Goal: Task Accomplishment & Management: Manage account settings

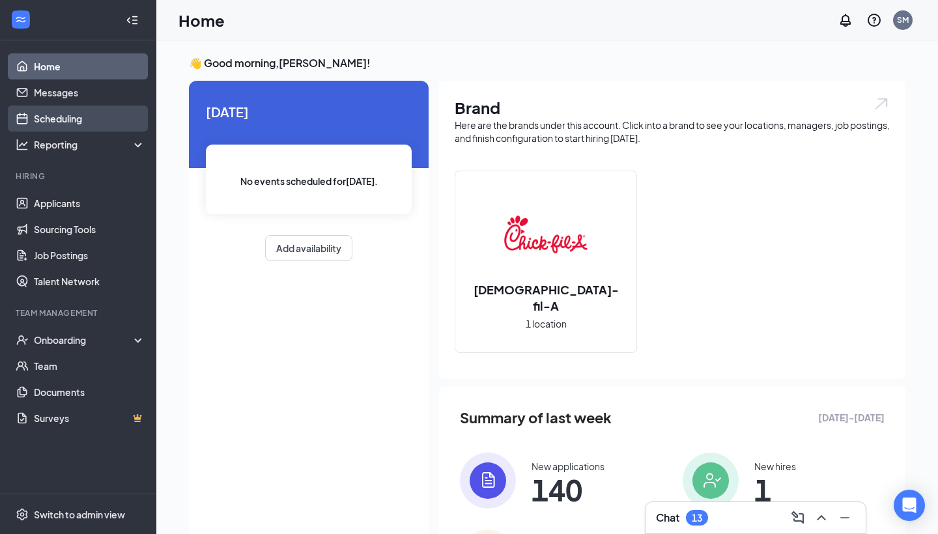
click at [85, 125] on link "Scheduling" at bounding box center [89, 119] width 111 height 26
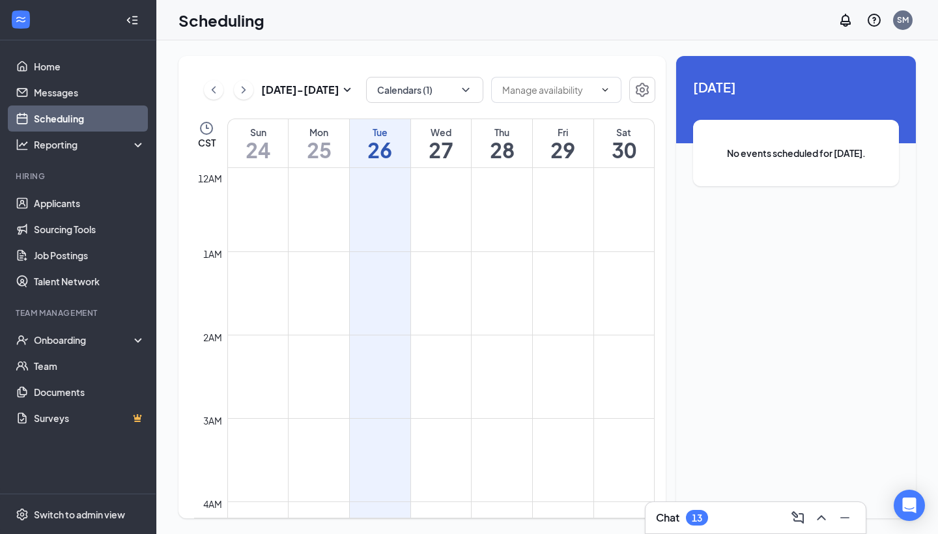
scroll to position [640, 0]
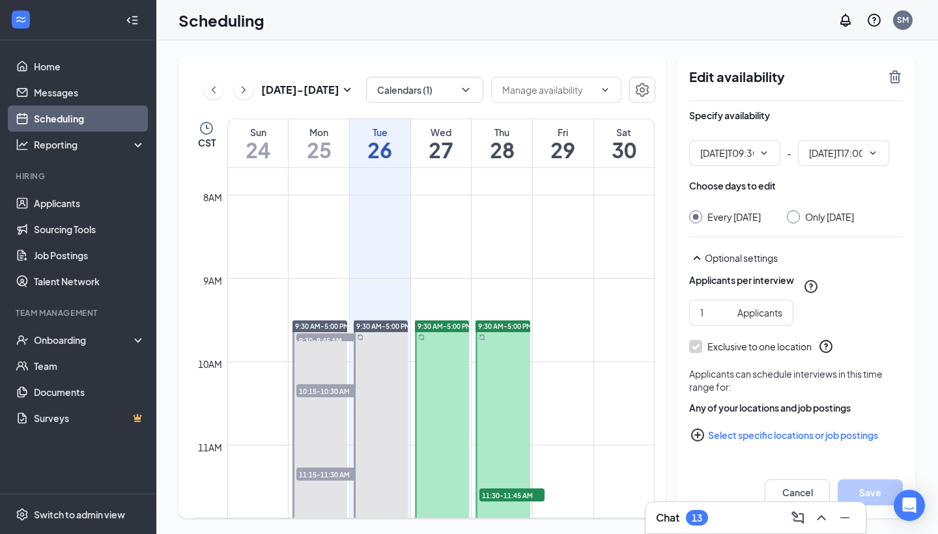
type input "09:30 AM"
type input "05:00 PM"
click at [770, 156] on span "09:30 AM" at bounding box center [734, 153] width 91 height 26
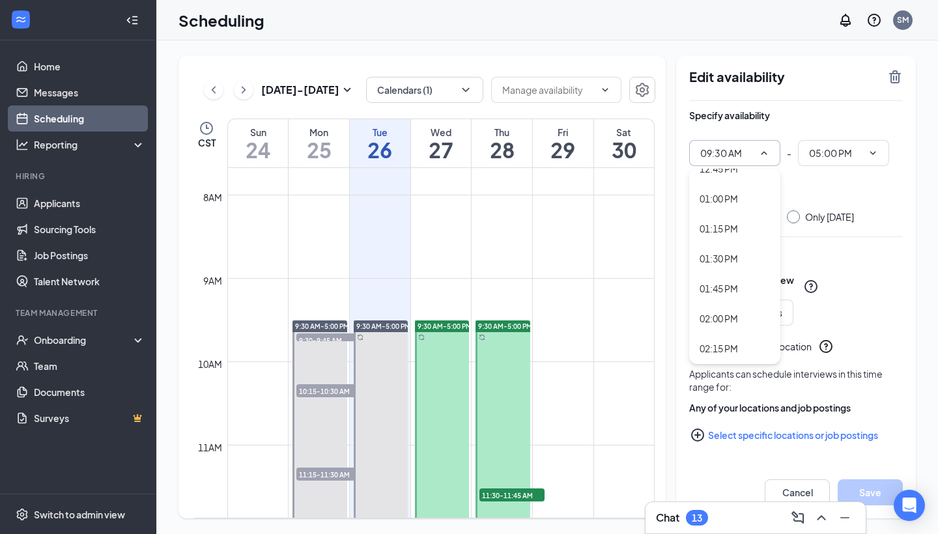
scroll to position [1542, 0]
click at [730, 195] on div "01:00 PM" at bounding box center [719, 200] width 38 height 14
type input "01:00 PM"
type input "08:30 PM"
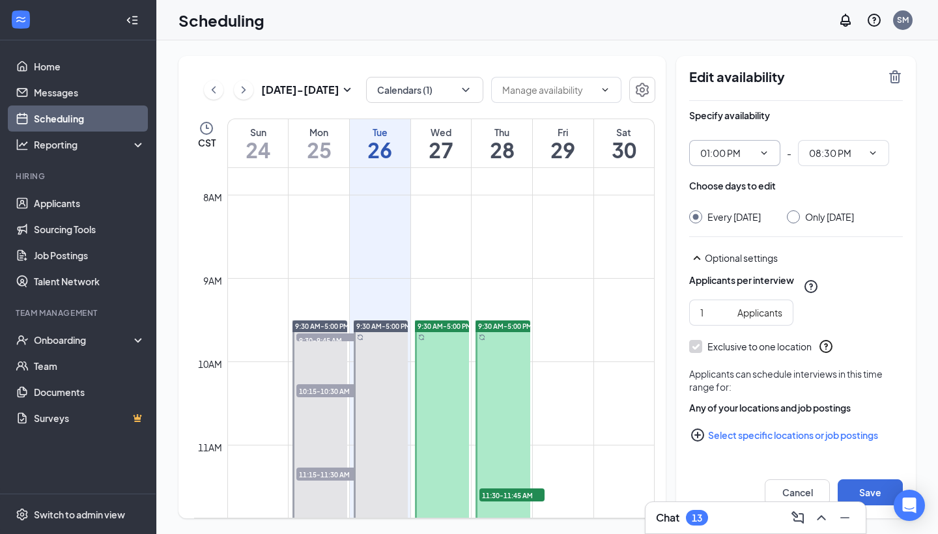
click at [764, 156] on icon "ChevronDown" at bounding box center [764, 153] width 10 height 10
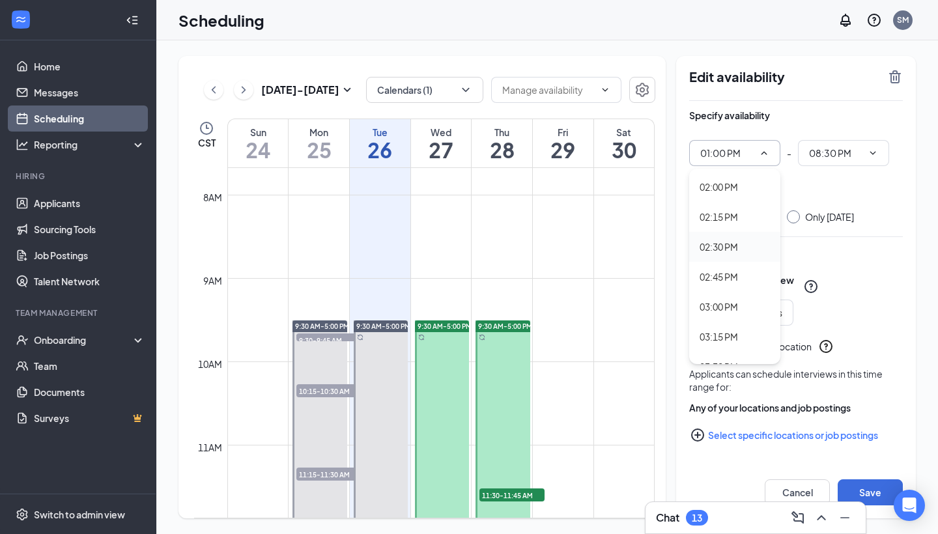
scroll to position [1677, 0]
click at [734, 181] on div "02:00 PM" at bounding box center [719, 184] width 38 height 14
type input "02:00 PM"
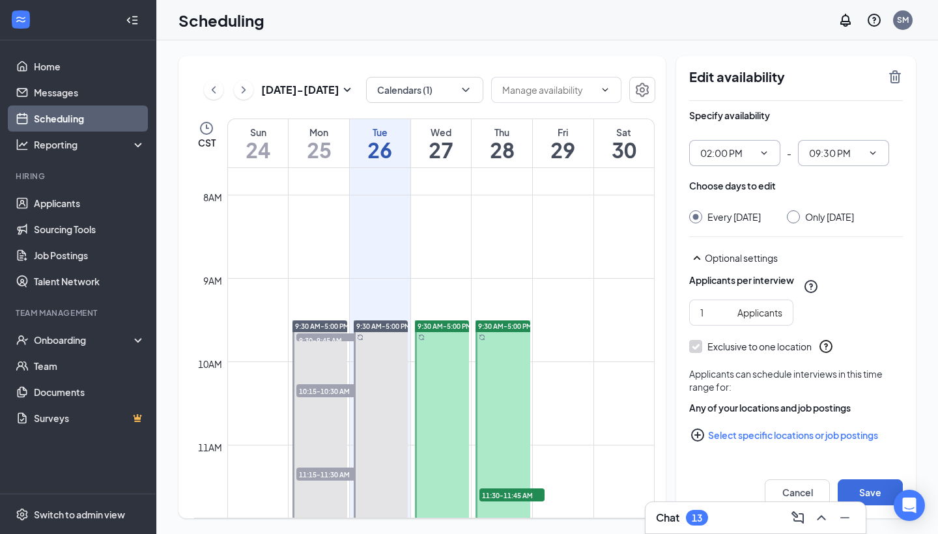
click at [845, 143] on span "09:30 PM" at bounding box center [843, 153] width 91 height 26
click at [843, 187] on div "05:00 PM" at bounding box center [842, 178] width 91 height 30
type input "05:00 PM"
click at [803, 208] on div "Choose days to edit Every [DATE] Only [DATE]" at bounding box center [796, 201] width 214 height 44
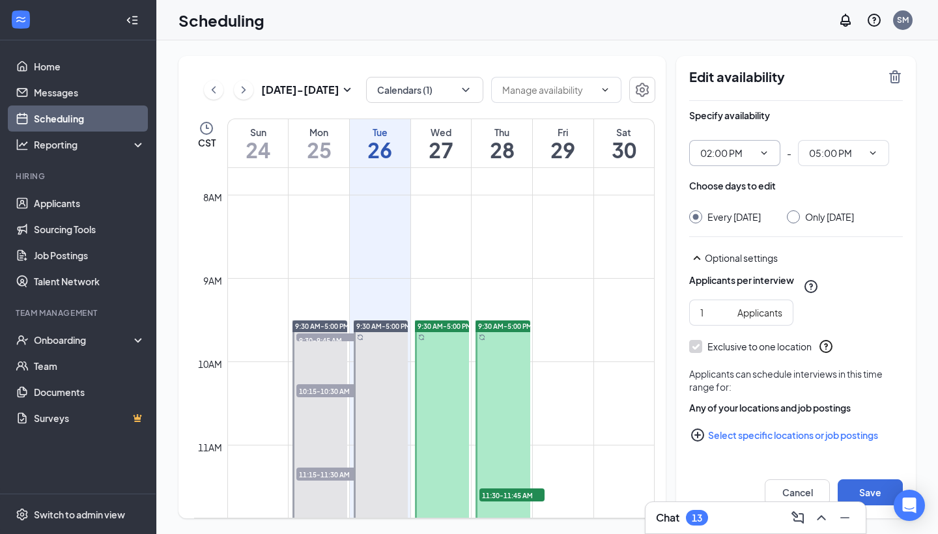
click at [800, 221] on div at bounding box center [793, 216] width 13 height 13
click at [796, 216] on input "Only [DATE]" at bounding box center [791, 214] width 9 height 9
radio input "true"
radio input "false"
click at [875, 485] on button "Save" at bounding box center [870, 492] width 65 height 26
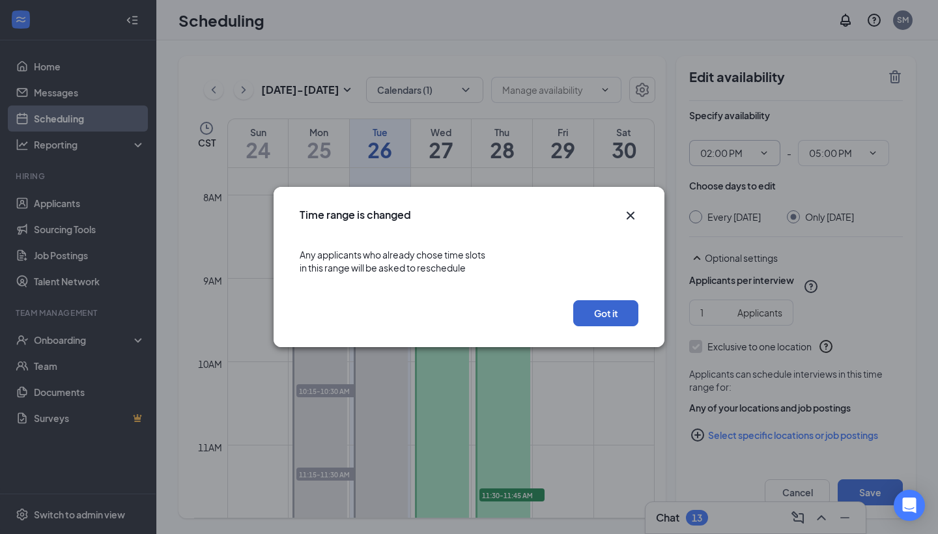
click at [607, 311] on button "Got it" at bounding box center [605, 313] width 65 height 26
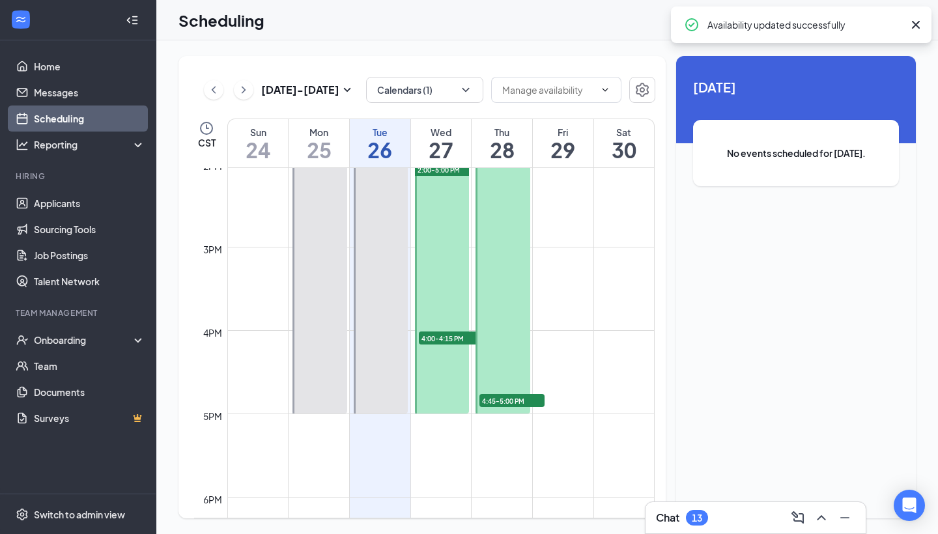
scroll to position [1056, 0]
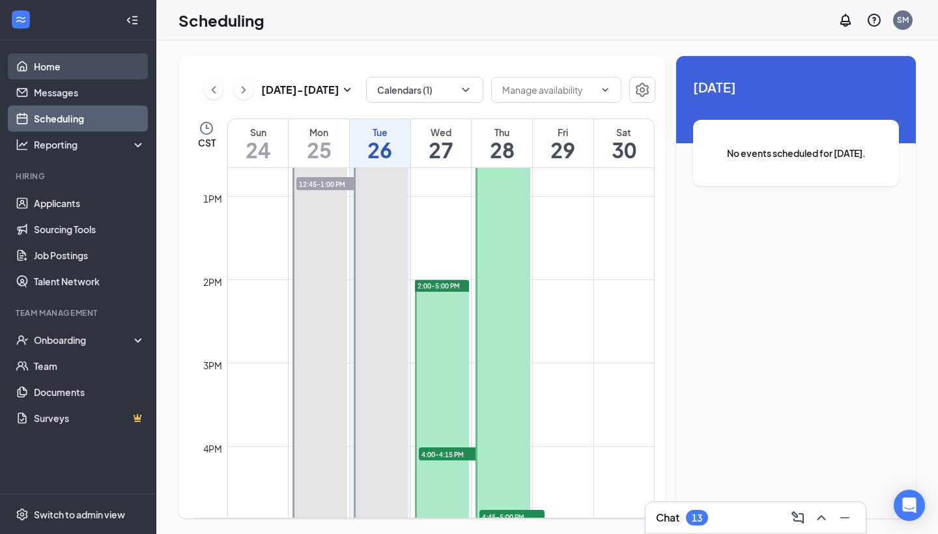
click at [100, 70] on link "Home" at bounding box center [89, 66] width 111 height 26
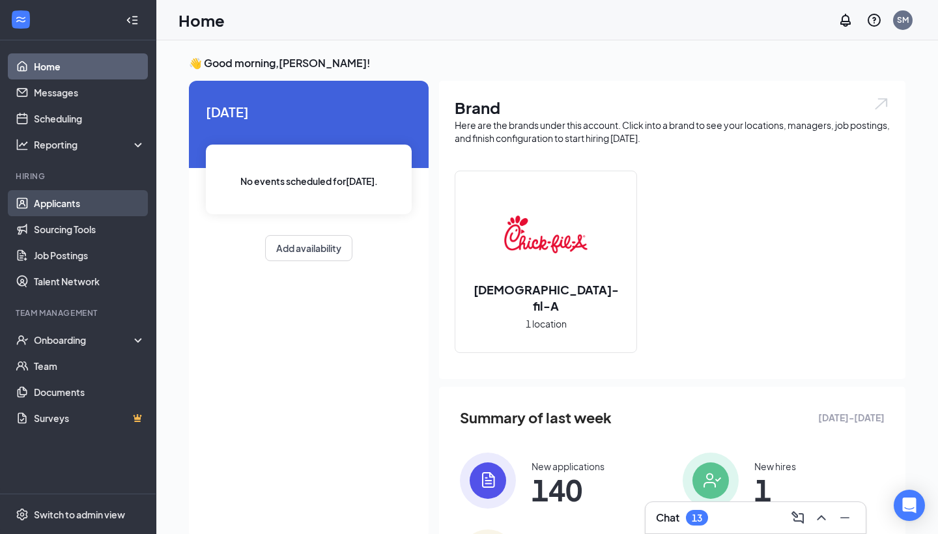
click at [84, 203] on link "Applicants" at bounding box center [89, 203] width 111 height 26
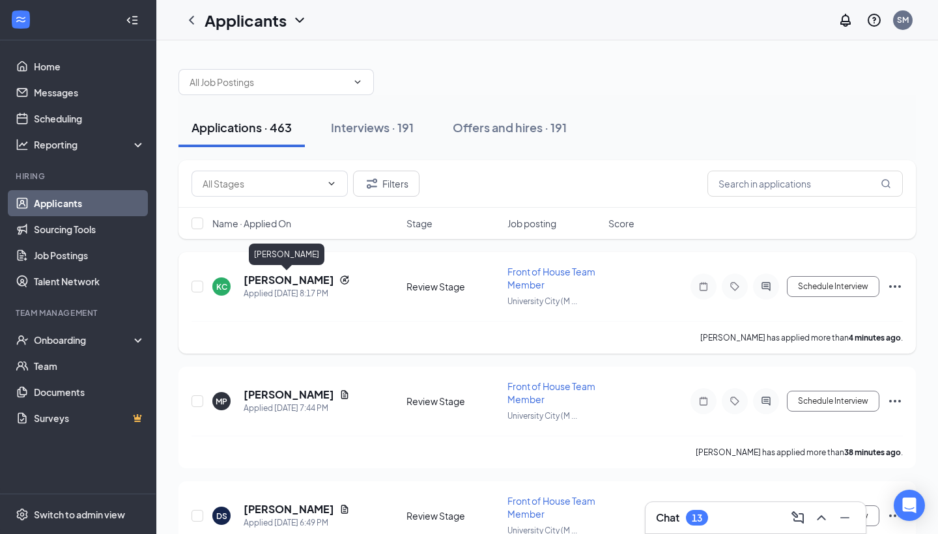
click at [300, 285] on h5 "[PERSON_NAME]" at bounding box center [289, 280] width 91 height 14
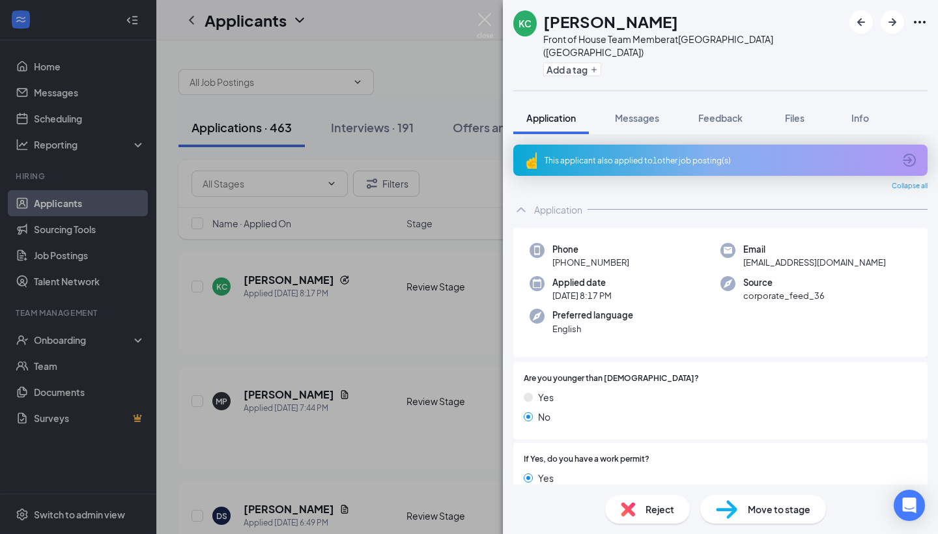
click at [773, 514] on span "Move to stage" at bounding box center [779, 509] width 63 height 14
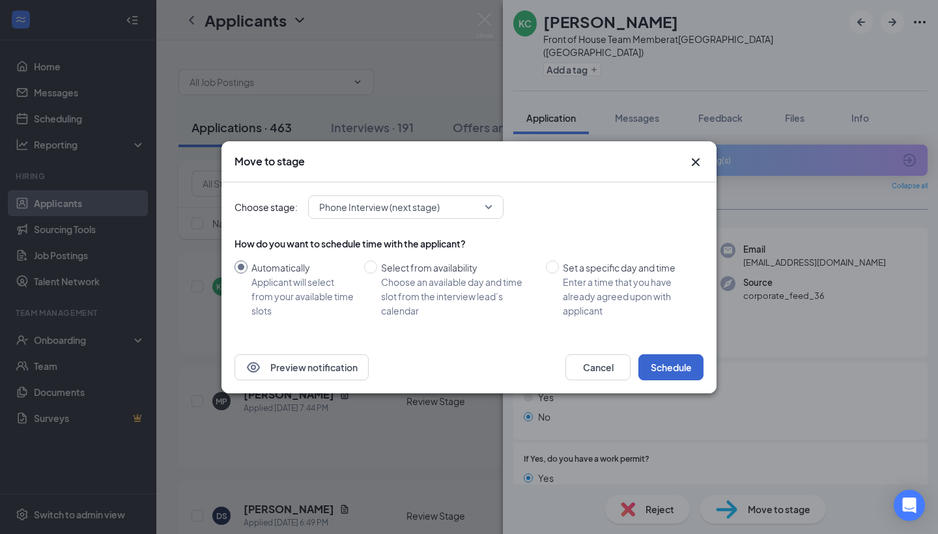
click at [668, 361] on button "Schedule" at bounding box center [670, 367] width 65 height 26
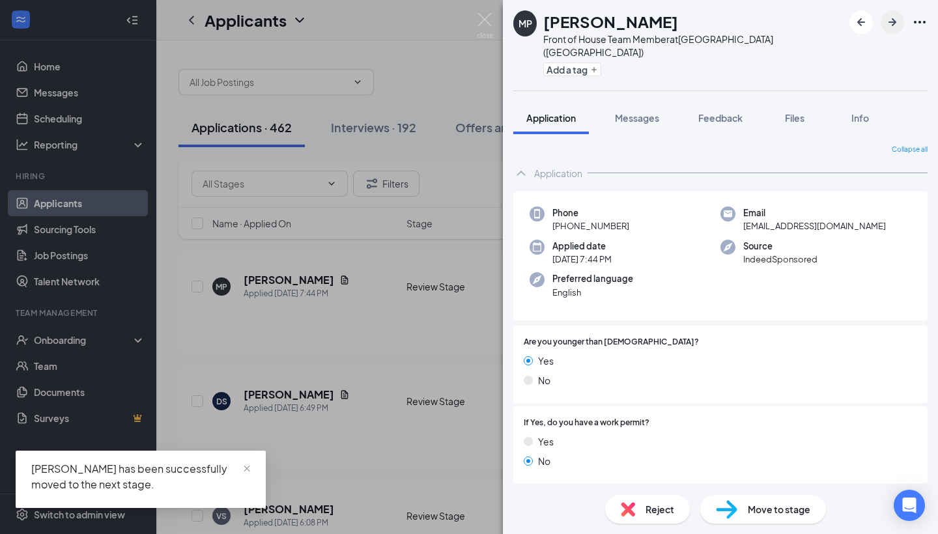
click at [892, 23] on icon "ArrowRight" at bounding box center [892, 22] width 8 height 8
click at [781, 513] on span "Move to stage" at bounding box center [779, 509] width 63 height 14
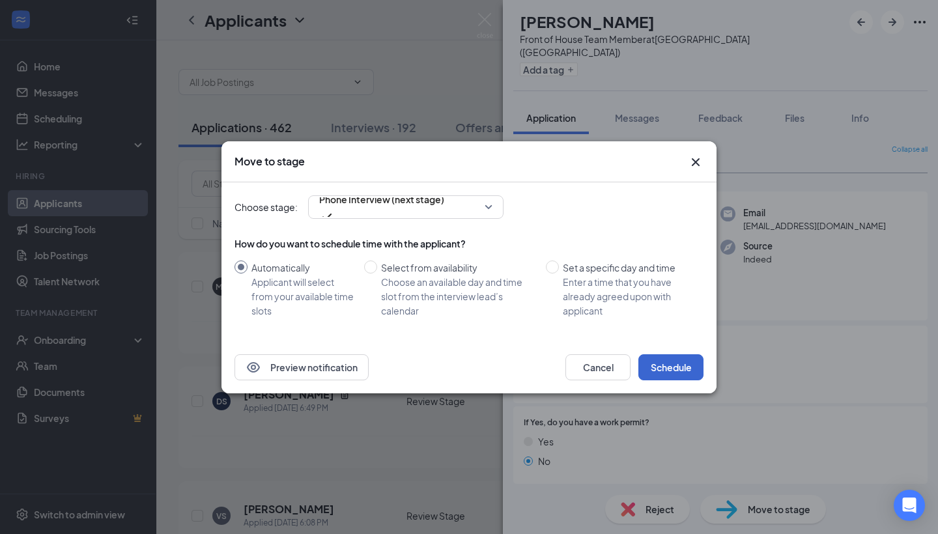
click at [677, 365] on button "Schedule" at bounding box center [670, 367] width 65 height 26
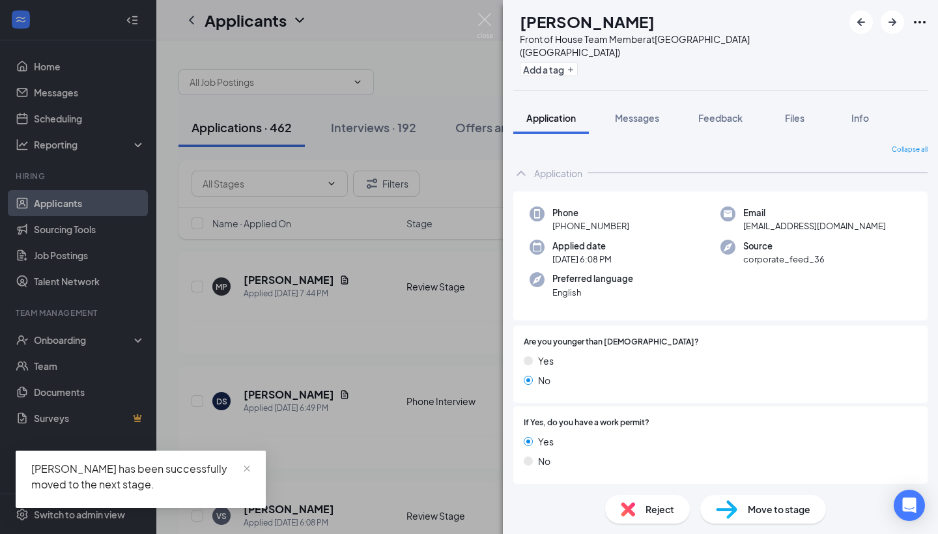
click at [776, 522] on div "Move to stage" at bounding box center [763, 509] width 126 height 29
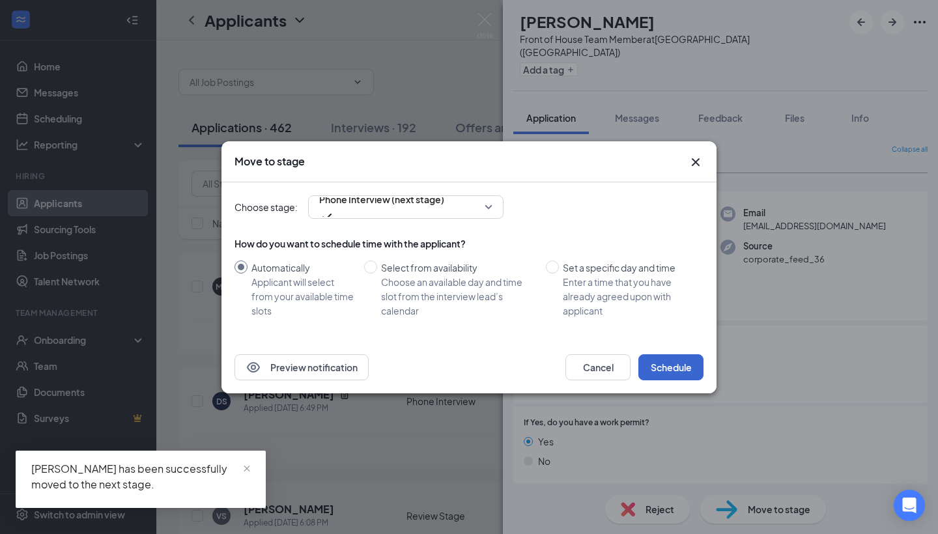
click at [661, 367] on button "Schedule" at bounding box center [670, 367] width 65 height 26
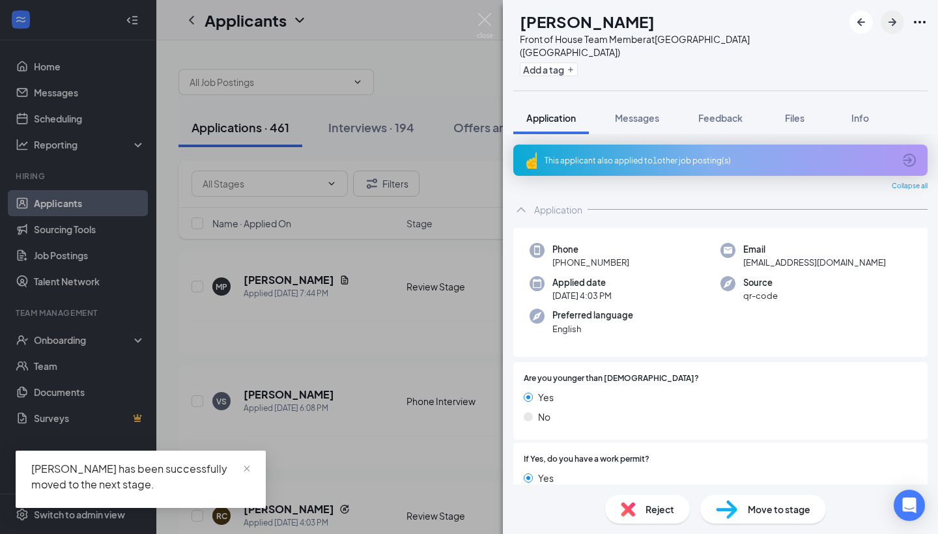
click at [888, 26] on icon "ArrowRight" at bounding box center [892, 22] width 16 height 16
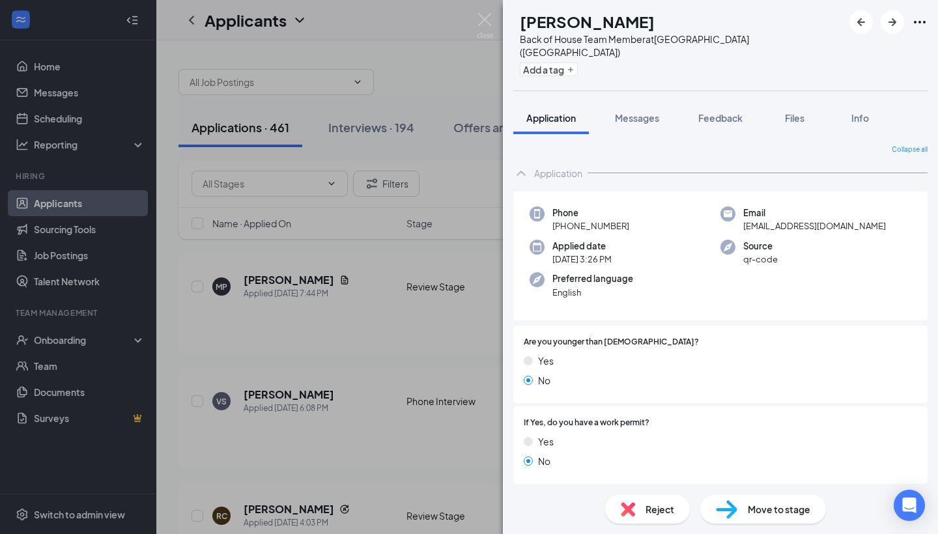
click at [778, 518] on div "Move to stage" at bounding box center [763, 509] width 126 height 29
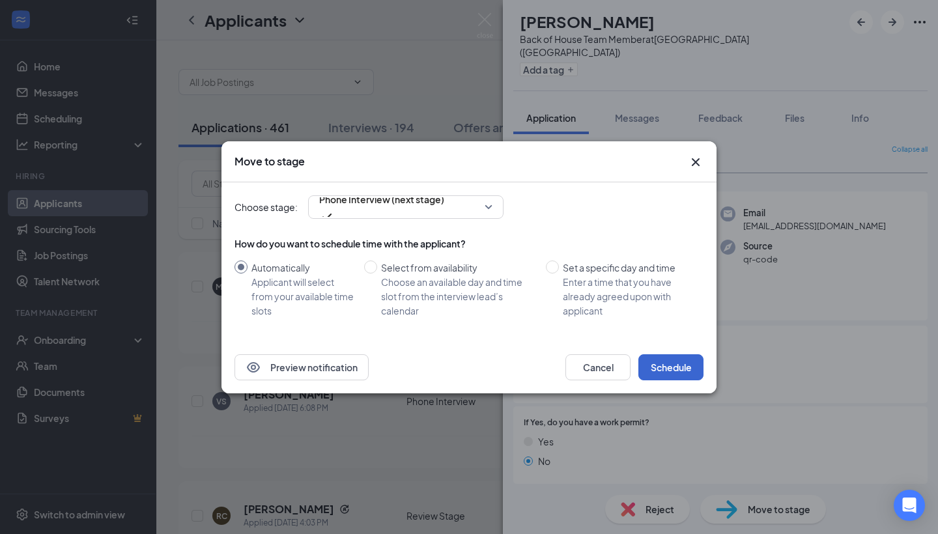
click at [677, 371] on button "Schedule" at bounding box center [670, 367] width 65 height 26
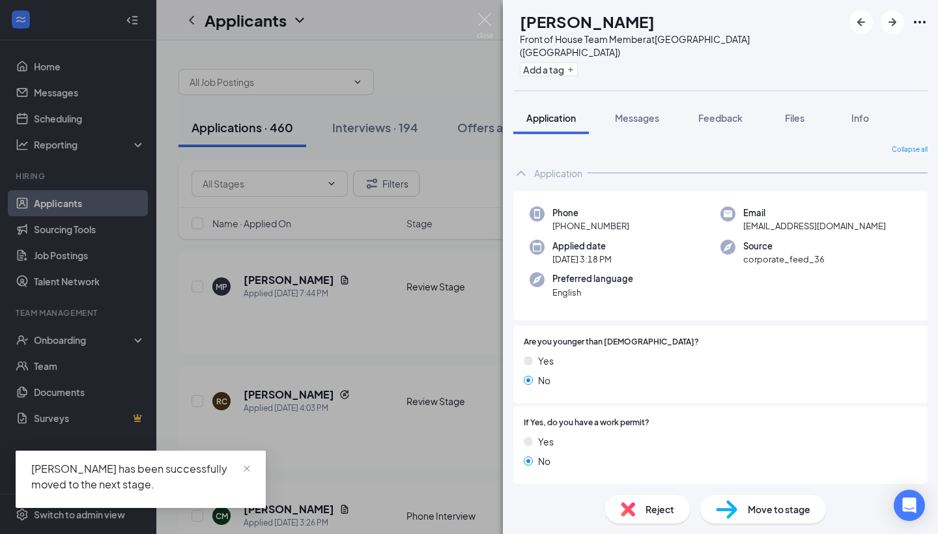
click at [759, 505] on span "Move to stage" at bounding box center [779, 509] width 63 height 14
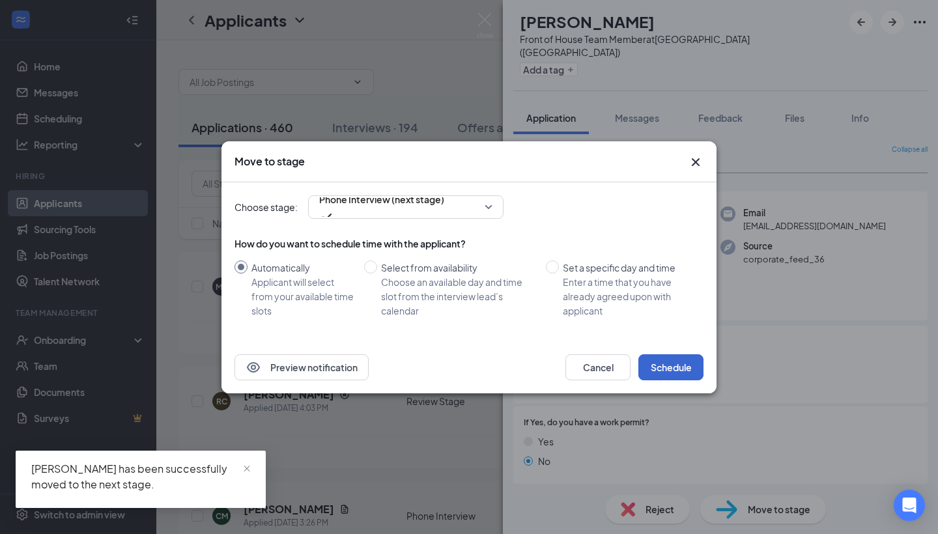
click at [677, 367] on button "Schedule" at bounding box center [670, 367] width 65 height 26
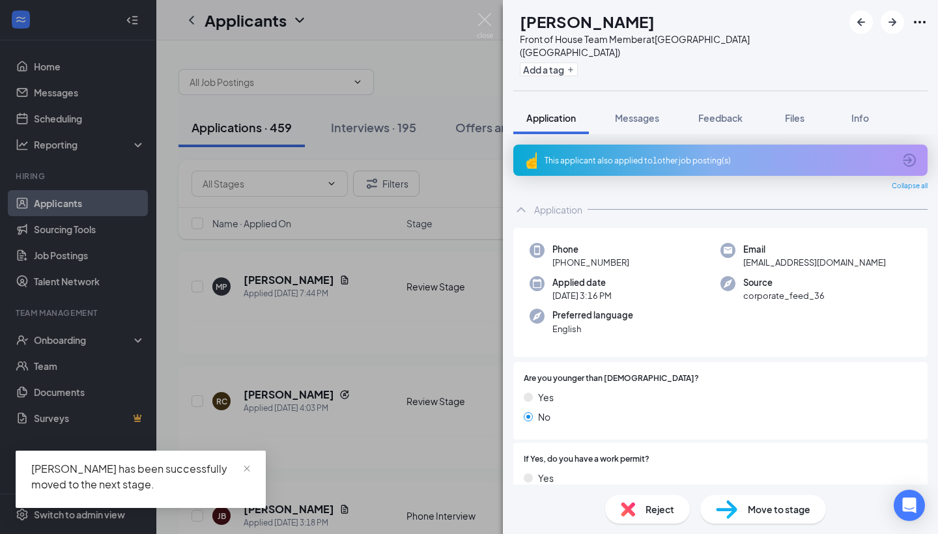
click at [745, 501] on div "Move to stage" at bounding box center [763, 509] width 126 height 29
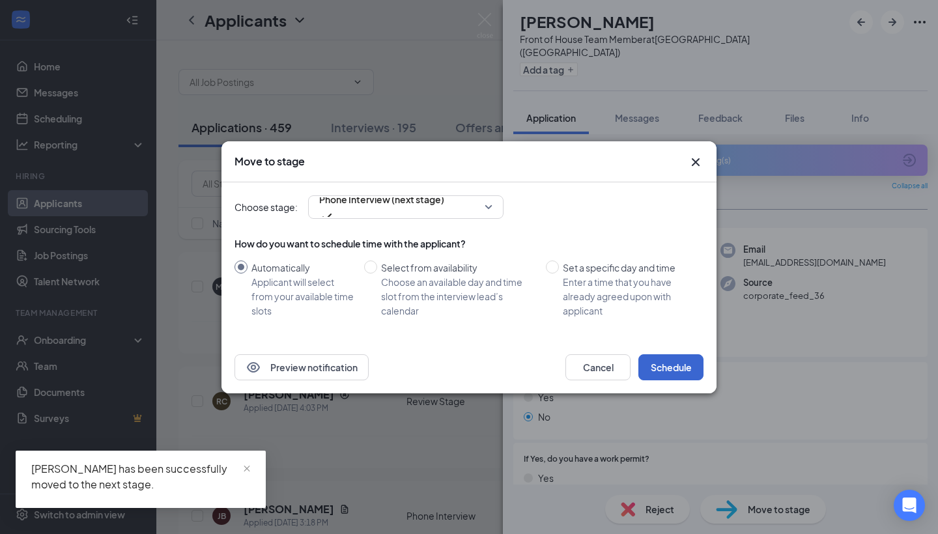
click at [673, 364] on button "Schedule" at bounding box center [670, 367] width 65 height 26
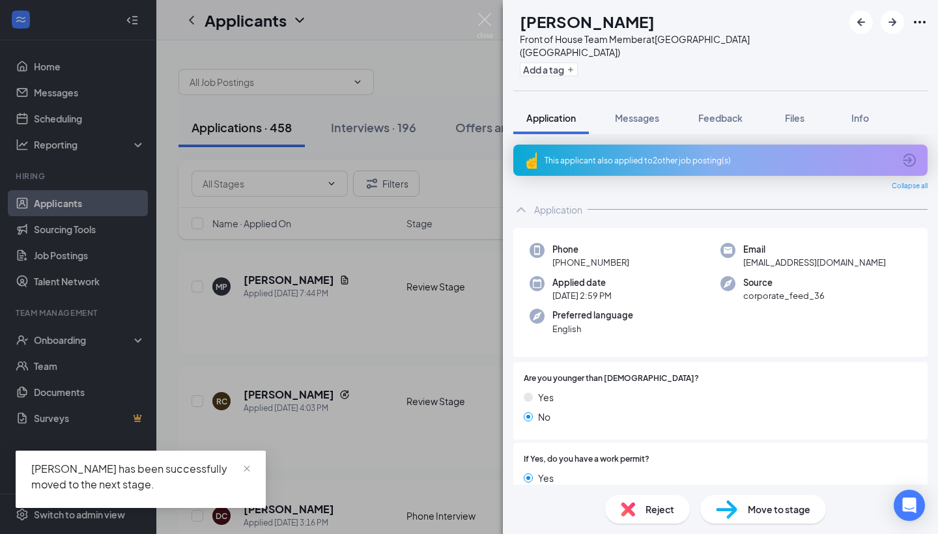
click at [727, 508] on img at bounding box center [726, 509] width 21 height 19
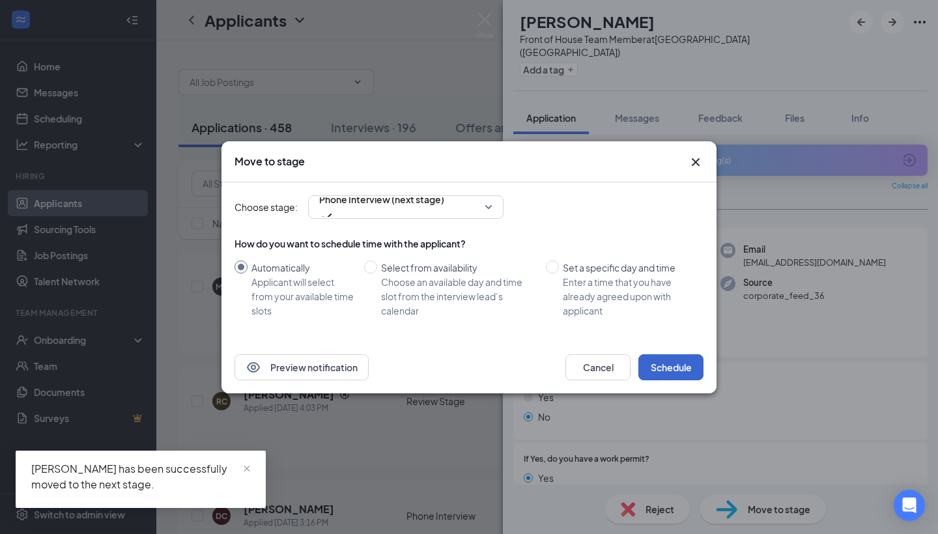
click at [673, 369] on button "Schedule" at bounding box center [670, 367] width 65 height 26
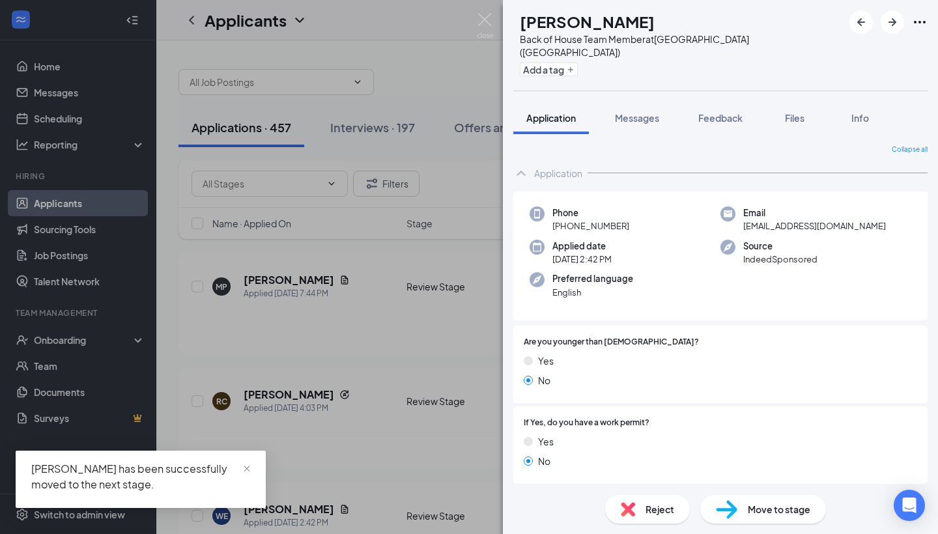
click at [750, 513] on span "Move to stage" at bounding box center [779, 509] width 63 height 14
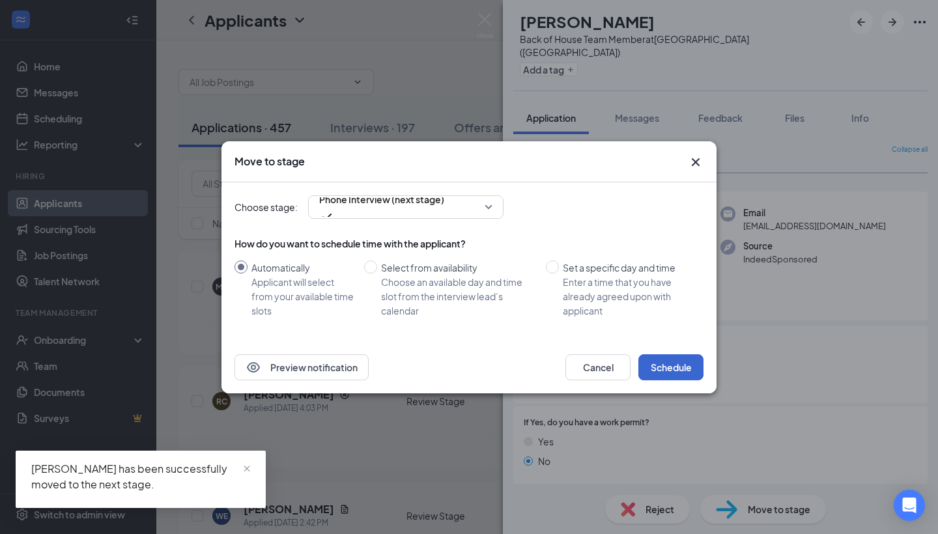
click at [677, 373] on button "Schedule" at bounding box center [670, 367] width 65 height 26
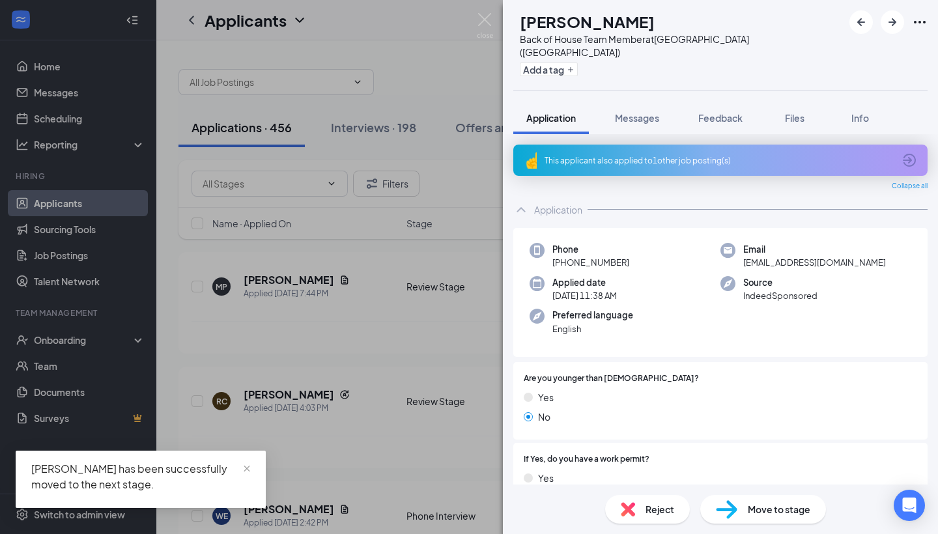
click at [763, 514] on span "Move to stage" at bounding box center [779, 509] width 63 height 14
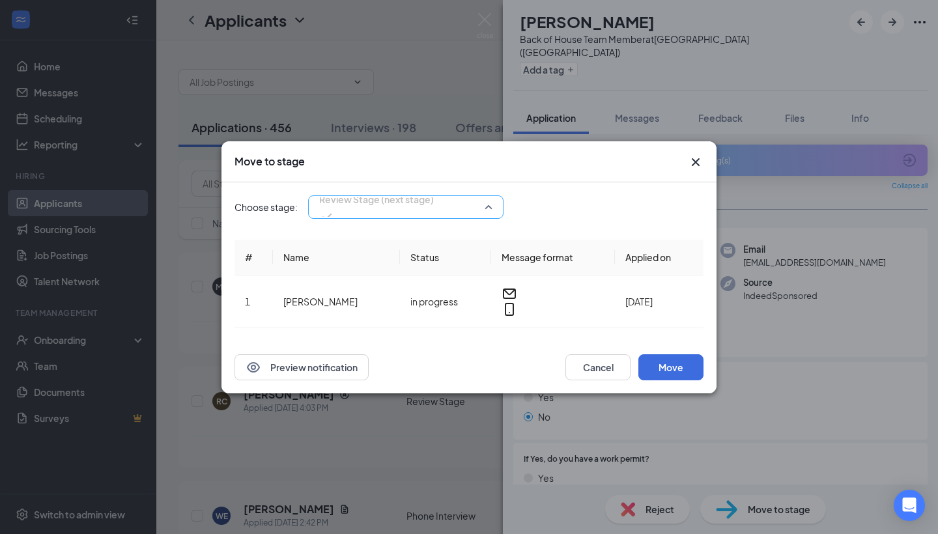
click at [434, 218] on span "Review Stage (next stage)" at bounding box center [376, 207] width 115 height 35
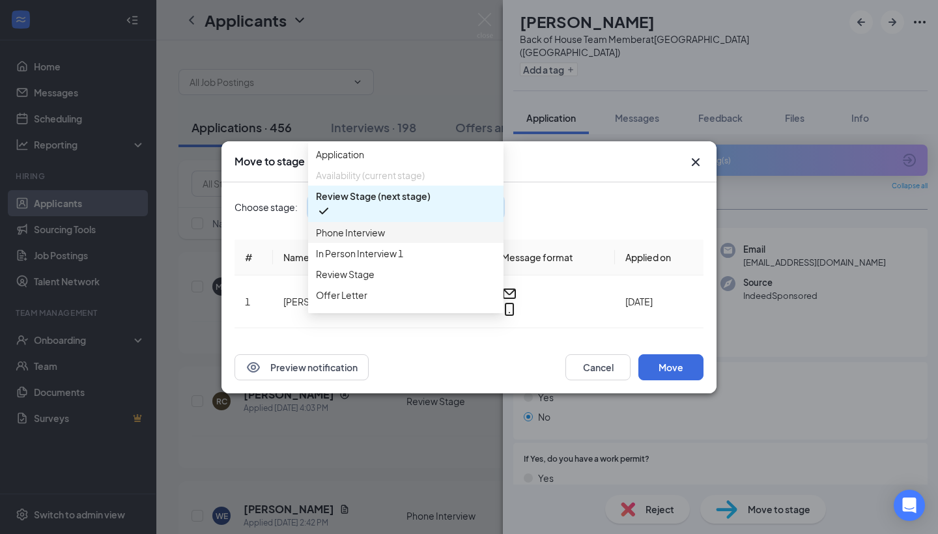
click at [454, 240] on span "Phone Interview" at bounding box center [406, 232] width 180 height 14
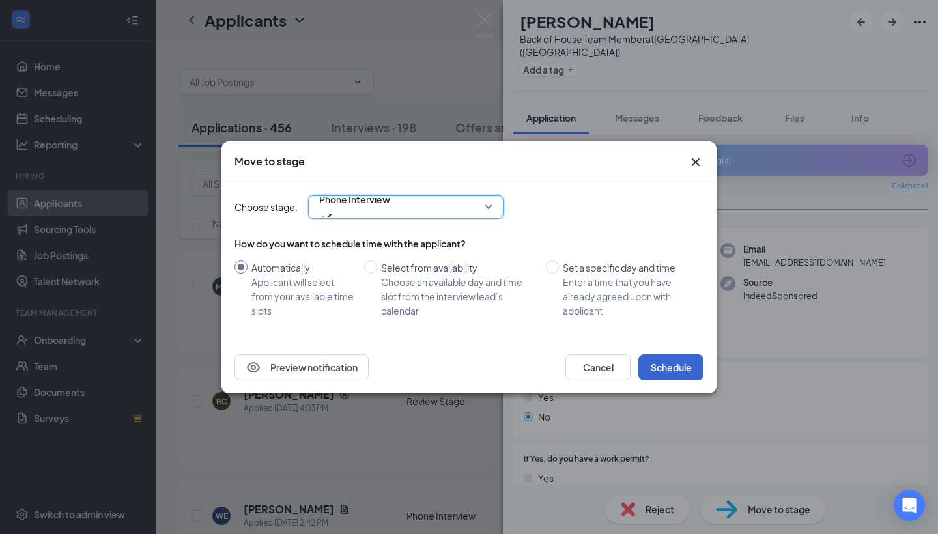
click at [679, 363] on button "Schedule" at bounding box center [670, 367] width 65 height 26
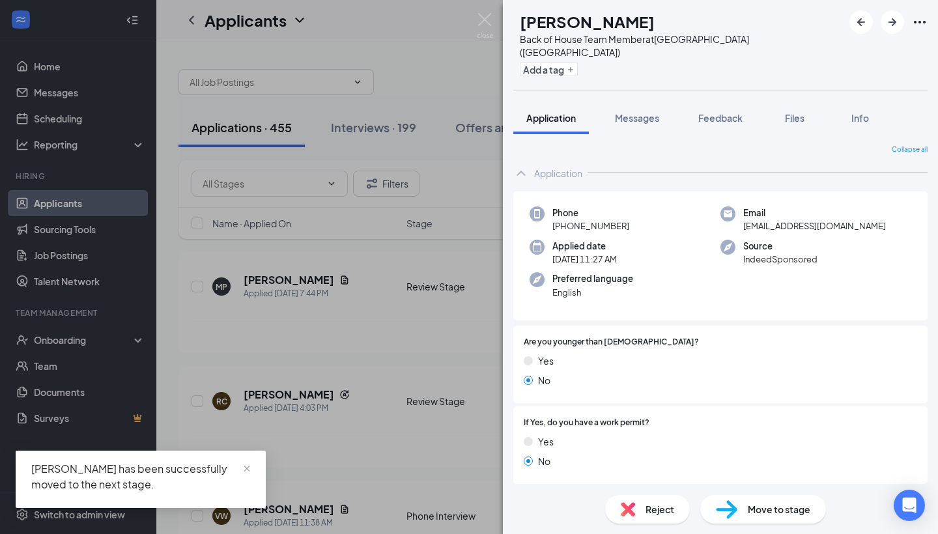
click at [742, 508] on div "Move to stage" at bounding box center [763, 509] width 126 height 29
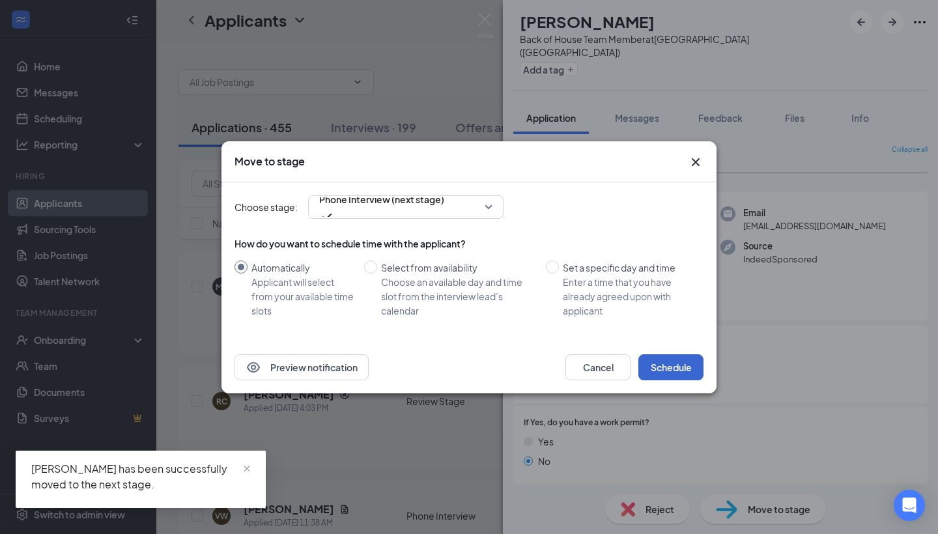
click at [664, 354] on button "Schedule" at bounding box center [670, 367] width 65 height 26
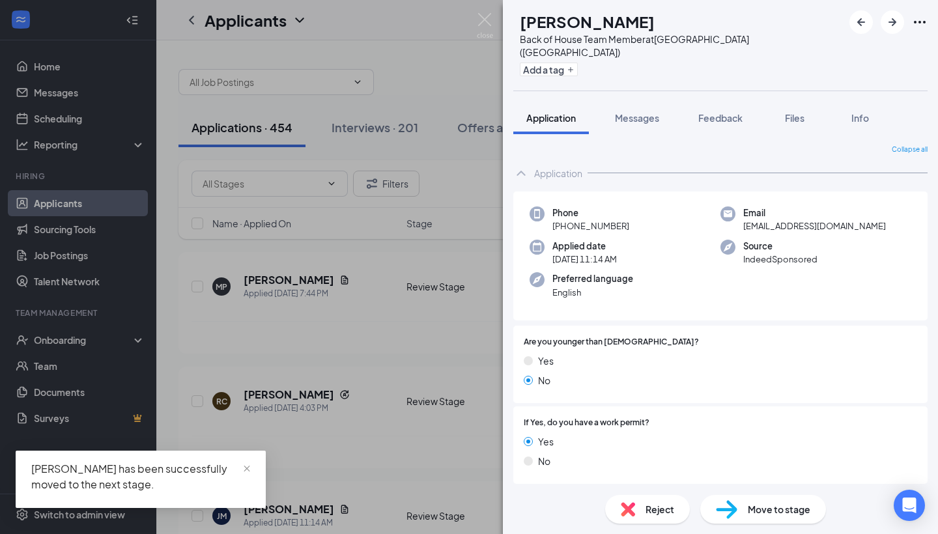
click at [744, 510] on div "Move to stage" at bounding box center [763, 509] width 126 height 29
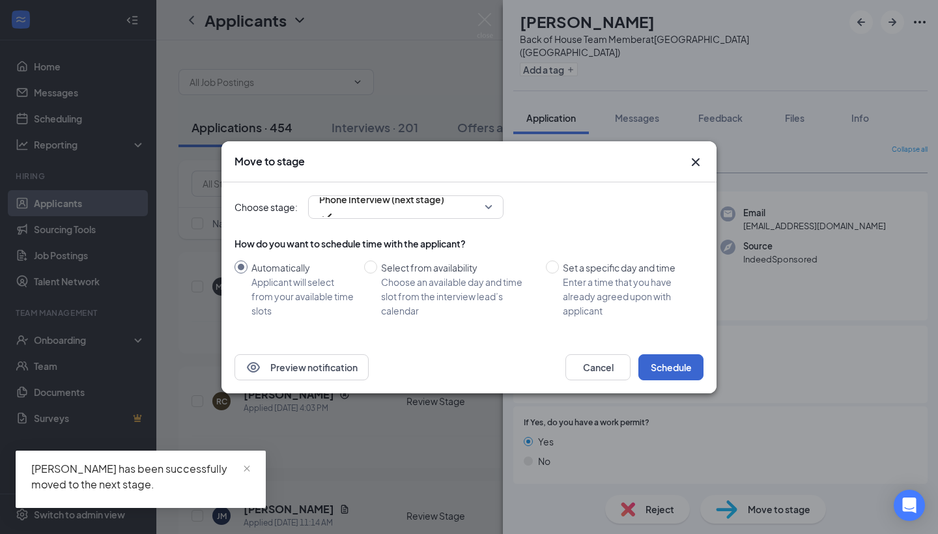
click at [666, 369] on button "Schedule" at bounding box center [670, 367] width 65 height 26
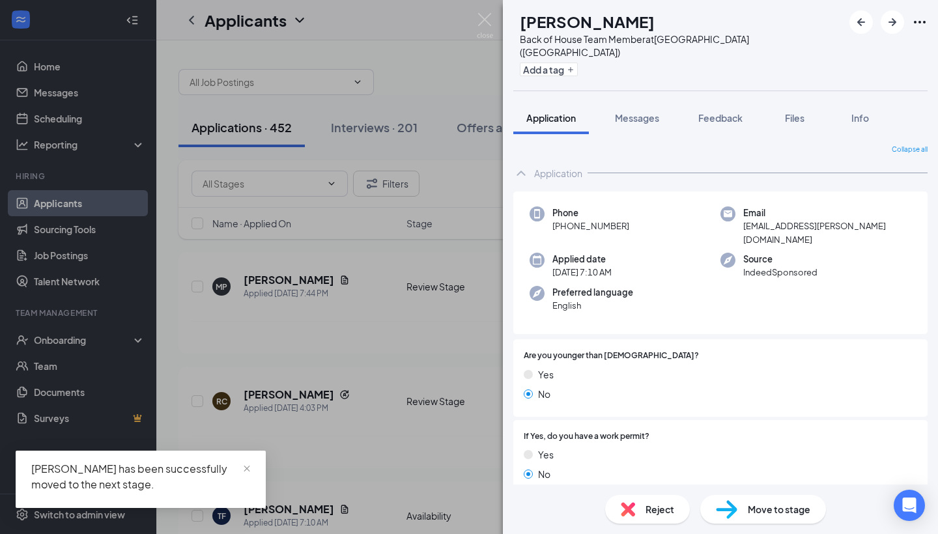
click at [750, 513] on span "Move to stage" at bounding box center [779, 509] width 63 height 14
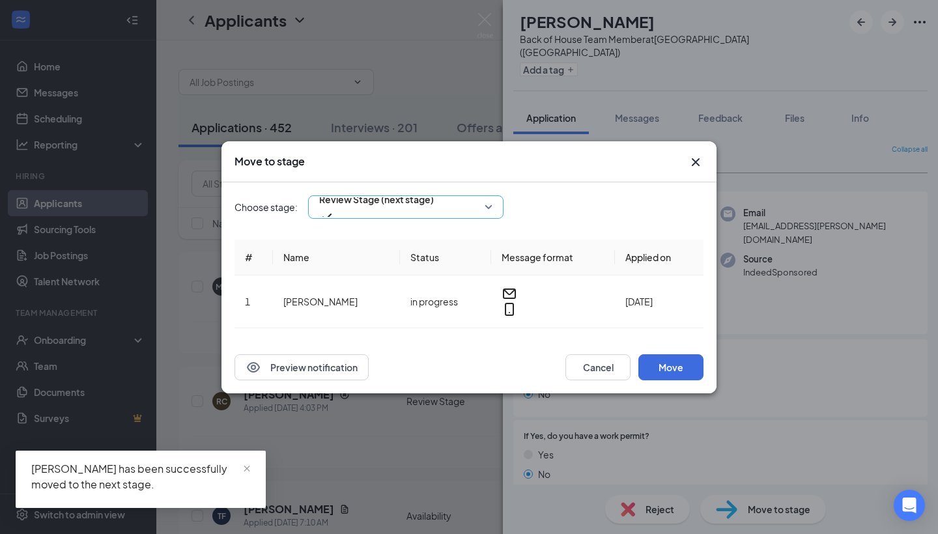
click at [485, 212] on div "Review Stage (next stage)" at bounding box center [405, 206] width 195 height 23
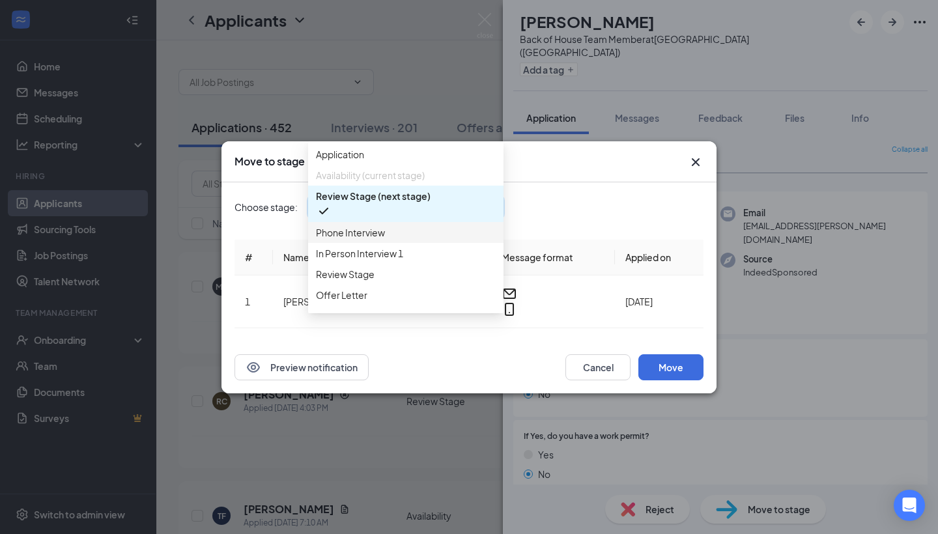
click at [460, 240] on span "Phone Interview" at bounding box center [406, 232] width 180 height 14
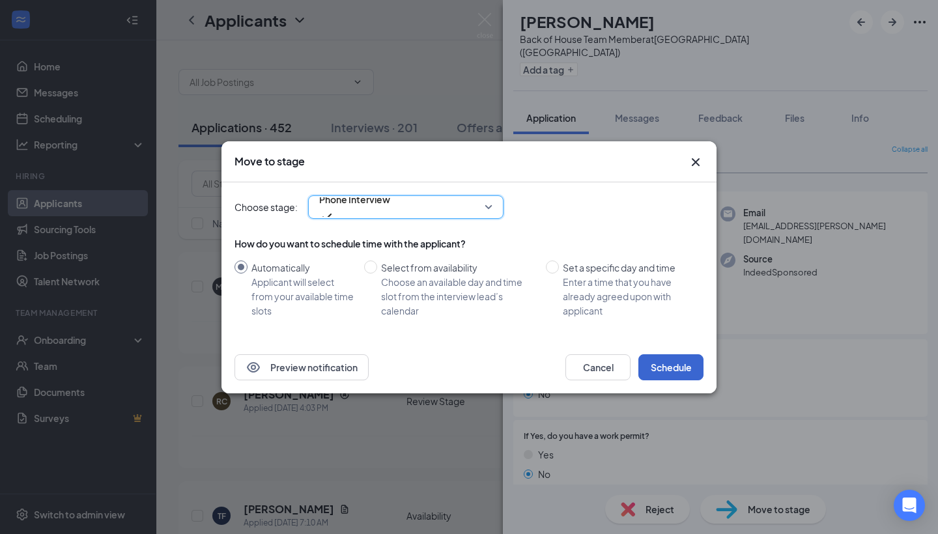
click at [683, 365] on button "Schedule" at bounding box center [670, 367] width 65 height 26
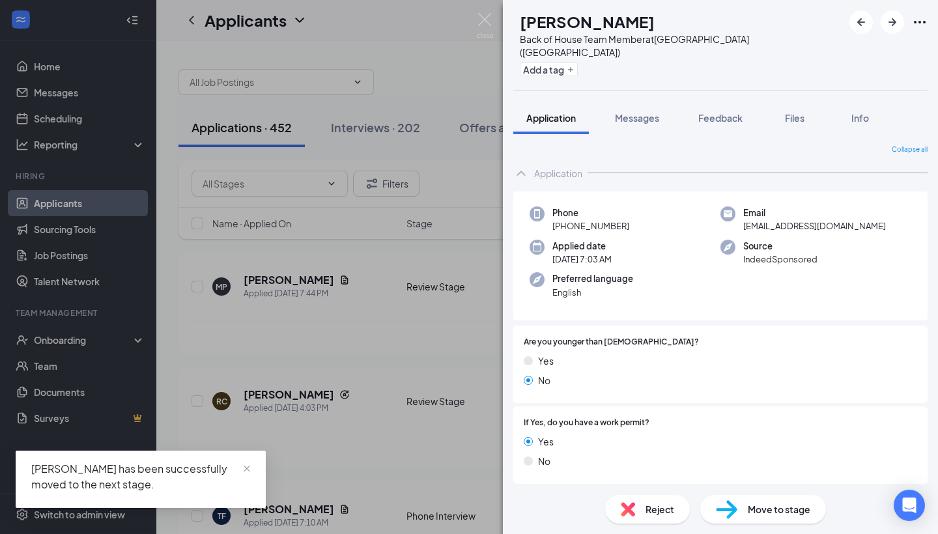
click at [748, 509] on span "Move to stage" at bounding box center [779, 509] width 63 height 14
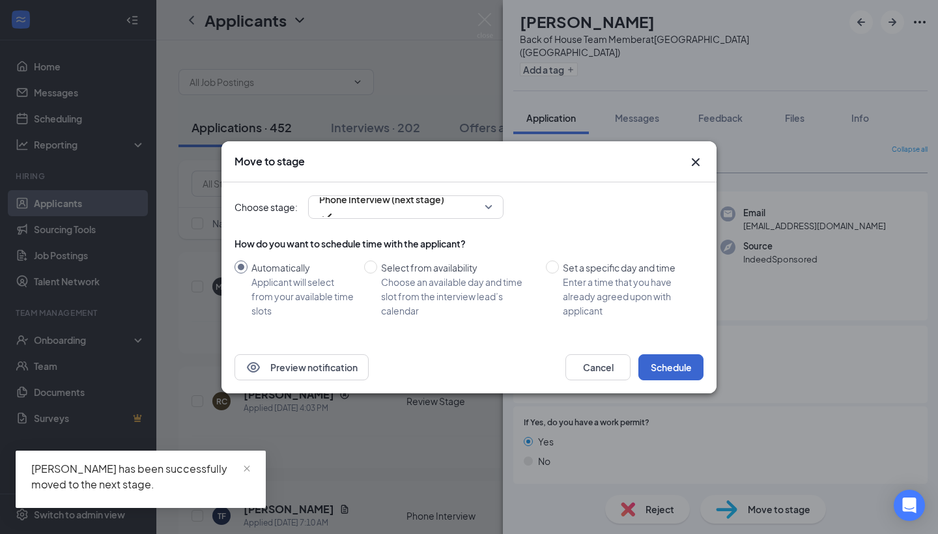
click at [669, 369] on button "Schedule" at bounding box center [670, 367] width 65 height 26
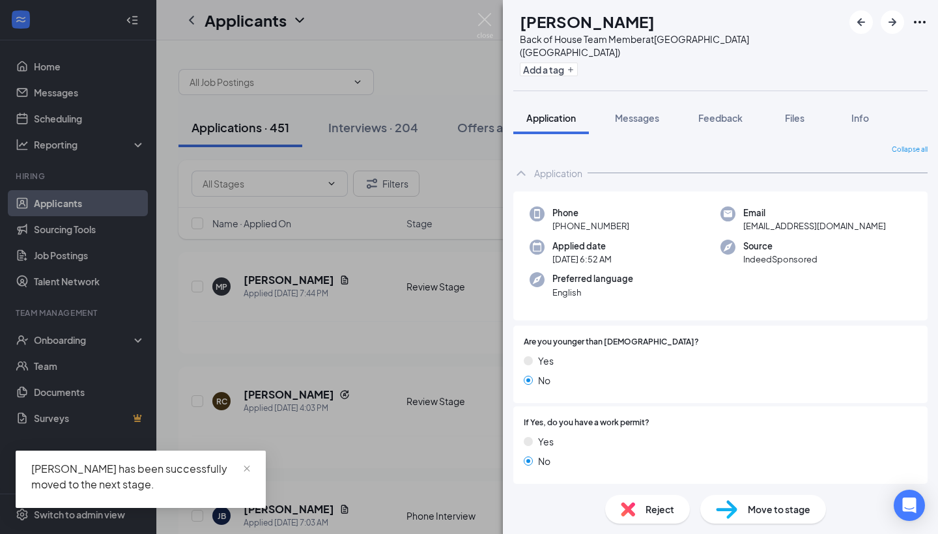
click at [749, 512] on span "Move to stage" at bounding box center [779, 509] width 63 height 14
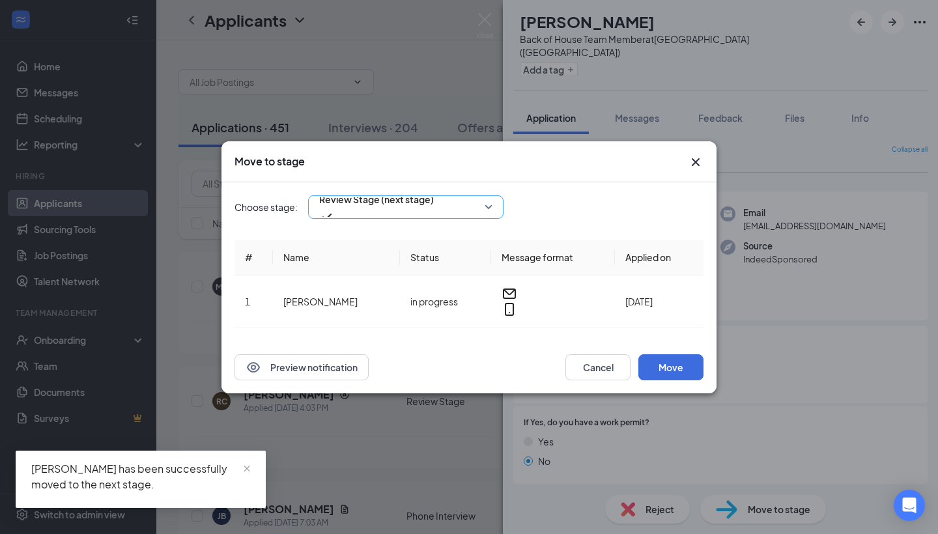
click at [481, 213] on span "Review Stage (next stage)" at bounding box center [405, 207] width 173 height 20
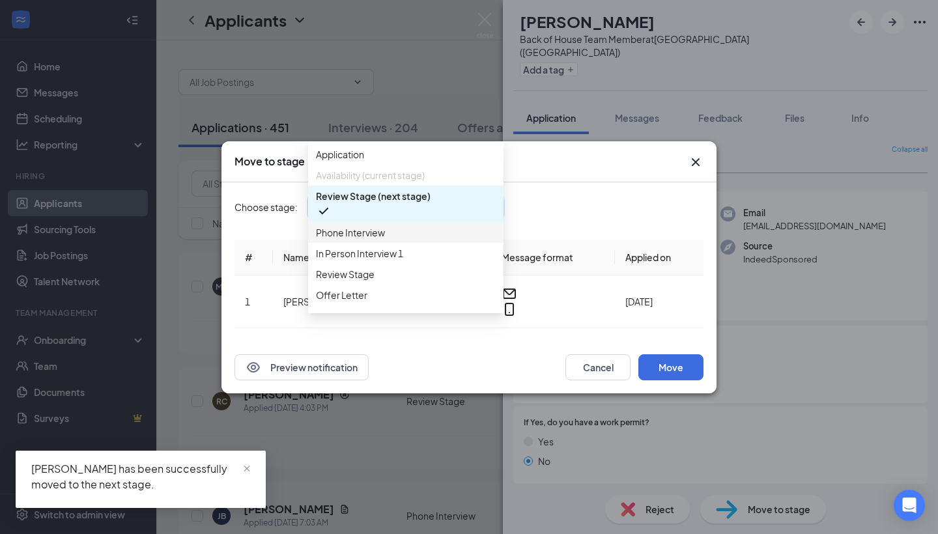
click at [468, 240] on span "Phone Interview" at bounding box center [406, 232] width 180 height 14
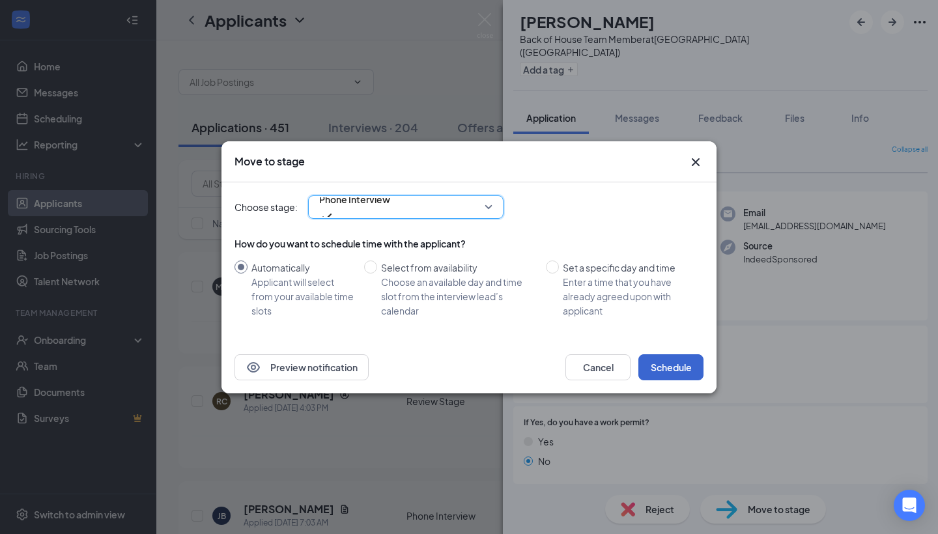
click at [656, 359] on button "Schedule" at bounding box center [670, 367] width 65 height 26
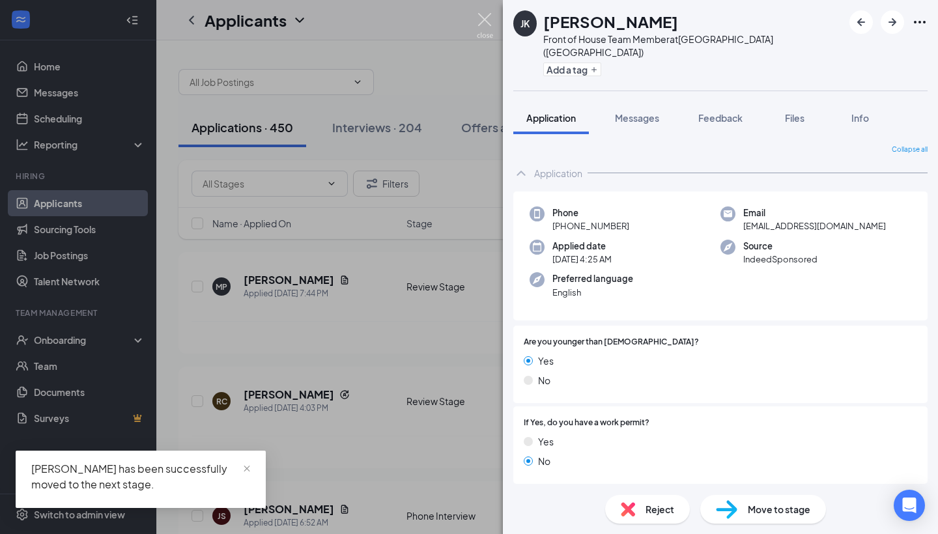
click at [485, 18] on img at bounding box center [485, 25] width 16 height 25
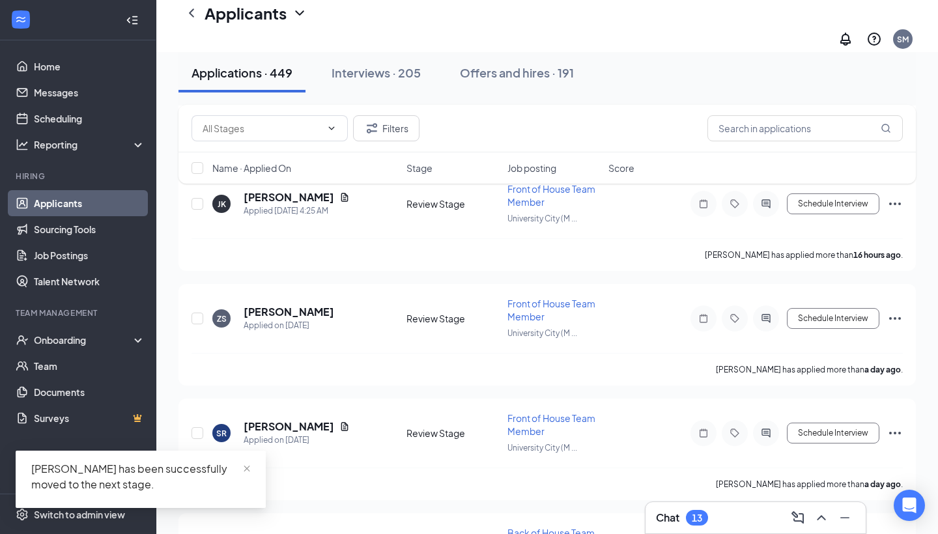
scroll to position [312, 0]
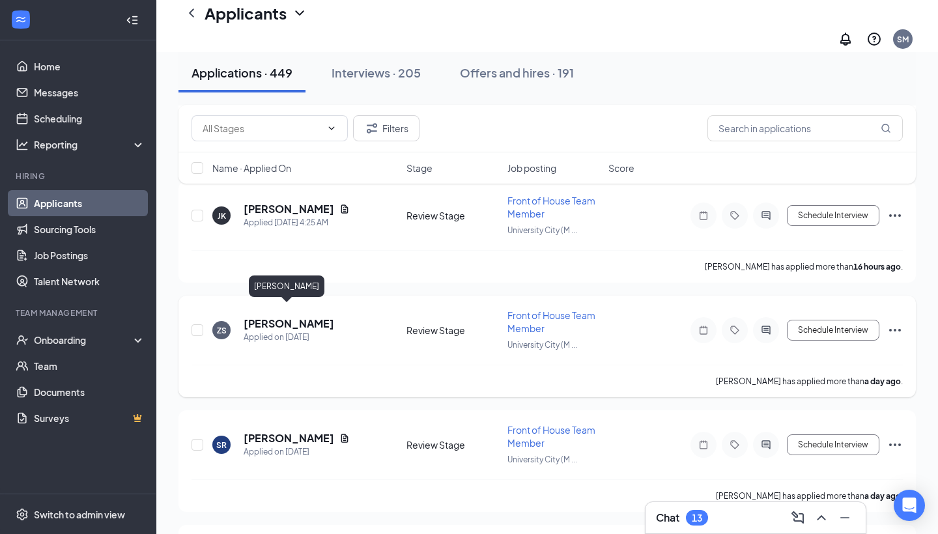
click at [288, 317] on h5 "[PERSON_NAME]" at bounding box center [289, 324] width 91 height 14
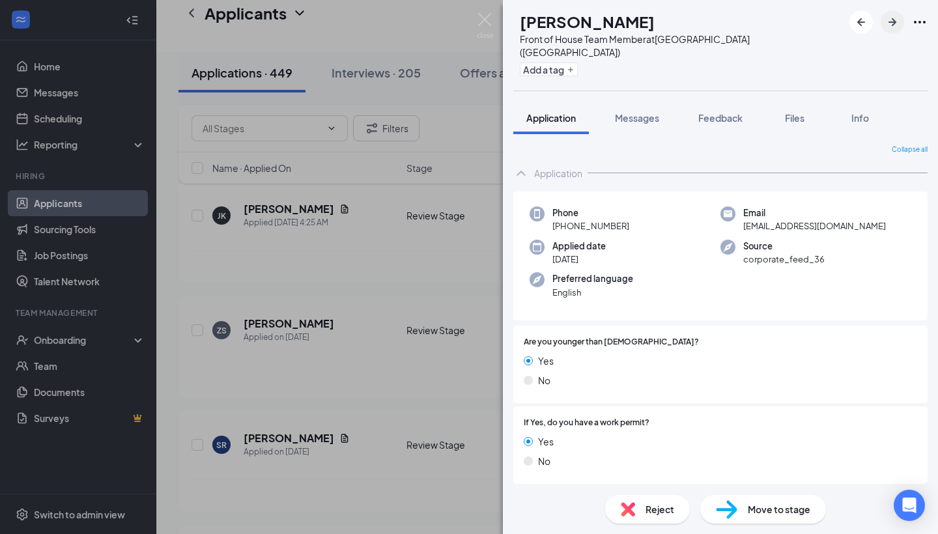
click at [884, 22] on icon "ArrowRight" at bounding box center [892, 22] width 16 height 16
click at [849, 19] on button "button" at bounding box center [860, 21] width 23 height 23
click at [777, 515] on span "Move to stage" at bounding box center [779, 509] width 63 height 14
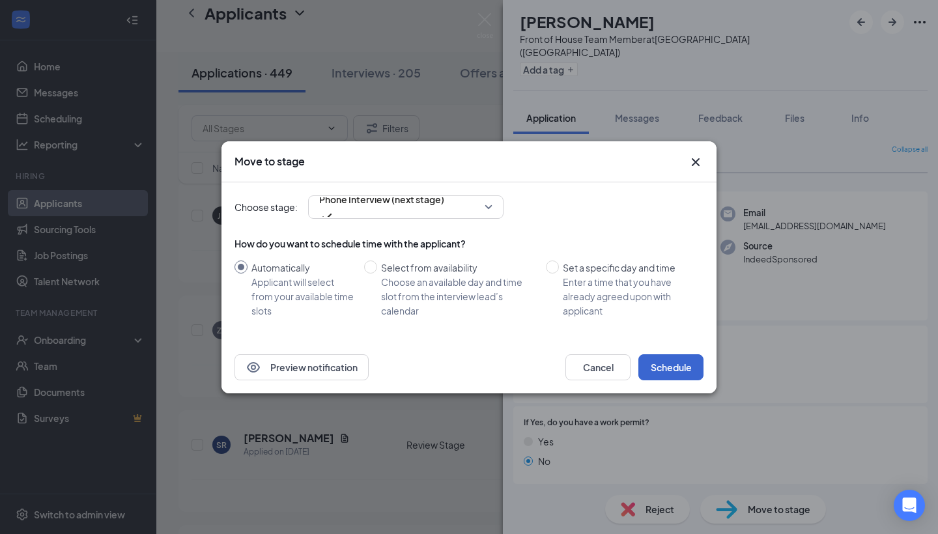
click at [675, 369] on button "Schedule" at bounding box center [670, 367] width 65 height 26
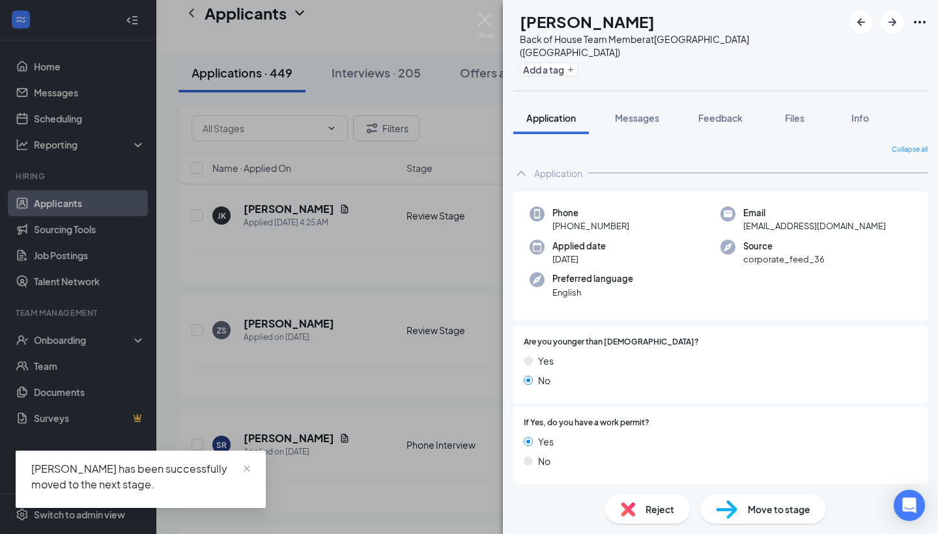
click at [733, 500] on img at bounding box center [726, 509] width 21 height 19
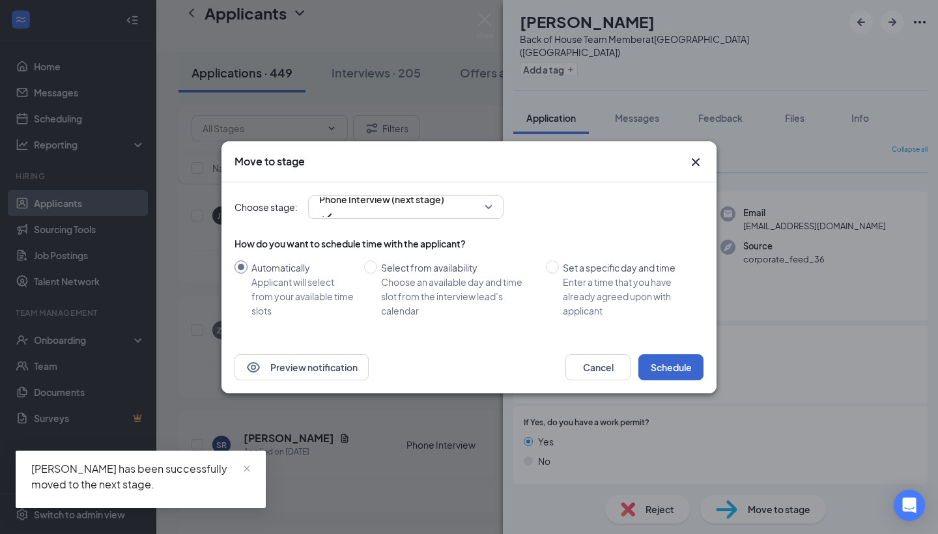
click at [676, 365] on button "Schedule" at bounding box center [670, 367] width 65 height 26
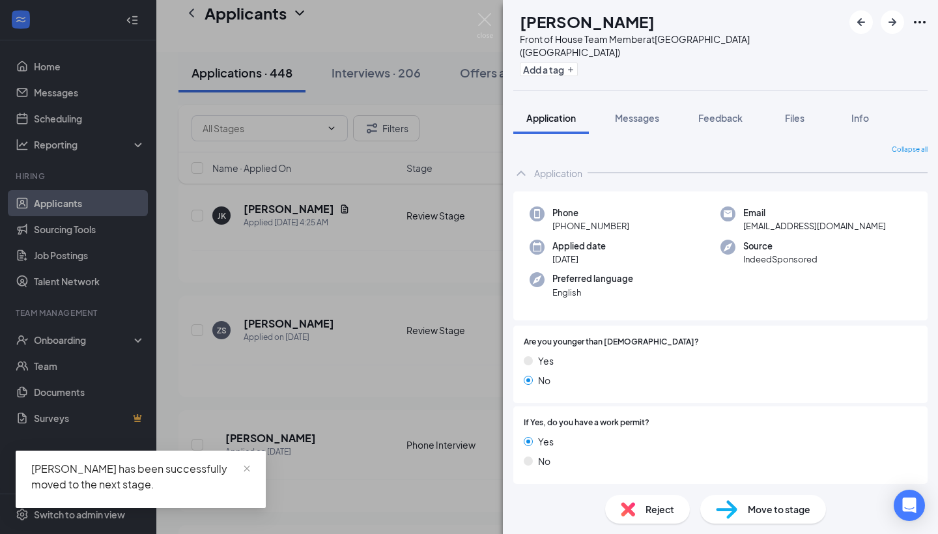
click at [742, 496] on div "Move to stage" at bounding box center [763, 509] width 126 height 29
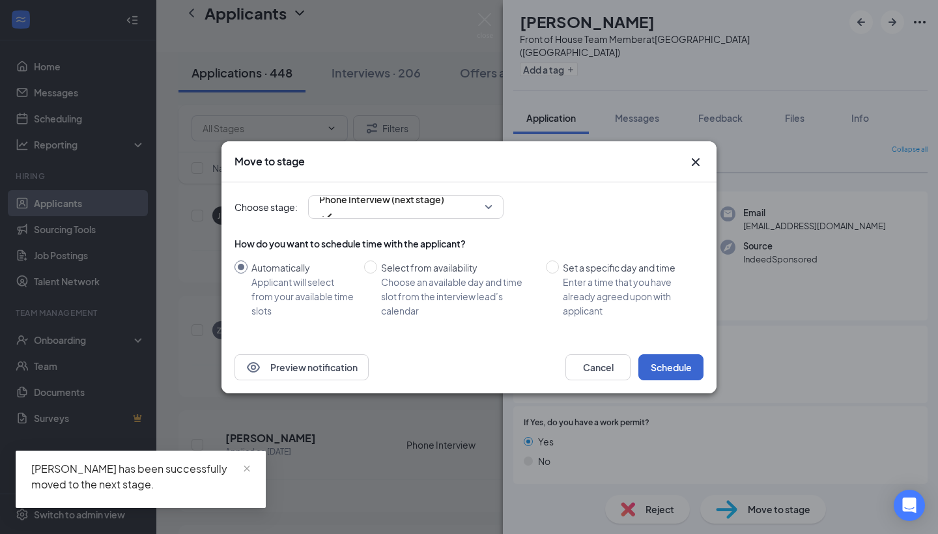
click at [664, 374] on button "Schedule" at bounding box center [670, 367] width 65 height 26
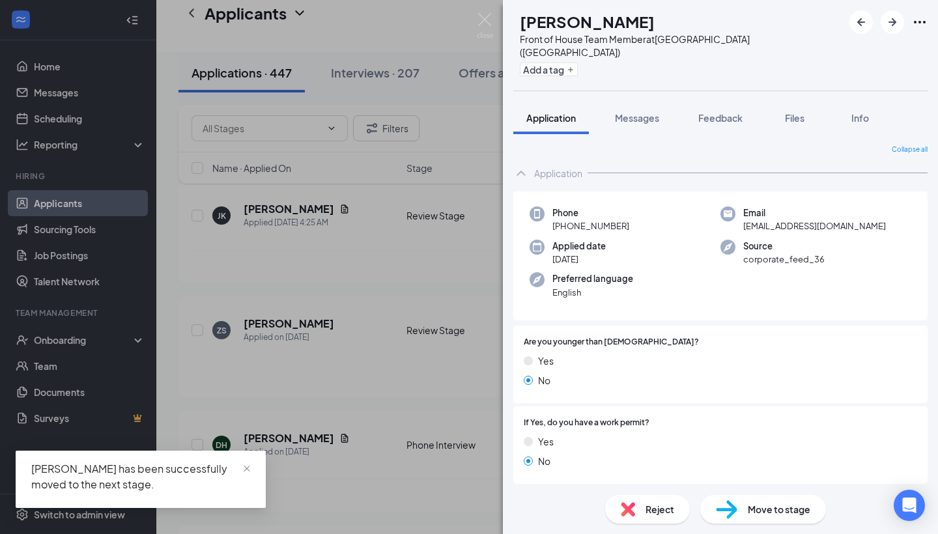
click at [734, 497] on div "Move to stage" at bounding box center [763, 509] width 126 height 29
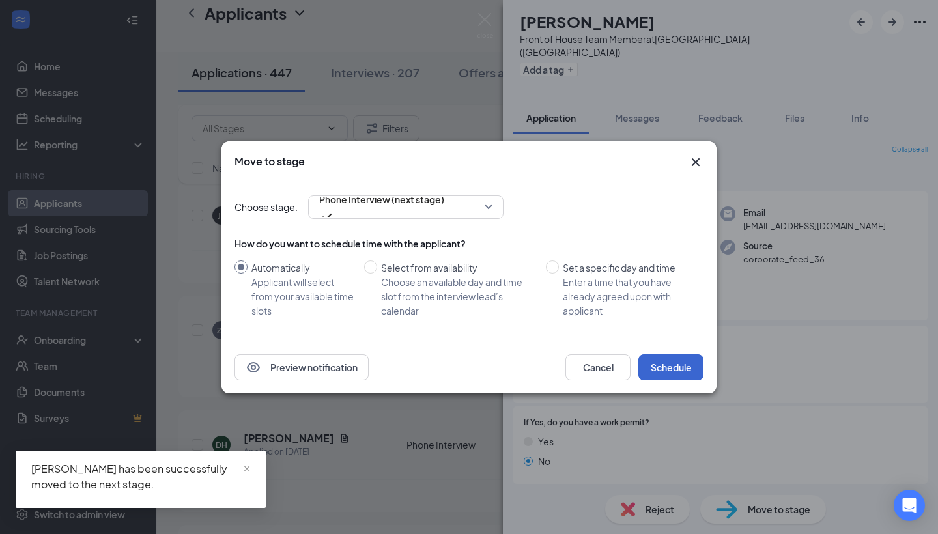
click at [660, 354] on button "Schedule" at bounding box center [670, 367] width 65 height 26
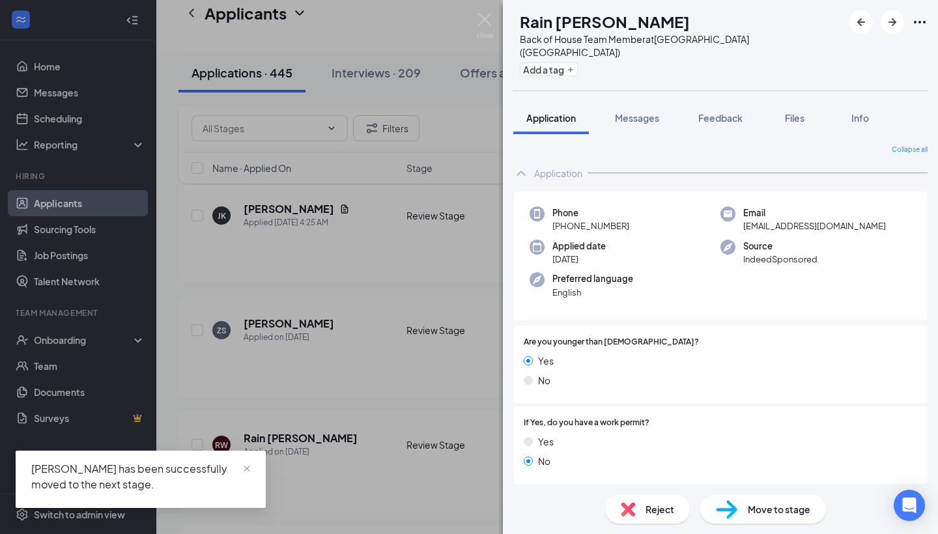
click at [896, 35] on div "RW Rain [PERSON_NAME] Back of House Team Member at [GEOGRAPHIC_DATA] ([GEOGRAPH…" at bounding box center [720, 45] width 435 height 91
click at [894, 26] on icon "ArrowRight" at bounding box center [892, 22] width 16 height 16
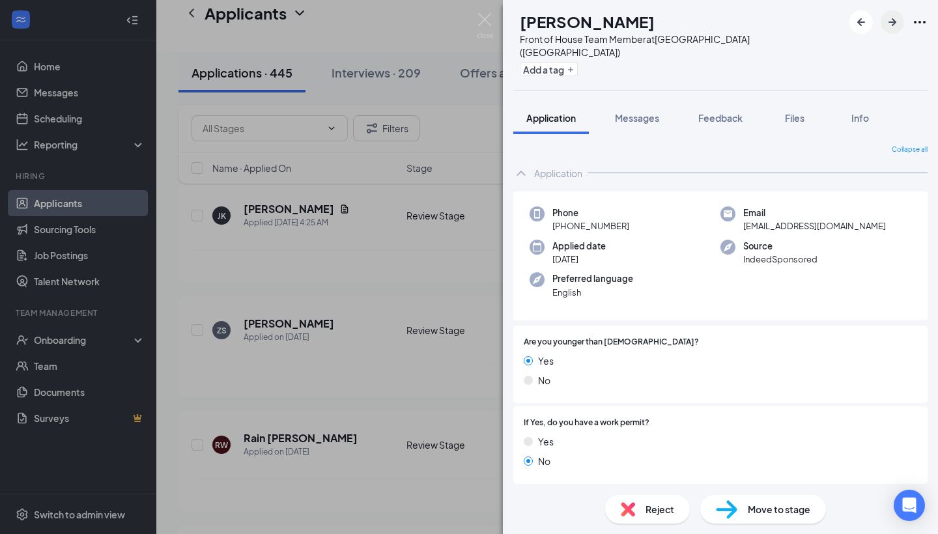
click at [894, 26] on icon "ArrowRight" at bounding box center [892, 22] width 16 height 16
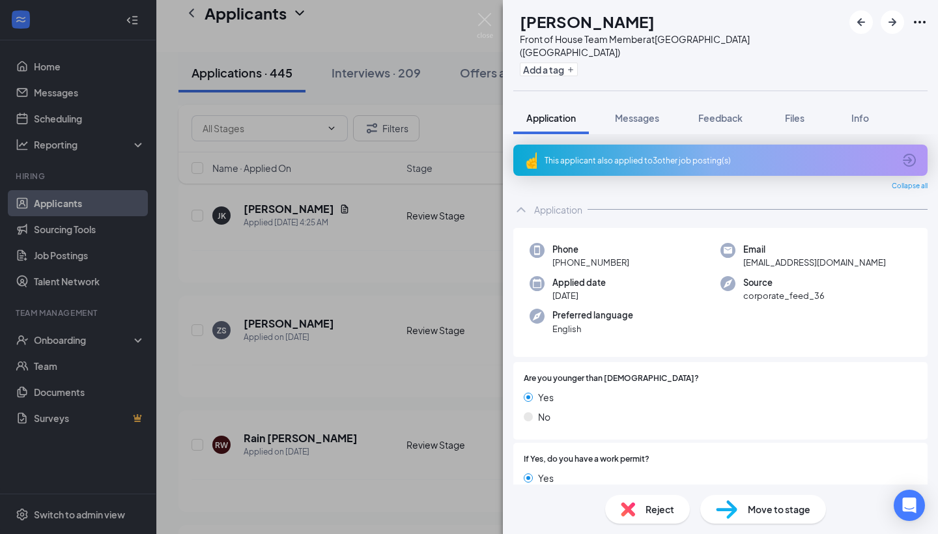
click at [487, 12] on div "LT [PERSON_NAME] Front of House Team Member at [GEOGRAPHIC_DATA] ([GEOGRAPHIC_D…" at bounding box center [469, 267] width 938 height 534
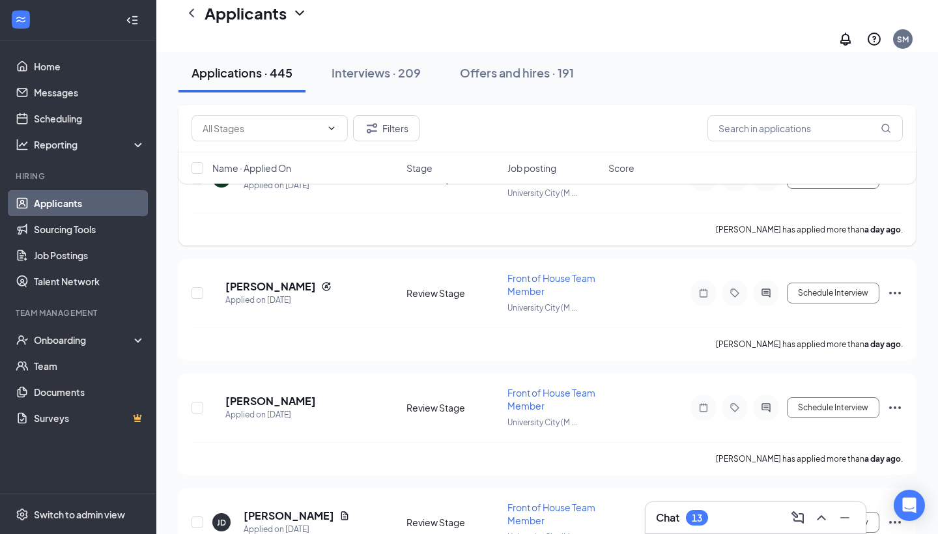
scroll to position [712, 0]
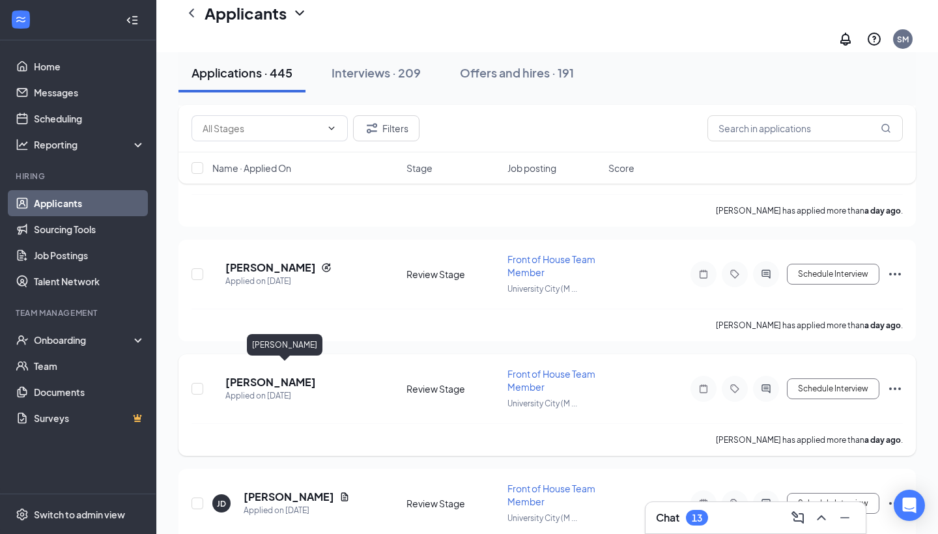
click at [290, 375] on h5 "[PERSON_NAME]" at bounding box center [270, 382] width 91 height 14
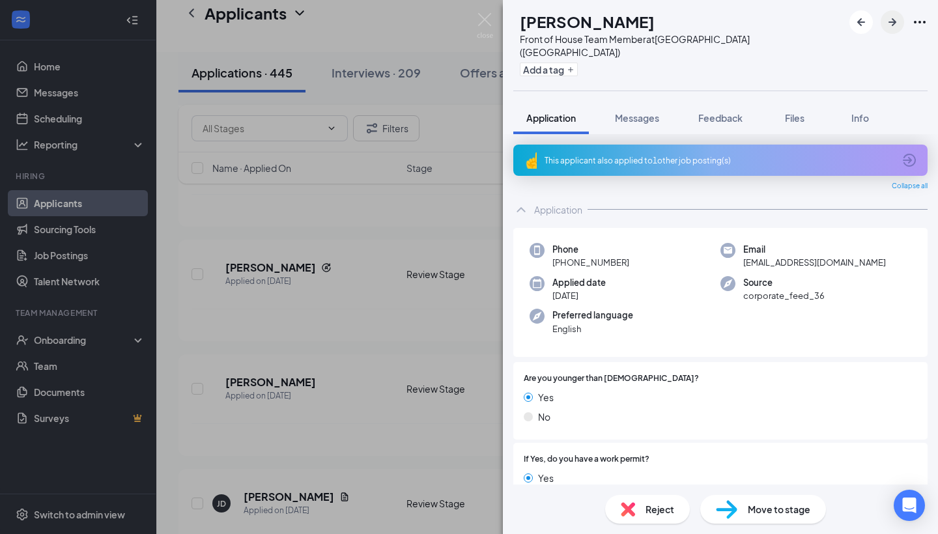
click at [899, 24] on icon "ArrowRight" at bounding box center [892, 22] width 16 height 16
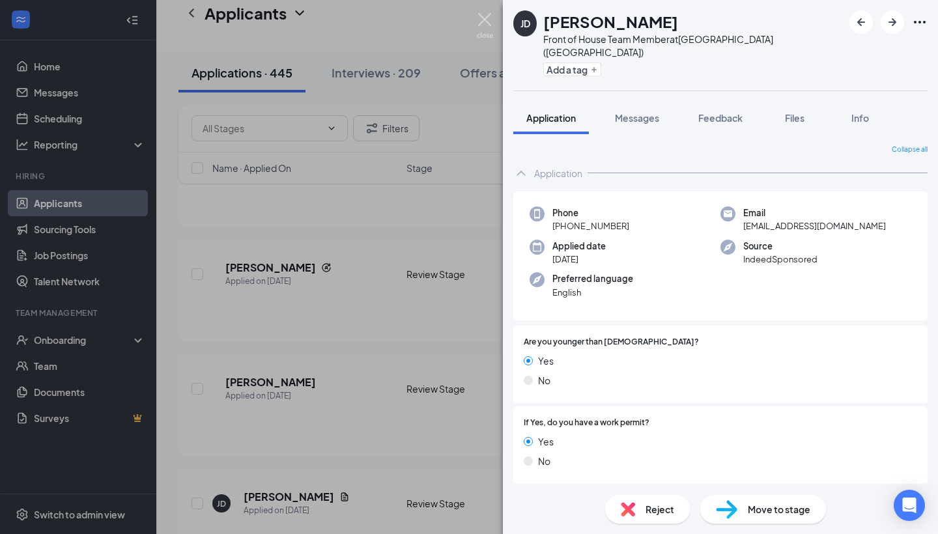
click at [488, 16] on img at bounding box center [485, 25] width 16 height 25
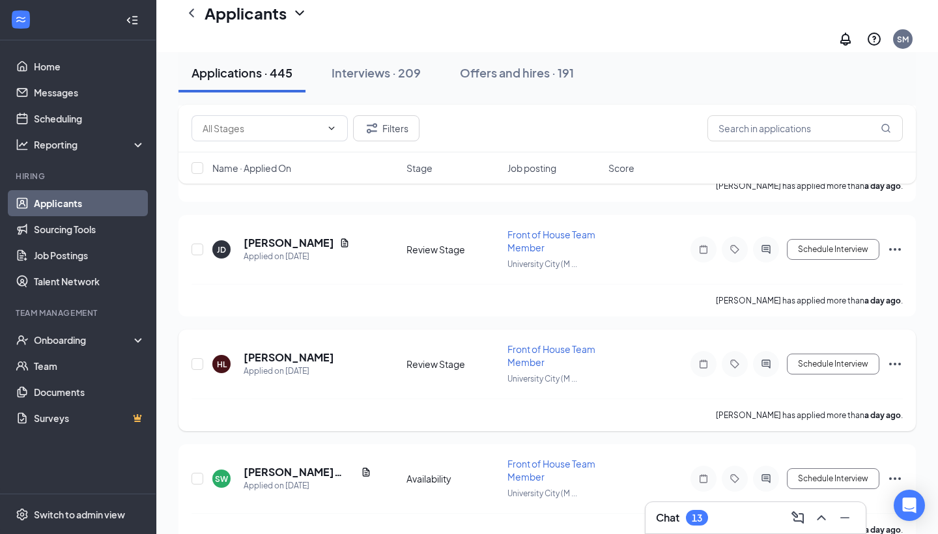
scroll to position [970, 0]
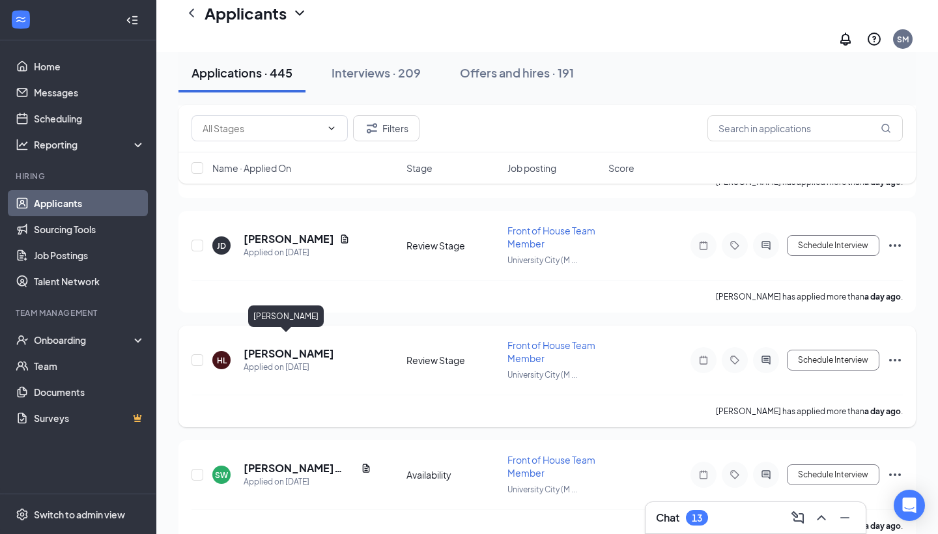
click at [303, 339] on div "[PERSON_NAME] Applied on [DATE] Review Stage Front of House Team Member [GEOGRA…" at bounding box center [546, 367] width 711 height 56
click at [303, 346] on h5 "[PERSON_NAME]" at bounding box center [289, 353] width 91 height 14
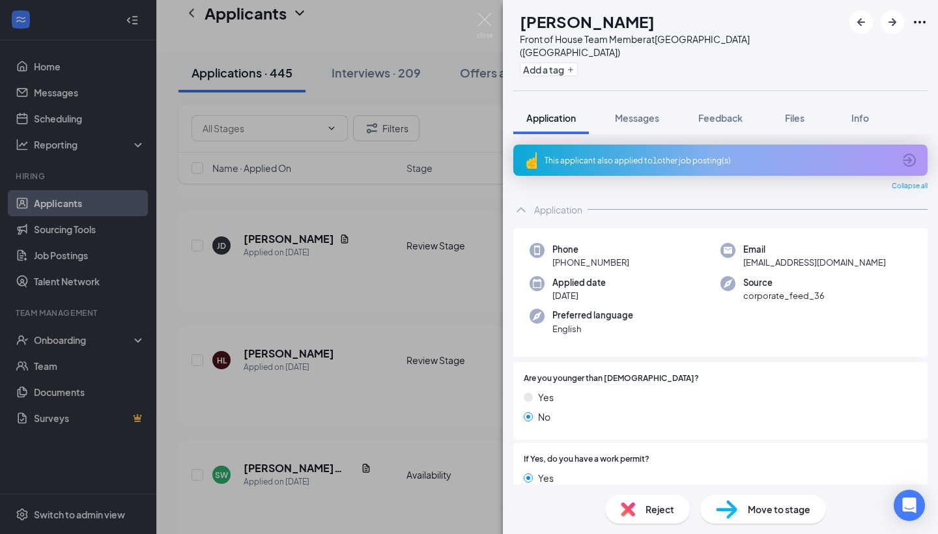
click at [759, 503] on span "Move to stage" at bounding box center [779, 509] width 63 height 14
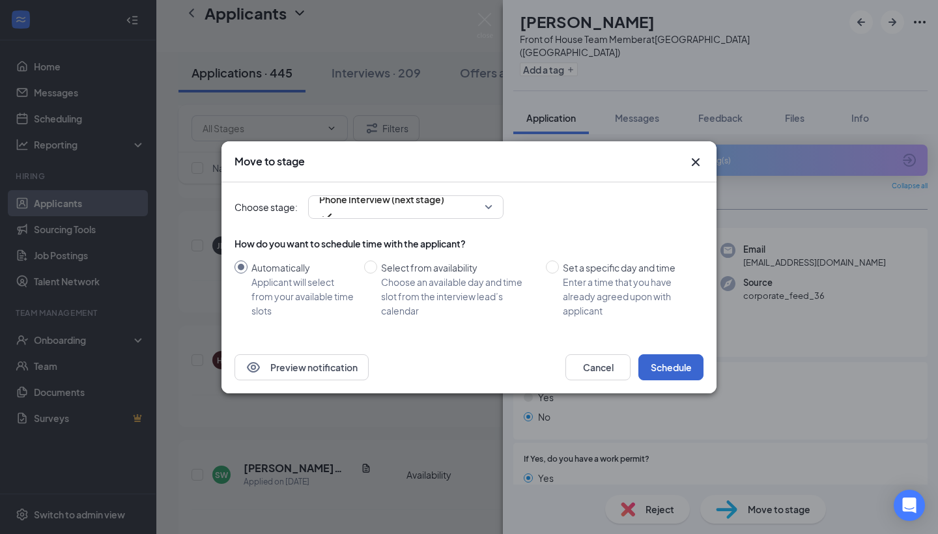
click at [692, 371] on button "Schedule" at bounding box center [670, 367] width 65 height 26
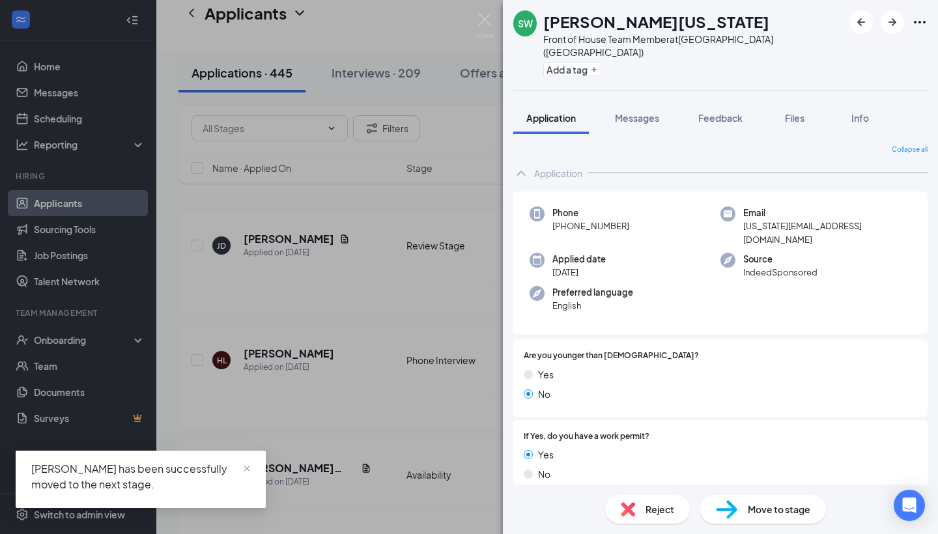
click at [742, 512] on div "Move to stage" at bounding box center [763, 509] width 126 height 29
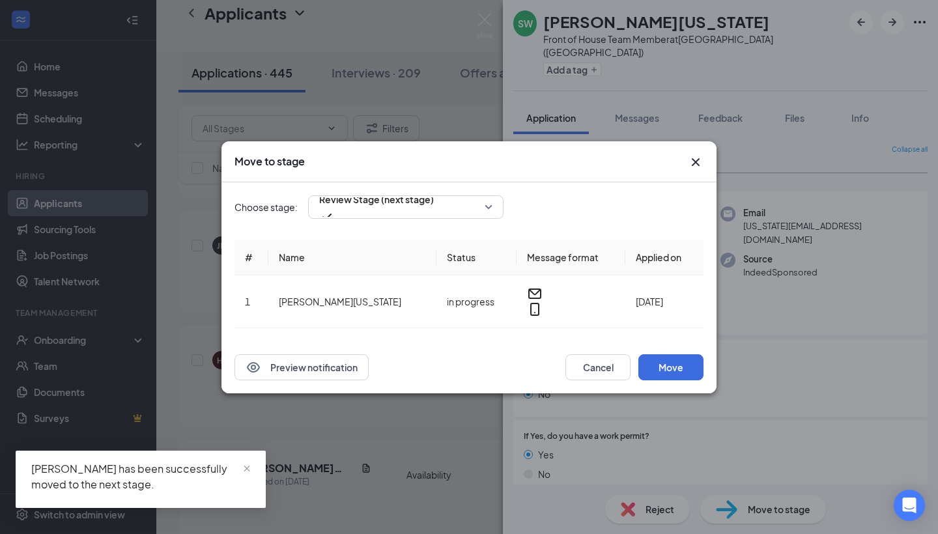
click at [670, 345] on div "Preview notification Cancel Move" at bounding box center [468, 367] width 495 height 52
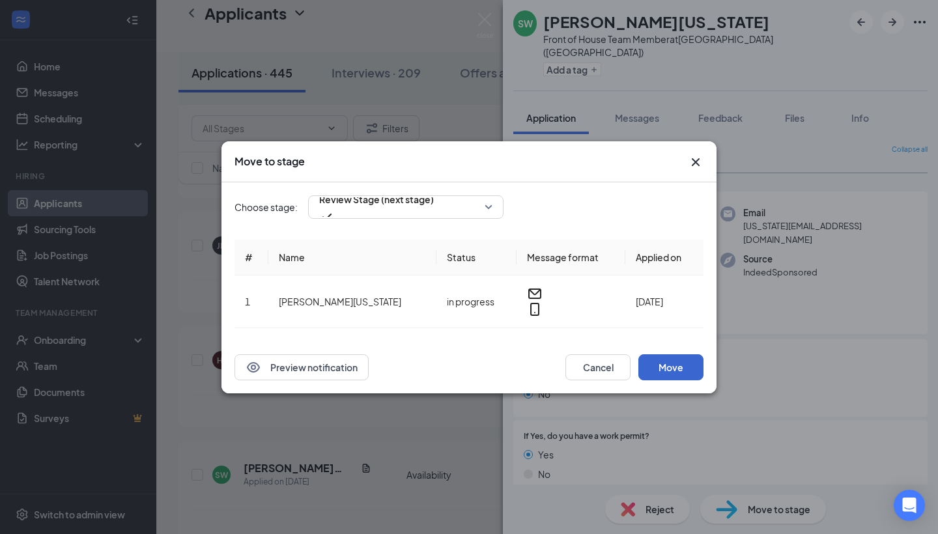
click at [670, 354] on button "Move" at bounding box center [670, 367] width 65 height 26
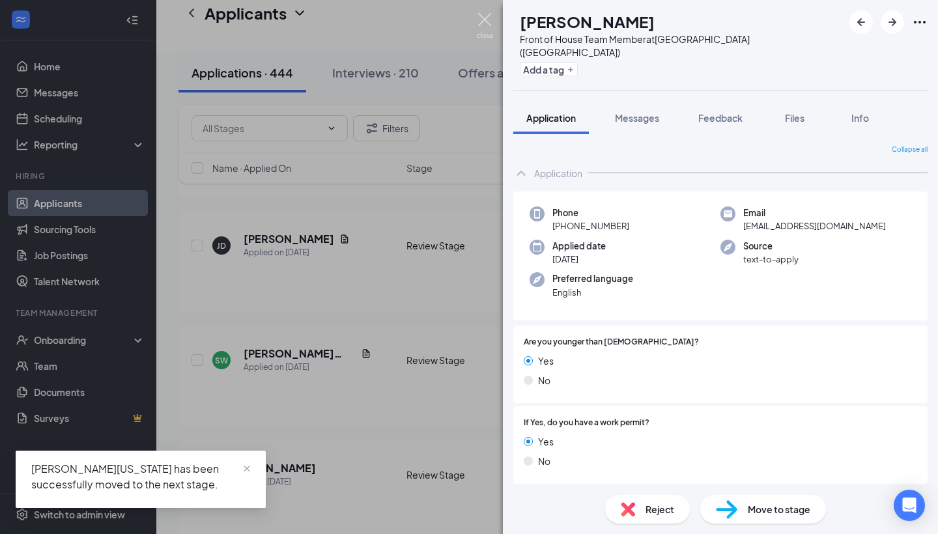
click at [481, 16] on img at bounding box center [485, 25] width 16 height 25
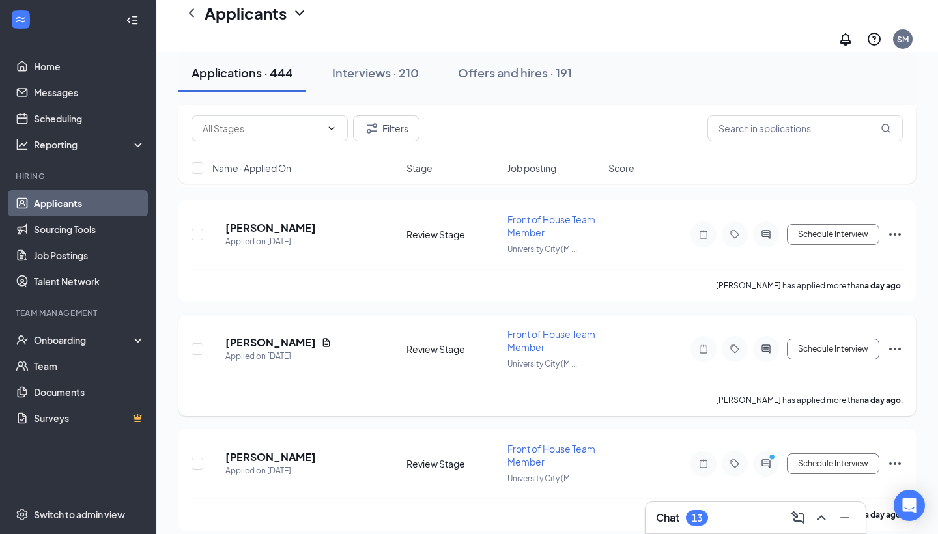
scroll to position [1213, 0]
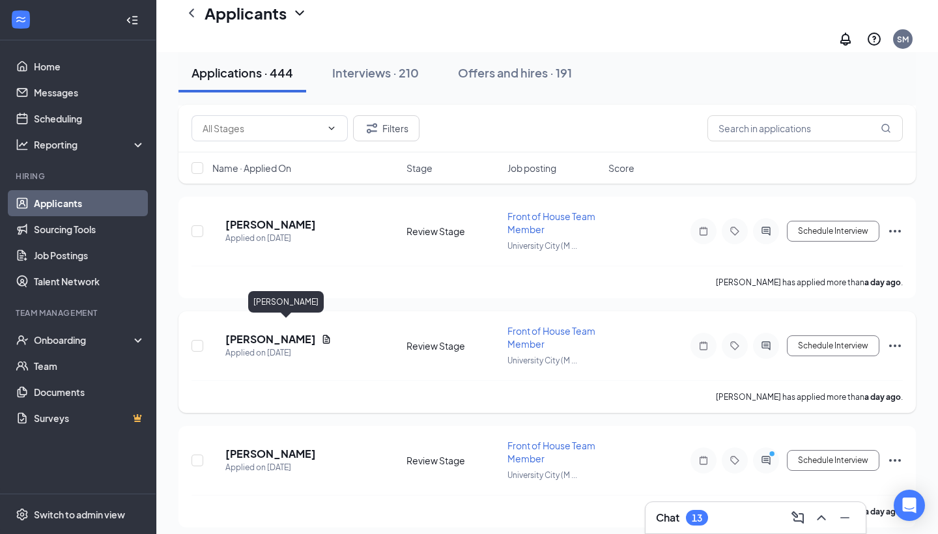
click at [283, 334] on h5 "[PERSON_NAME]" at bounding box center [270, 339] width 91 height 14
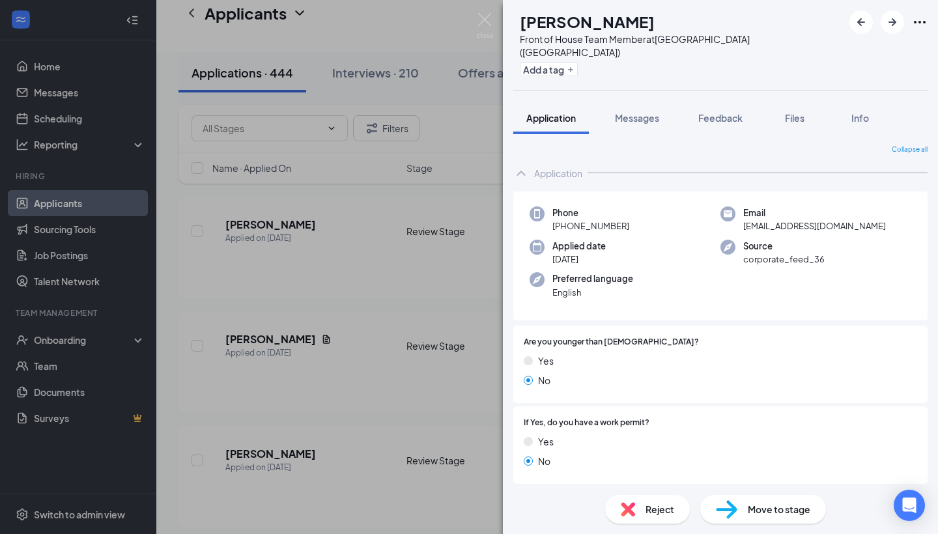
click at [768, 506] on span "Move to stage" at bounding box center [779, 509] width 63 height 14
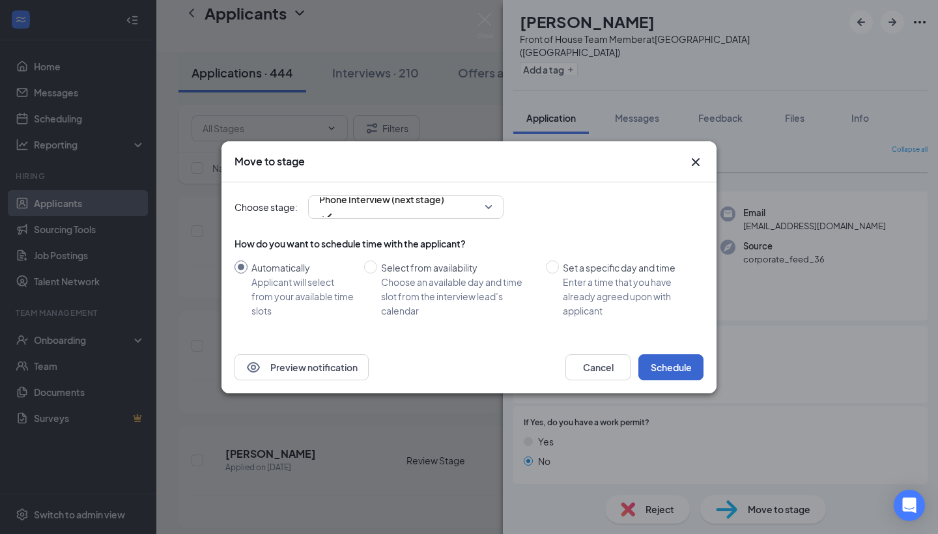
click at [676, 365] on button "Schedule" at bounding box center [670, 367] width 65 height 26
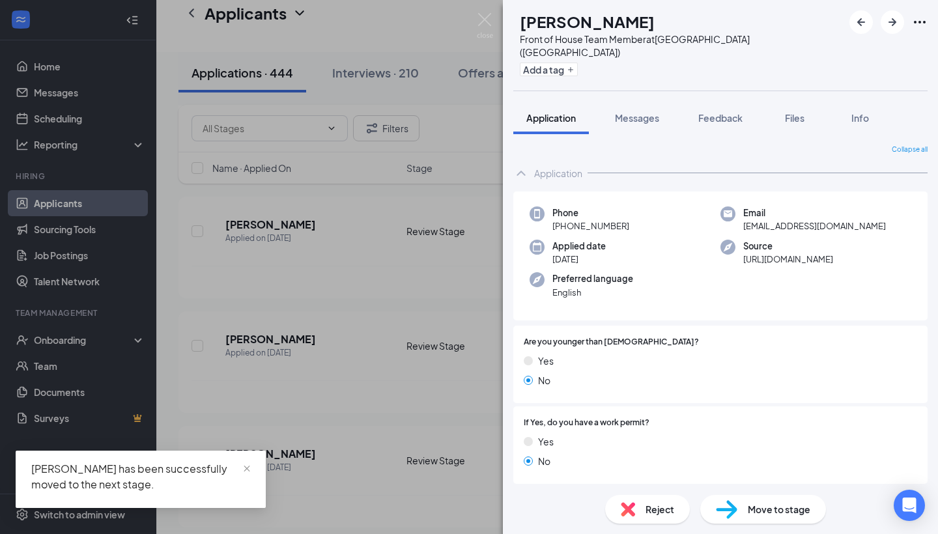
click at [726, 513] on img at bounding box center [726, 509] width 21 height 19
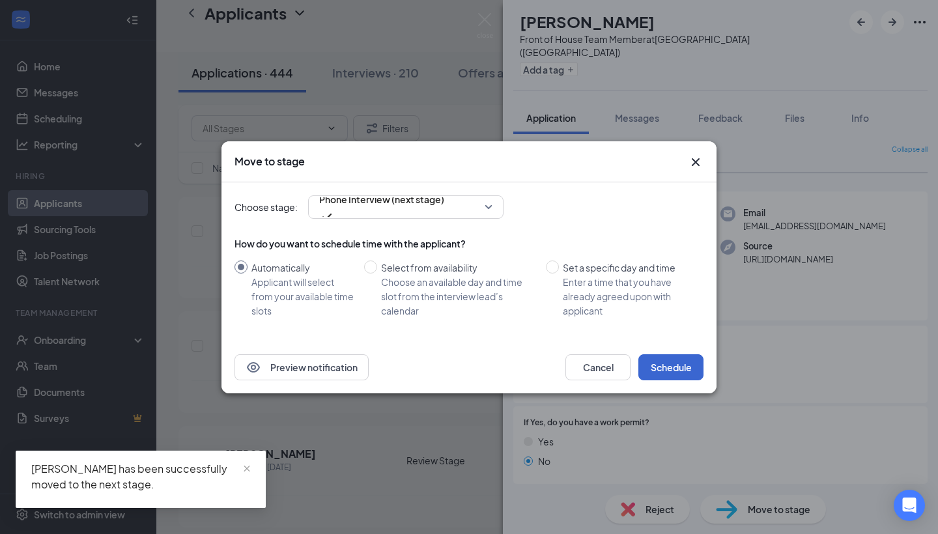
click at [660, 367] on button "Schedule" at bounding box center [670, 367] width 65 height 26
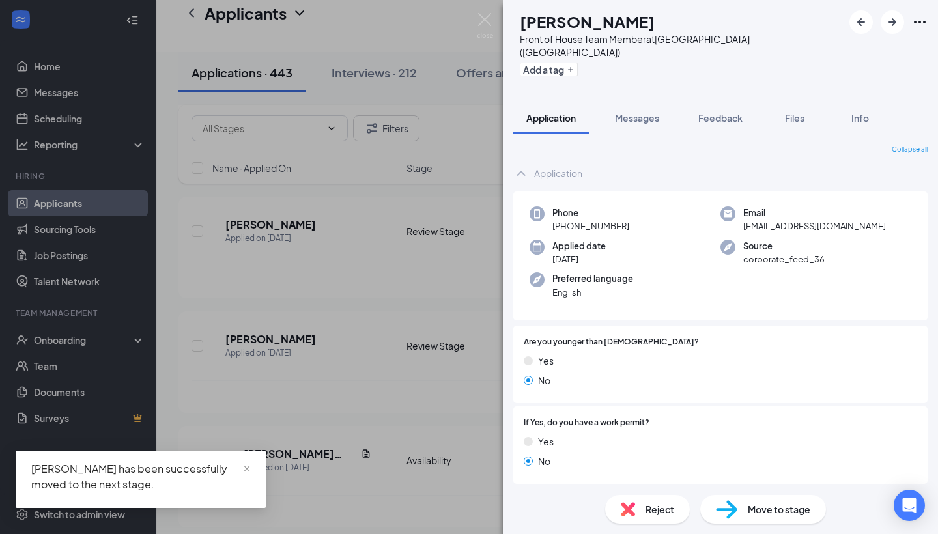
click at [738, 492] on div "Reject Move to stage" at bounding box center [720, 509] width 435 height 49
click at [738, 511] on div "Move to stage" at bounding box center [763, 509] width 126 height 29
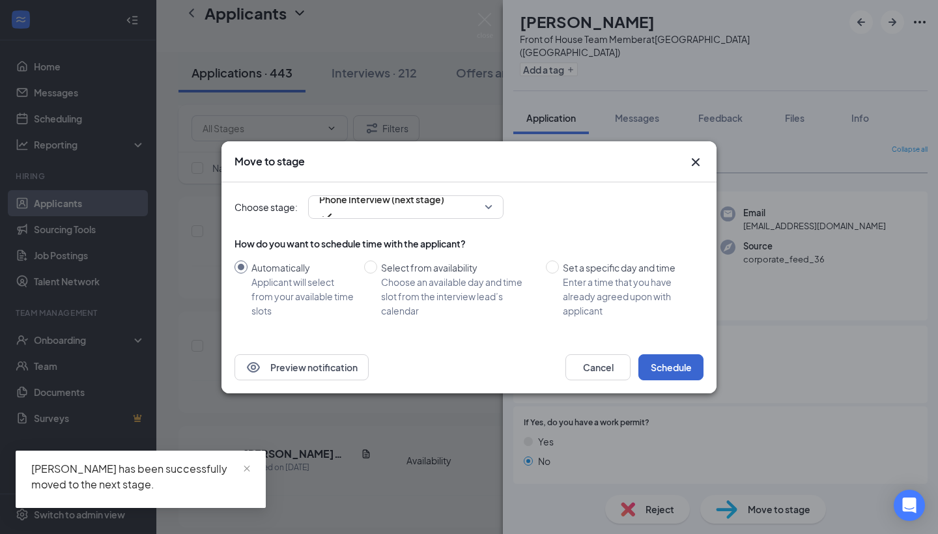
click at [660, 376] on button "Schedule" at bounding box center [670, 367] width 65 height 26
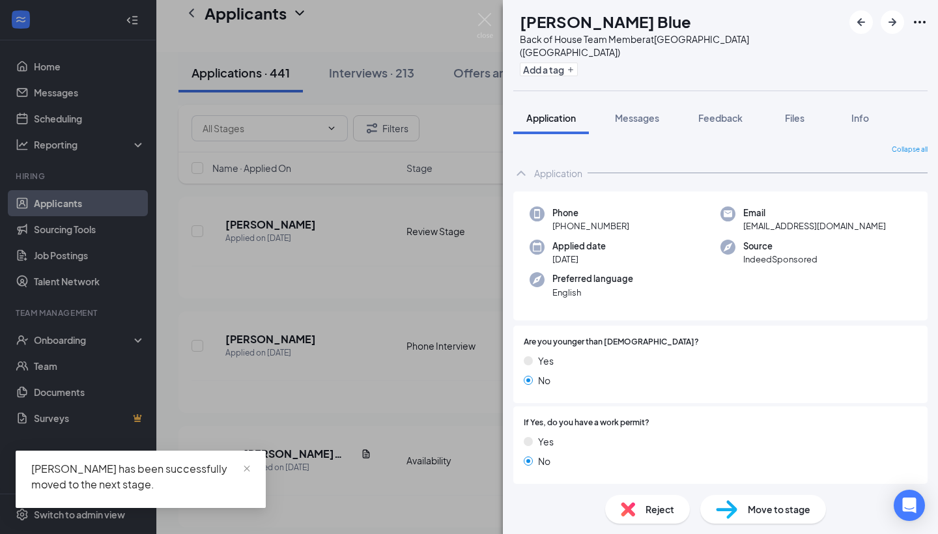
click at [748, 498] on div "Move to stage" at bounding box center [763, 509] width 126 height 29
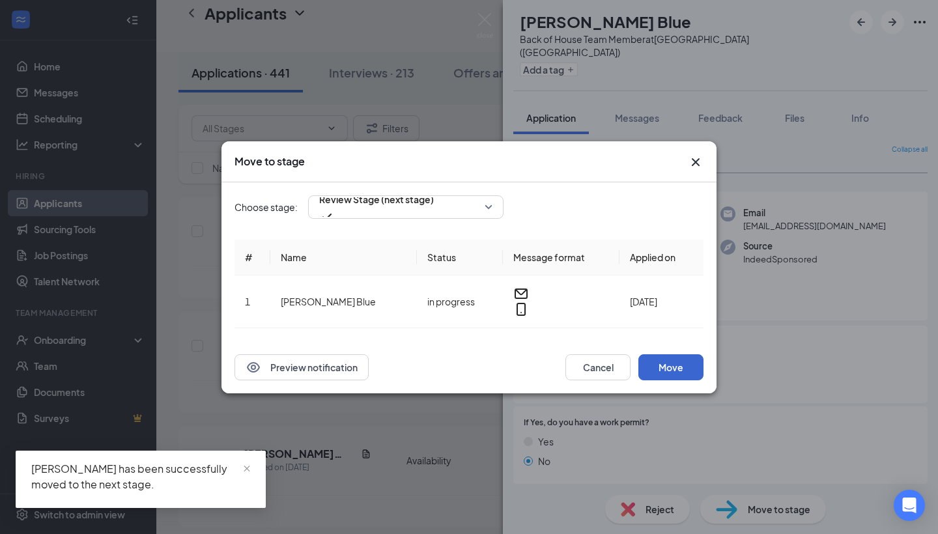
click at [669, 365] on button "Move" at bounding box center [670, 367] width 65 height 26
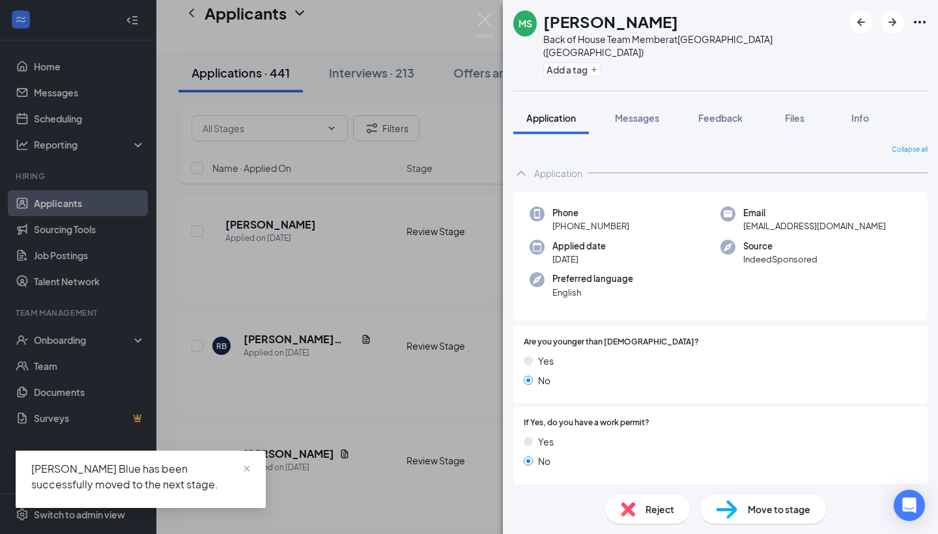
click at [739, 511] on div "Move to stage" at bounding box center [763, 509] width 126 height 29
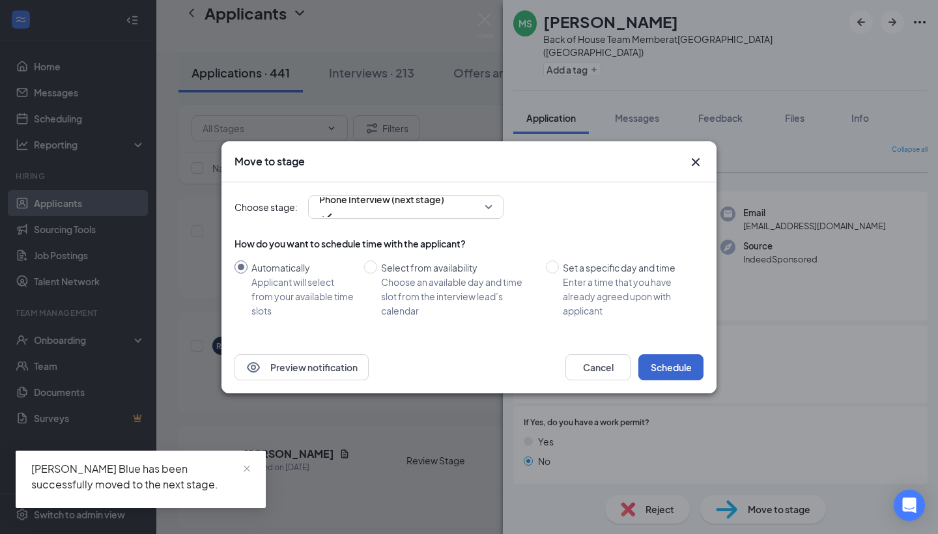
click at [659, 354] on button "Schedule" at bounding box center [670, 367] width 65 height 26
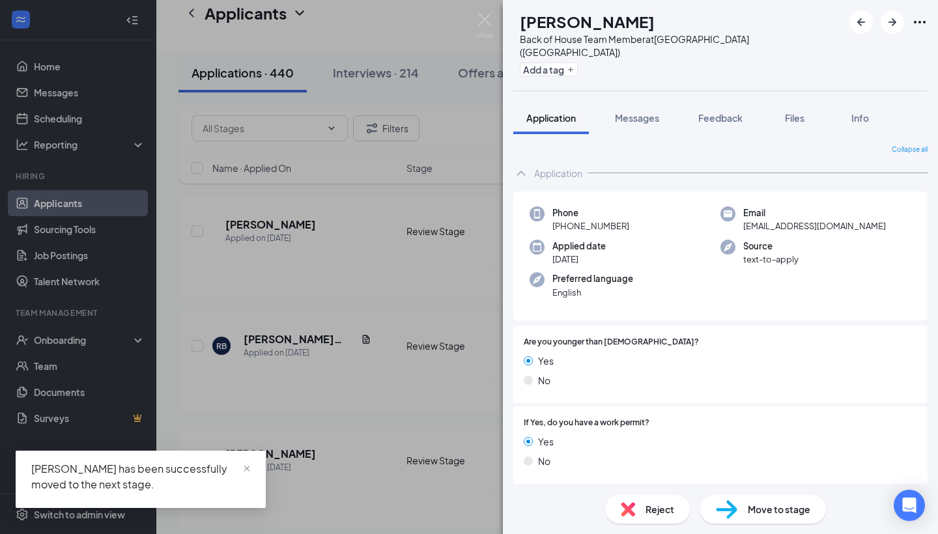
click at [481, 11] on div "DT [PERSON_NAME] Back of House Team Member at [GEOGRAPHIC_DATA] ([GEOGRAPHIC_DA…" at bounding box center [469, 267] width 938 height 534
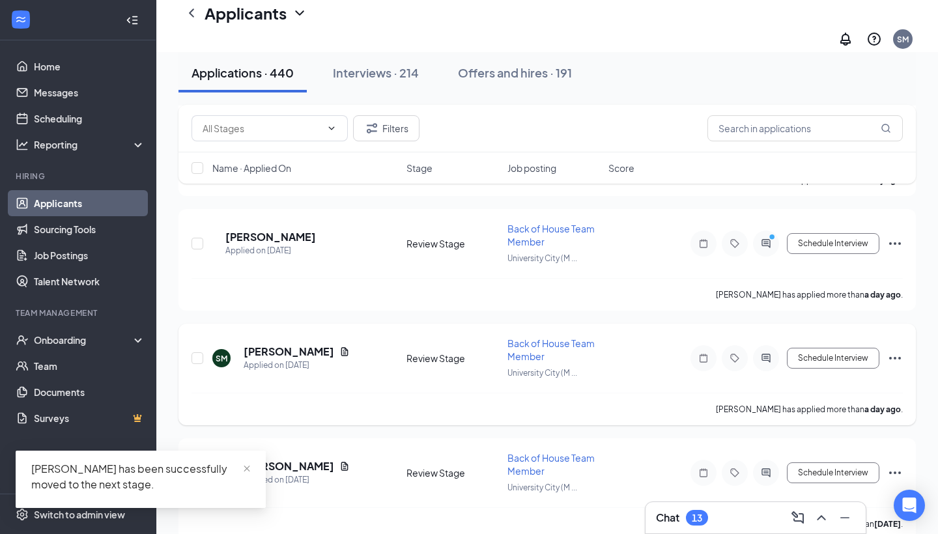
scroll to position [1441, 0]
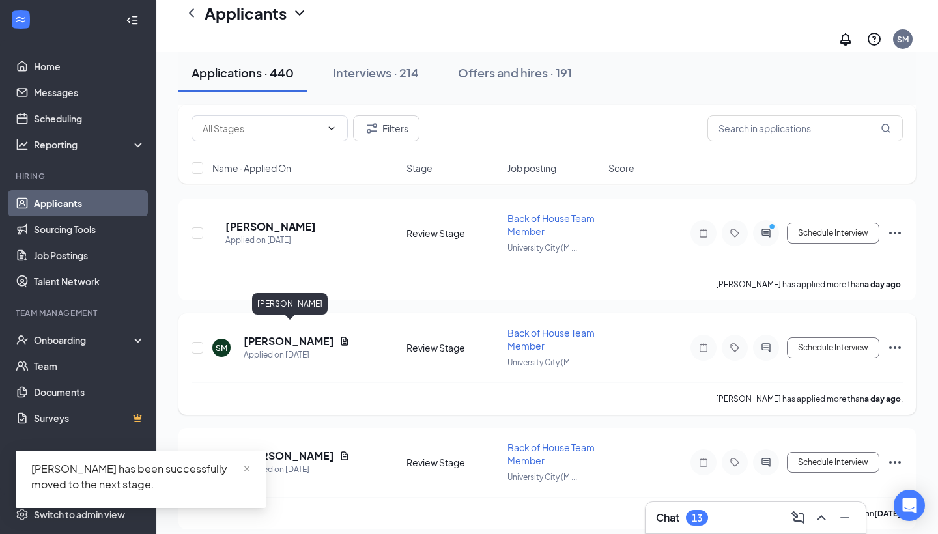
click at [304, 334] on h5 "[PERSON_NAME]" at bounding box center [289, 341] width 91 height 14
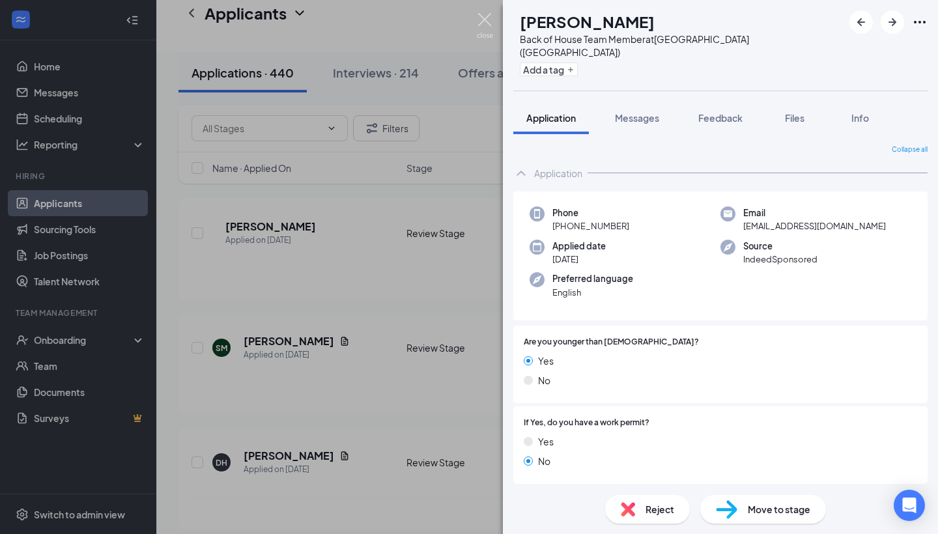
click at [481, 20] on img at bounding box center [485, 25] width 16 height 25
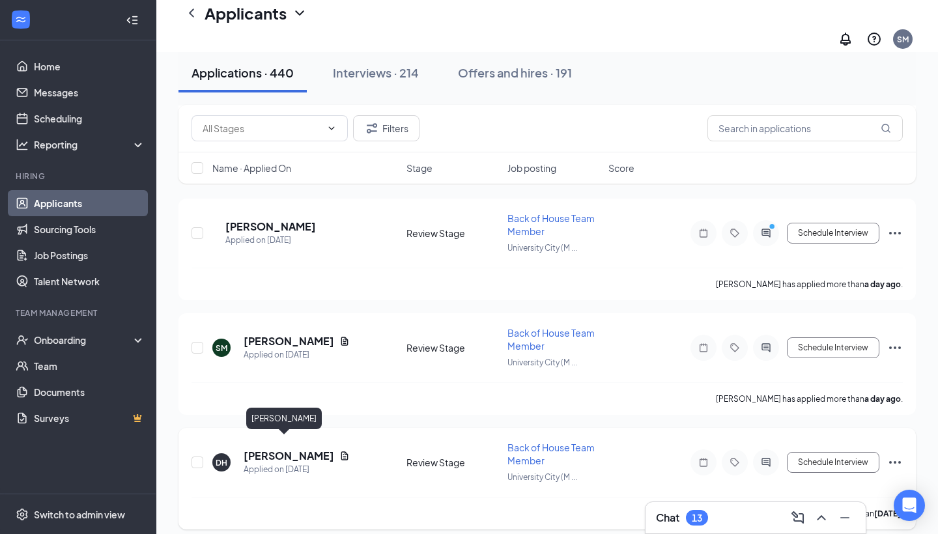
click at [292, 449] on h5 "[PERSON_NAME]" at bounding box center [289, 456] width 91 height 14
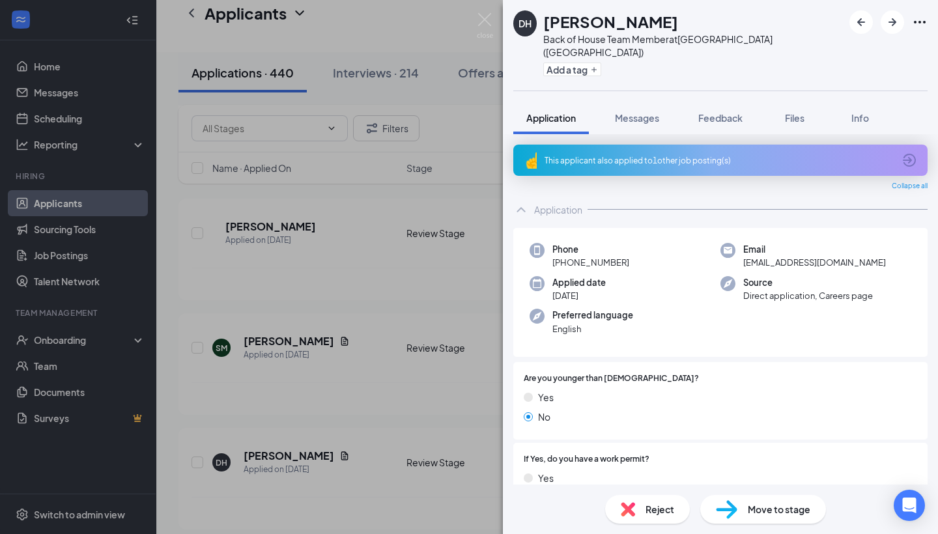
click at [731, 500] on img at bounding box center [726, 509] width 21 height 19
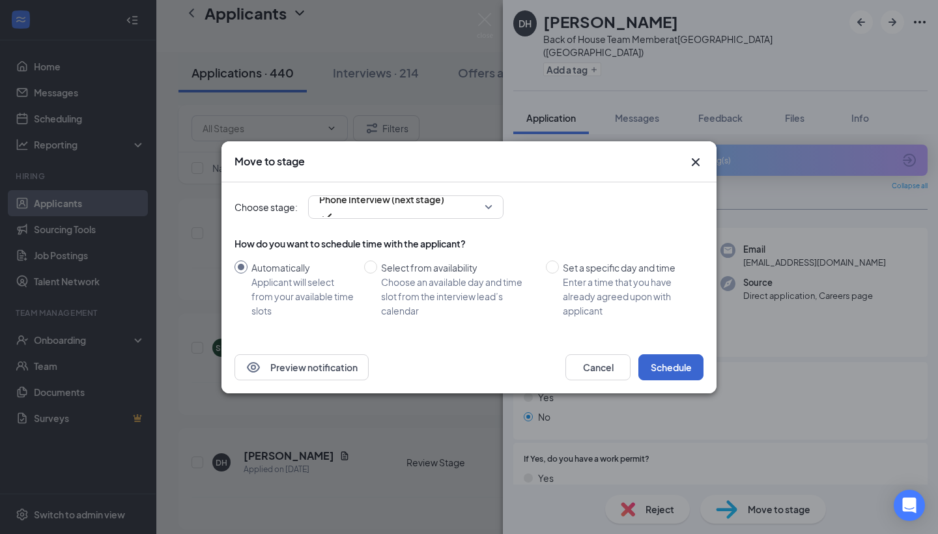
click at [681, 365] on button "Schedule" at bounding box center [670, 367] width 65 height 26
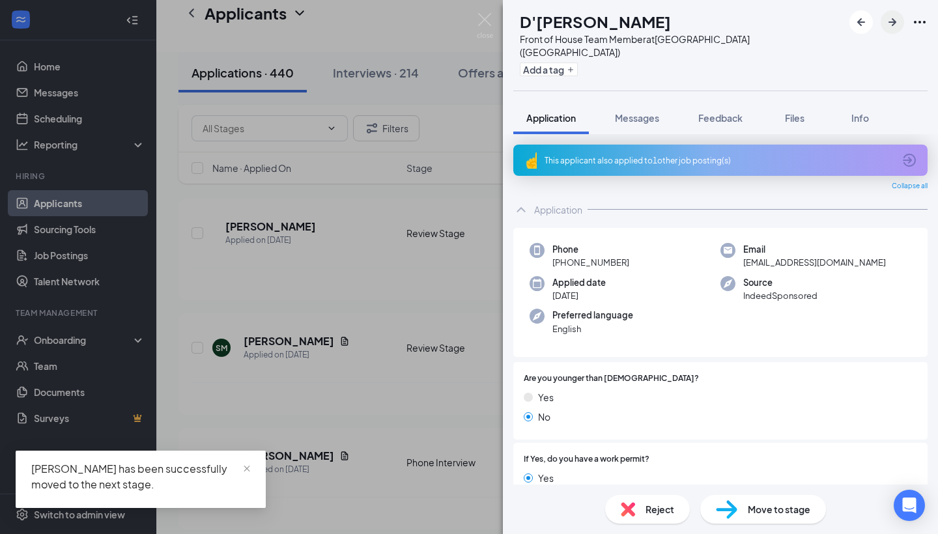
click at [883, 18] on button "button" at bounding box center [892, 21] width 23 height 23
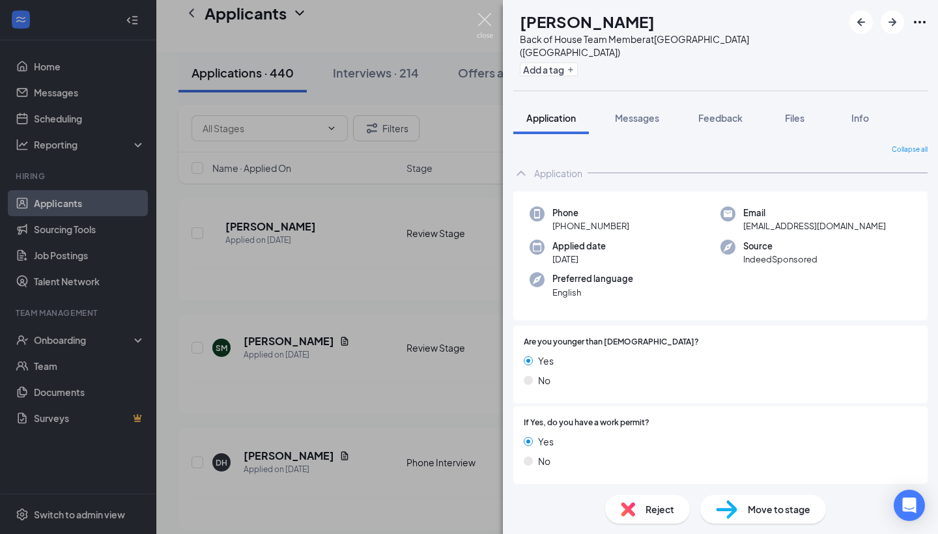
click at [488, 16] on img at bounding box center [485, 25] width 16 height 25
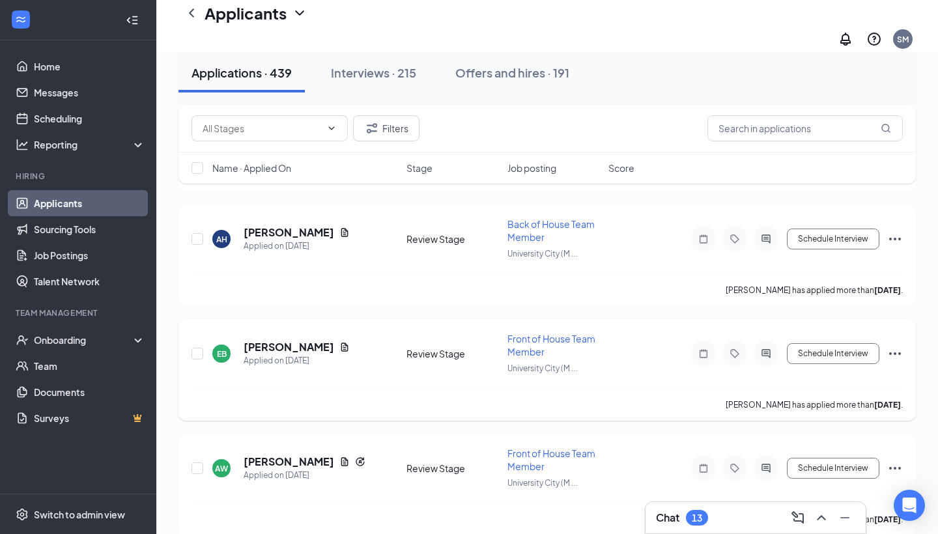
scroll to position [1776, 0]
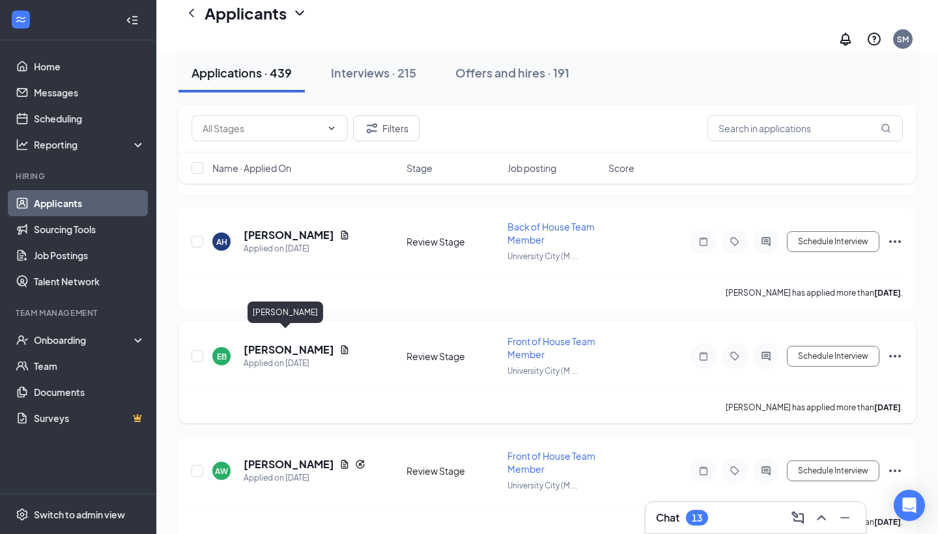
click at [297, 343] on h5 "[PERSON_NAME]" at bounding box center [289, 350] width 91 height 14
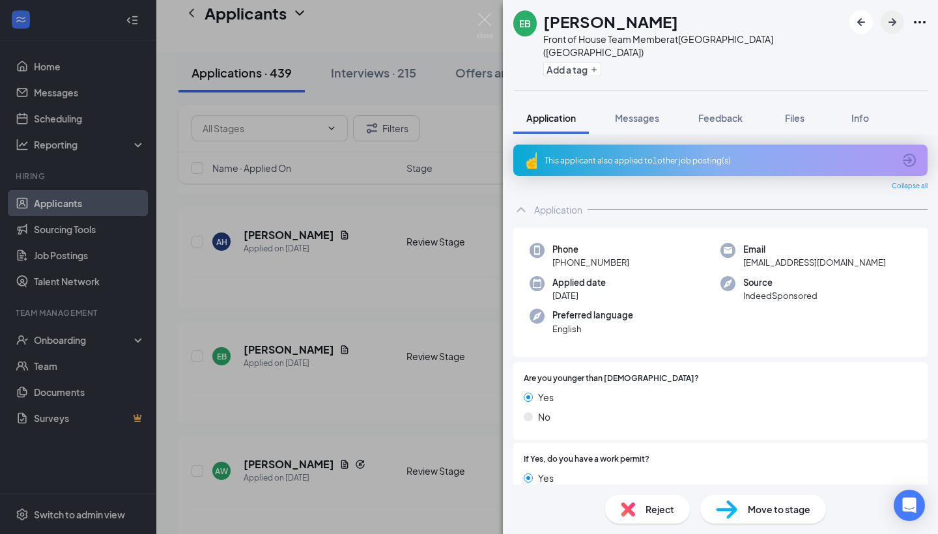
click at [889, 24] on icon "ArrowRight" at bounding box center [892, 22] width 16 height 16
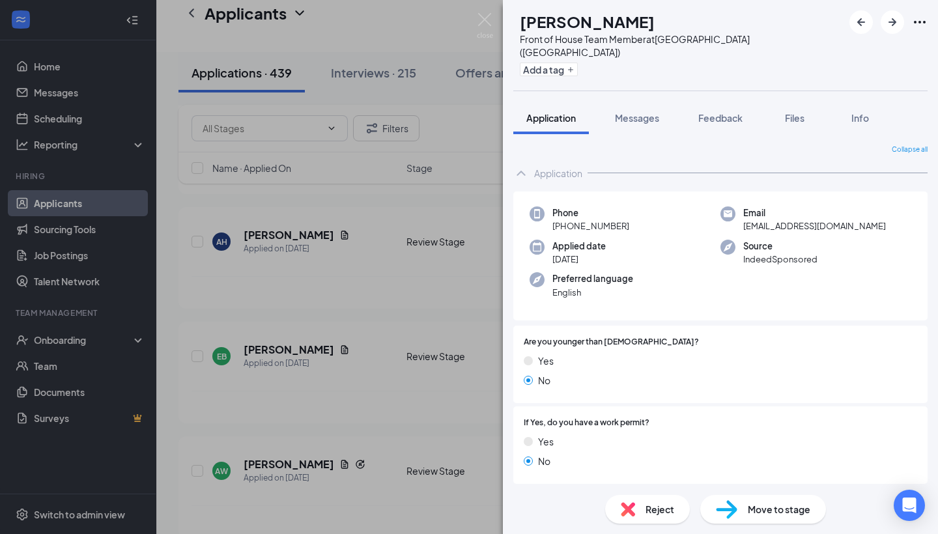
click at [757, 509] on span "Move to stage" at bounding box center [779, 509] width 63 height 14
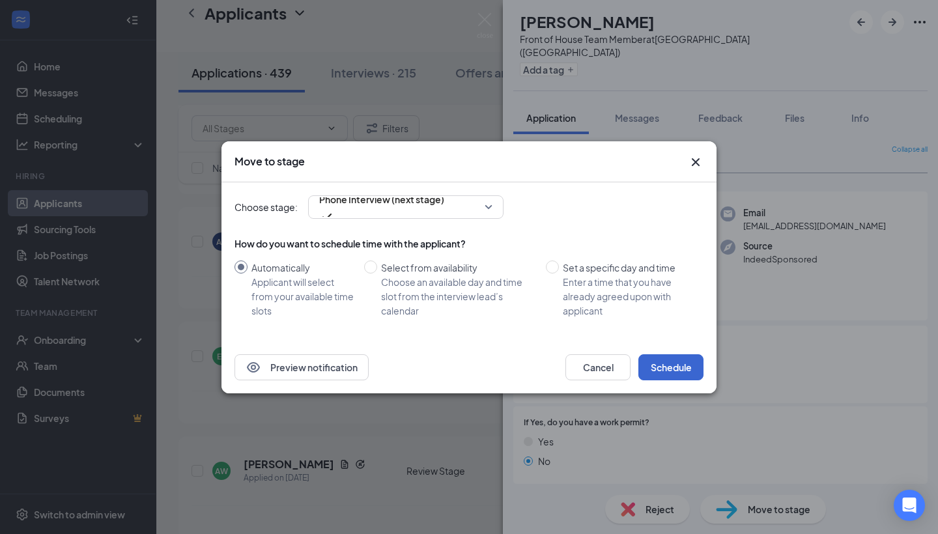
click at [665, 363] on button "Schedule" at bounding box center [670, 367] width 65 height 26
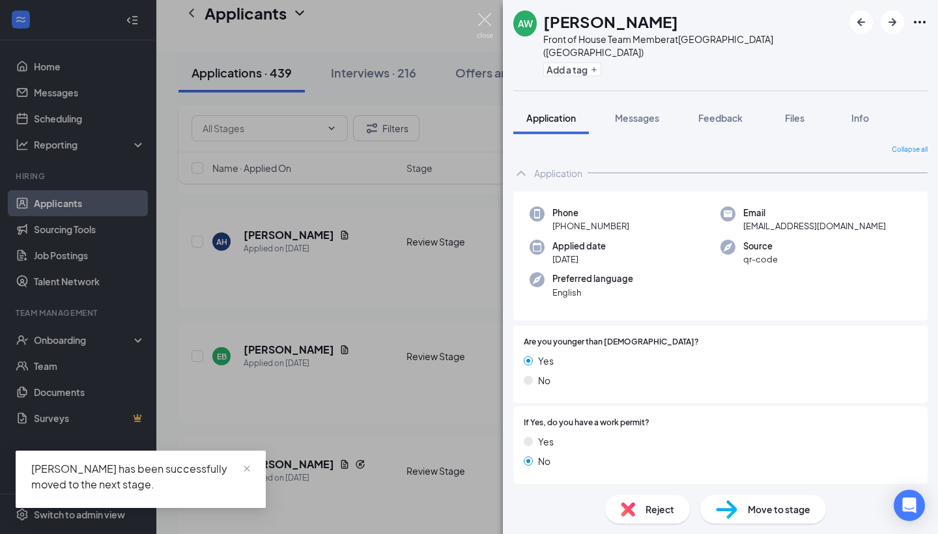
click at [487, 19] on img at bounding box center [485, 25] width 16 height 25
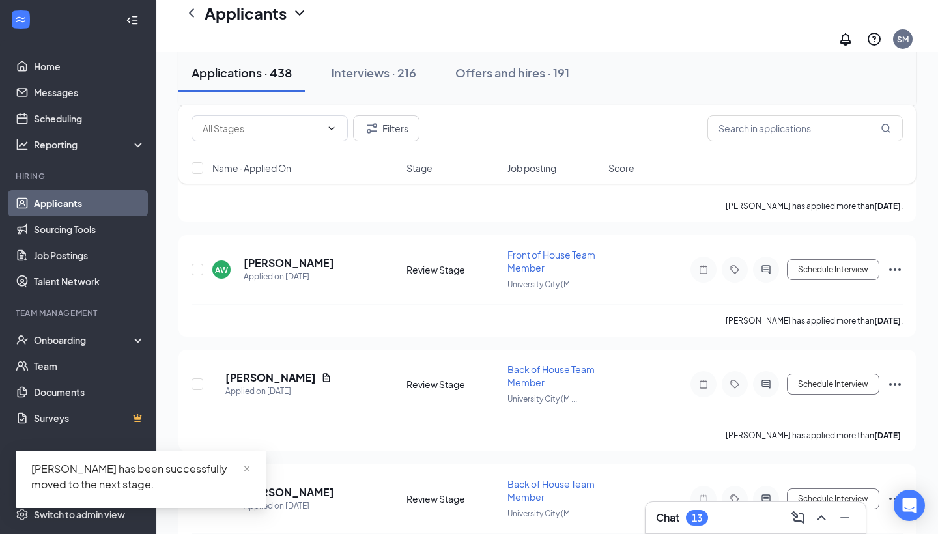
scroll to position [2115, 0]
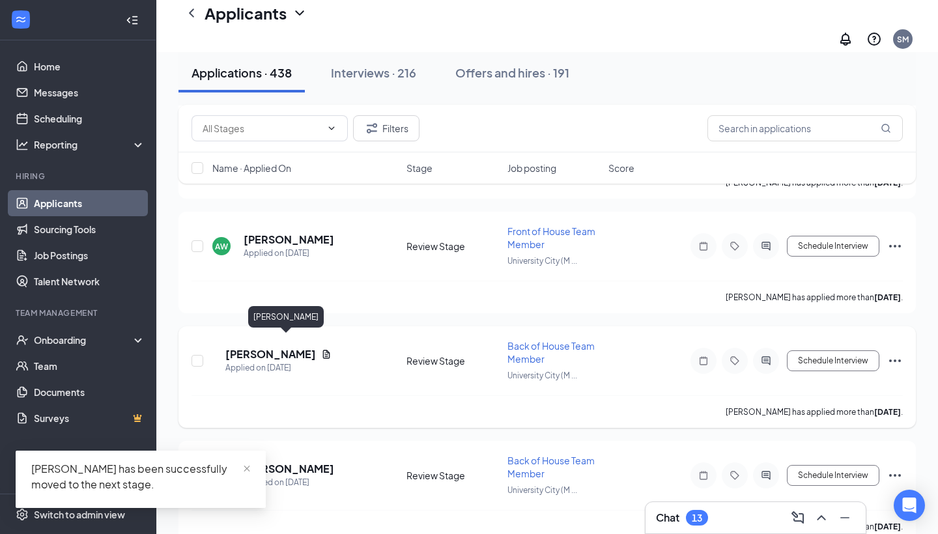
click at [283, 347] on h5 "[PERSON_NAME]" at bounding box center [270, 354] width 91 height 14
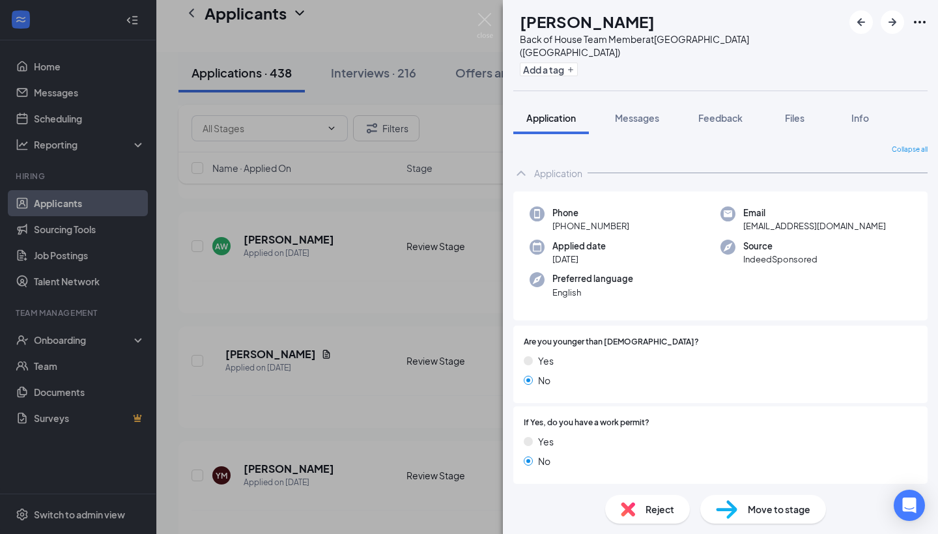
click at [773, 507] on span "Move to stage" at bounding box center [779, 509] width 63 height 14
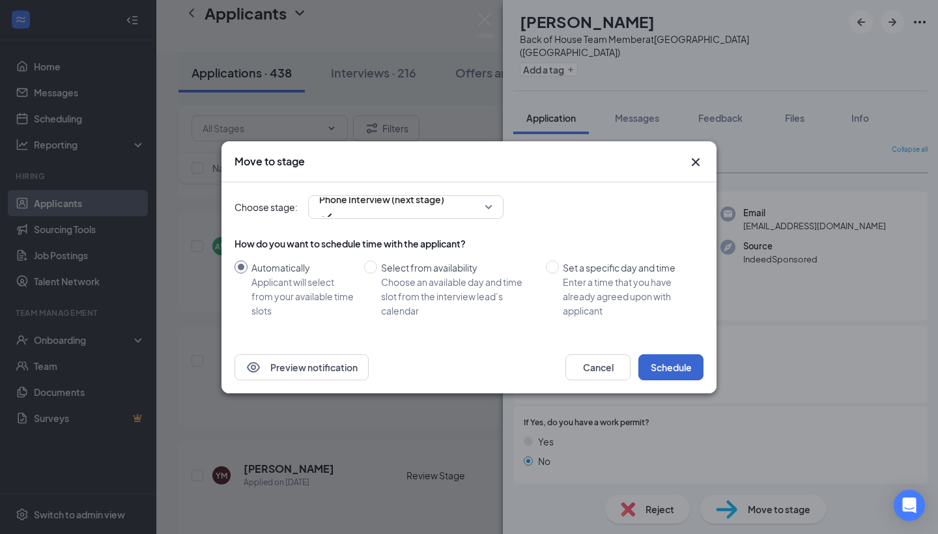
click at [669, 374] on button "Schedule" at bounding box center [670, 367] width 65 height 26
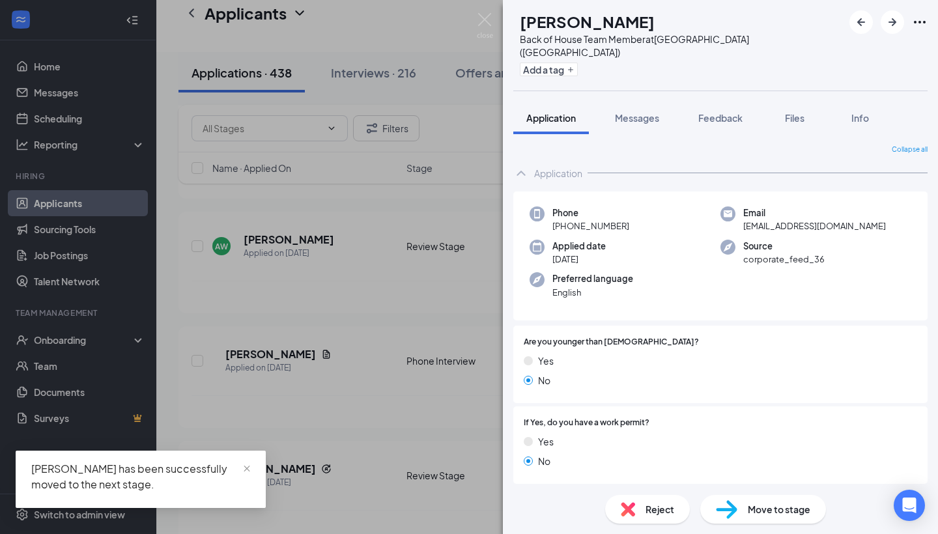
click at [732, 519] on div "Move to stage" at bounding box center [763, 509] width 126 height 29
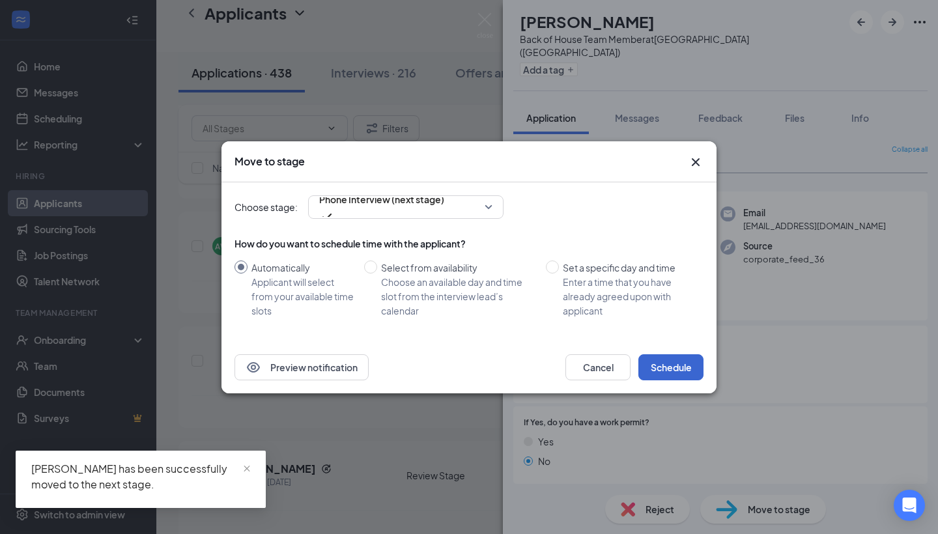
click at [670, 366] on button "Schedule" at bounding box center [670, 367] width 65 height 26
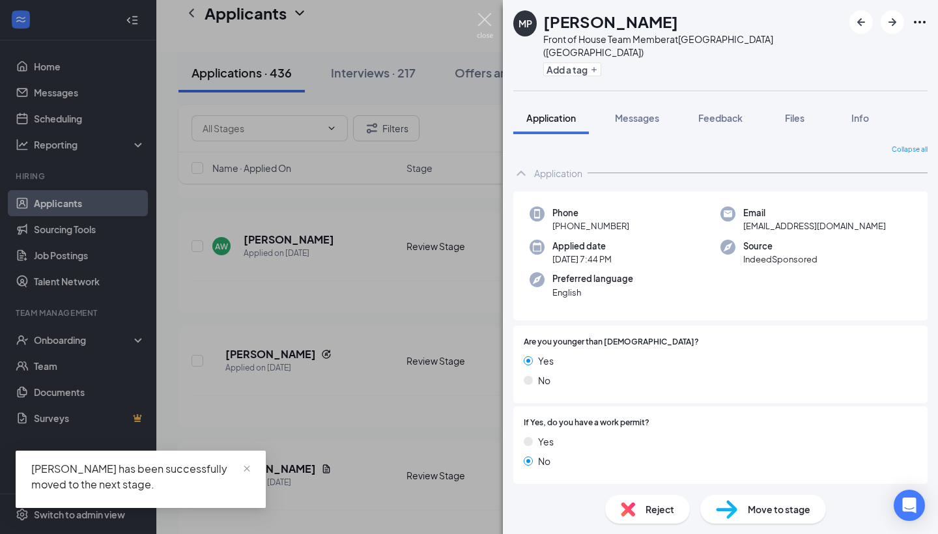
click at [482, 29] on img at bounding box center [485, 25] width 16 height 25
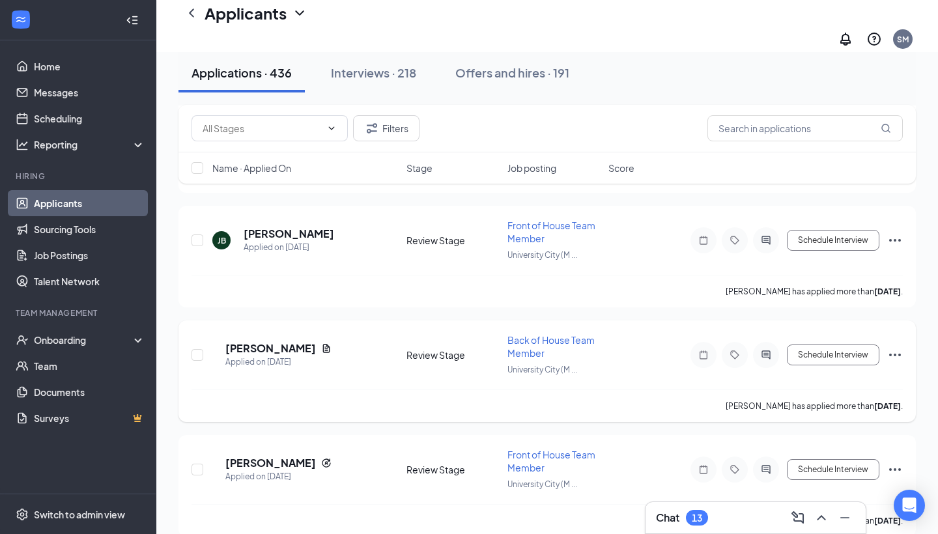
scroll to position [2448, 0]
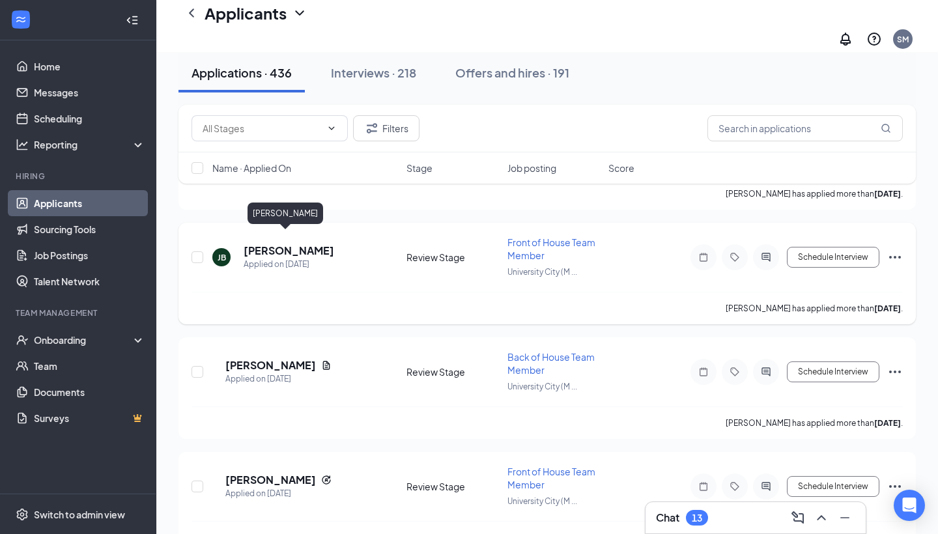
click at [293, 244] on h5 "[PERSON_NAME]" at bounding box center [289, 251] width 91 height 14
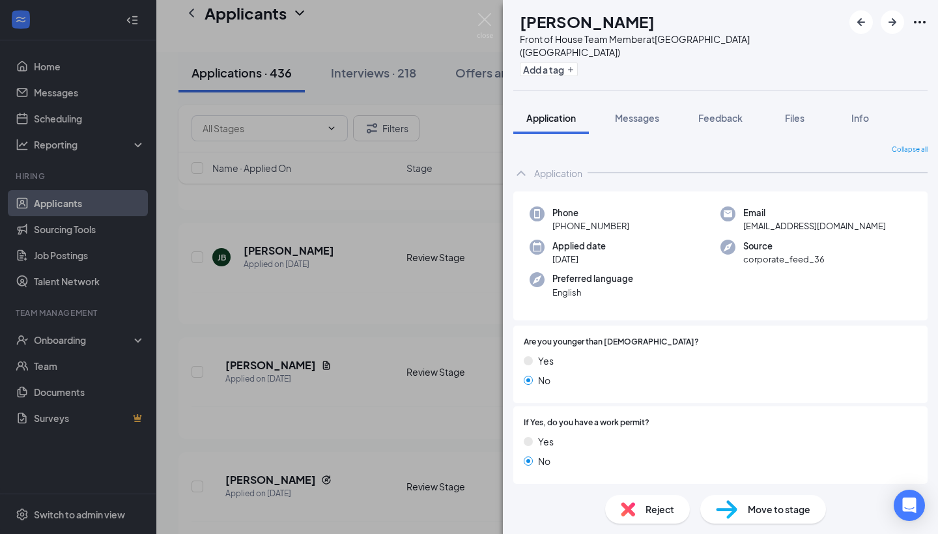
click at [759, 503] on span "Move to stage" at bounding box center [779, 509] width 63 height 14
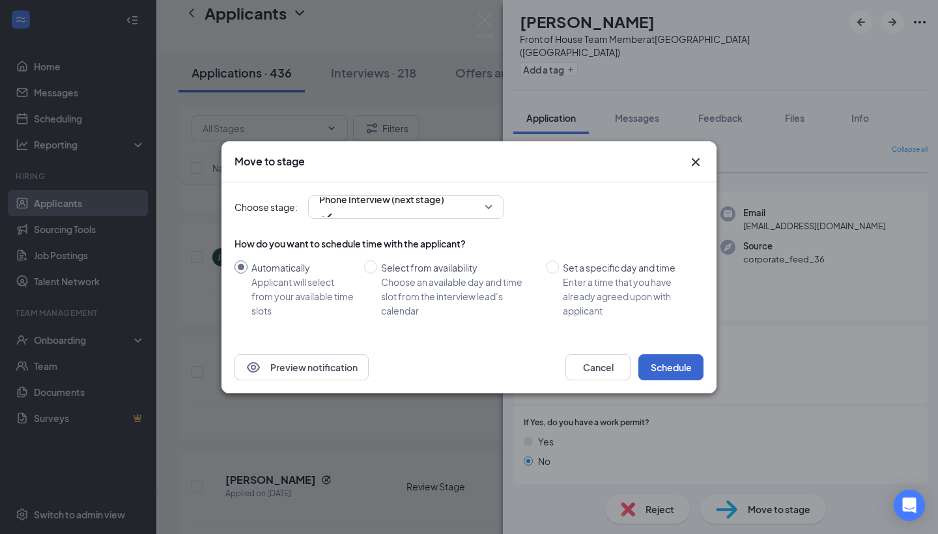
click at [675, 359] on button "Schedule" at bounding box center [670, 367] width 65 height 26
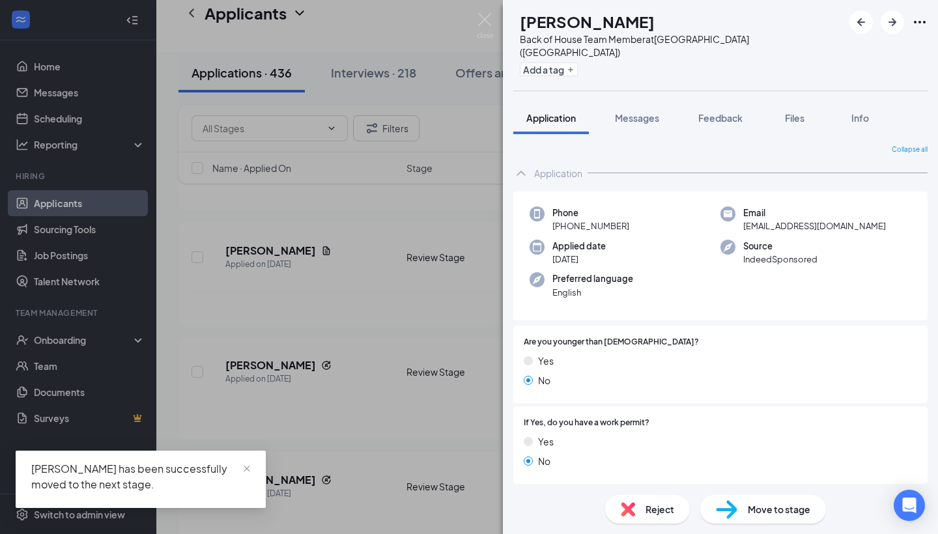
click at [721, 498] on div "Move to stage" at bounding box center [763, 509] width 126 height 29
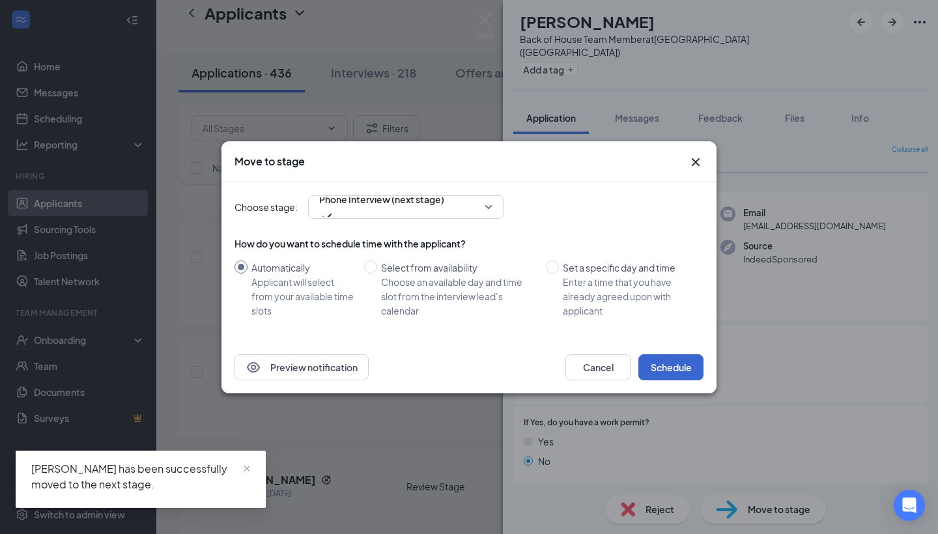
click at [661, 356] on button "Schedule" at bounding box center [670, 367] width 65 height 26
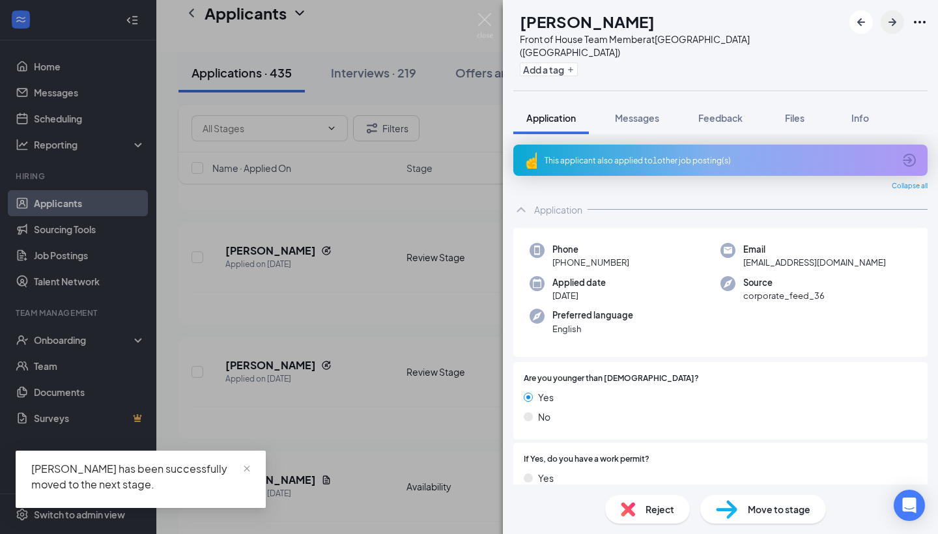
click at [895, 21] on icon "ArrowRight" at bounding box center [892, 22] width 8 height 8
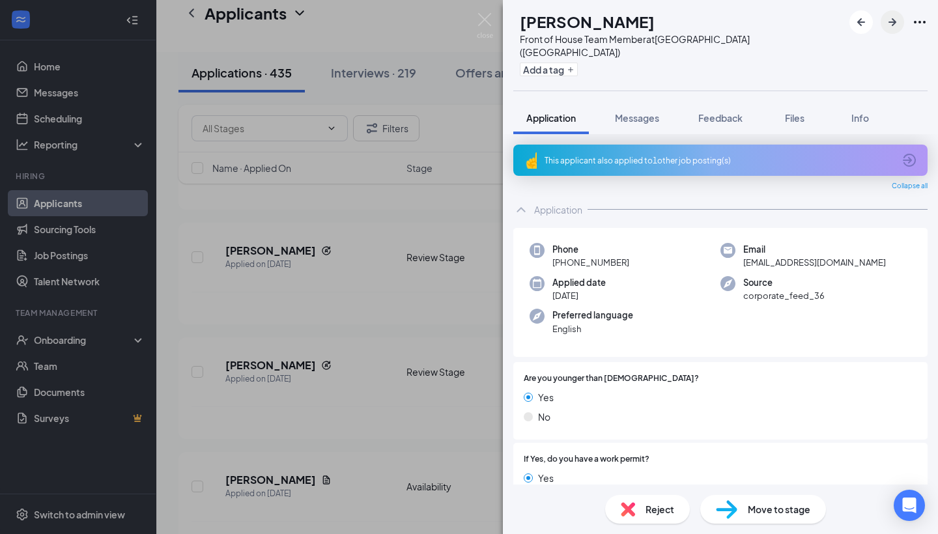
click at [895, 21] on icon "ArrowRight" at bounding box center [892, 22] width 8 height 8
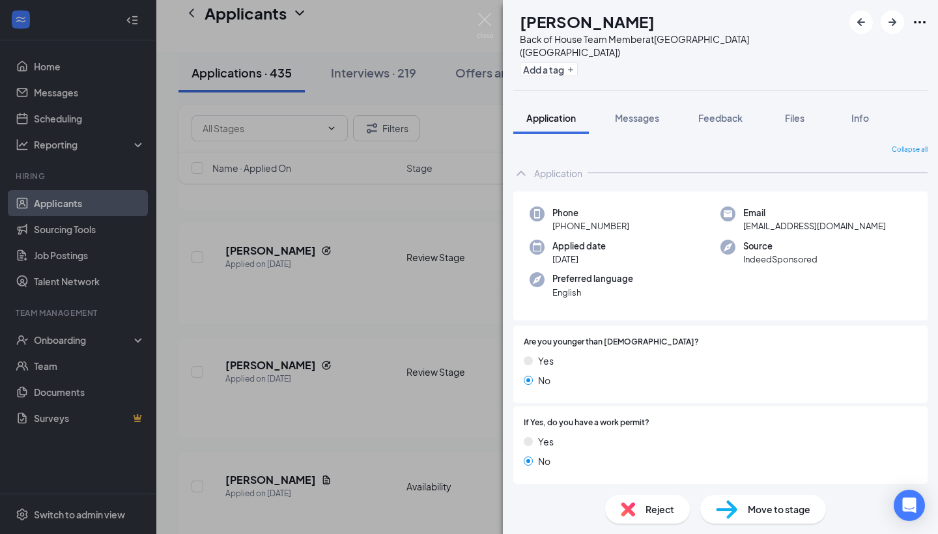
click at [739, 503] on div "Move to stage" at bounding box center [763, 509] width 126 height 29
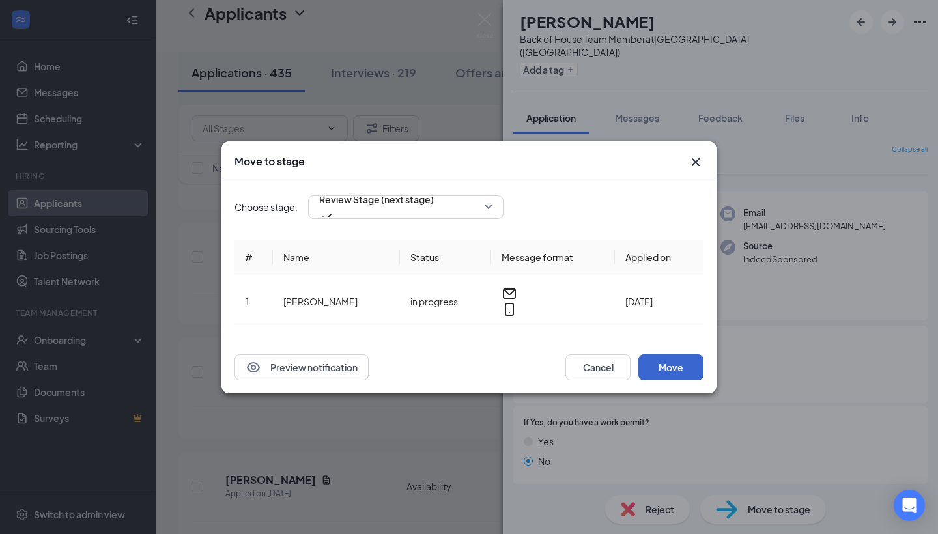
click at [664, 362] on button "Move" at bounding box center [670, 367] width 65 height 26
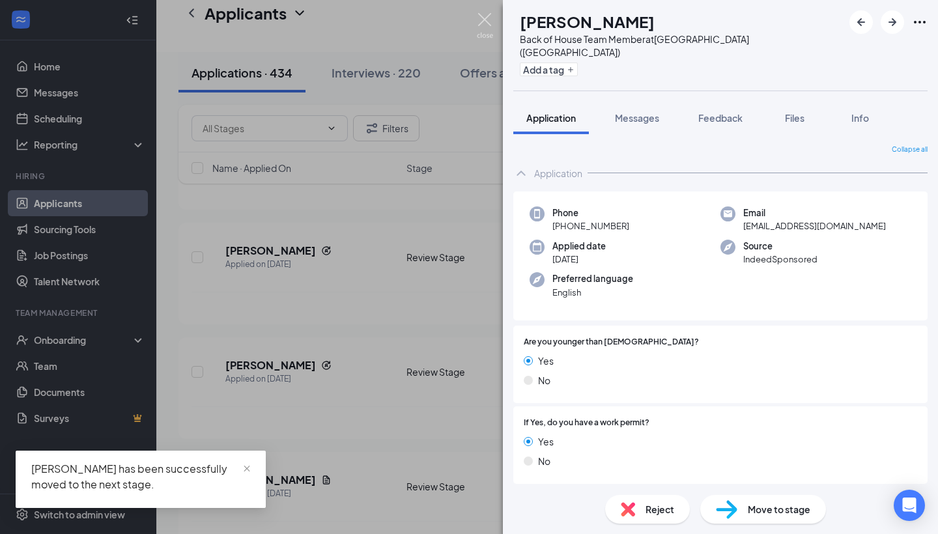
click at [487, 31] on img at bounding box center [485, 25] width 16 height 25
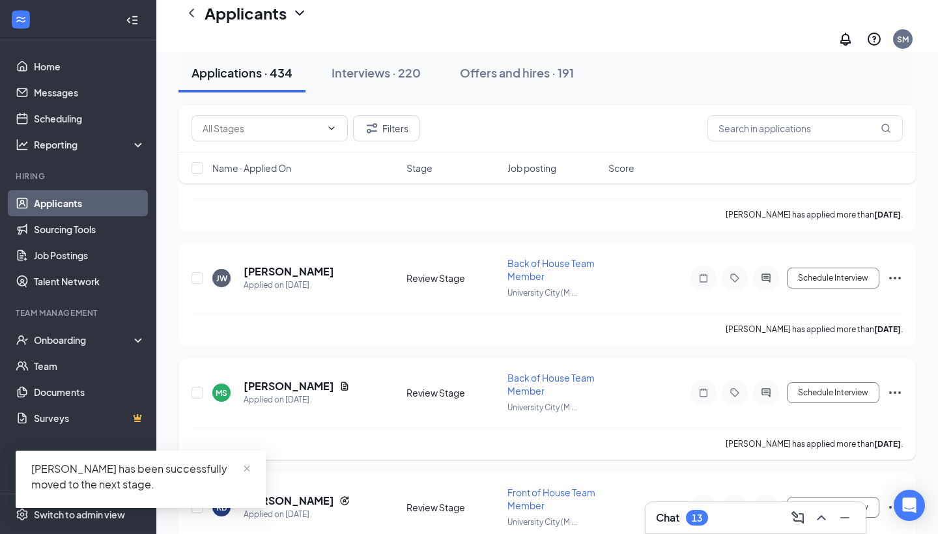
scroll to position [2780, 0]
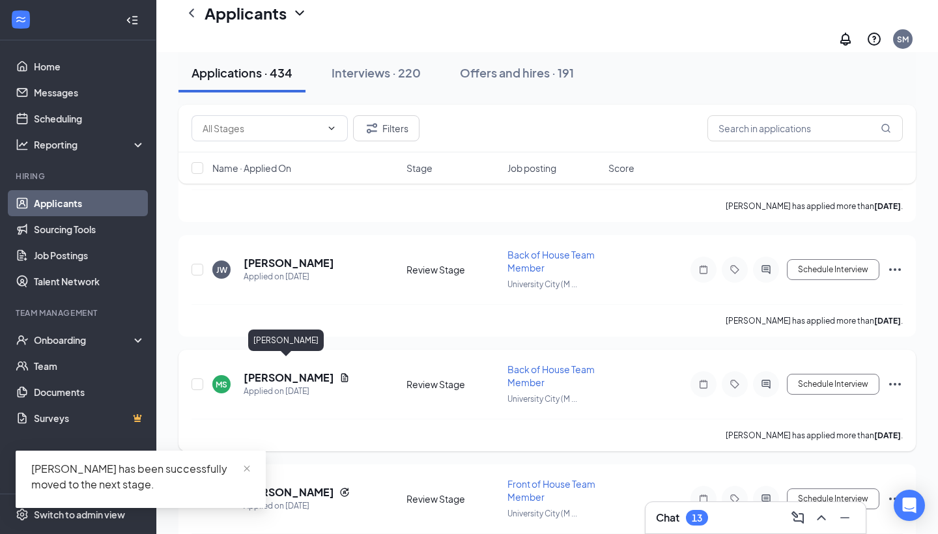
click at [285, 371] on h5 "[PERSON_NAME]" at bounding box center [289, 378] width 91 height 14
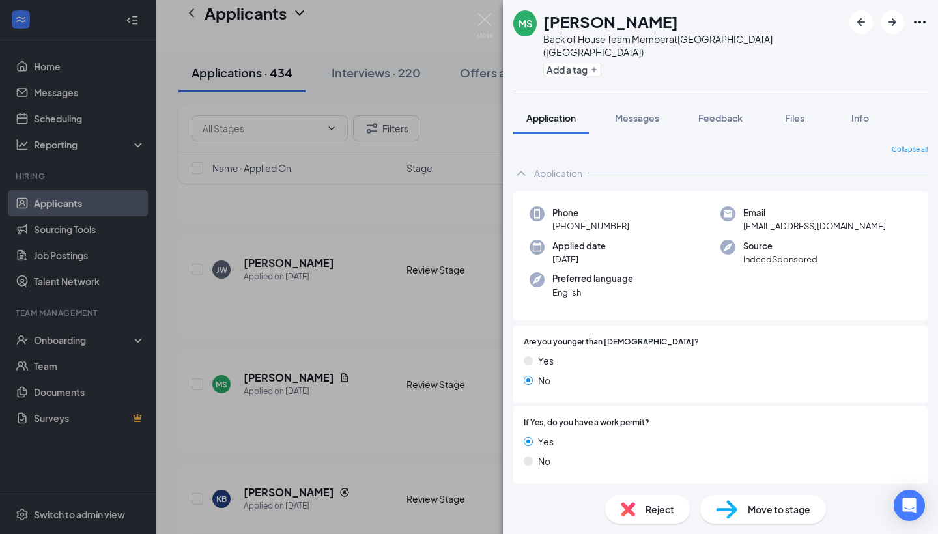
click at [750, 506] on span "Move to stage" at bounding box center [779, 509] width 63 height 14
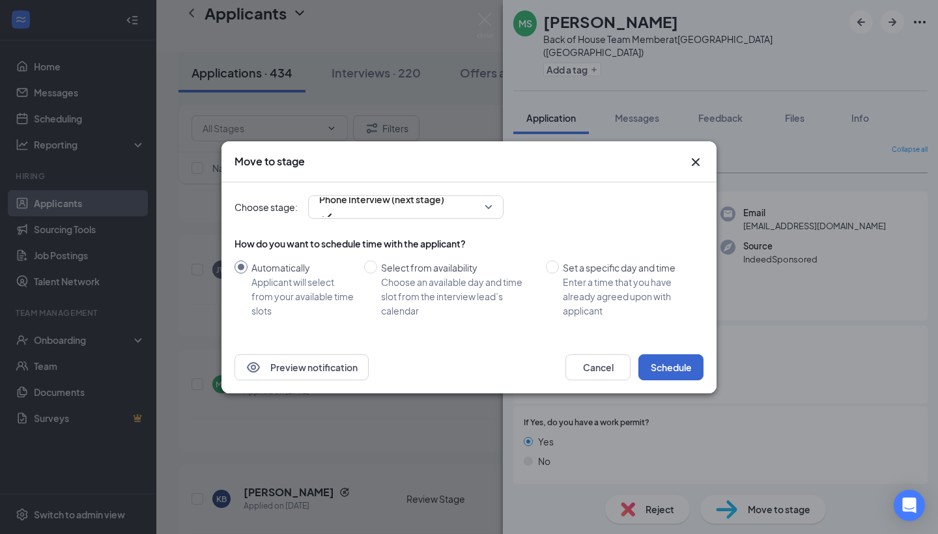
click at [675, 375] on button "Schedule" at bounding box center [670, 367] width 65 height 26
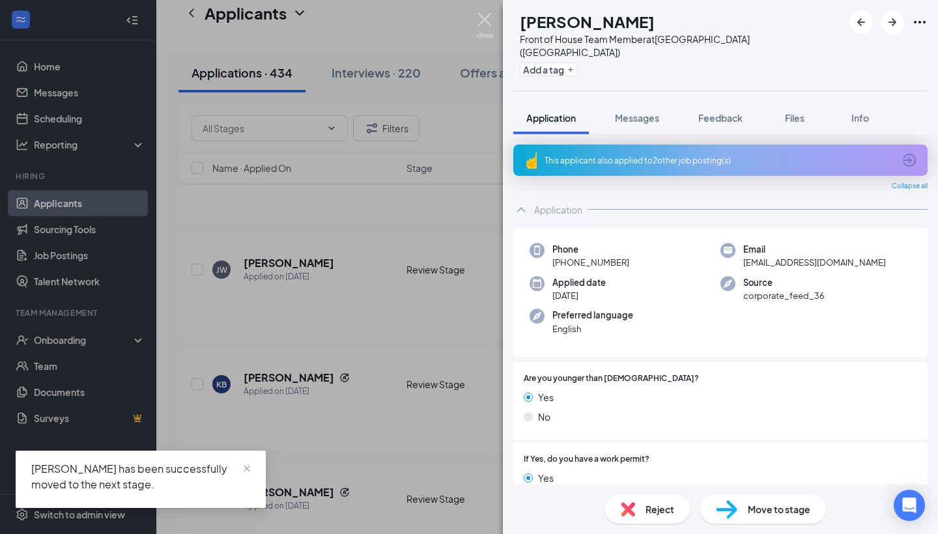
click at [481, 16] on img at bounding box center [485, 25] width 16 height 25
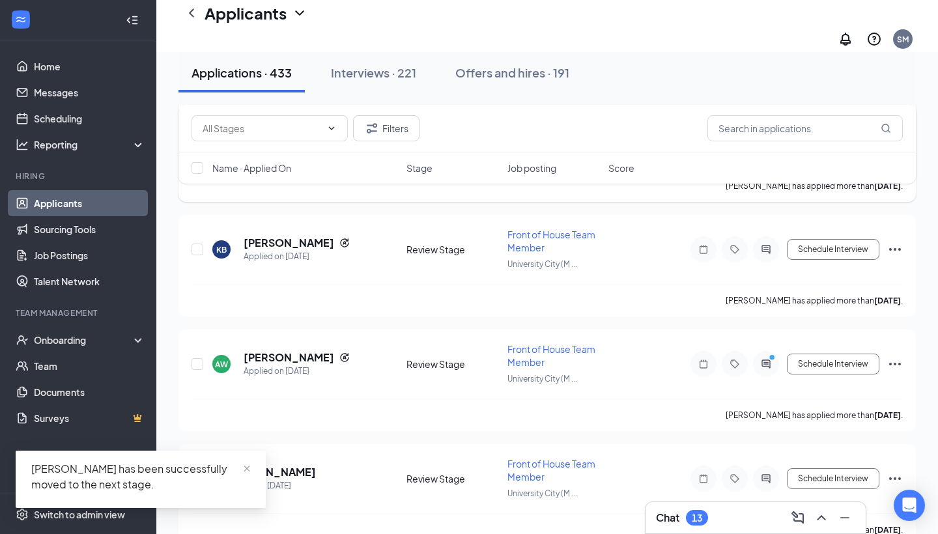
scroll to position [2922, 0]
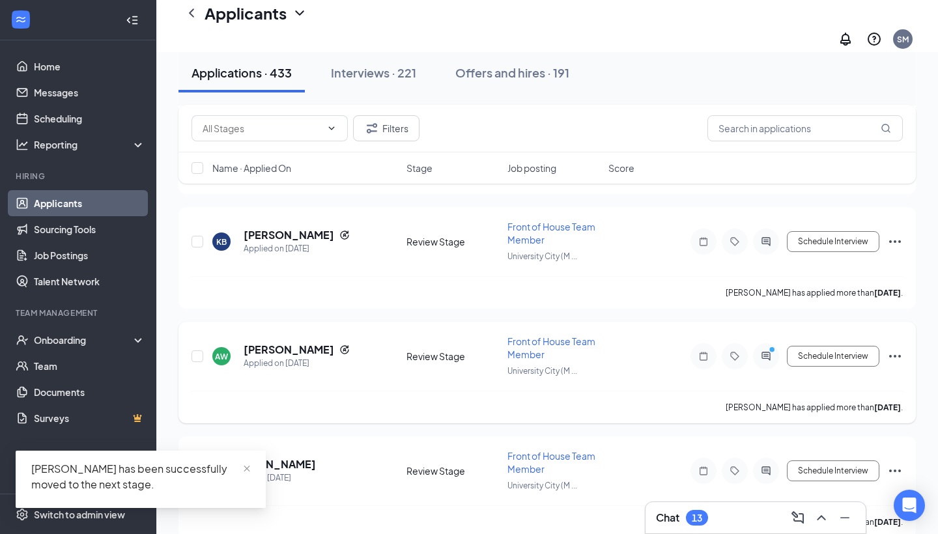
click at [310, 343] on h5 "[PERSON_NAME]" at bounding box center [289, 350] width 91 height 14
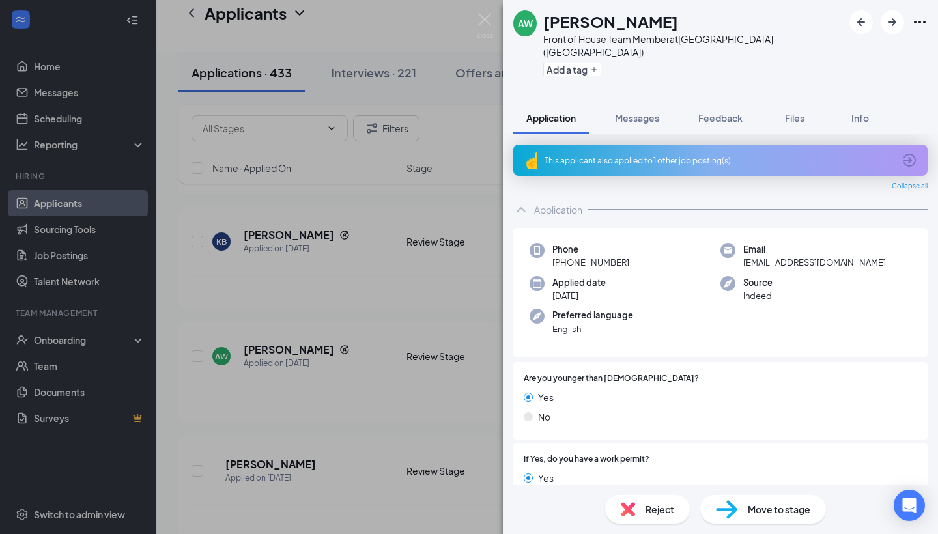
click at [480, 22] on img at bounding box center [485, 25] width 16 height 25
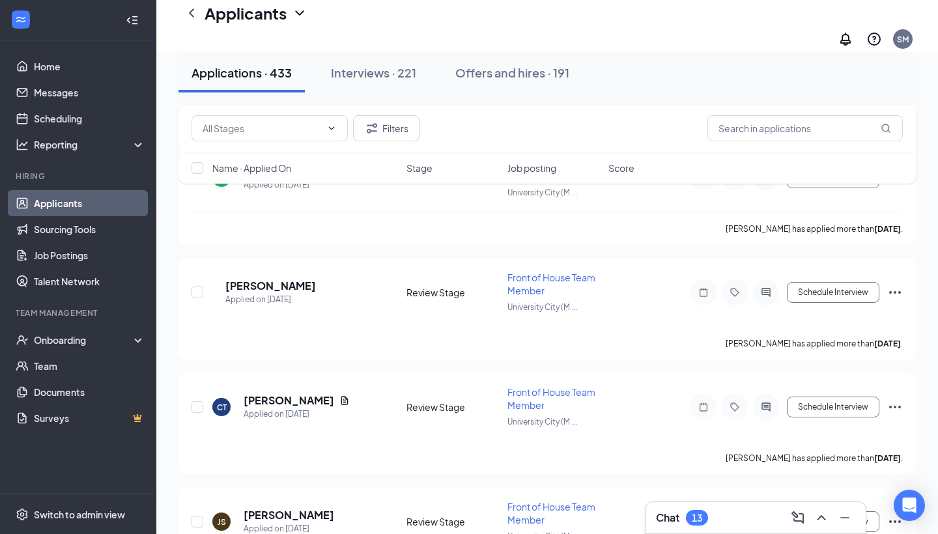
scroll to position [3154, 0]
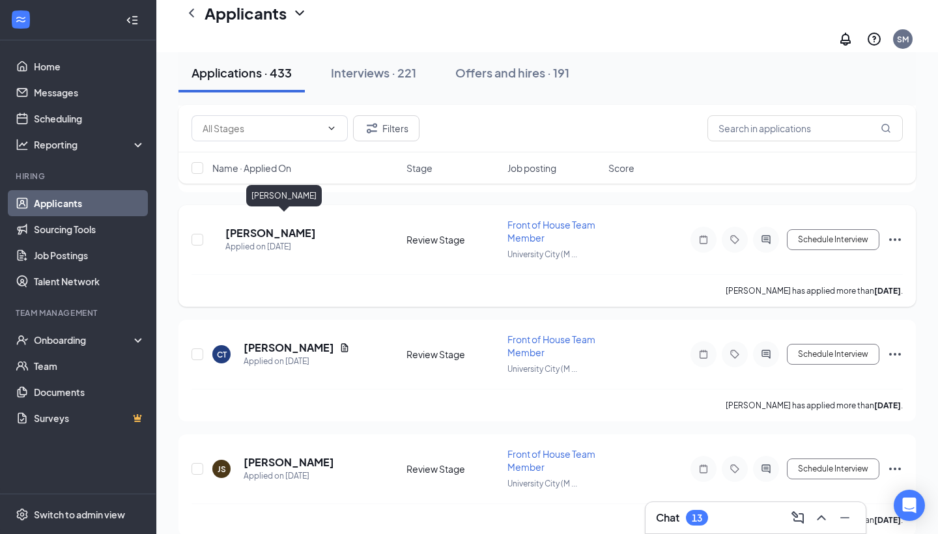
click at [281, 226] on h5 "[PERSON_NAME]" at bounding box center [270, 233] width 91 height 14
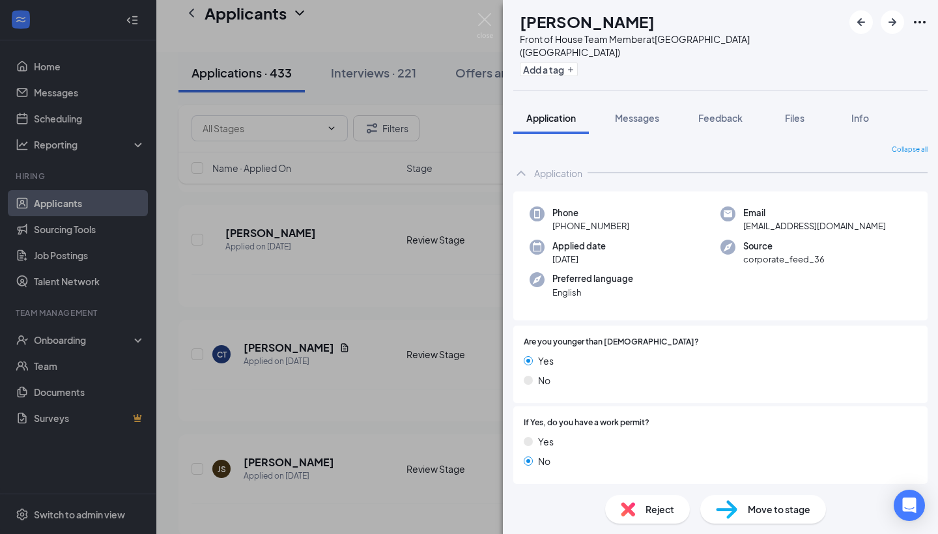
click at [475, 14] on div "[PERSON_NAME] Front of House Team Member at [GEOGRAPHIC_DATA] ([GEOGRAPHIC_DATA…" at bounding box center [469, 267] width 938 height 534
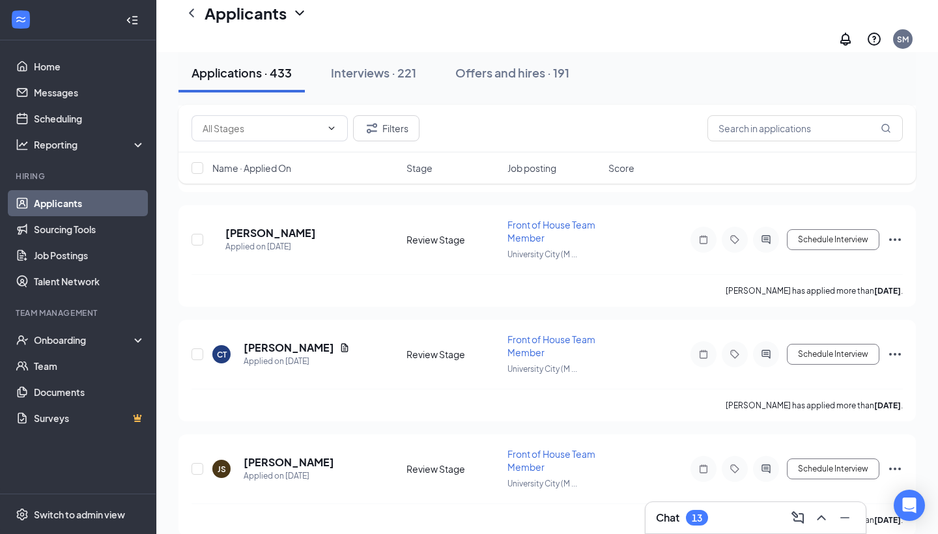
click at [483, 21] on div "Applicants SM" at bounding box center [547, 26] width 782 height 52
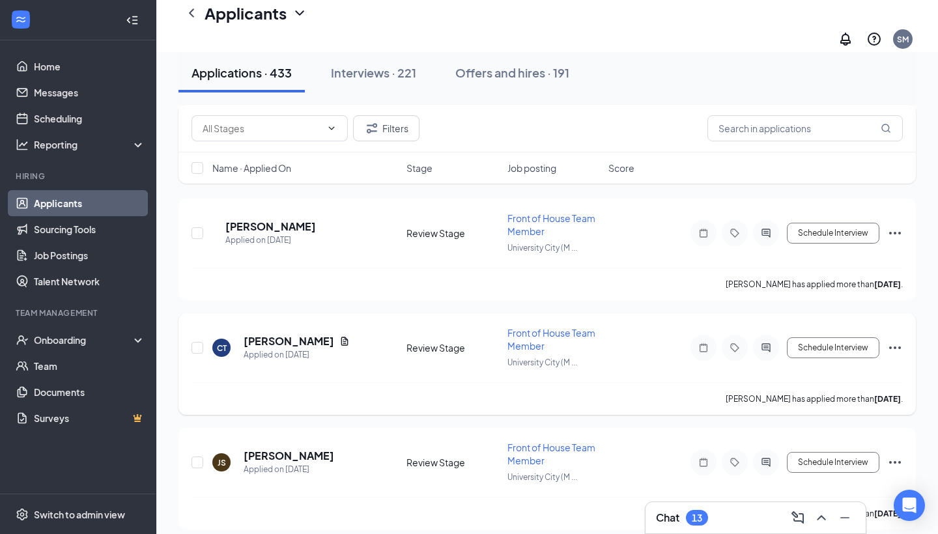
scroll to position [3160, 0]
click at [295, 335] on h5 "[PERSON_NAME]" at bounding box center [289, 342] width 91 height 14
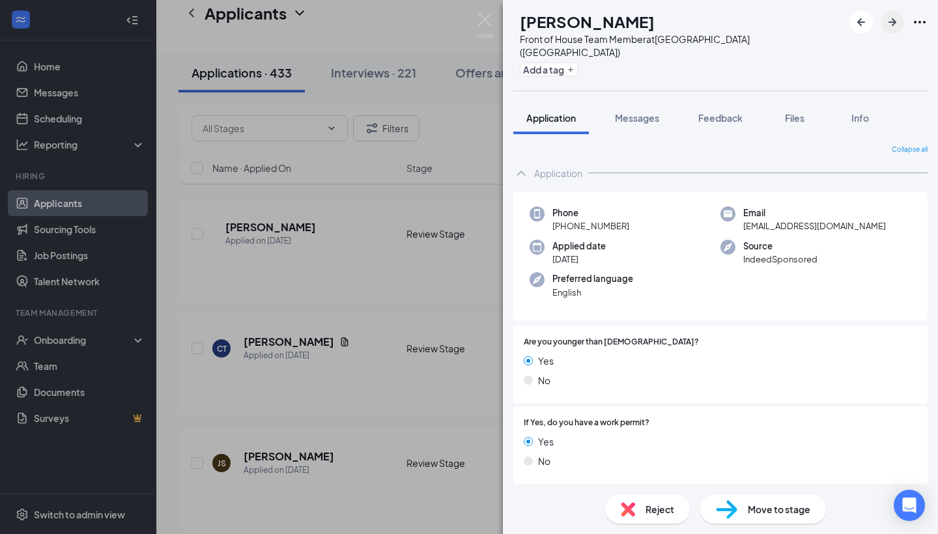
click at [884, 19] on button "button" at bounding box center [892, 21] width 23 height 23
click at [791, 514] on span "Move to stage" at bounding box center [779, 509] width 63 height 14
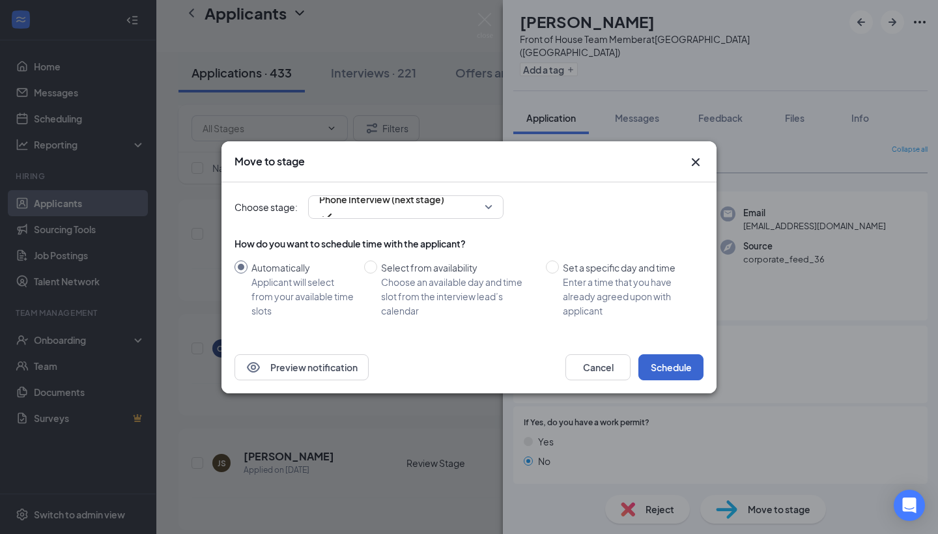
click at [686, 361] on button "Schedule" at bounding box center [670, 367] width 65 height 26
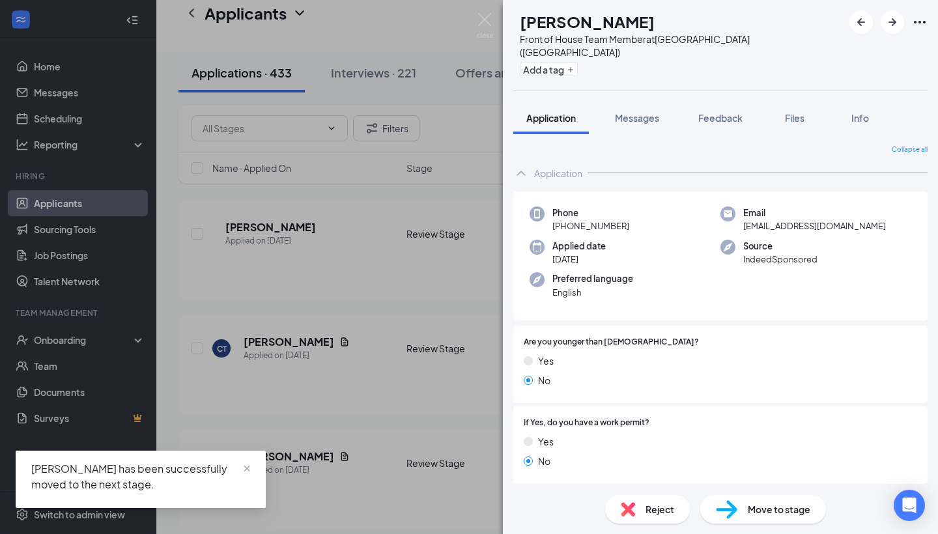
click at [738, 511] on div "Move to stage" at bounding box center [763, 509] width 126 height 29
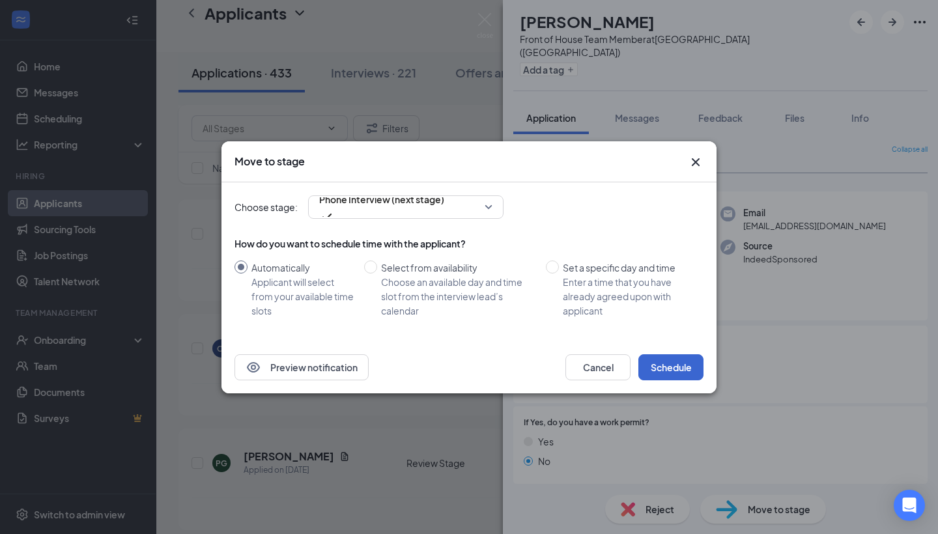
click at [650, 361] on button "Schedule" at bounding box center [670, 367] width 65 height 26
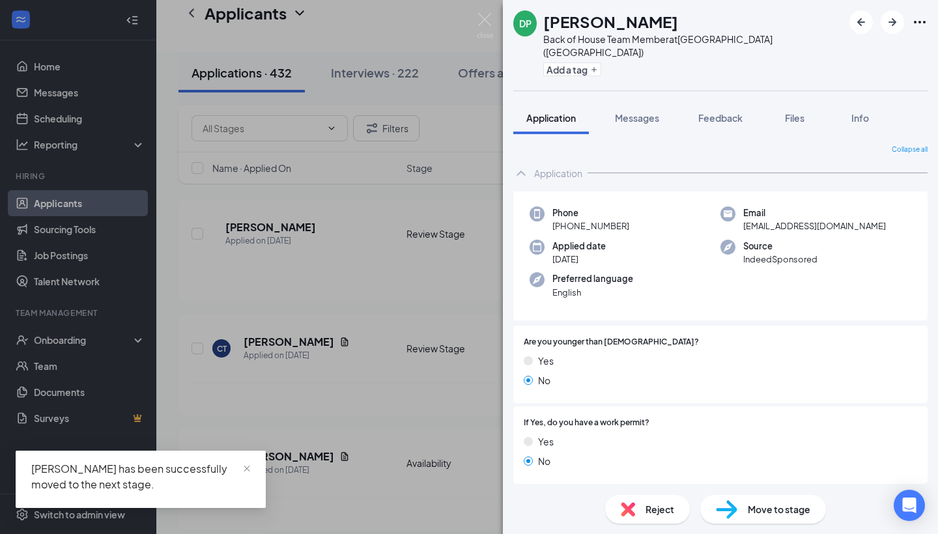
click at [784, 508] on span "Move to stage" at bounding box center [779, 509] width 63 height 14
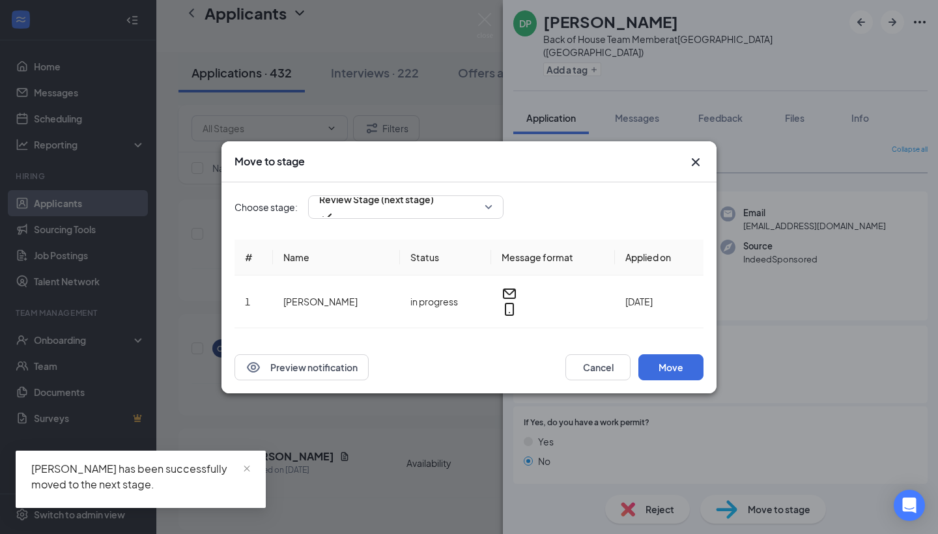
click at [661, 373] on div "Preview notification Cancel Move" at bounding box center [468, 367] width 495 height 52
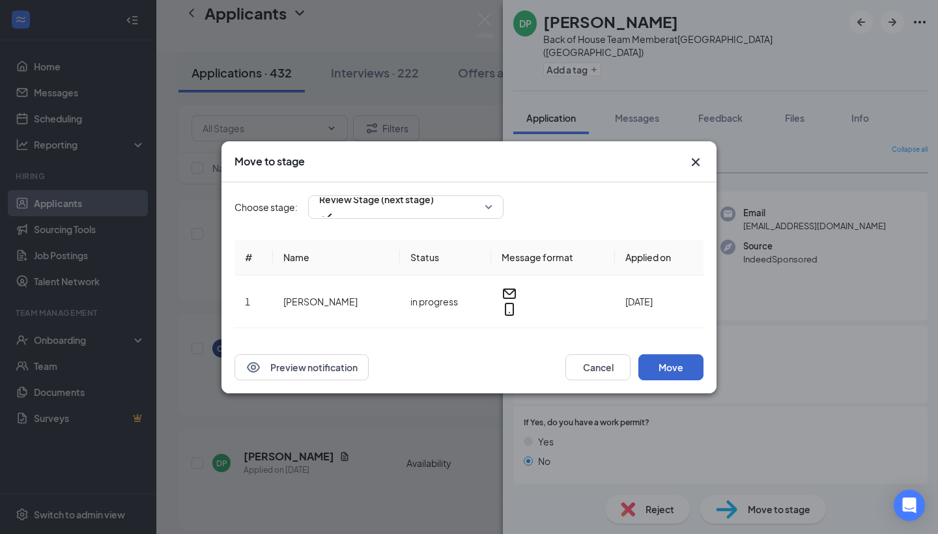
click at [673, 360] on button "Move" at bounding box center [670, 367] width 65 height 26
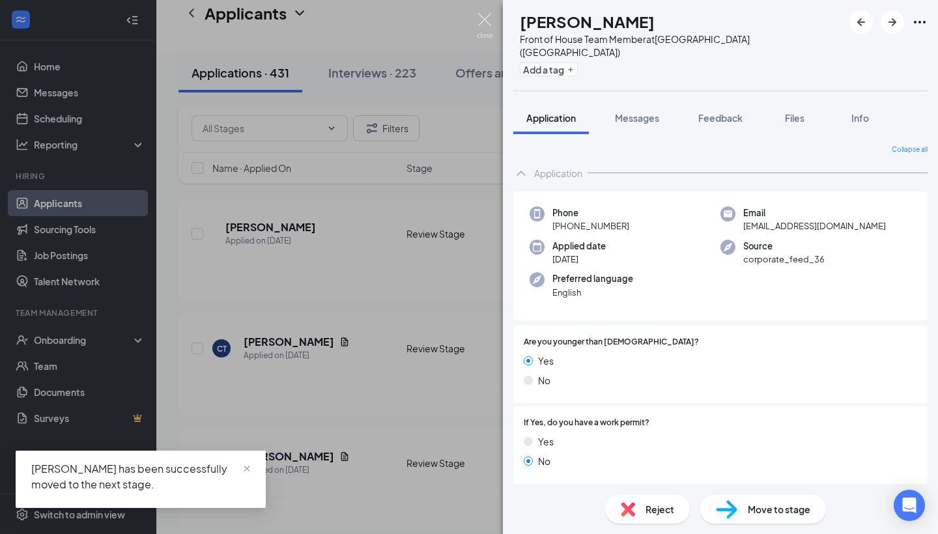
click at [483, 15] on img at bounding box center [485, 25] width 16 height 25
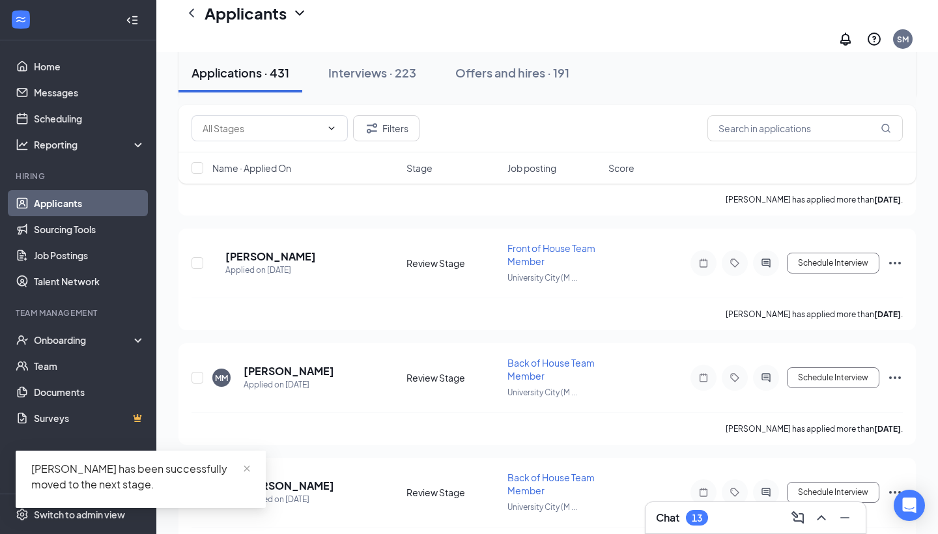
scroll to position [3503, 0]
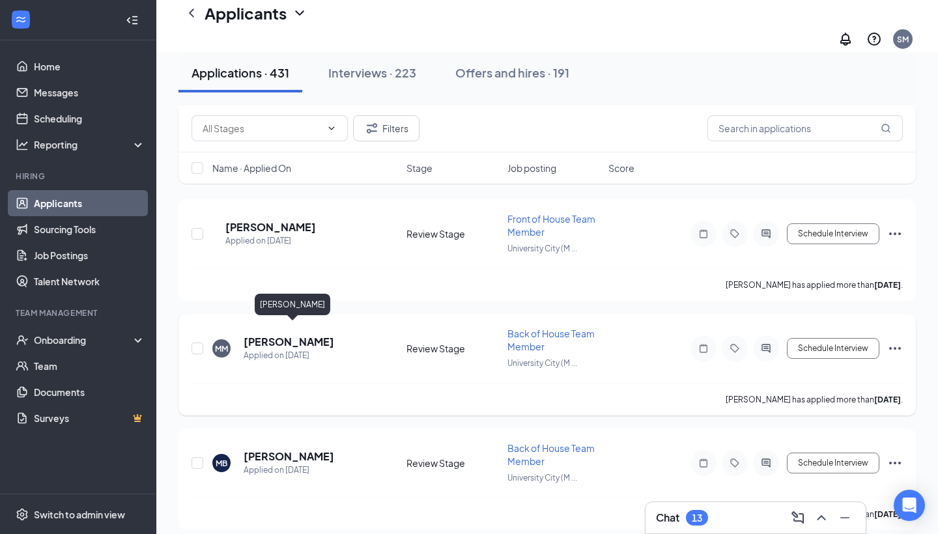
click at [309, 335] on h5 "[PERSON_NAME]" at bounding box center [289, 342] width 91 height 14
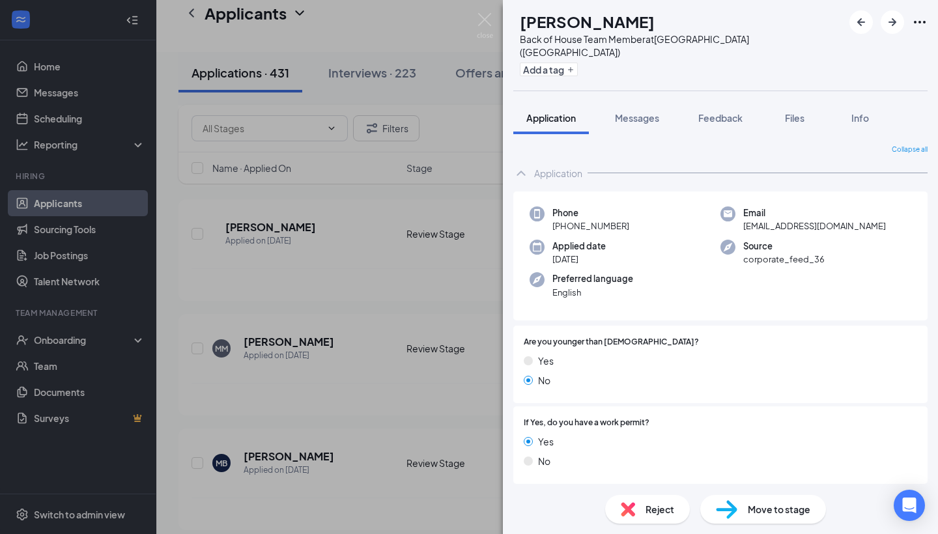
click at [787, 505] on span "Move to stage" at bounding box center [779, 509] width 63 height 14
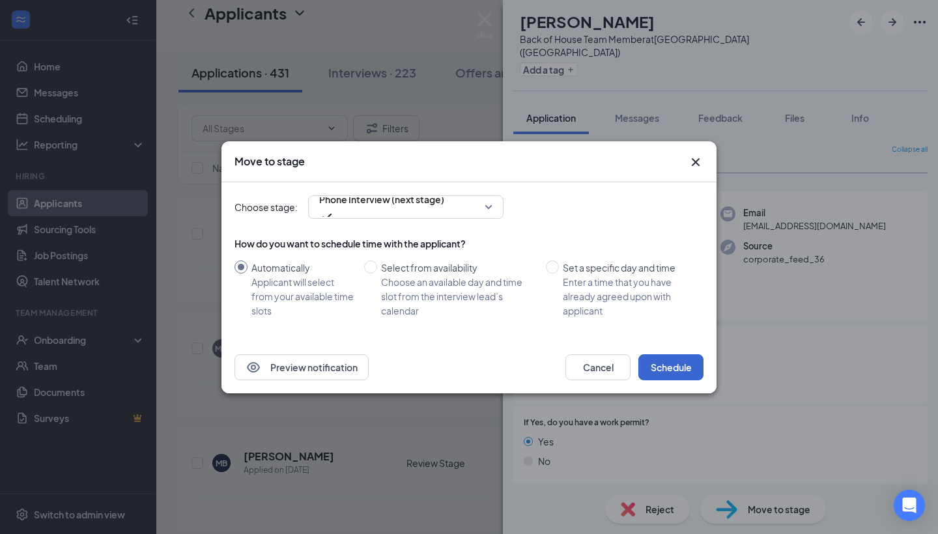
click at [685, 368] on button "Schedule" at bounding box center [670, 367] width 65 height 26
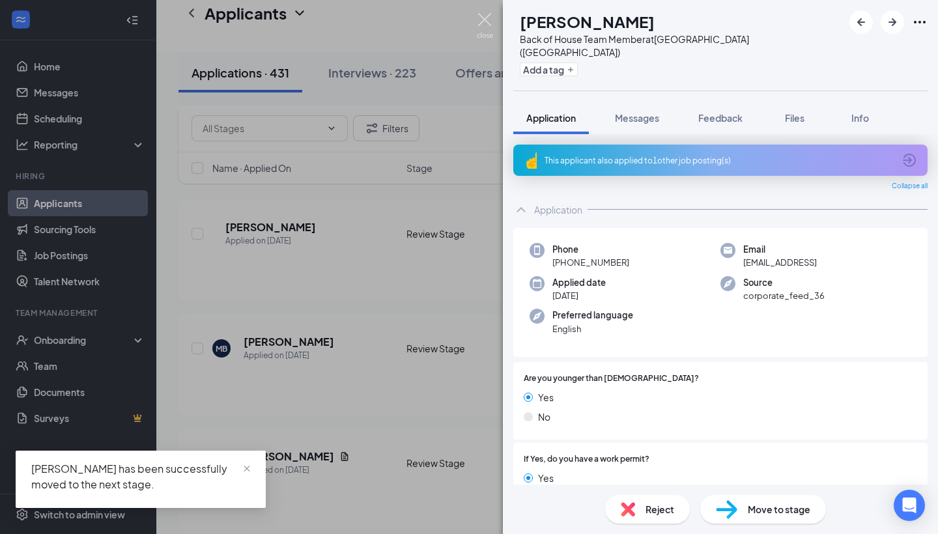
click at [481, 24] on img at bounding box center [485, 25] width 16 height 25
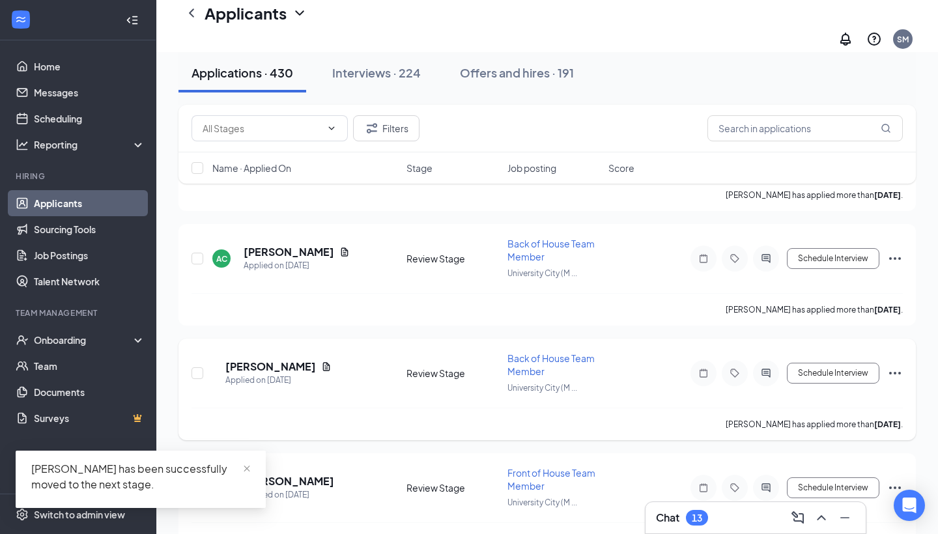
scroll to position [3718, 0]
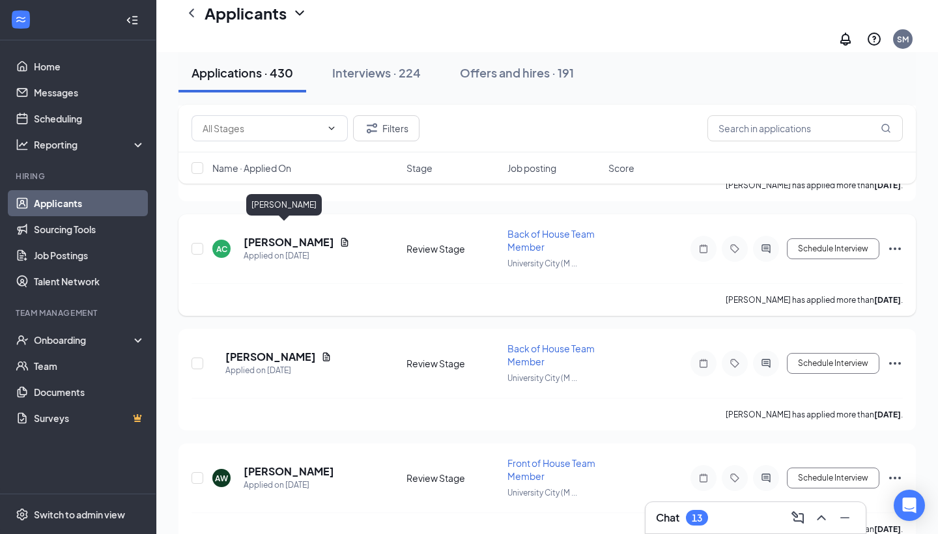
click at [290, 235] on h5 "[PERSON_NAME]" at bounding box center [289, 242] width 91 height 14
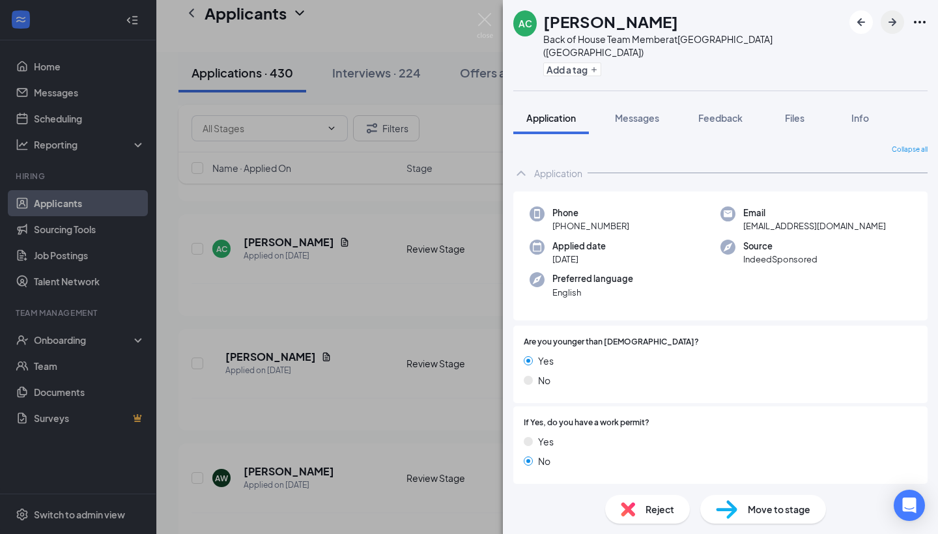
click at [884, 20] on icon "ArrowRight" at bounding box center [892, 22] width 16 height 16
click at [774, 507] on span "Move to stage" at bounding box center [779, 509] width 63 height 14
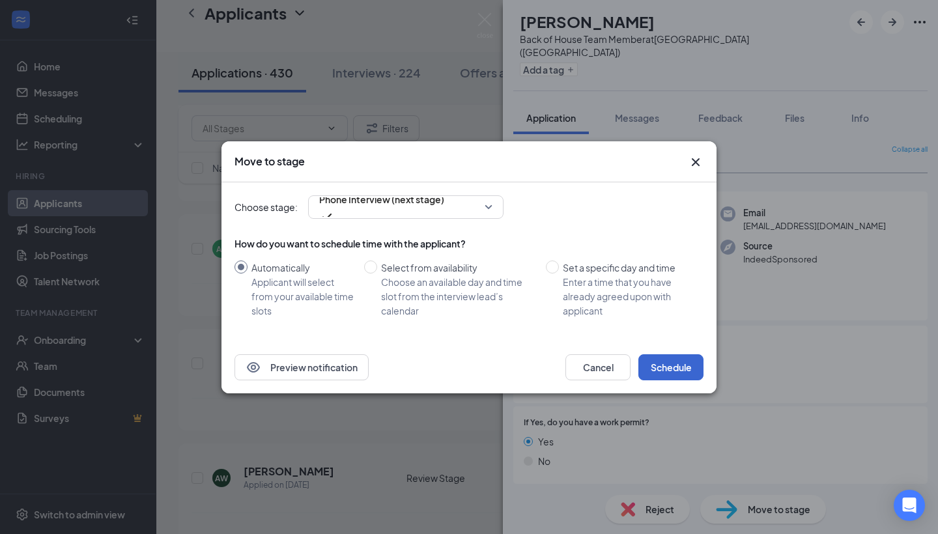
click at [673, 362] on button "Schedule" at bounding box center [670, 367] width 65 height 26
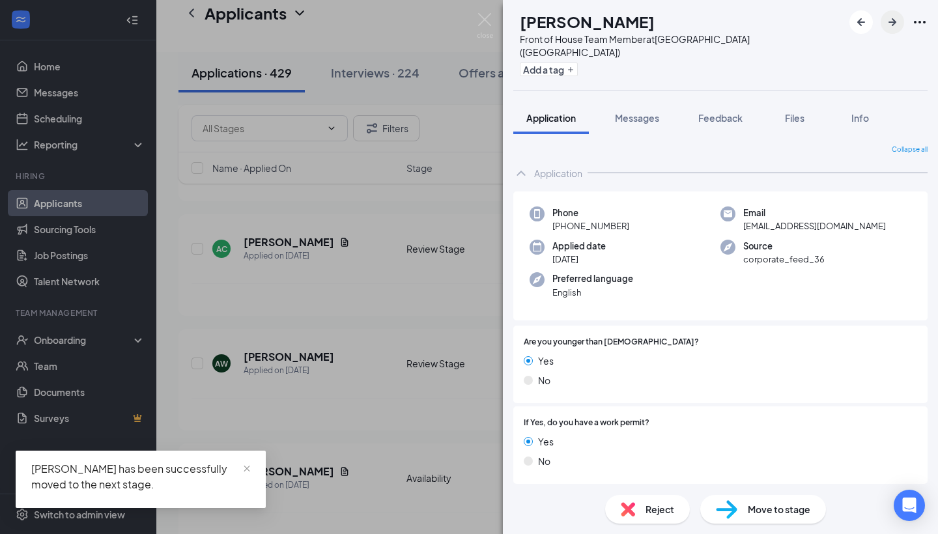
click at [896, 25] on icon "ArrowRight" at bounding box center [892, 22] width 16 height 16
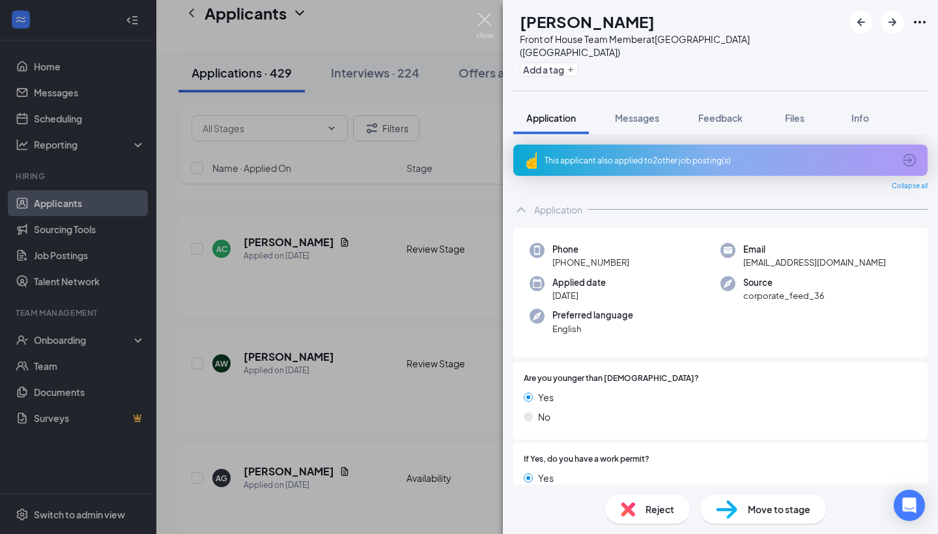
click at [486, 16] on img at bounding box center [485, 25] width 16 height 25
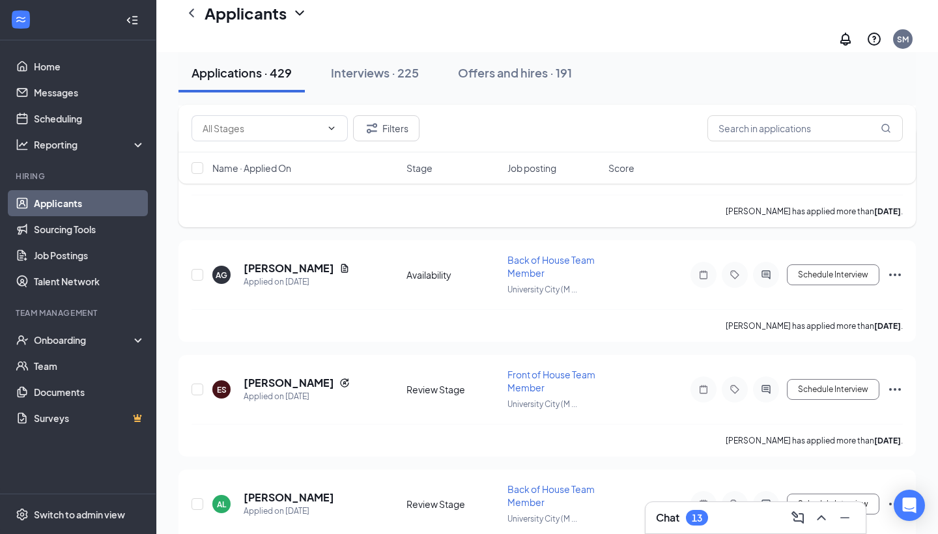
scroll to position [3938, 0]
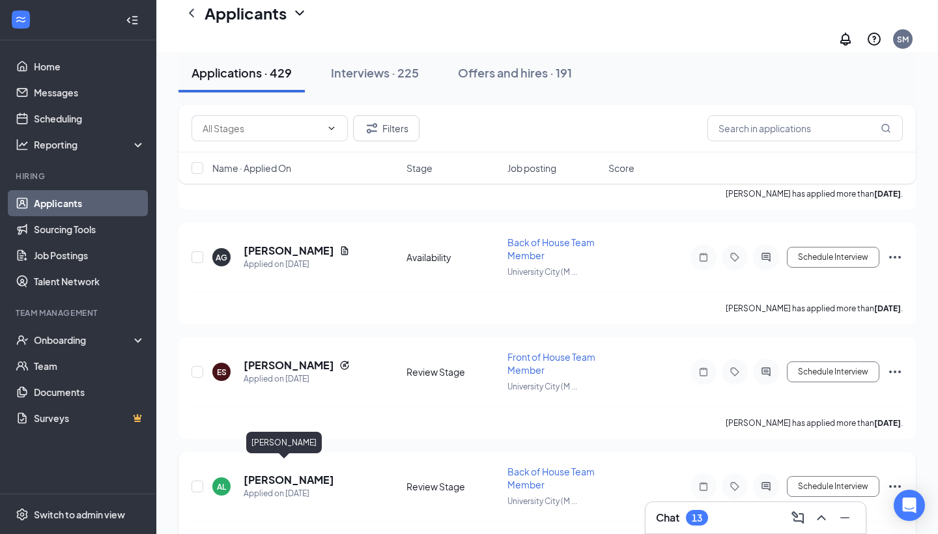
click at [291, 473] on h5 "[PERSON_NAME]" at bounding box center [289, 480] width 91 height 14
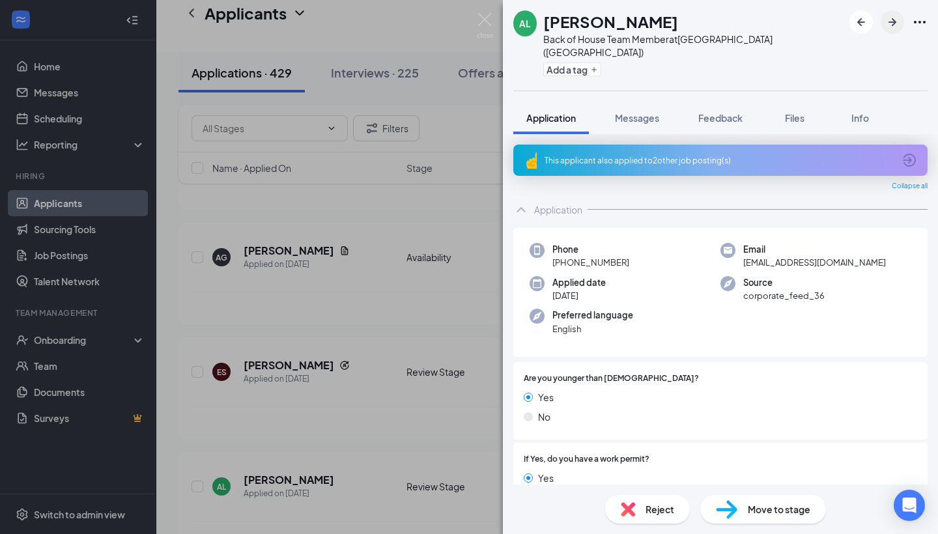
click at [882, 16] on button "button" at bounding box center [892, 21] width 23 height 23
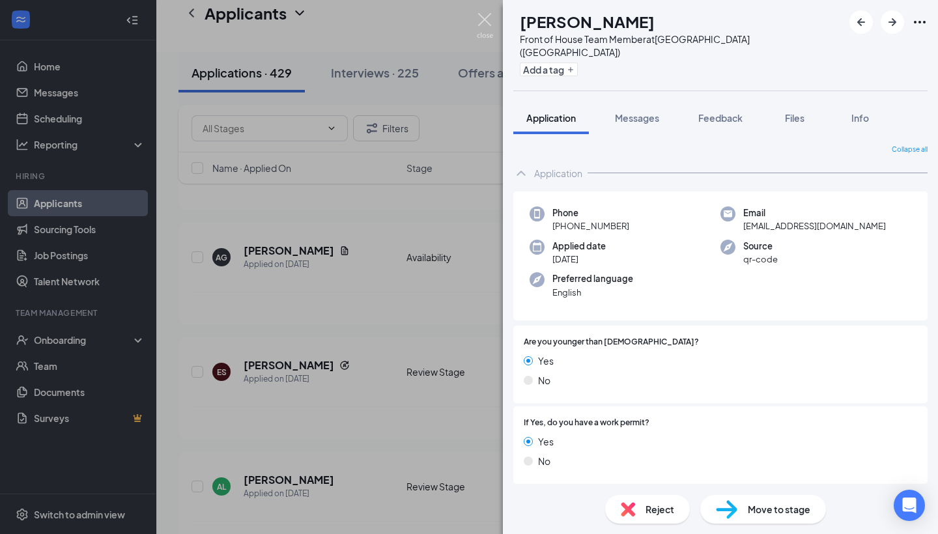
click at [484, 20] on img at bounding box center [485, 25] width 16 height 25
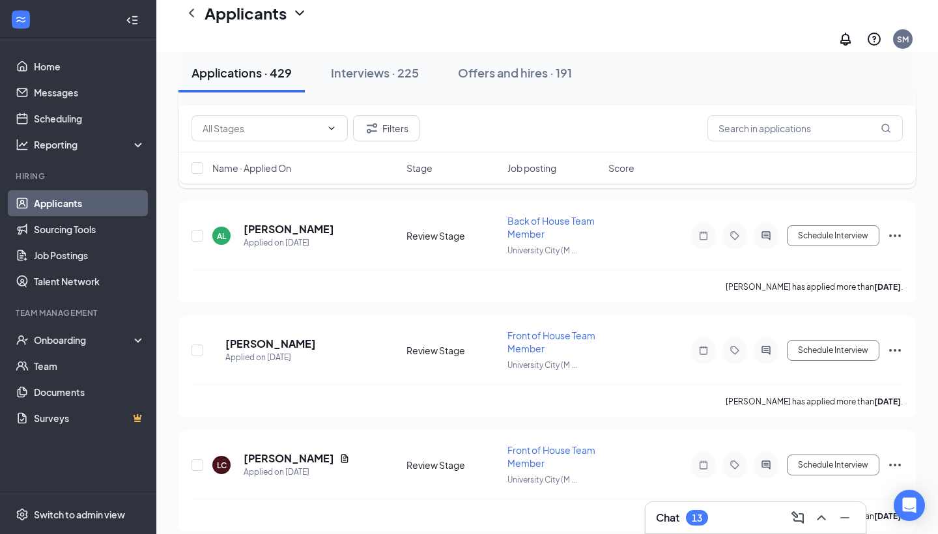
scroll to position [4204, 0]
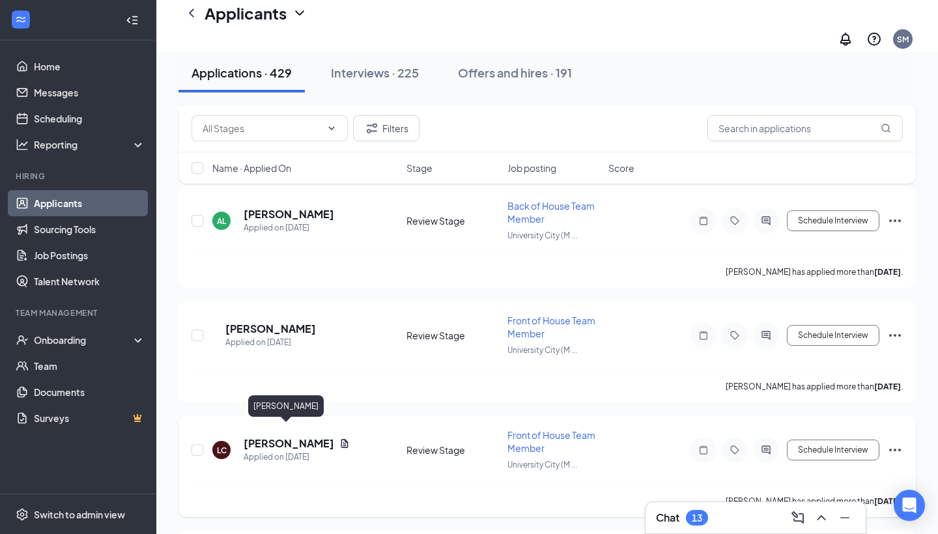
click at [298, 436] on h5 "[PERSON_NAME]" at bounding box center [289, 443] width 91 height 14
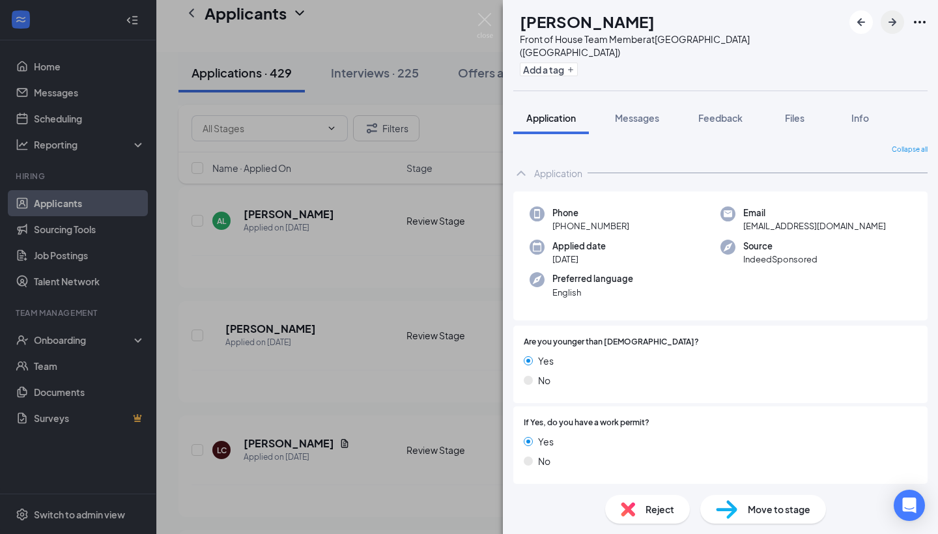
click at [889, 17] on icon "ArrowRight" at bounding box center [892, 22] width 16 height 16
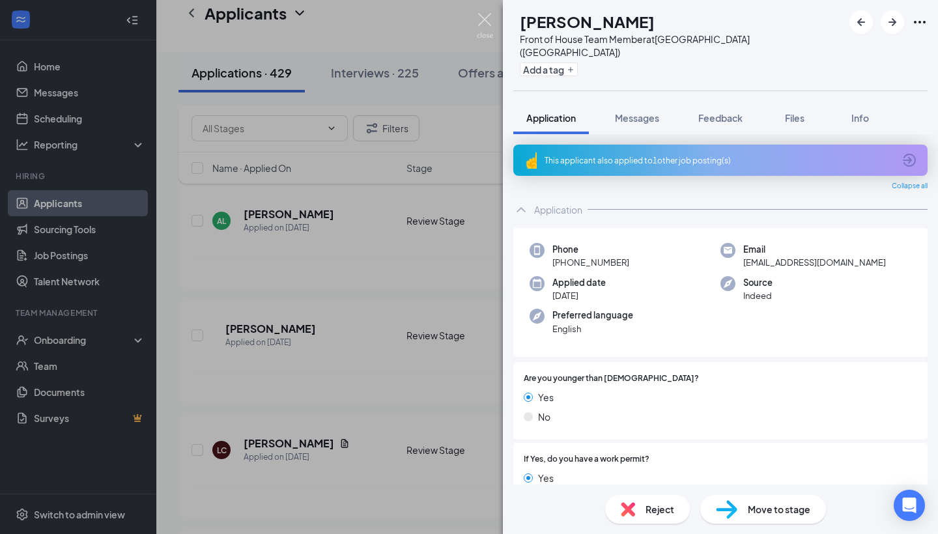
click at [480, 19] on img at bounding box center [485, 25] width 16 height 25
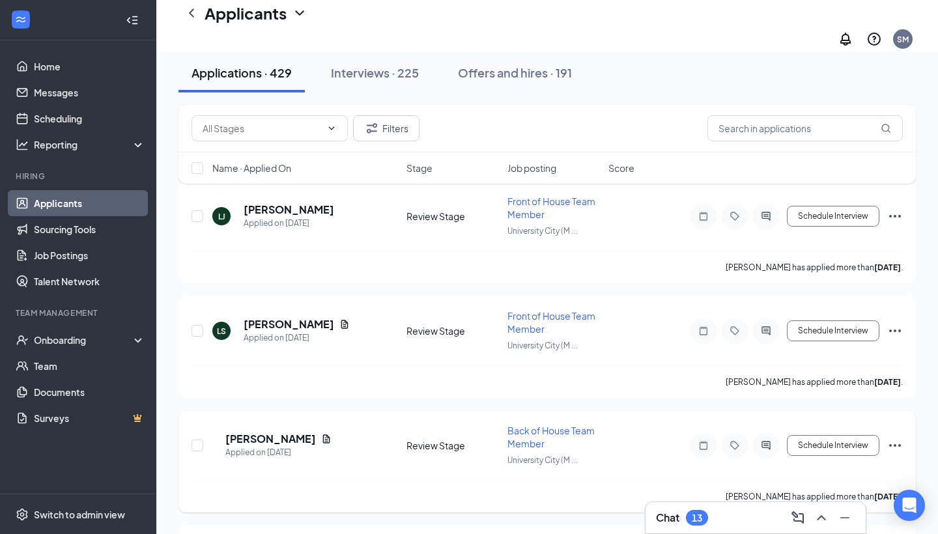
scroll to position [4671, 0]
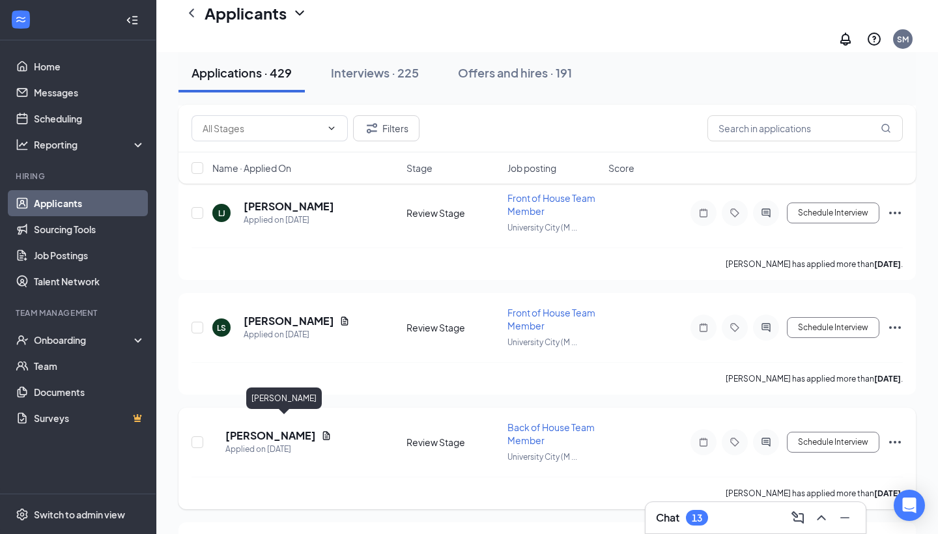
click at [281, 429] on h5 "[PERSON_NAME]" at bounding box center [270, 436] width 91 height 14
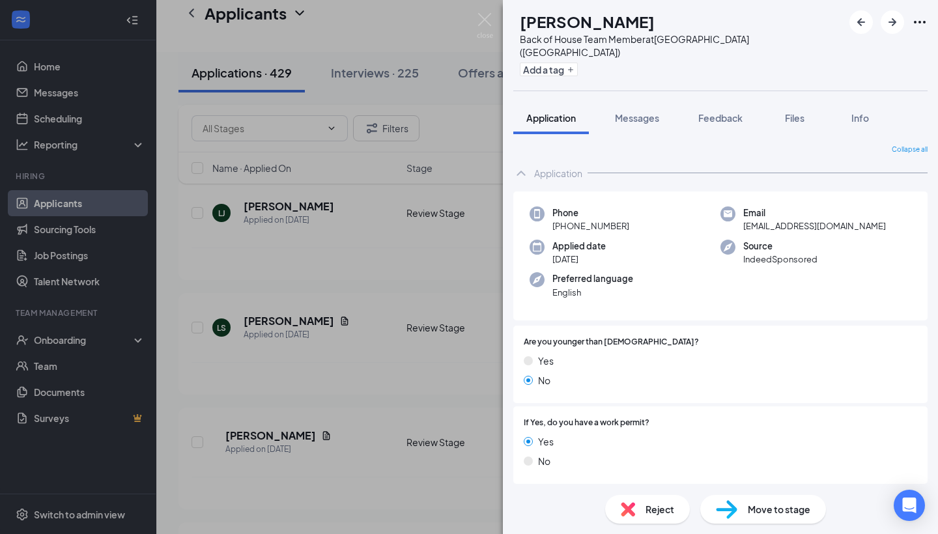
click at [787, 518] on div "Move to stage" at bounding box center [763, 509] width 126 height 29
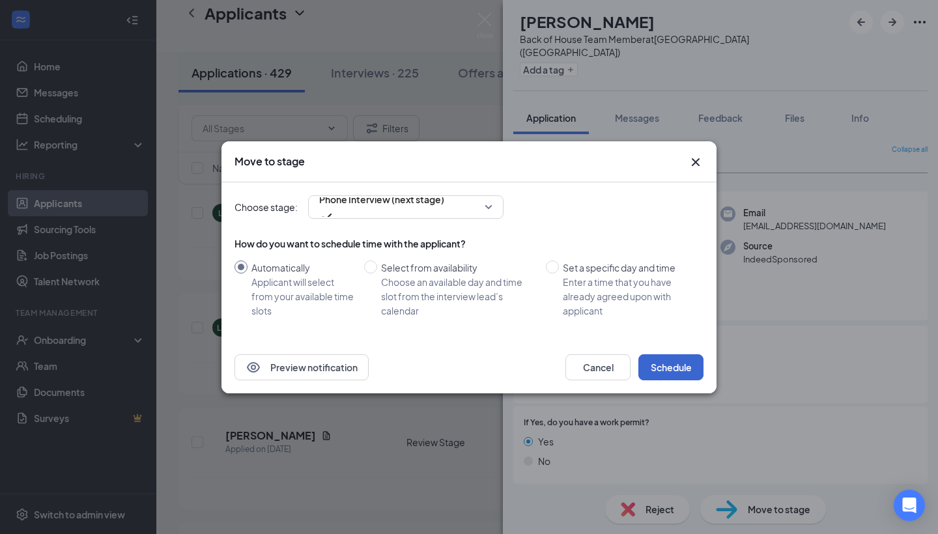
click at [665, 372] on button "Schedule" at bounding box center [670, 367] width 65 height 26
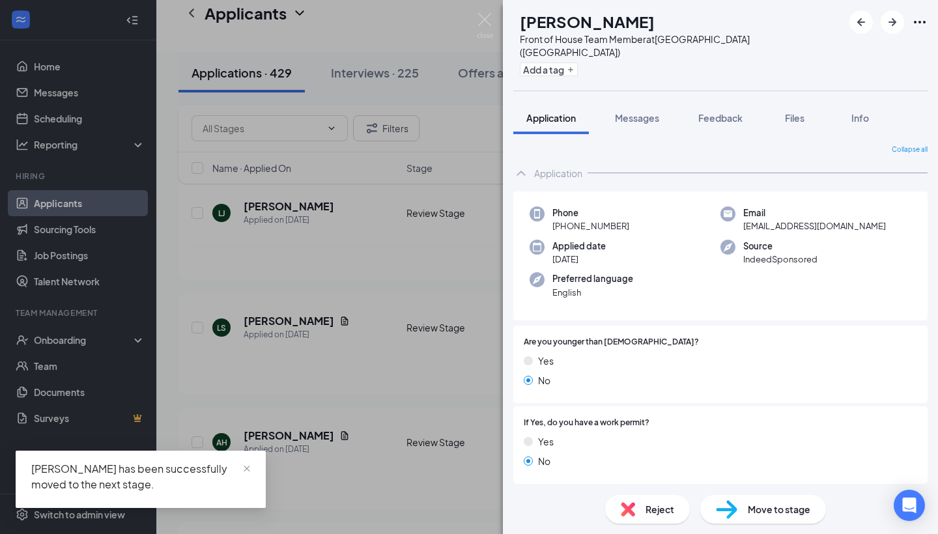
click at [758, 507] on span "Move to stage" at bounding box center [779, 509] width 63 height 14
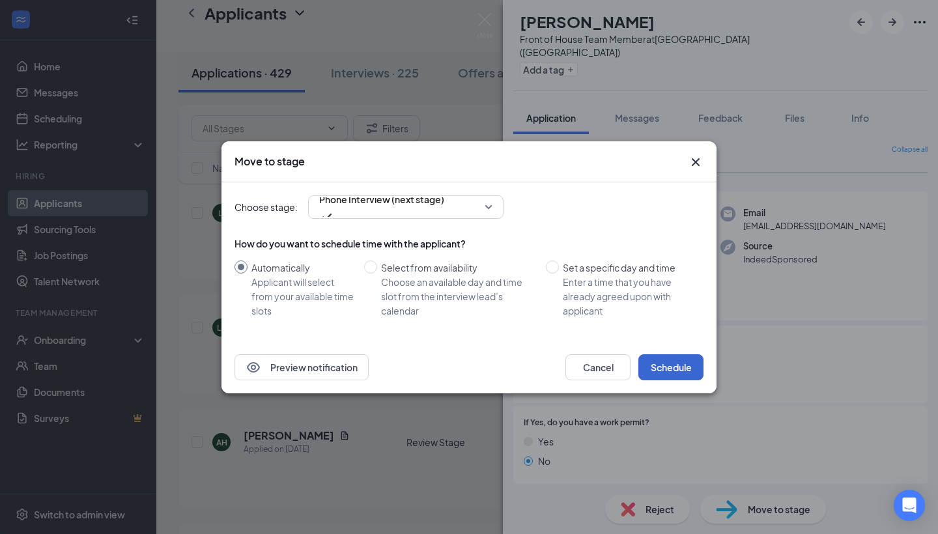
click at [669, 361] on button "Schedule" at bounding box center [670, 367] width 65 height 26
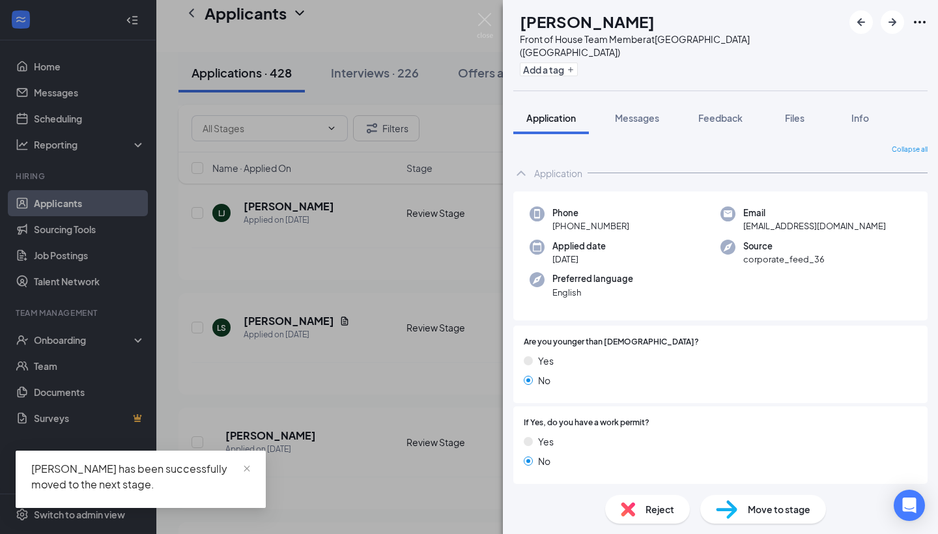
click at [743, 512] on div "Move to stage" at bounding box center [763, 509] width 126 height 29
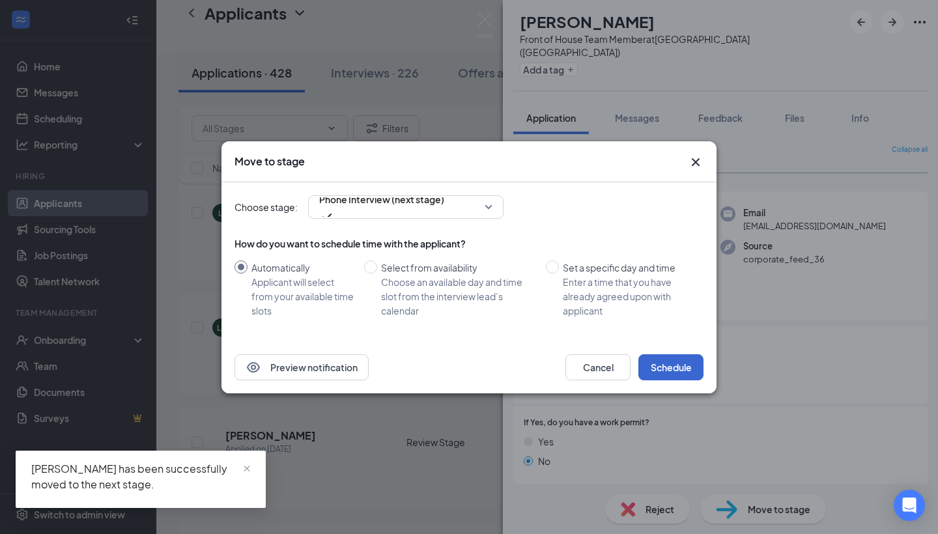
click at [662, 361] on button "Schedule" at bounding box center [670, 367] width 65 height 26
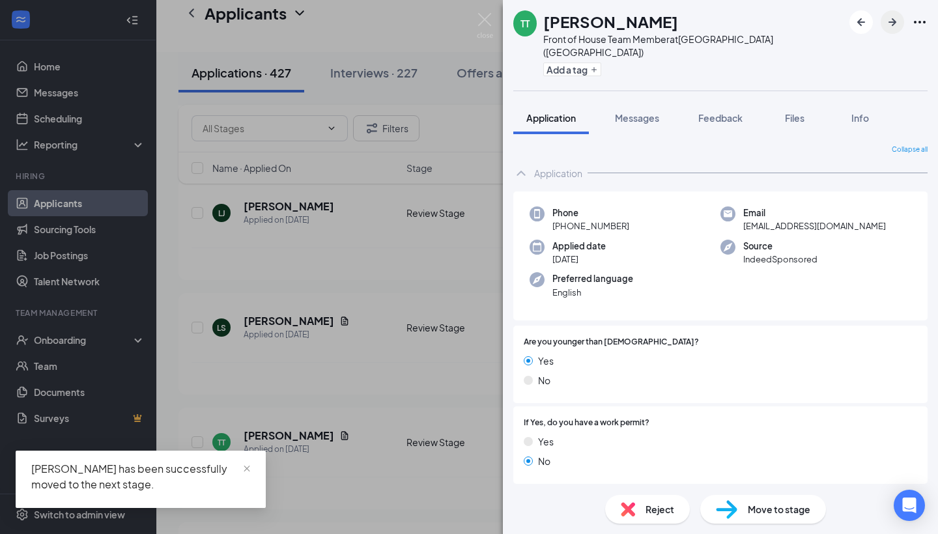
click at [888, 21] on icon "ArrowRight" at bounding box center [892, 22] width 16 height 16
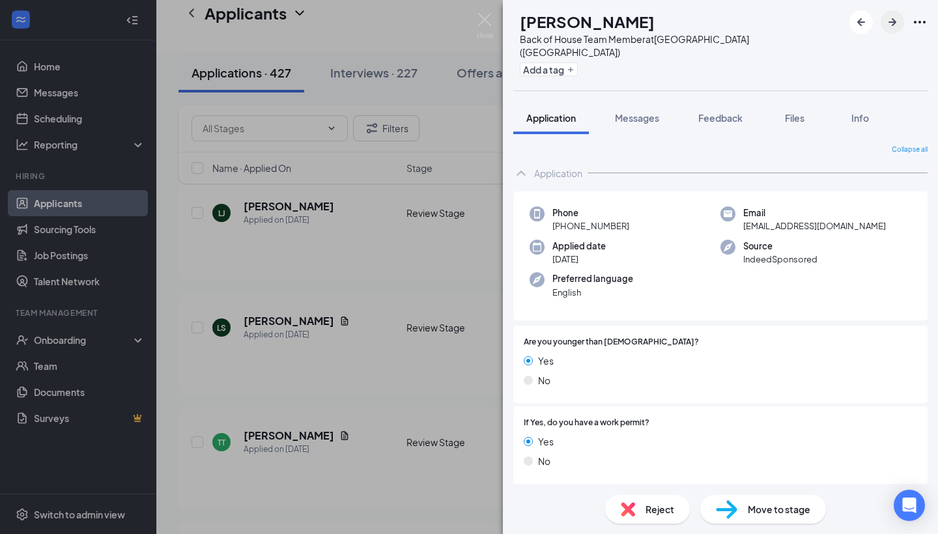
click at [888, 21] on icon "ArrowRight" at bounding box center [892, 22] width 16 height 16
click at [788, 503] on span "Move to stage" at bounding box center [779, 509] width 63 height 14
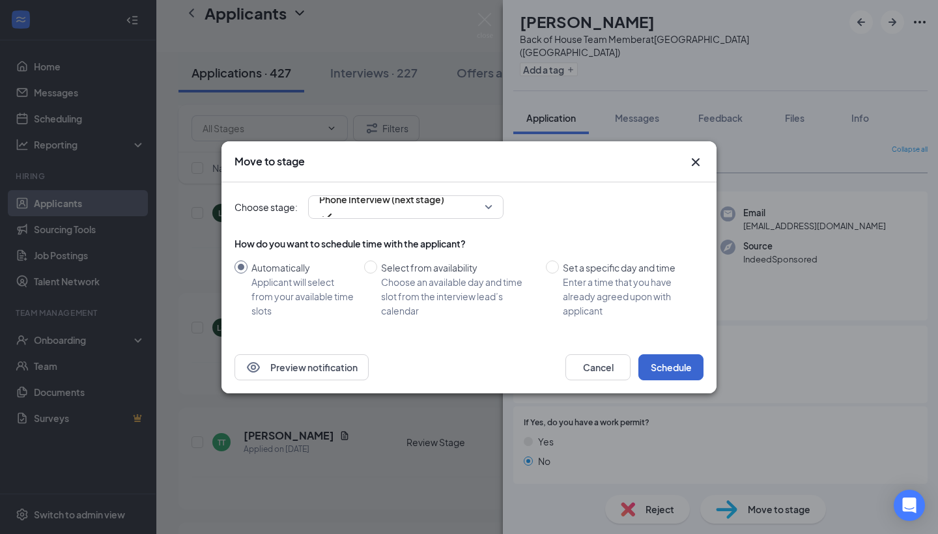
click at [663, 360] on button "Schedule" at bounding box center [670, 367] width 65 height 26
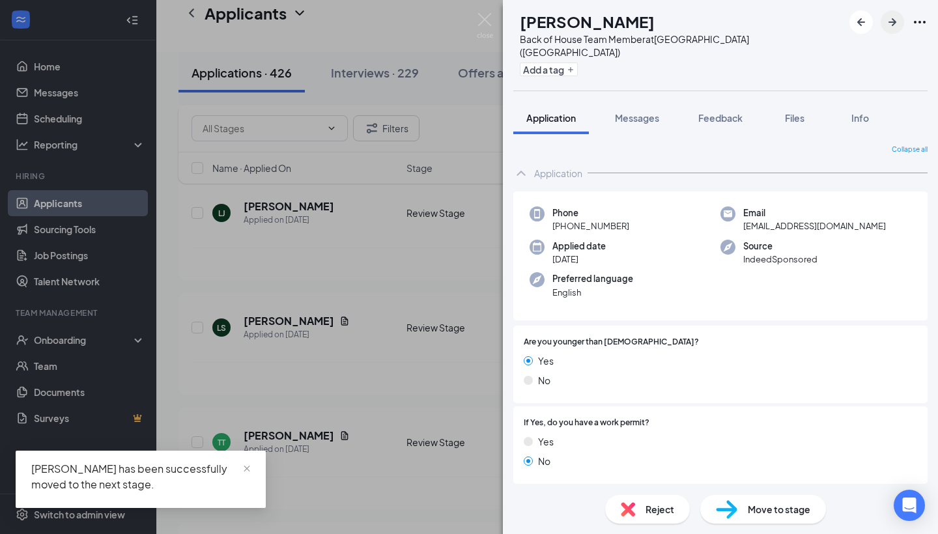
click at [887, 24] on icon "ArrowRight" at bounding box center [892, 22] width 16 height 16
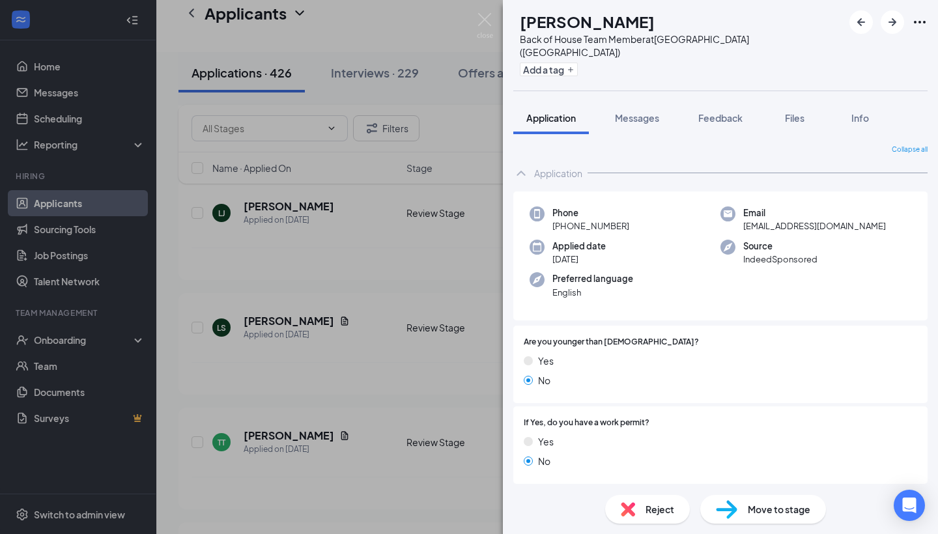
click at [783, 513] on span "Move to stage" at bounding box center [779, 509] width 63 height 14
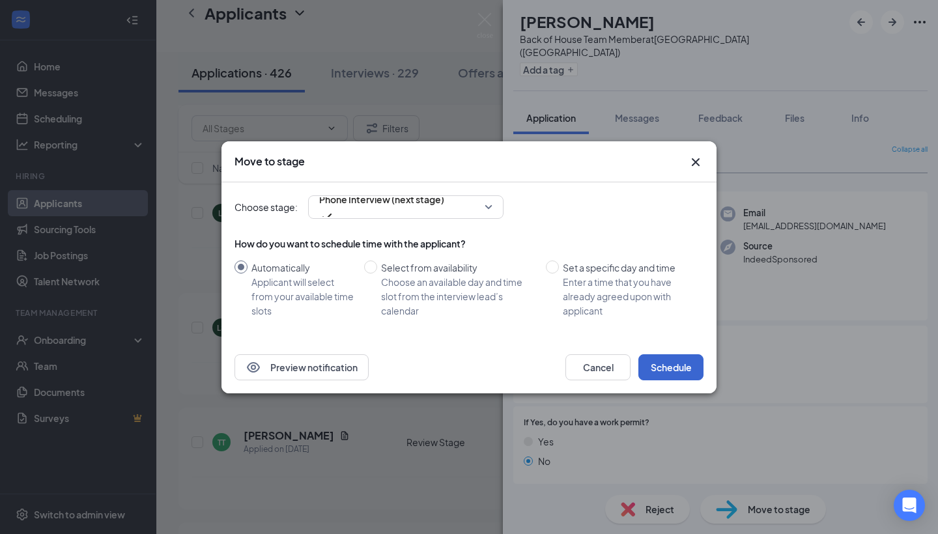
click at [669, 376] on button "Schedule" at bounding box center [670, 367] width 65 height 26
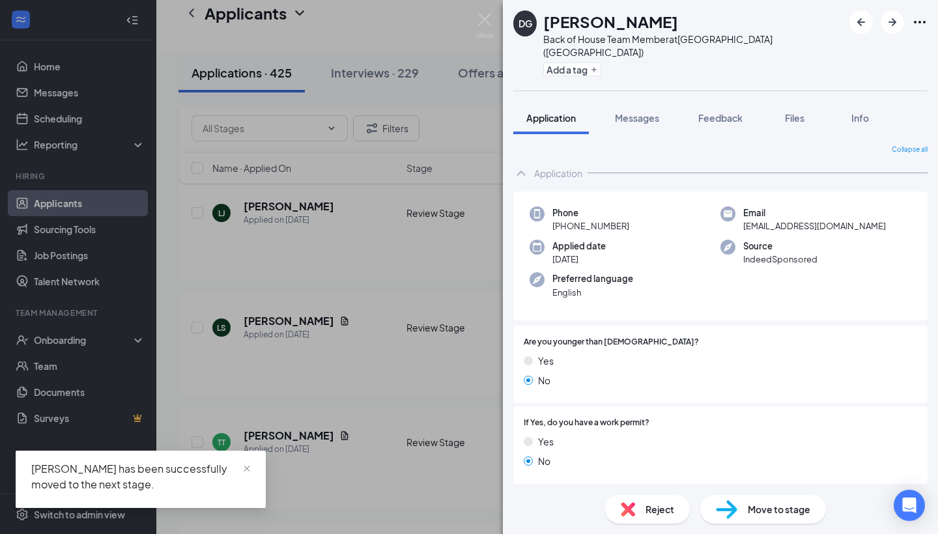
click at [722, 515] on img at bounding box center [726, 509] width 21 height 19
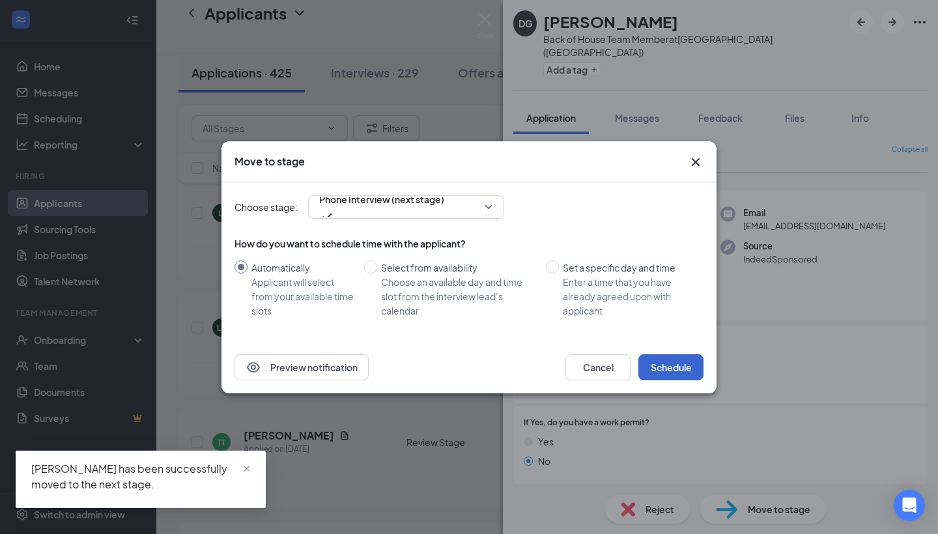
click at [657, 363] on button "Schedule" at bounding box center [670, 367] width 65 height 26
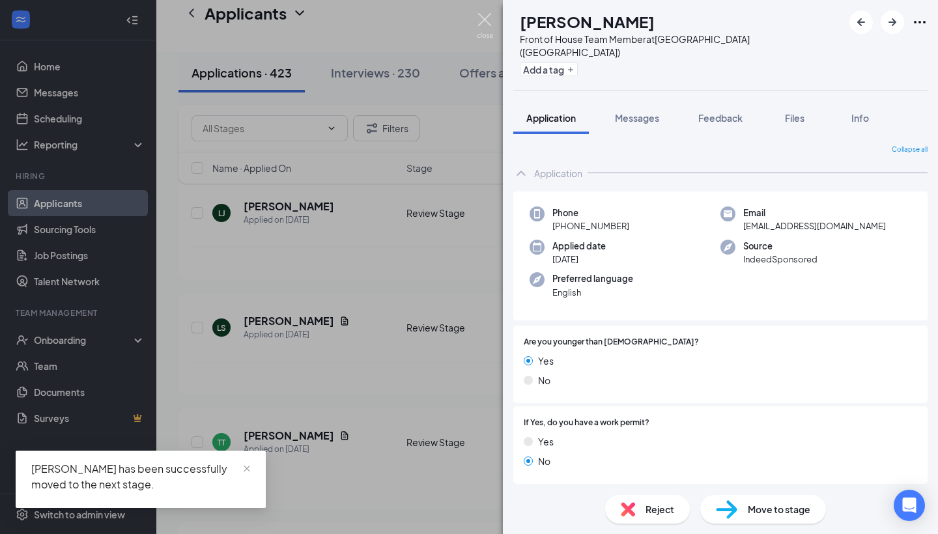
click at [488, 25] on img at bounding box center [485, 25] width 16 height 25
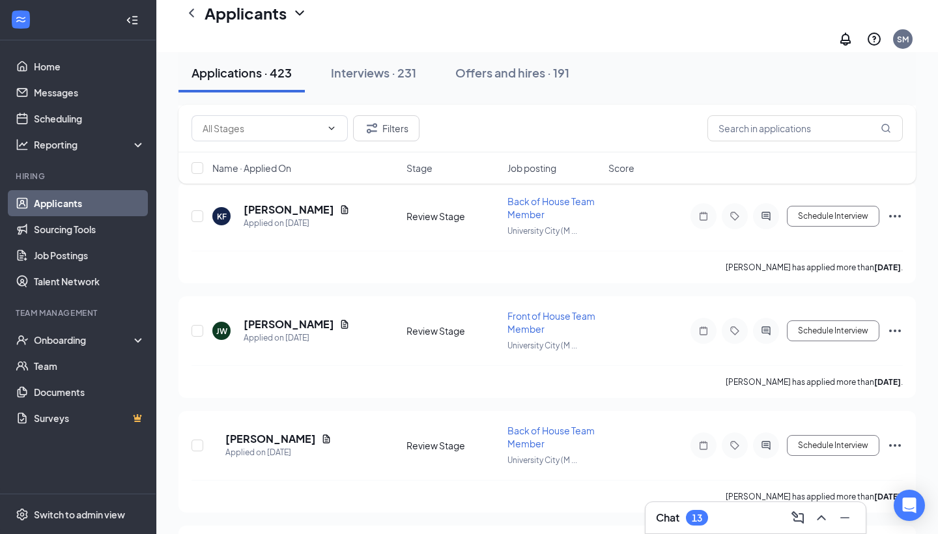
scroll to position [5159, 0]
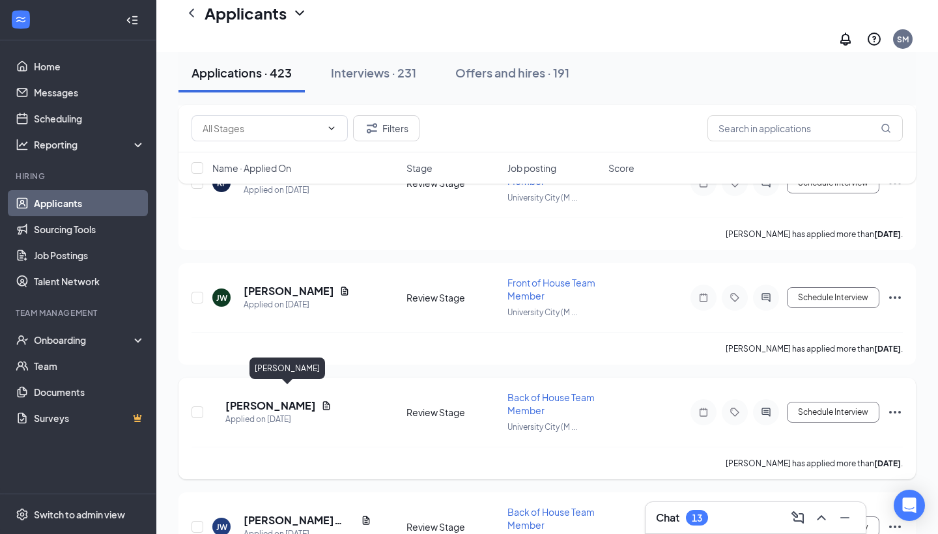
click at [276, 399] on h5 "[PERSON_NAME]" at bounding box center [270, 406] width 91 height 14
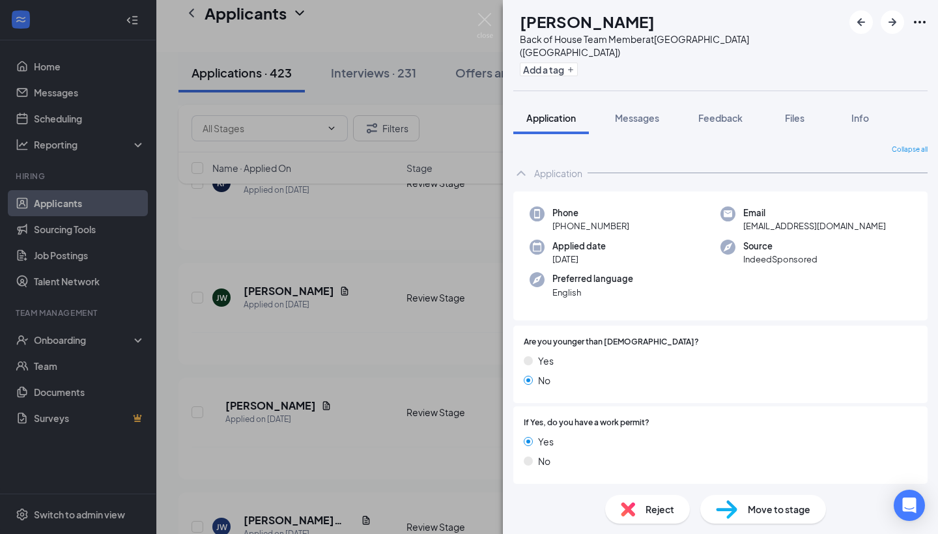
click at [789, 509] on span "Move to stage" at bounding box center [779, 509] width 63 height 14
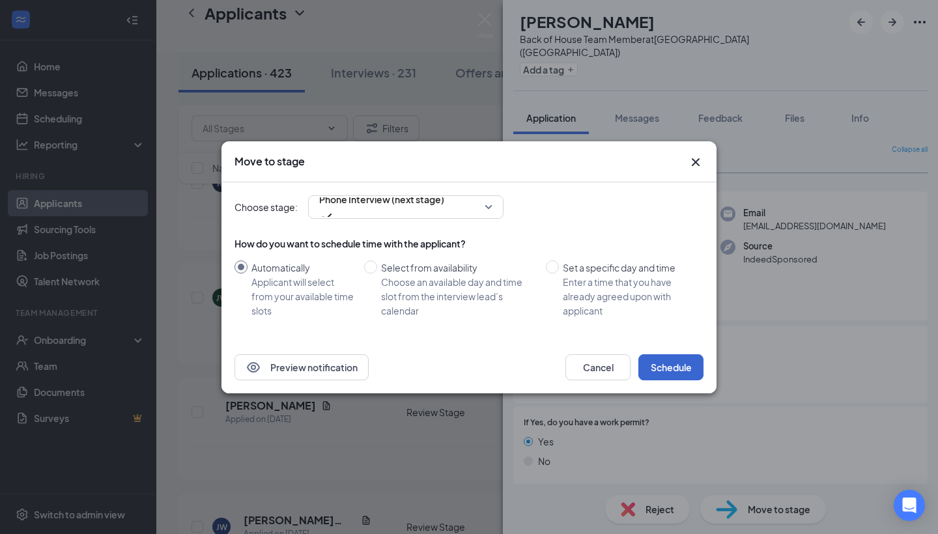
click at [677, 366] on button "Schedule" at bounding box center [670, 367] width 65 height 26
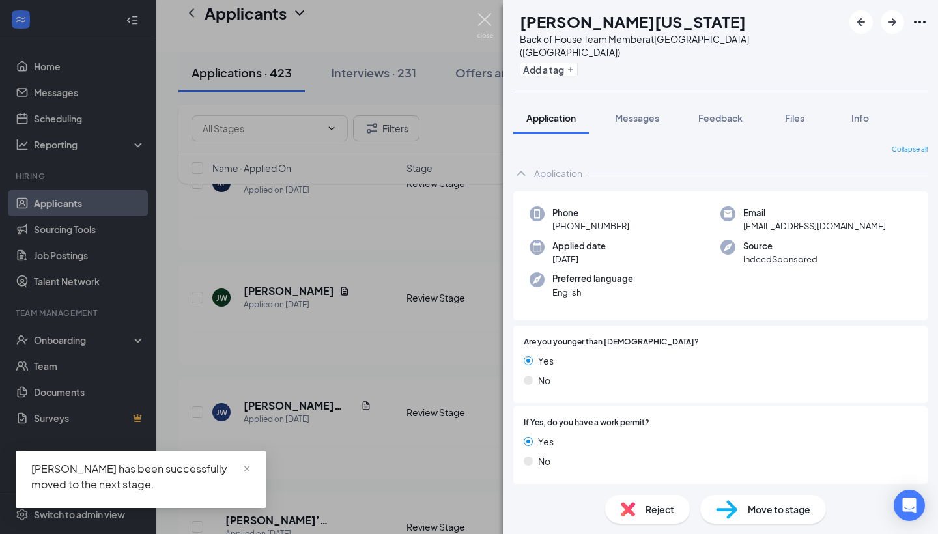
click at [486, 14] on img at bounding box center [485, 25] width 16 height 25
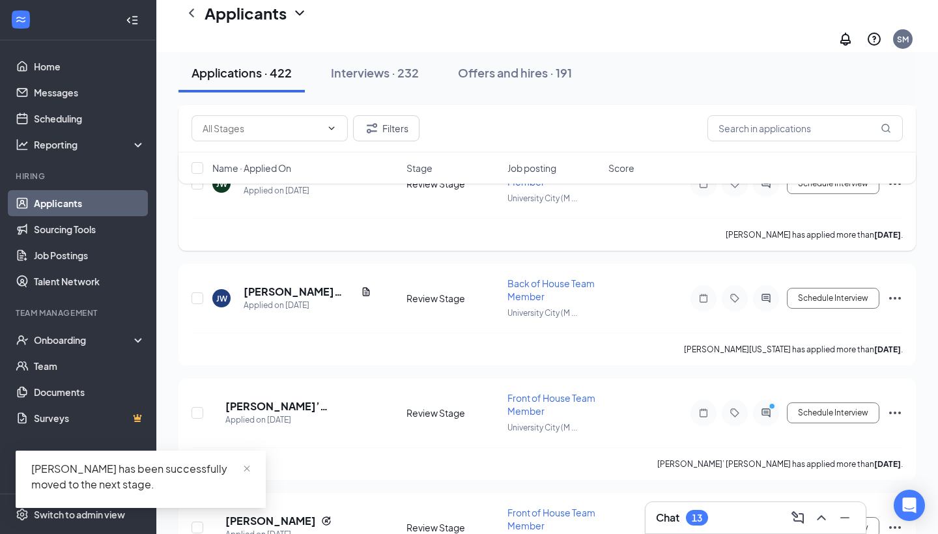
scroll to position [5333, 0]
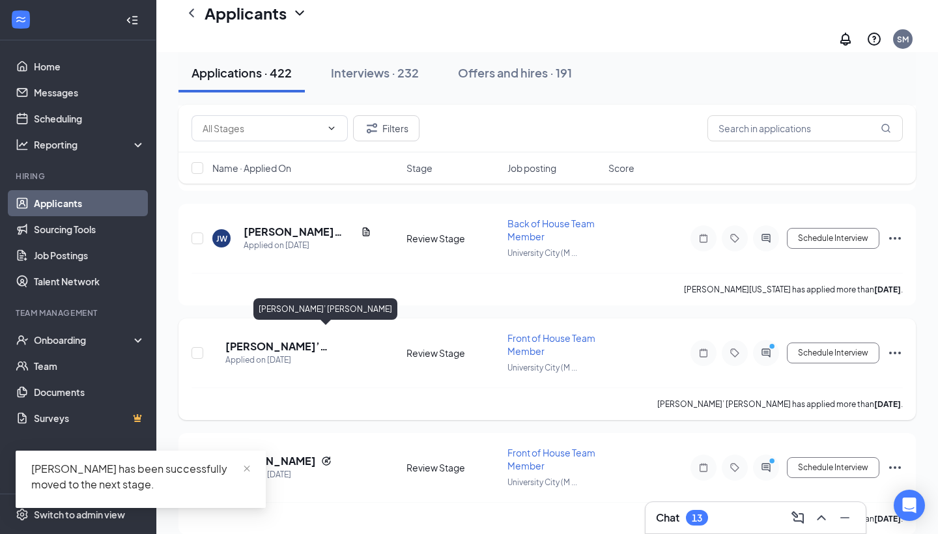
click at [311, 339] on h5 "[PERSON_NAME]’ [PERSON_NAME]" at bounding box center [289, 346] width 128 height 14
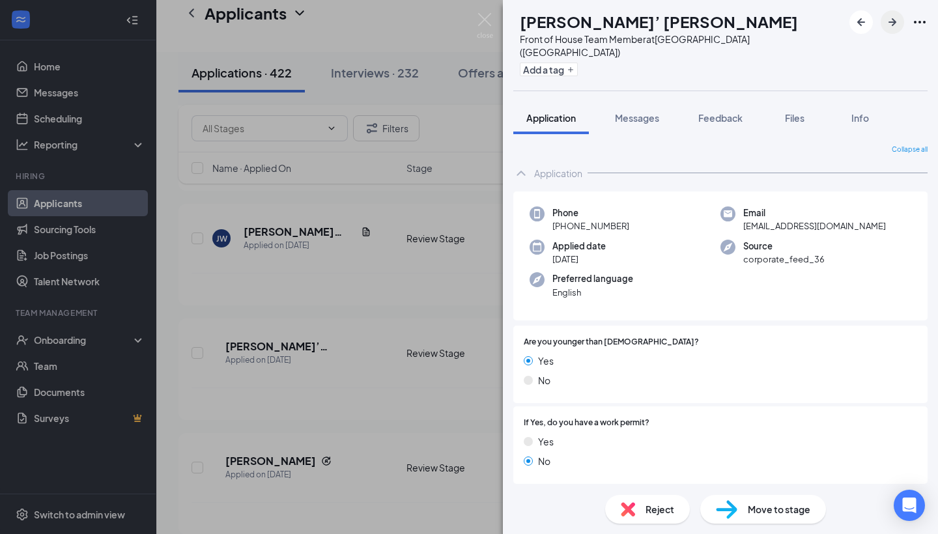
click at [888, 25] on icon "ArrowRight" at bounding box center [892, 22] width 16 height 16
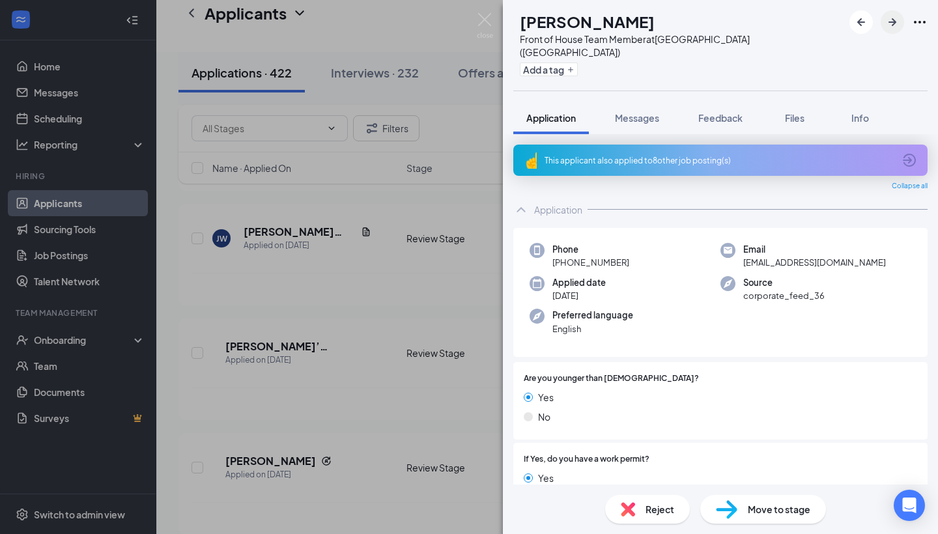
click at [888, 25] on icon "ArrowRight" at bounding box center [892, 22] width 16 height 16
click at [485, 20] on img at bounding box center [485, 25] width 16 height 25
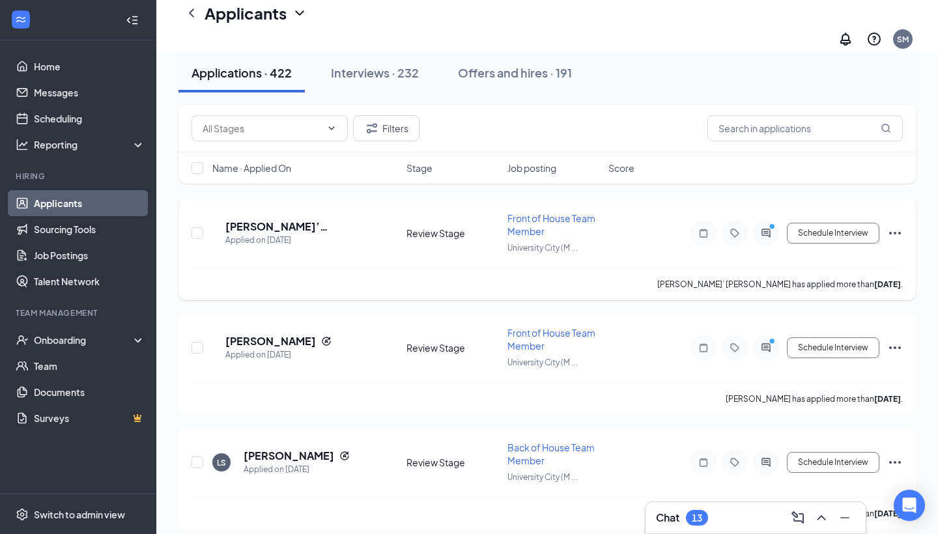
scroll to position [5452, 0]
click at [307, 449] on h5 "[PERSON_NAME]" at bounding box center [289, 456] width 91 height 14
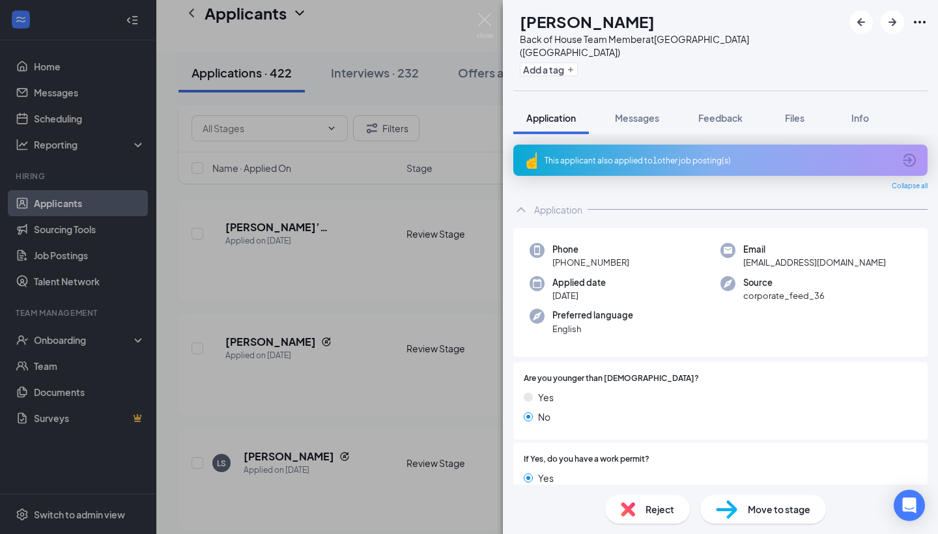
click at [762, 502] on div "Move to stage" at bounding box center [763, 509] width 126 height 29
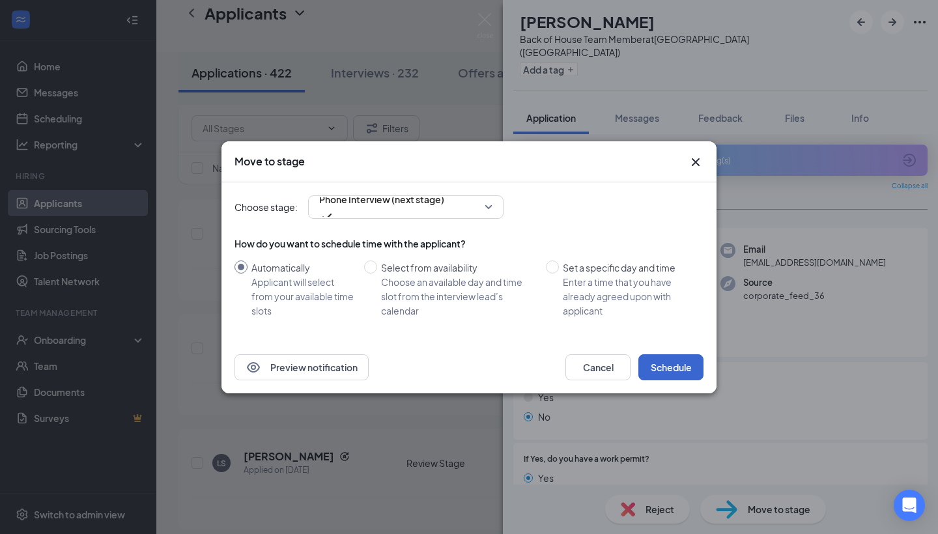
click at [674, 365] on button "Schedule" at bounding box center [670, 367] width 65 height 26
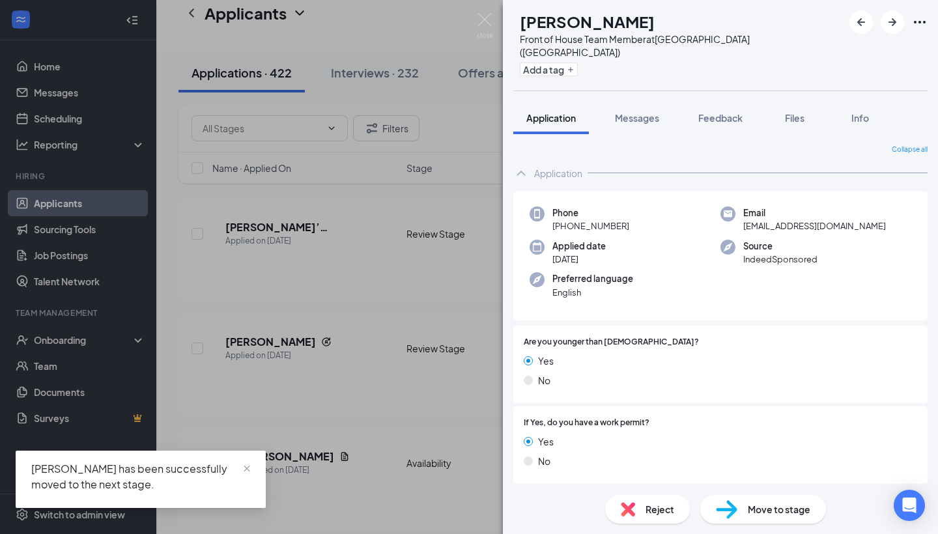
click at [438, 103] on div "AH [PERSON_NAME] Front of House Team Member at [GEOGRAPHIC_DATA] ([GEOGRAPHIC_D…" at bounding box center [469, 267] width 938 height 534
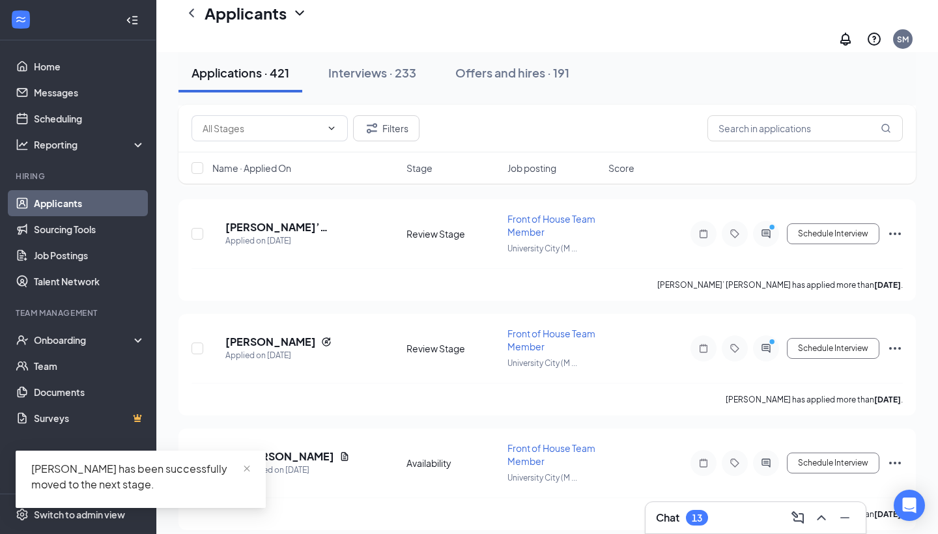
click at [491, 18] on div "Applicants SM" at bounding box center [547, 26] width 782 height 52
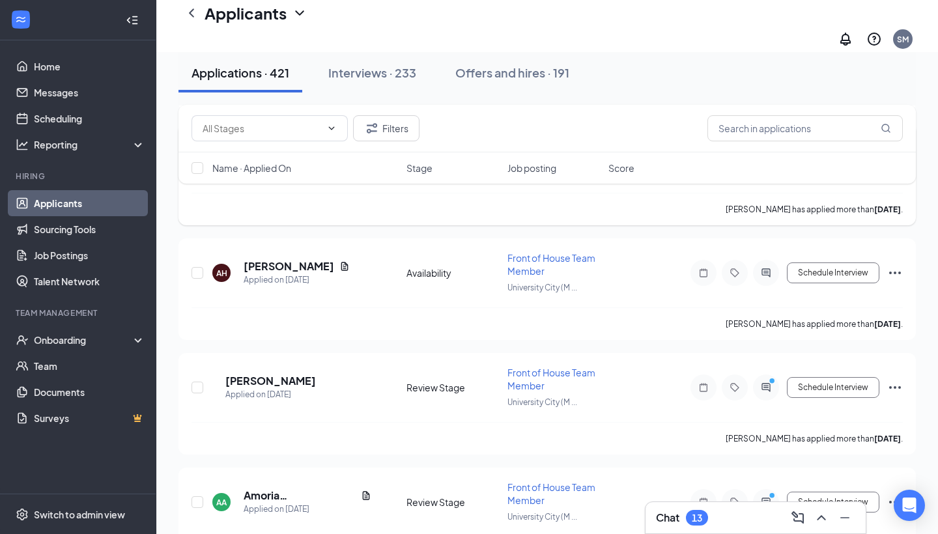
scroll to position [5657, 0]
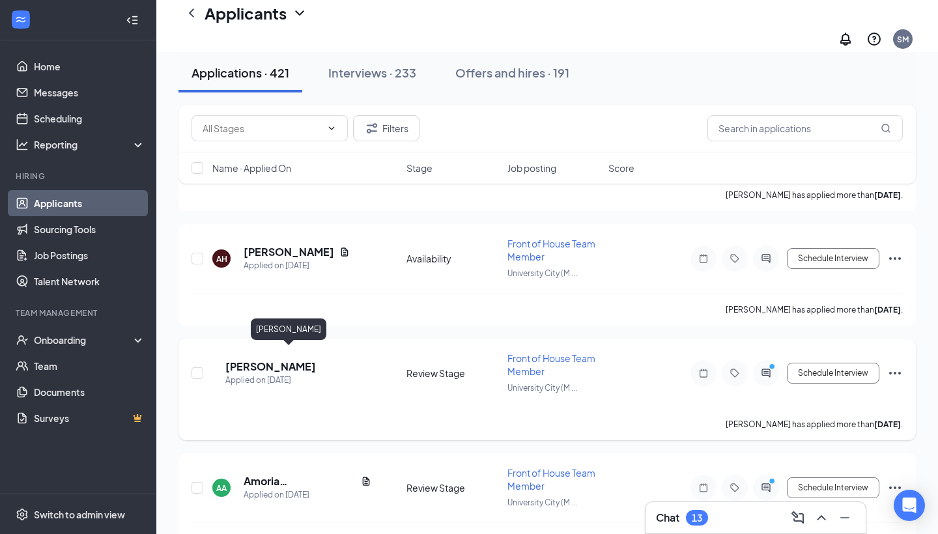
click at [292, 360] on h5 "[PERSON_NAME]" at bounding box center [270, 367] width 91 height 14
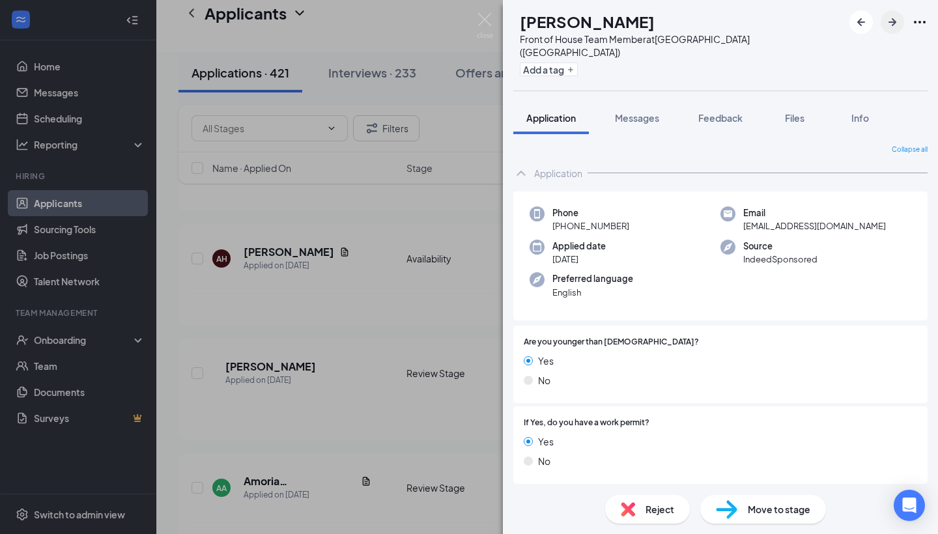
click at [892, 20] on icon "ArrowRight" at bounding box center [892, 22] width 16 height 16
click at [864, 18] on icon "ArrowLeftNew" at bounding box center [861, 22] width 16 height 16
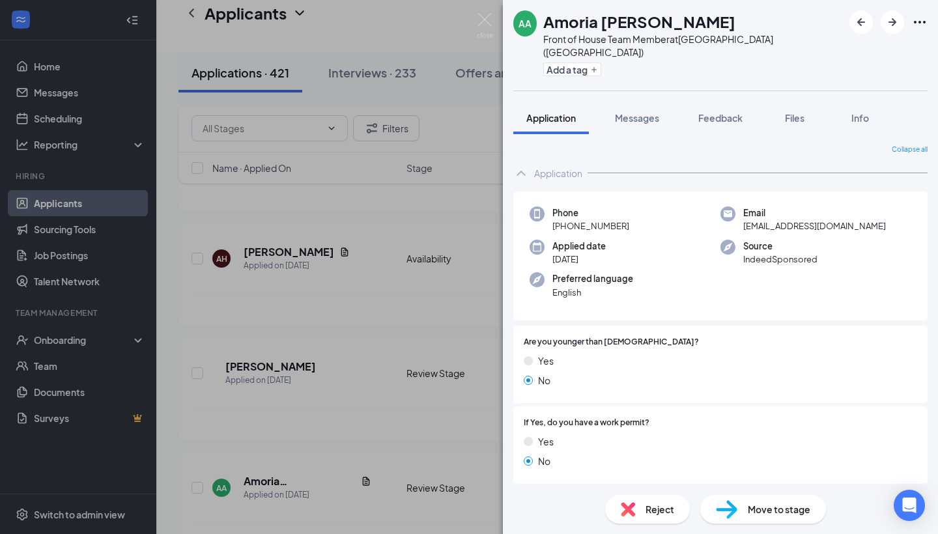
click at [779, 509] on span "Move to stage" at bounding box center [779, 509] width 63 height 14
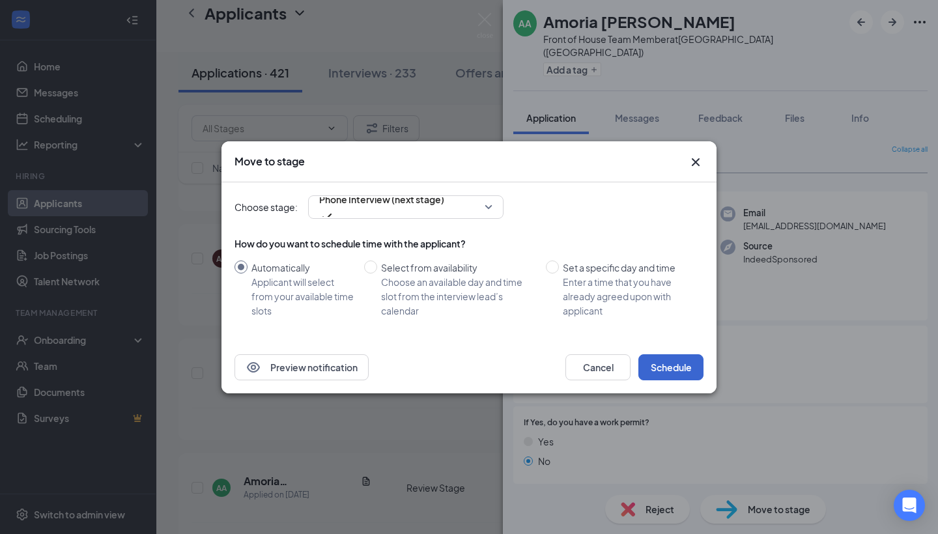
click at [691, 357] on button "Schedule" at bounding box center [670, 367] width 65 height 26
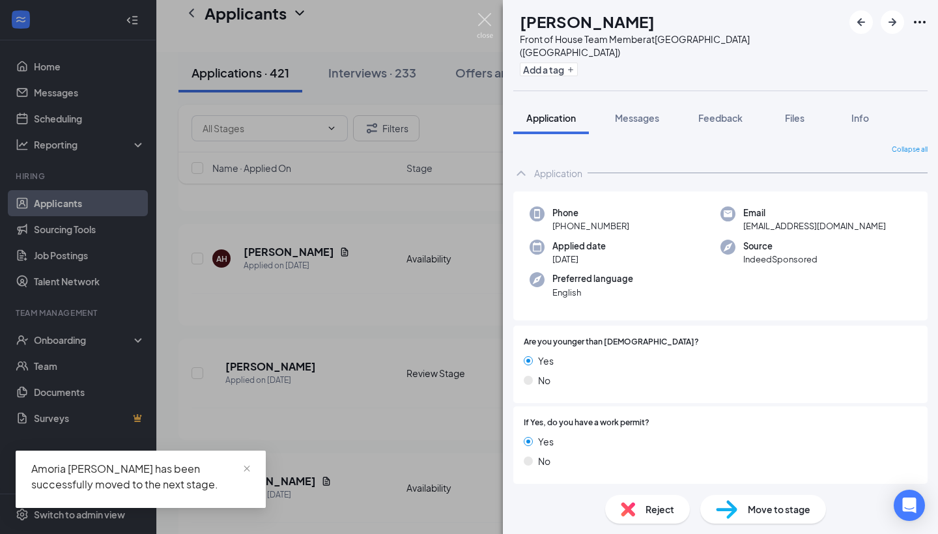
click at [485, 15] on img at bounding box center [485, 25] width 16 height 25
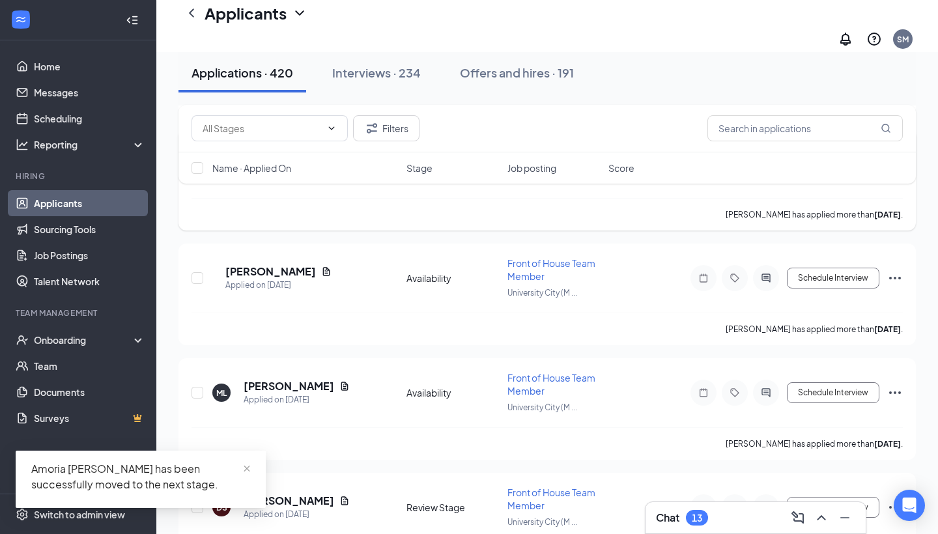
scroll to position [5884, 0]
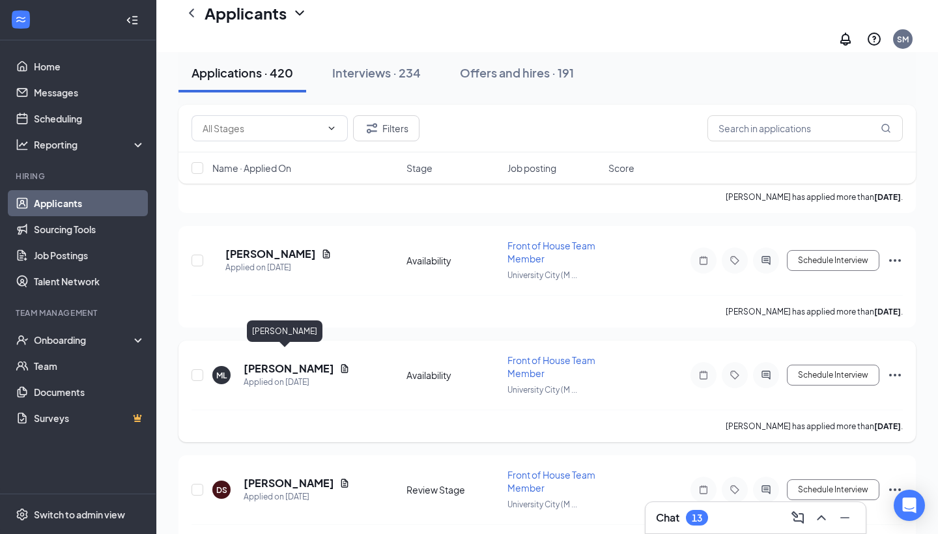
click at [283, 361] on h5 "[PERSON_NAME]" at bounding box center [289, 368] width 91 height 14
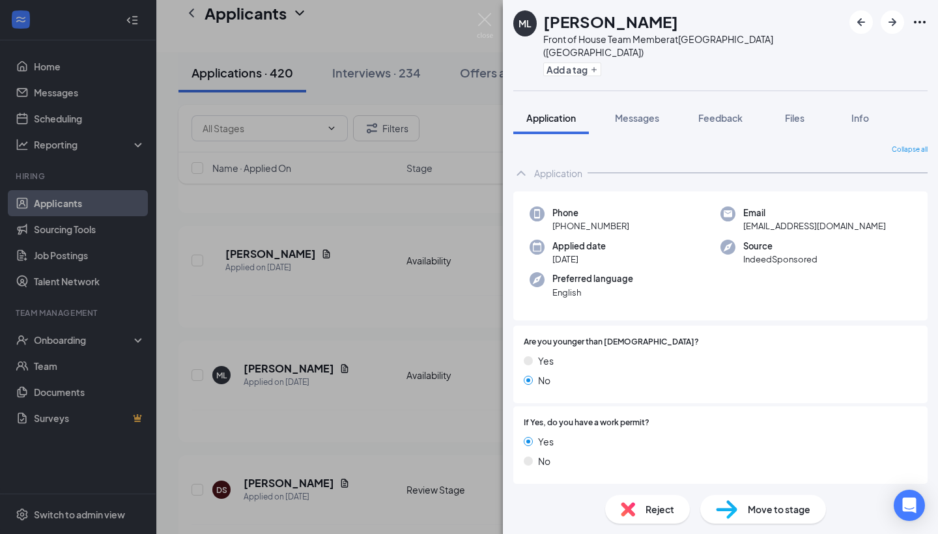
click at [762, 512] on span "Move to stage" at bounding box center [779, 509] width 63 height 14
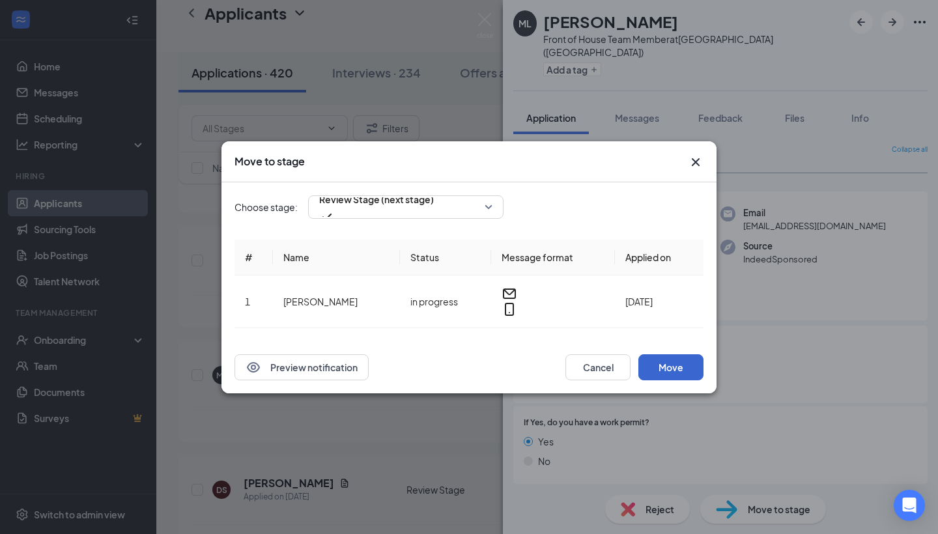
click at [675, 365] on button "Move" at bounding box center [670, 367] width 65 height 26
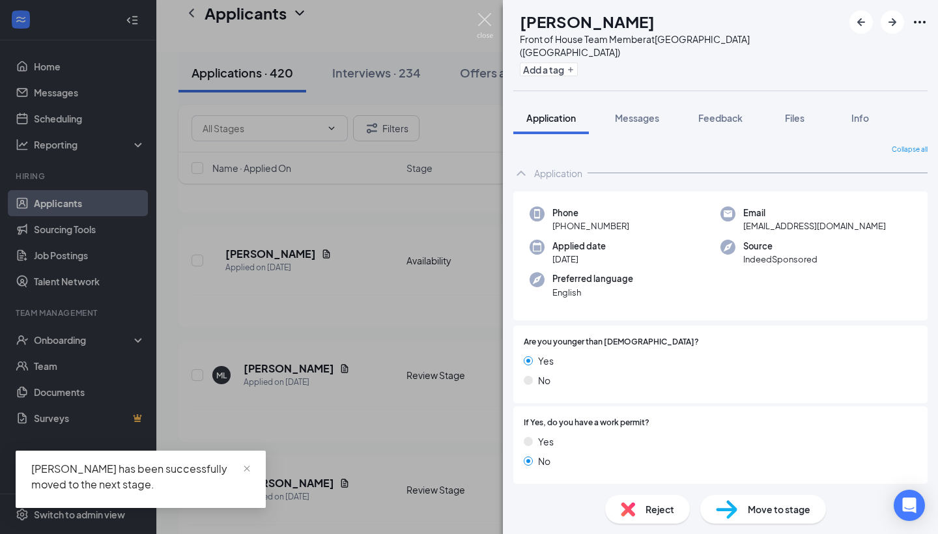
click at [479, 18] on img at bounding box center [485, 25] width 16 height 25
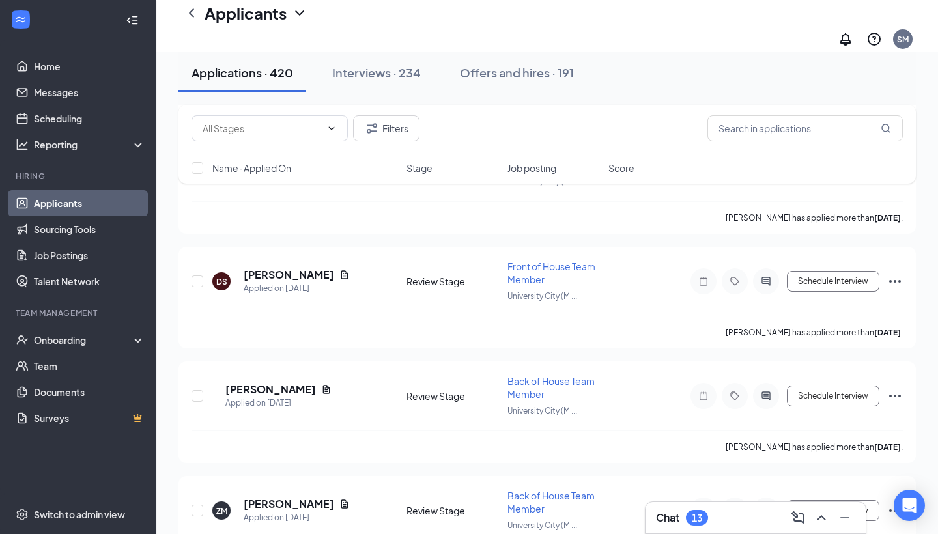
scroll to position [6093, 0]
click at [304, 382] on h5 "[PERSON_NAME]" at bounding box center [270, 389] width 91 height 14
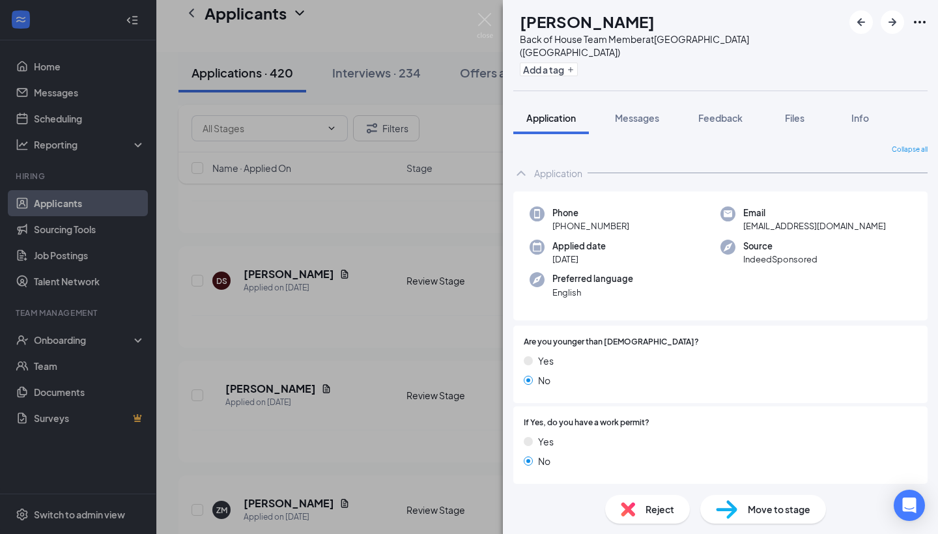
click at [759, 513] on span "Move to stage" at bounding box center [779, 509] width 63 height 14
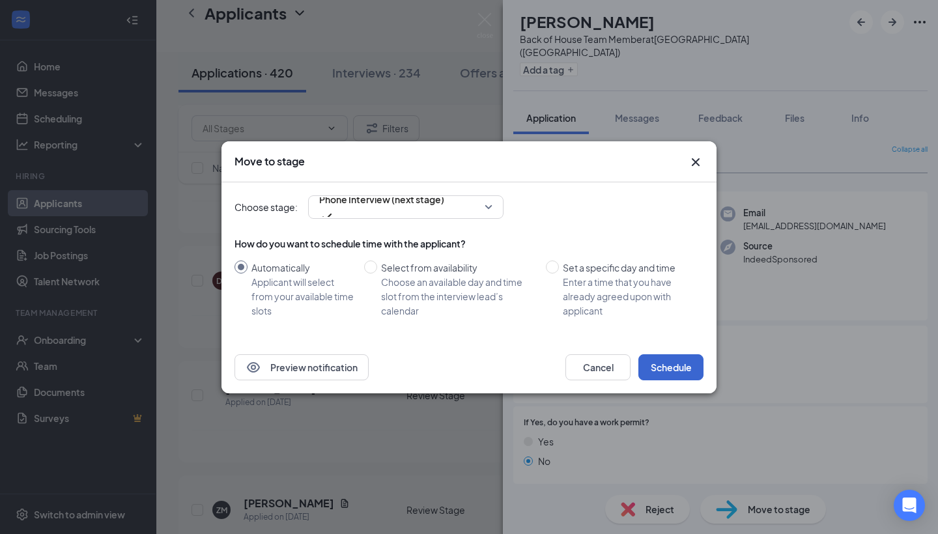
click at [672, 358] on button "Schedule" at bounding box center [670, 367] width 65 height 26
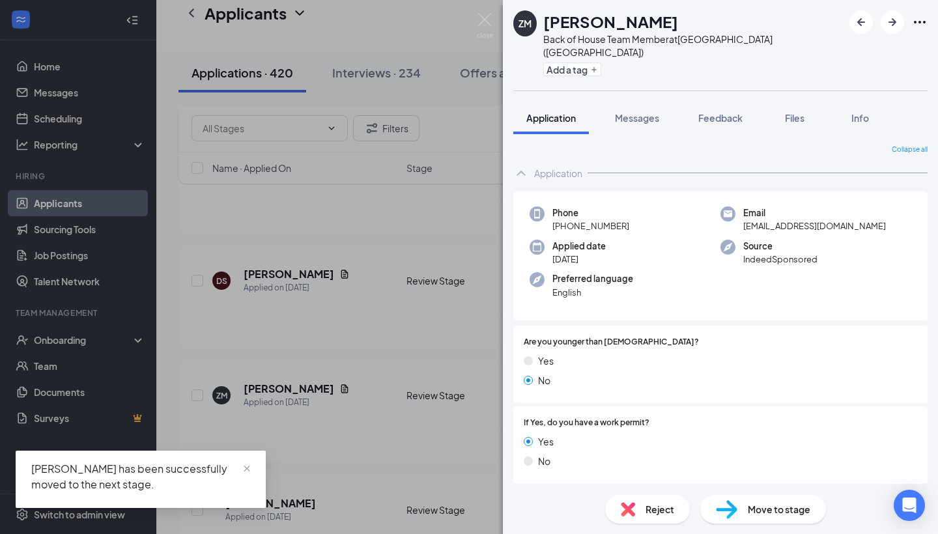
drag, startPoint x: 757, startPoint y: 524, endPoint x: 750, endPoint y: 519, distance: 8.3
click at [750, 519] on div "Reject Move to stage" at bounding box center [720, 509] width 435 height 49
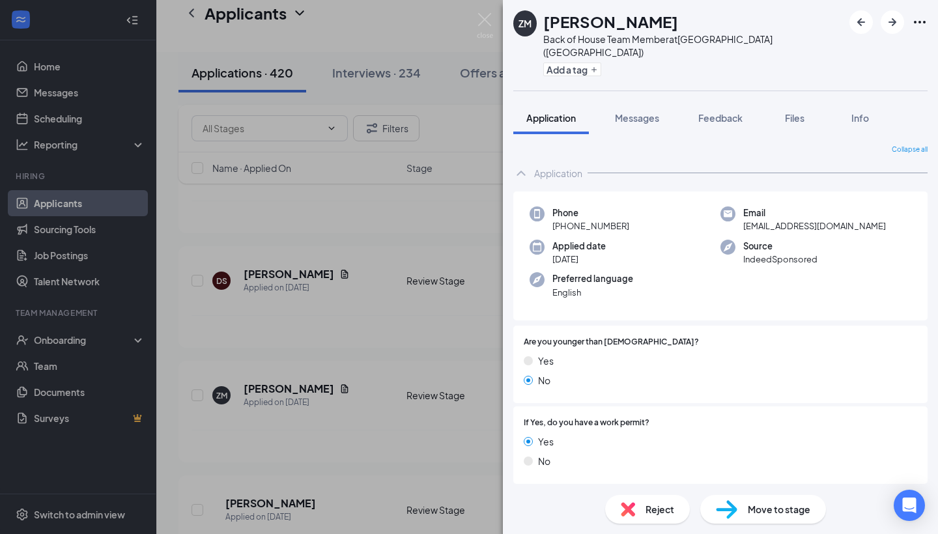
click at [730, 509] on img at bounding box center [726, 509] width 21 height 19
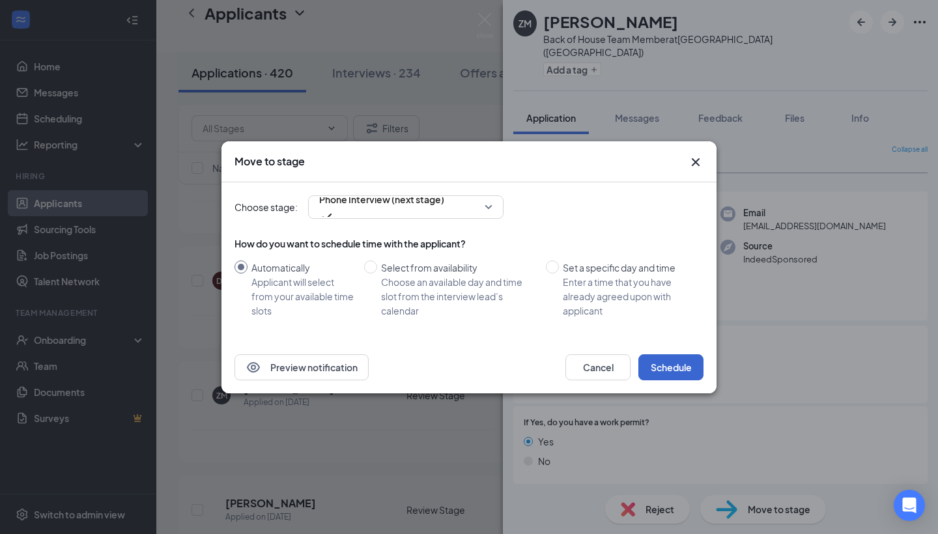
click at [663, 372] on button "Schedule" at bounding box center [670, 367] width 65 height 26
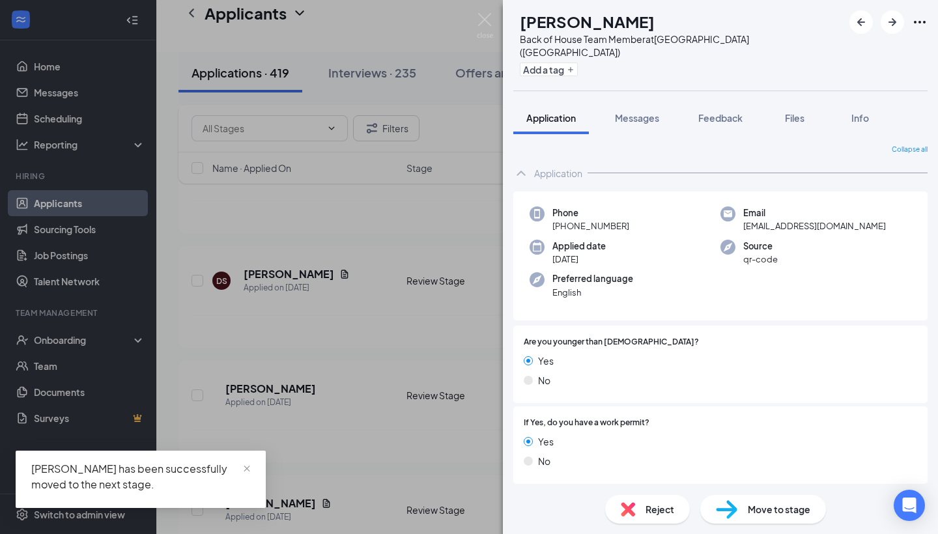
click at [475, 23] on div "FR [PERSON_NAME] Back of House Team Member at [GEOGRAPHIC_DATA] ([GEOGRAPHIC_DA…" at bounding box center [469, 267] width 938 height 534
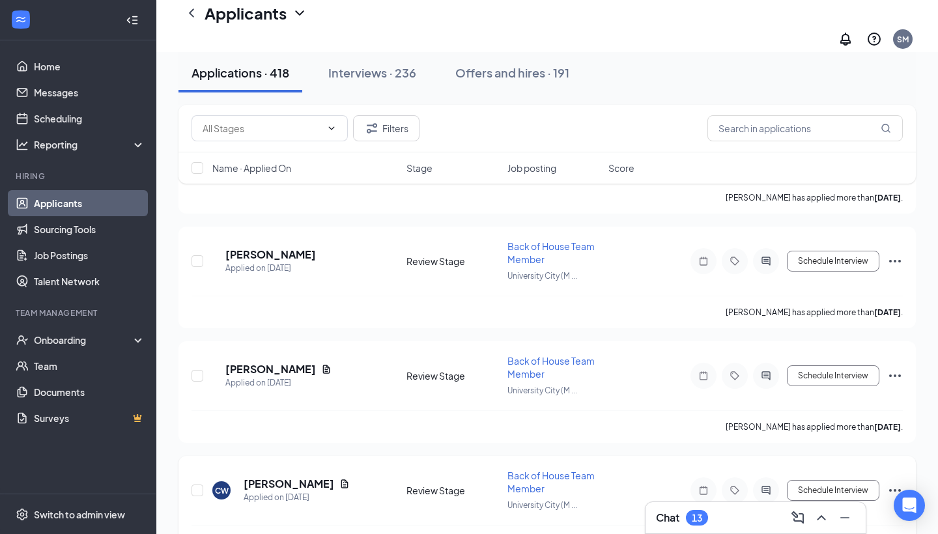
scroll to position [6238, 0]
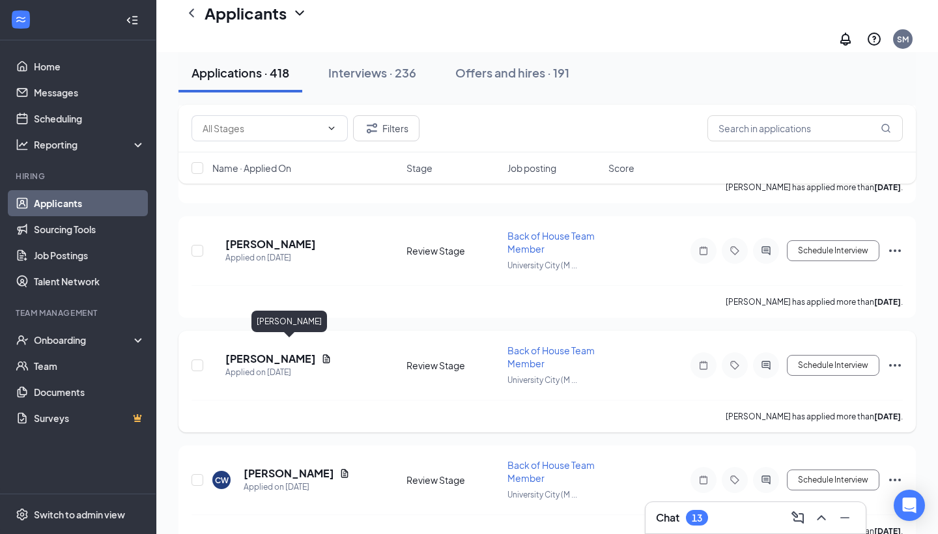
click at [295, 352] on h5 "[PERSON_NAME]" at bounding box center [270, 359] width 91 height 14
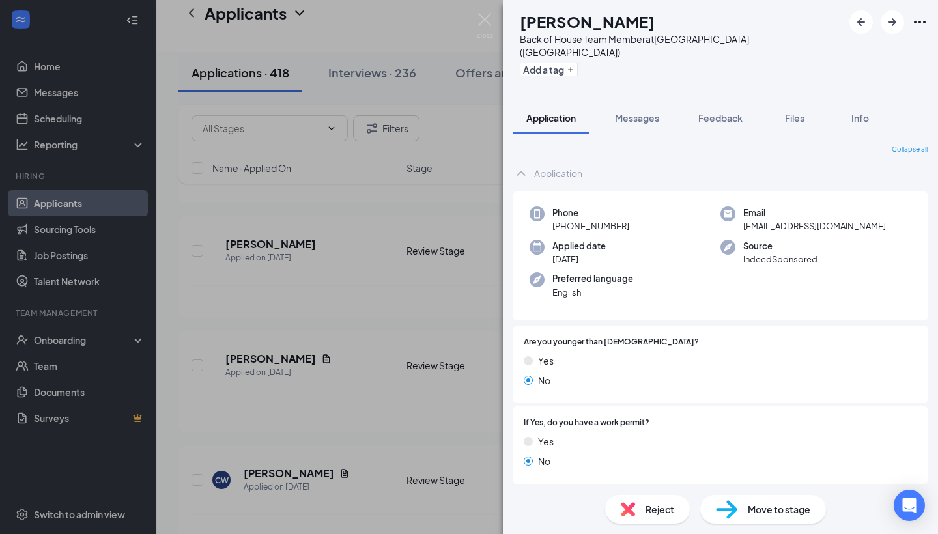
click at [751, 530] on div "Reject Move to stage" at bounding box center [720, 509] width 435 height 49
click at [740, 516] on div "Move to stage" at bounding box center [763, 509] width 126 height 29
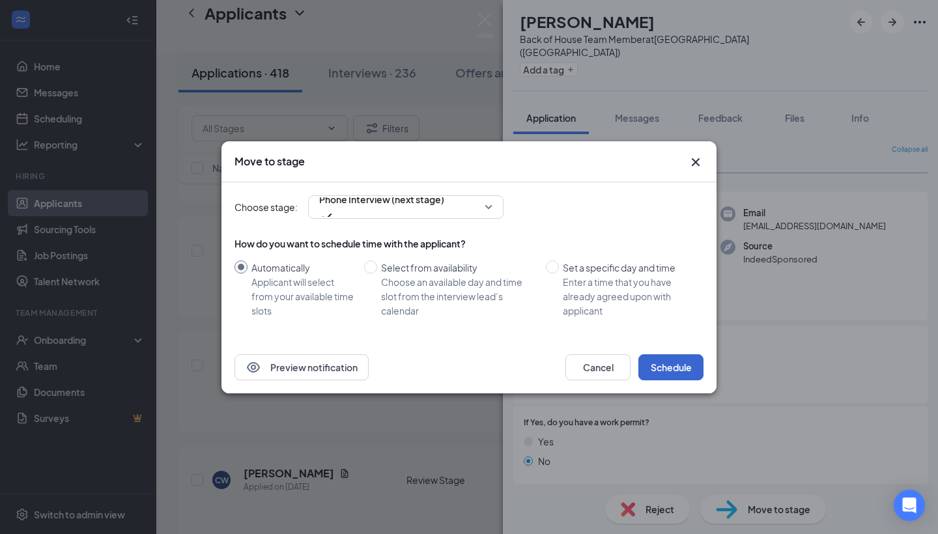
click at [655, 371] on button "Schedule" at bounding box center [670, 367] width 65 height 26
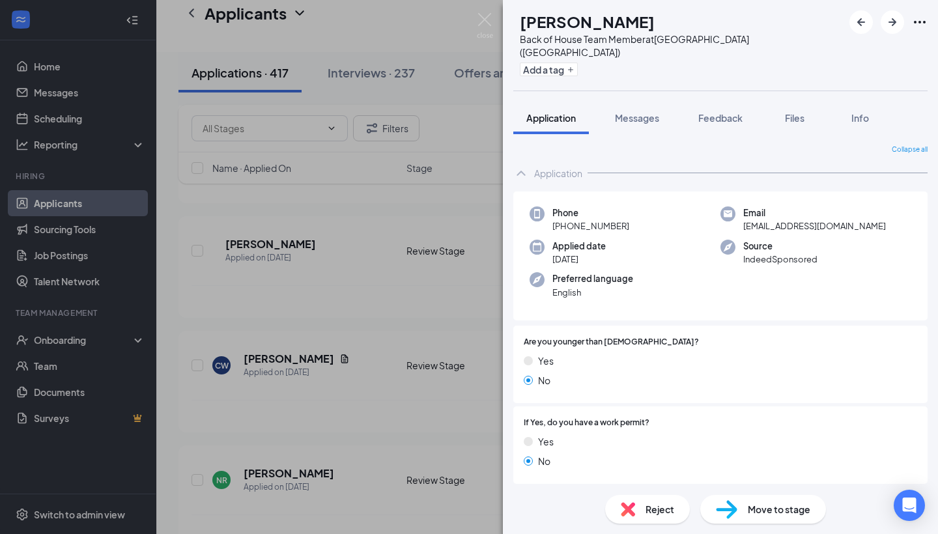
click at [753, 502] on span "Move to stage" at bounding box center [779, 509] width 63 height 14
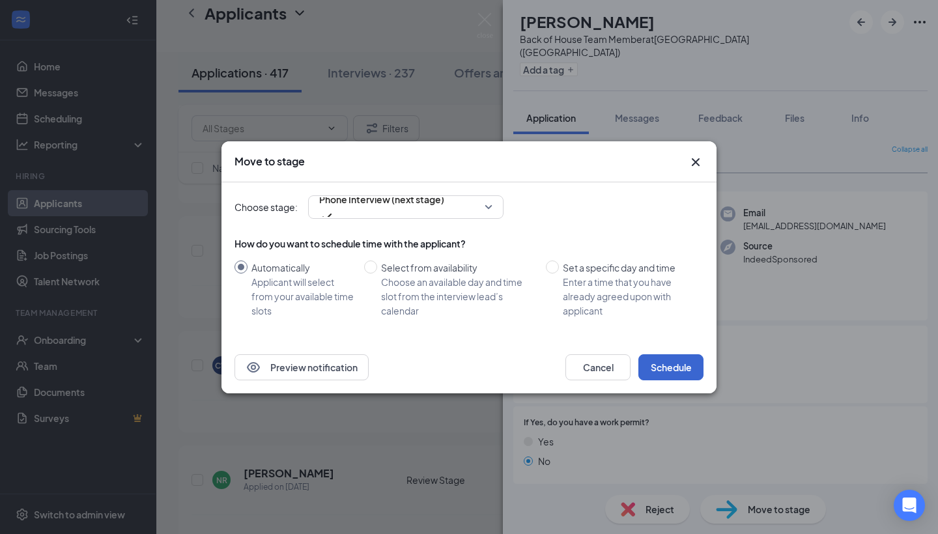
click at [673, 356] on button "Schedule" at bounding box center [670, 367] width 65 height 26
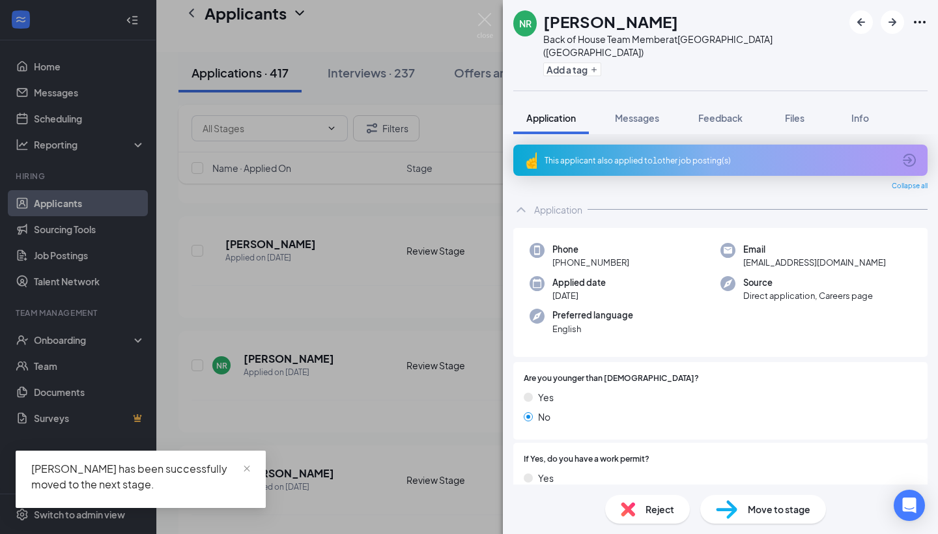
click at [731, 505] on img at bounding box center [726, 509] width 21 height 19
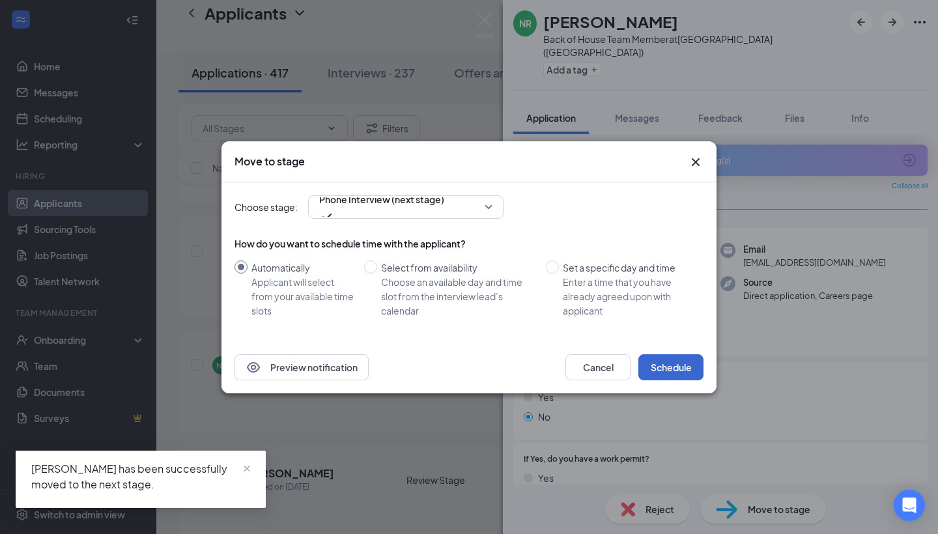
click at [668, 364] on button "Schedule" at bounding box center [670, 367] width 65 height 26
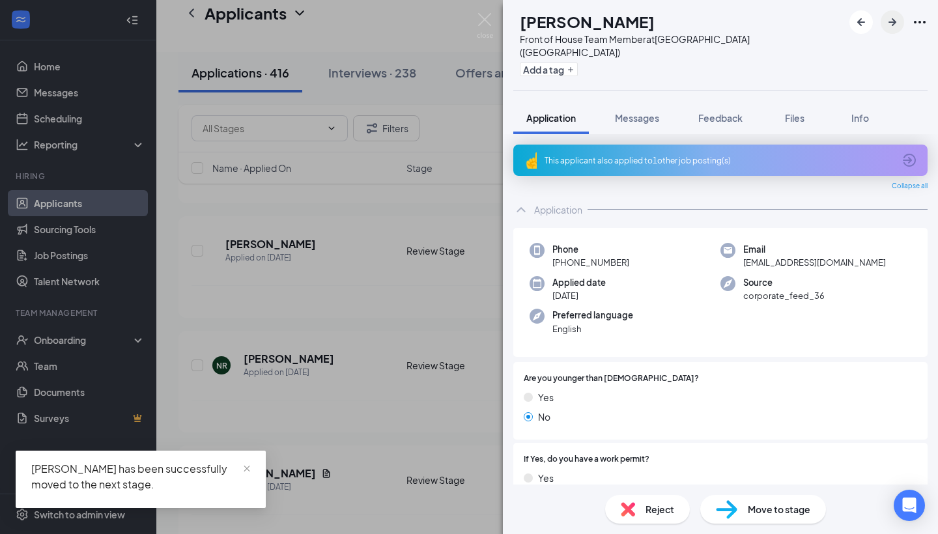
click at [896, 23] on icon "ArrowRight" at bounding box center [892, 22] width 16 height 16
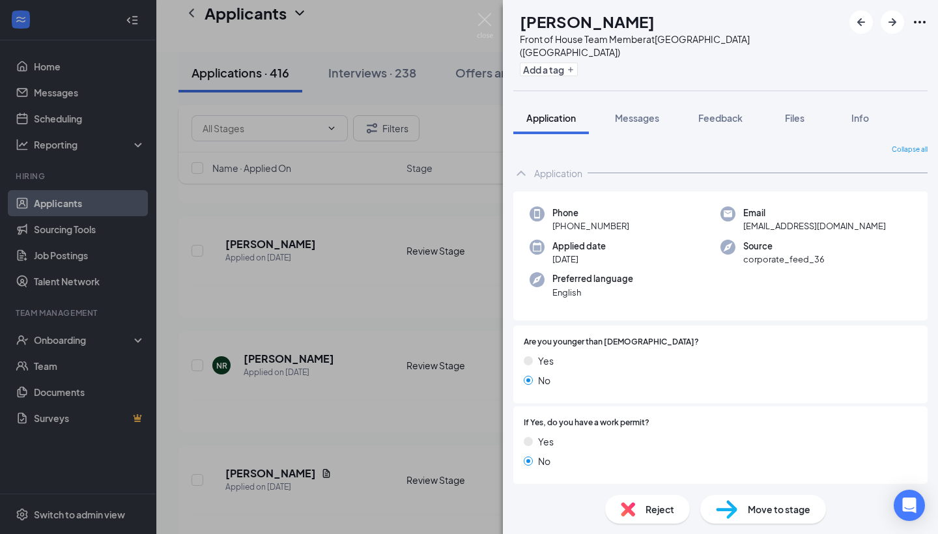
click at [731, 507] on img at bounding box center [726, 509] width 21 height 19
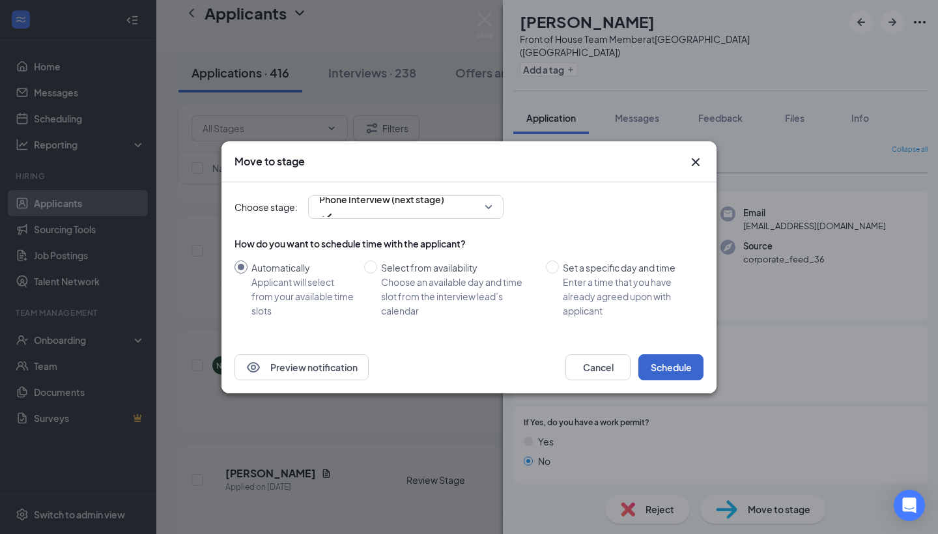
click at [666, 358] on button "Schedule" at bounding box center [670, 367] width 65 height 26
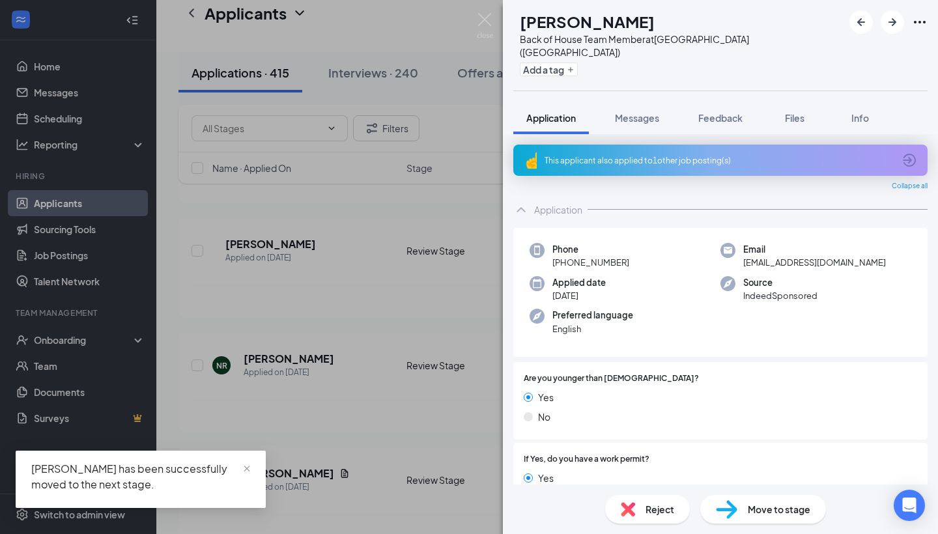
click at [482, 12] on div "TS [PERSON_NAME] Back of House Team Member at [GEOGRAPHIC_DATA] ([GEOGRAPHIC_DA…" at bounding box center [469, 267] width 938 height 534
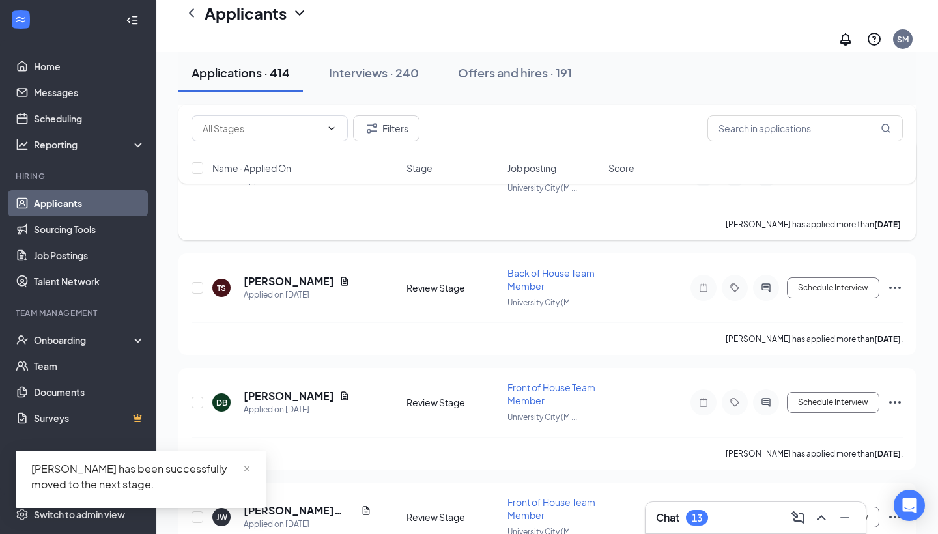
scroll to position [6441, 0]
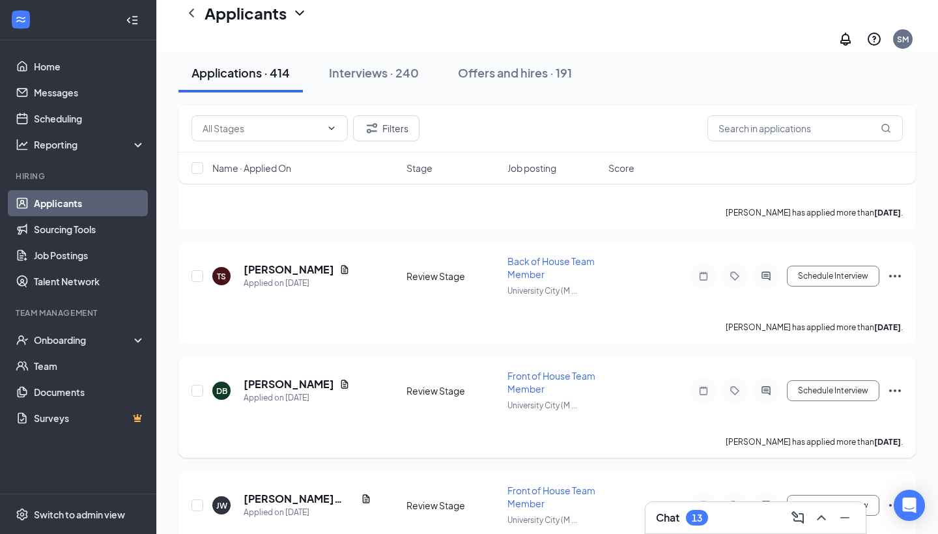
click at [298, 377] on h5 "[PERSON_NAME]" at bounding box center [289, 384] width 91 height 14
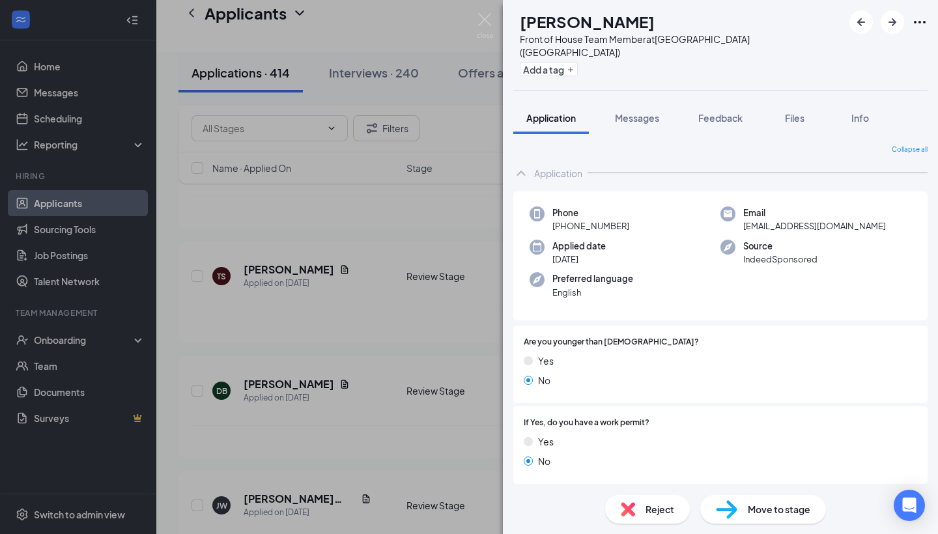
click at [792, 505] on span "Move to stage" at bounding box center [779, 509] width 63 height 14
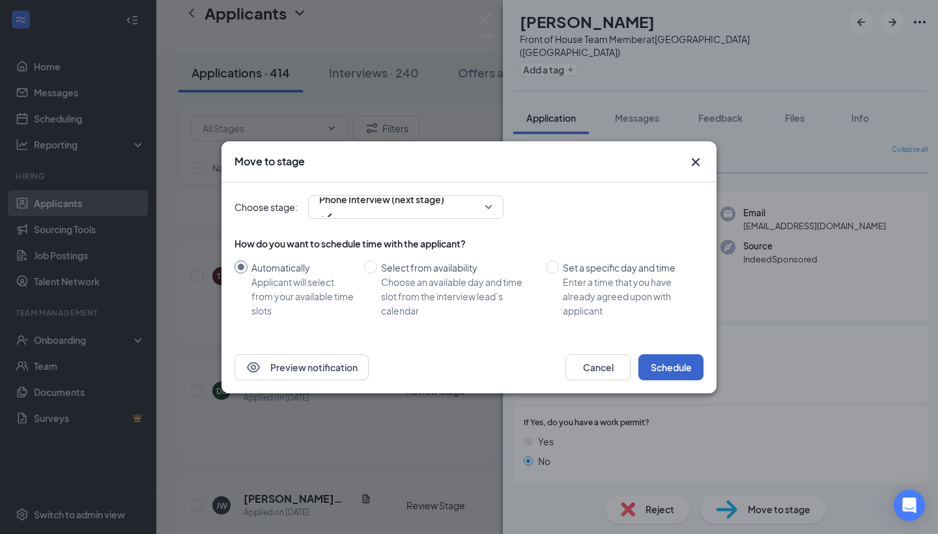
click at [684, 364] on button "Schedule" at bounding box center [670, 367] width 65 height 26
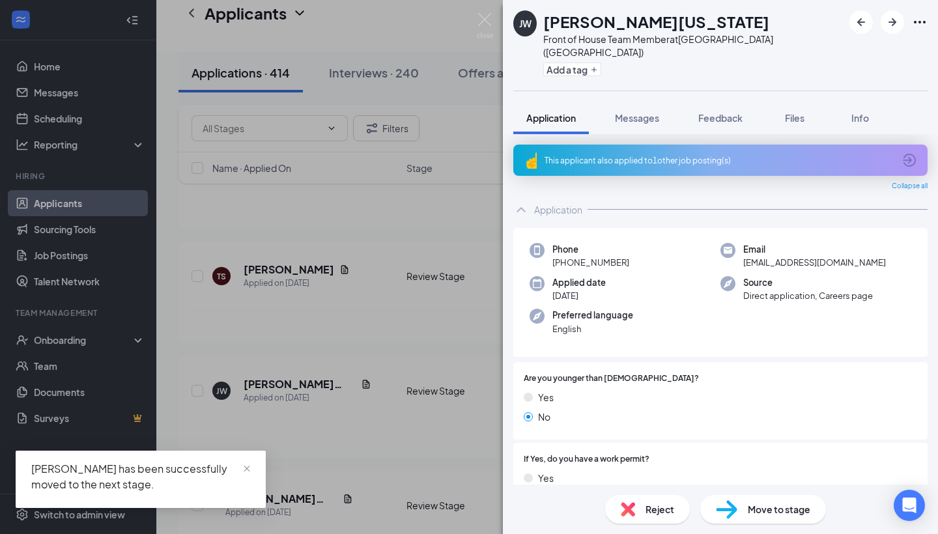
click at [742, 510] on div "Move to stage" at bounding box center [763, 509] width 126 height 29
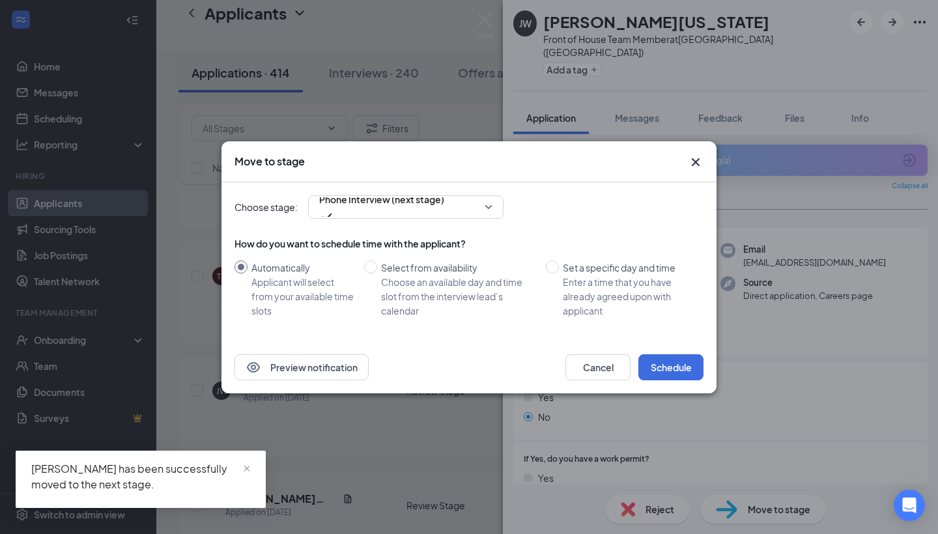
click at [657, 346] on div "Preview notification Cancel Schedule" at bounding box center [468, 367] width 495 height 52
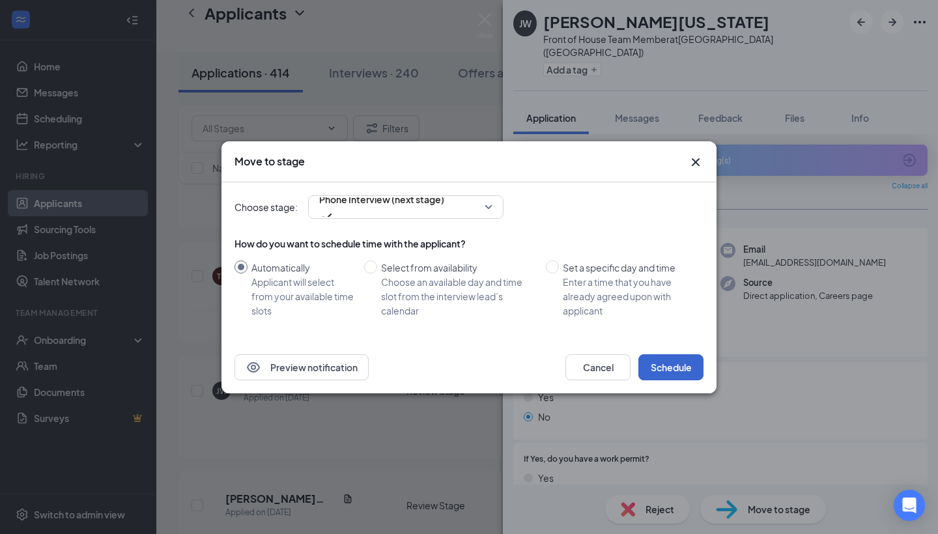
click at [657, 359] on button "Schedule" at bounding box center [670, 367] width 65 height 26
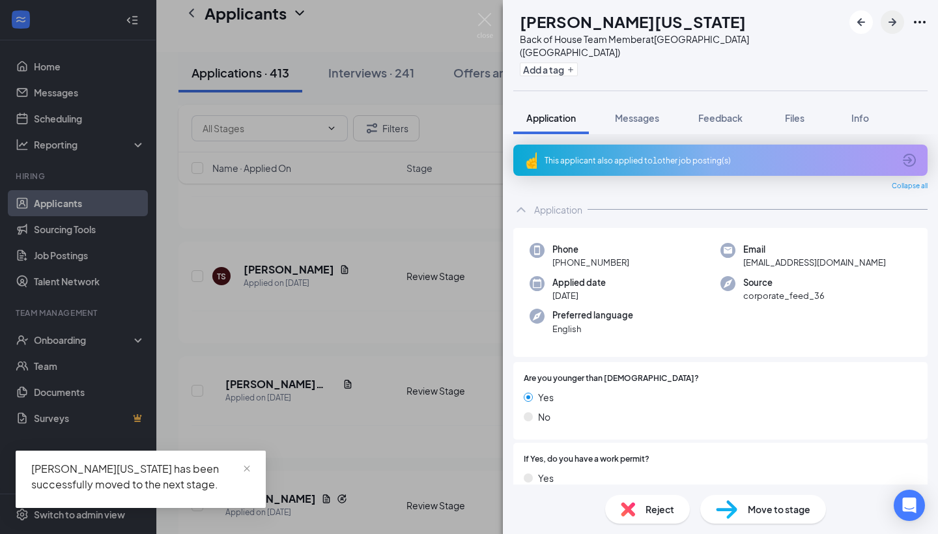
click at [888, 21] on icon "ArrowRight" at bounding box center [892, 22] width 16 height 16
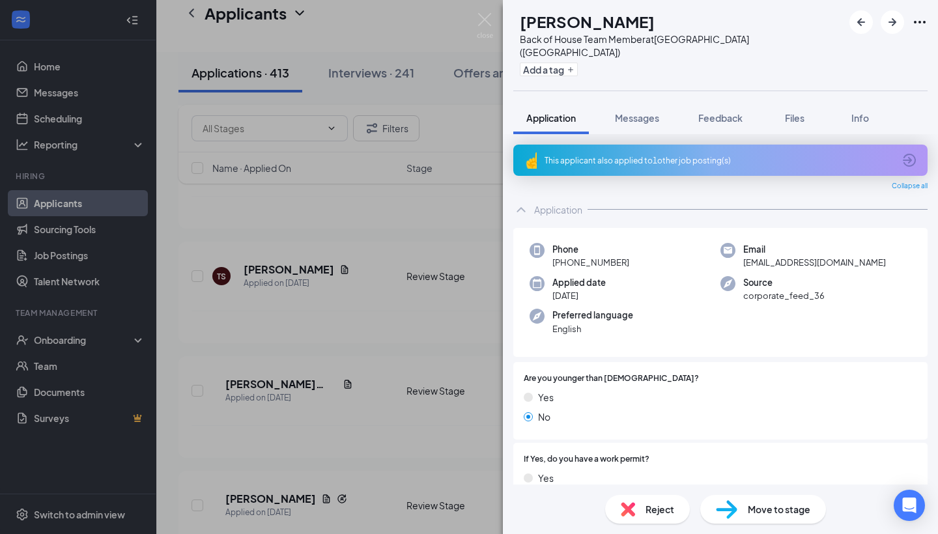
click at [750, 506] on span "Move to stage" at bounding box center [779, 509] width 63 height 14
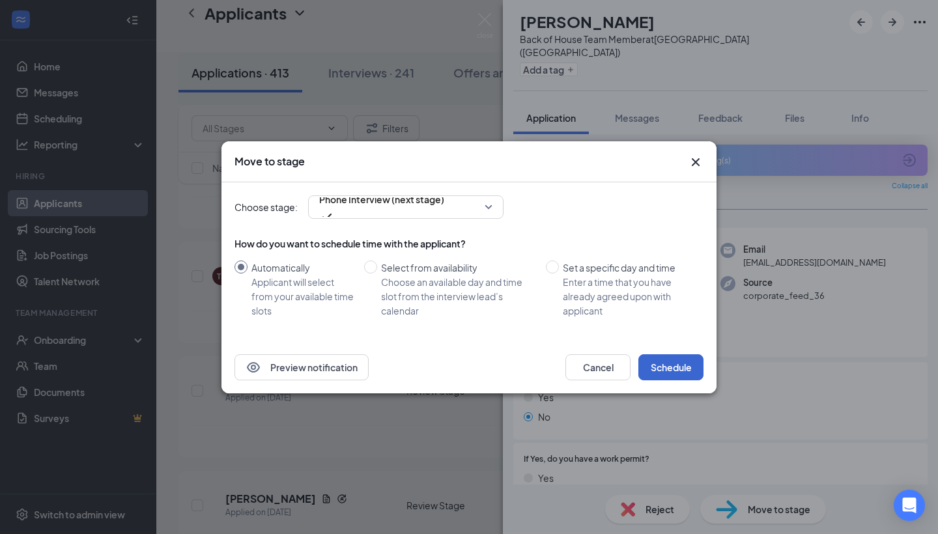
click at [668, 365] on button "Schedule" at bounding box center [670, 367] width 65 height 26
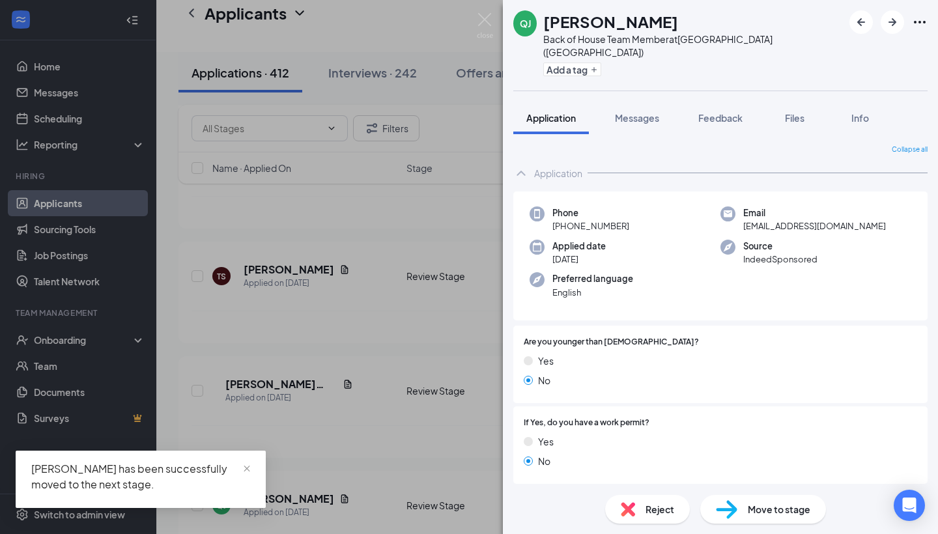
click at [723, 509] on img at bounding box center [726, 509] width 21 height 19
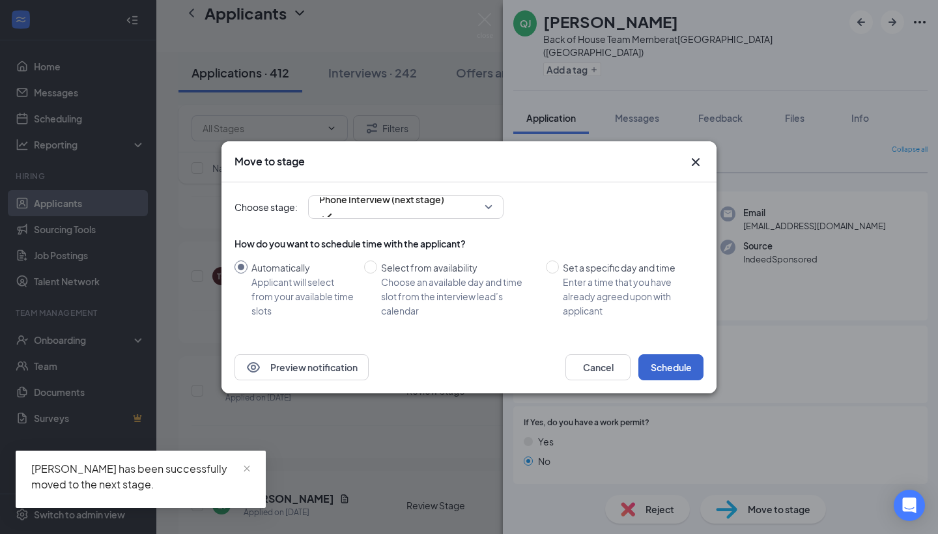
click at [667, 360] on button "Schedule" at bounding box center [670, 367] width 65 height 26
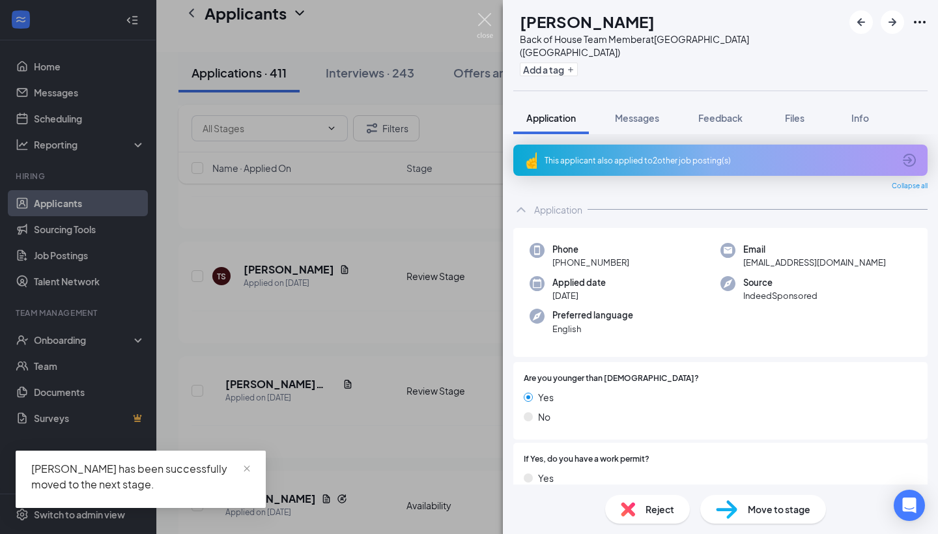
click at [480, 23] on img at bounding box center [485, 25] width 16 height 25
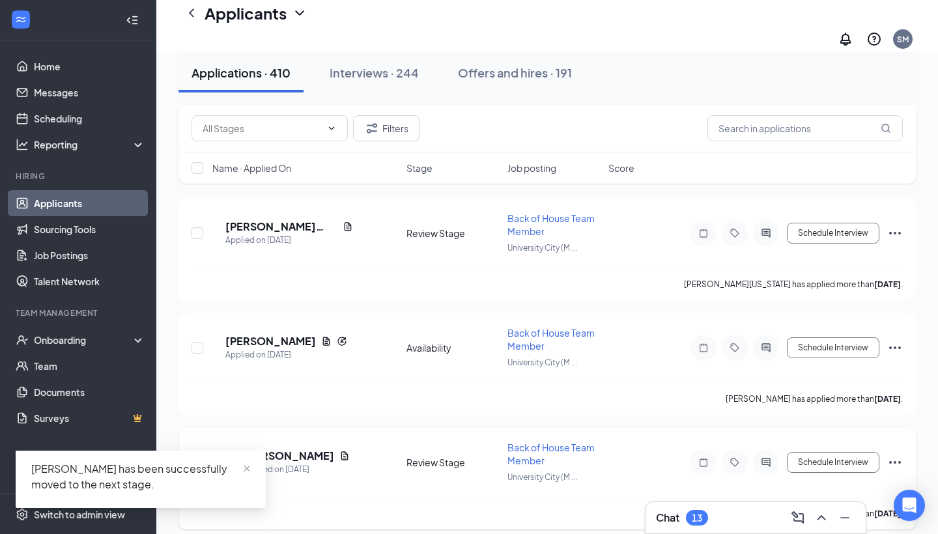
scroll to position [6598, 0]
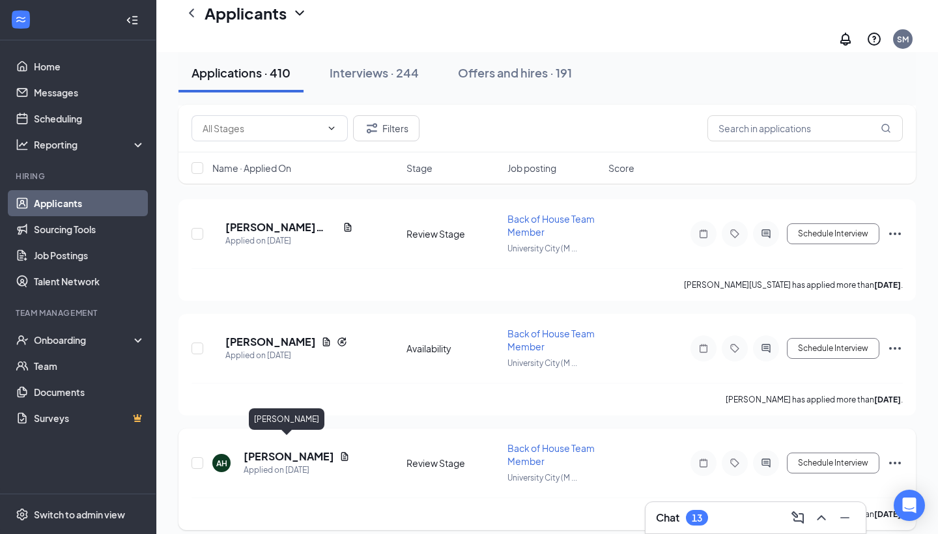
click at [289, 449] on h5 "[PERSON_NAME]" at bounding box center [289, 456] width 91 height 14
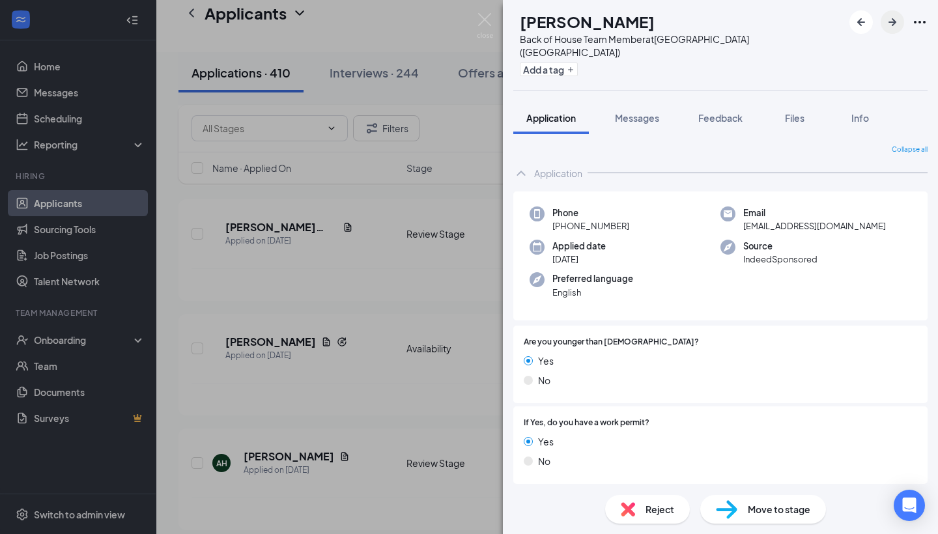
click at [899, 26] on icon "ArrowRight" at bounding box center [892, 22] width 16 height 16
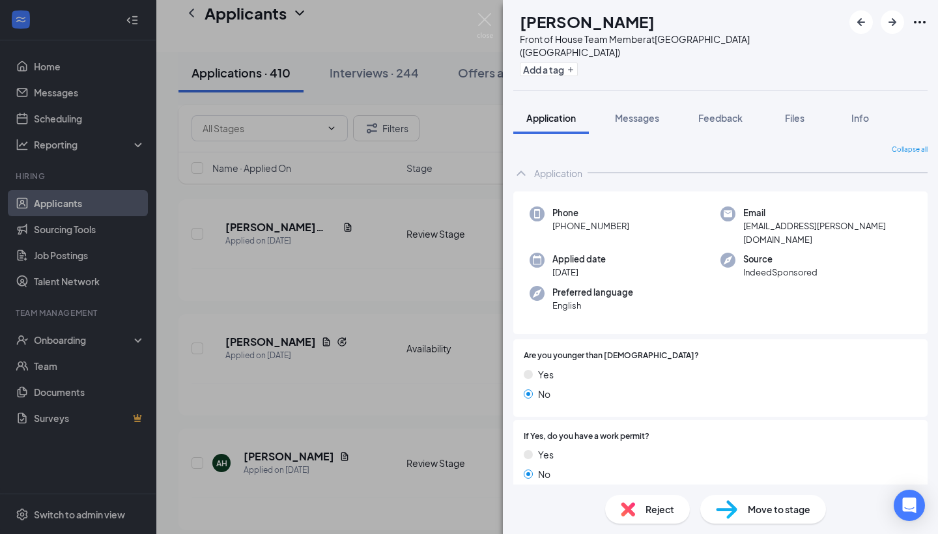
click at [730, 508] on img at bounding box center [726, 509] width 21 height 19
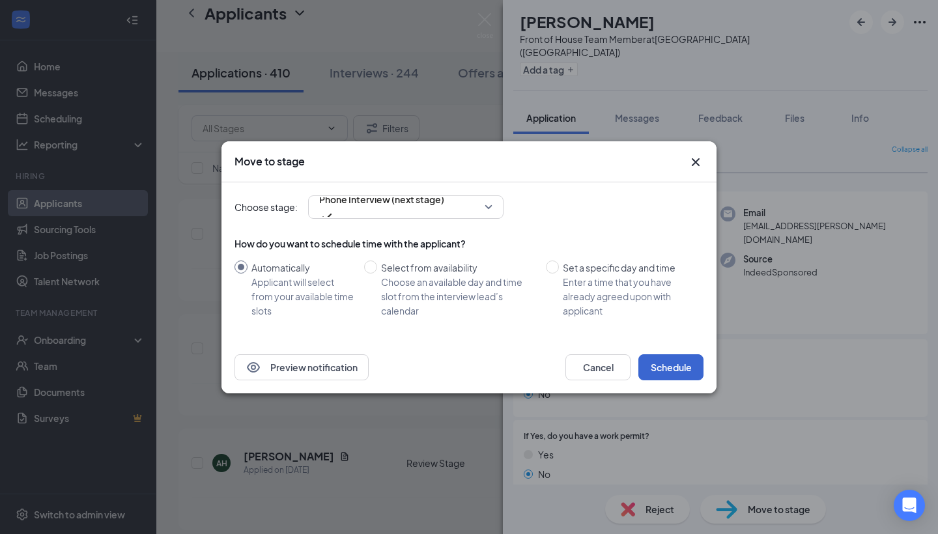
click at [666, 365] on button "Schedule" at bounding box center [670, 367] width 65 height 26
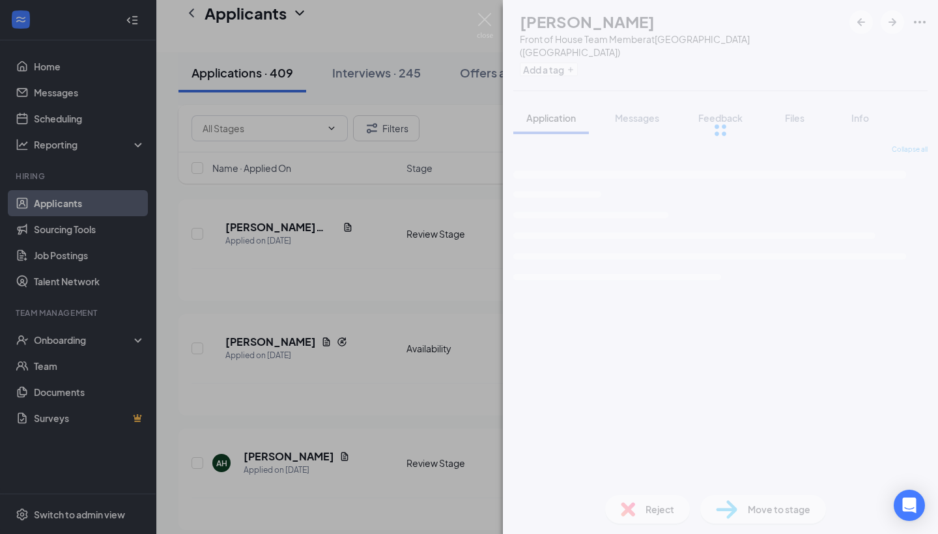
click at [649, 367] on div "AW [PERSON_NAME] Front of House Team Member at [GEOGRAPHIC_DATA] ([GEOGRAPHIC_D…" at bounding box center [720, 267] width 435 height 534
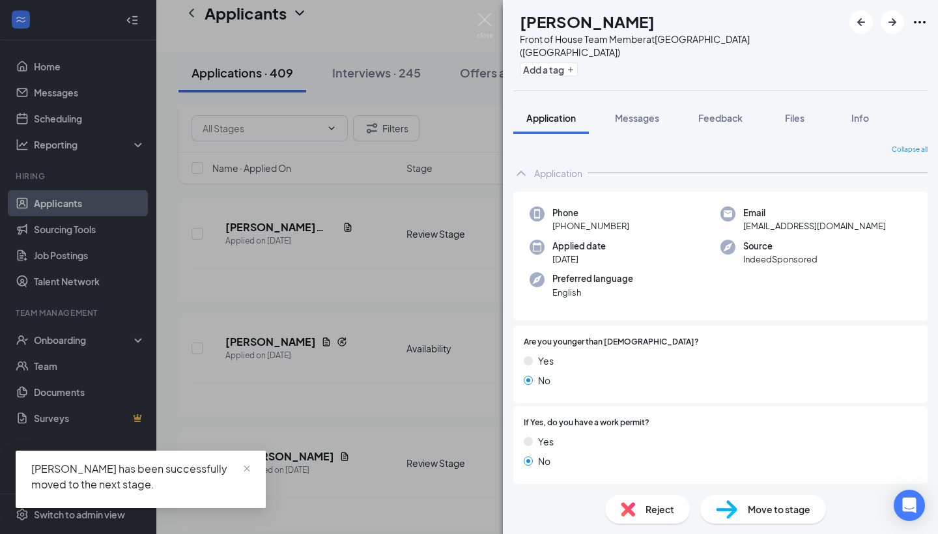
click at [748, 511] on span "Move to stage" at bounding box center [779, 509] width 63 height 14
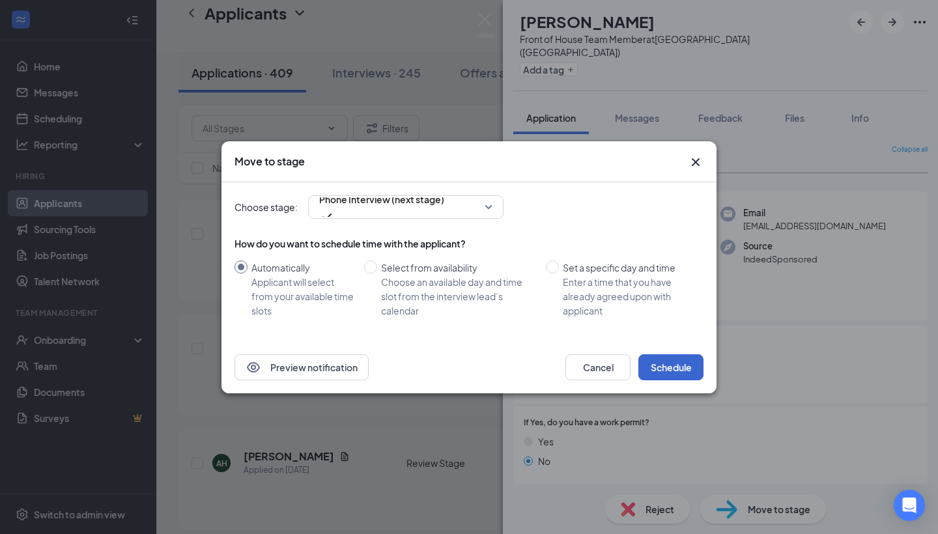
click at [666, 362] on button "Schedule" at bounding box center [670, 367] width 65 height 26
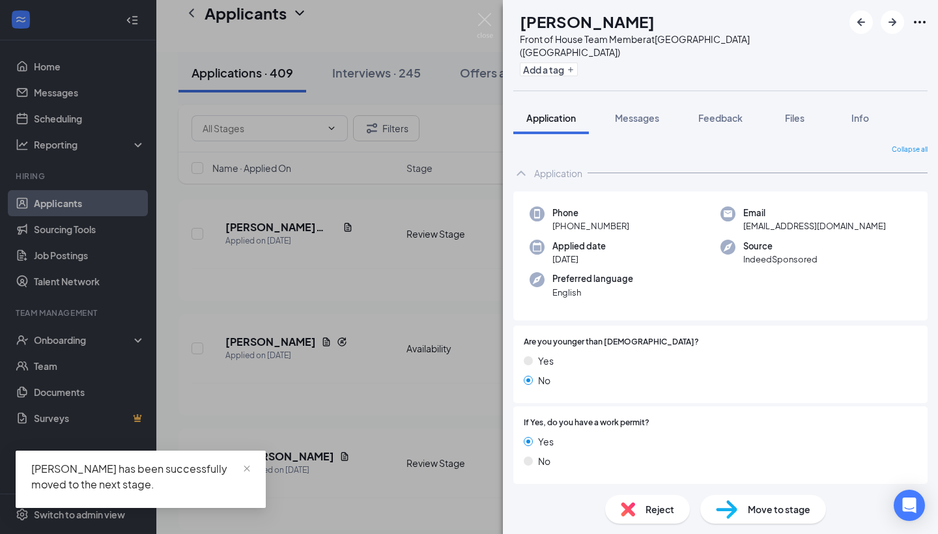
click at [759, 506] on span "Move to stage" at bounding box center [779, 509] width 63 height 14
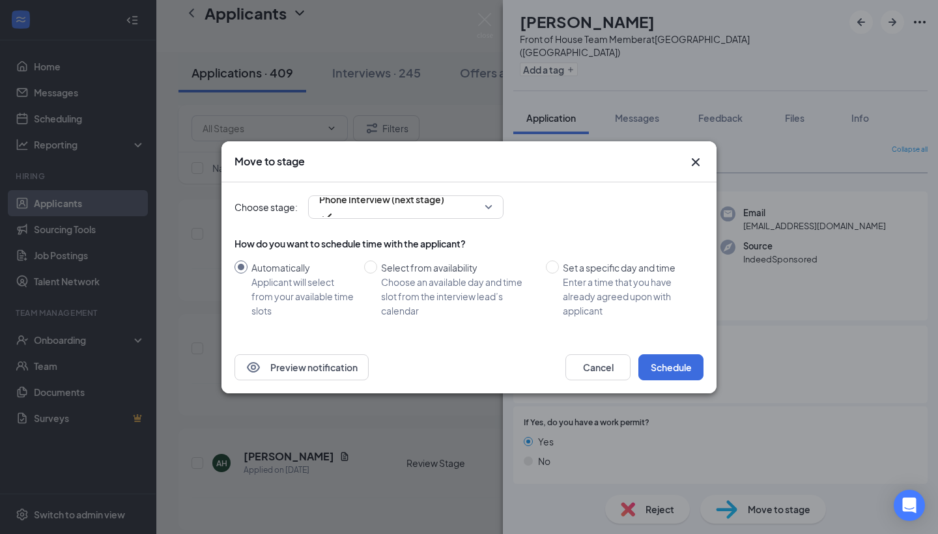
click at [670, 351] on div "Preview notification Cancel Schedule" at bounding box center [468, 367] width 495 height 52
click at [668, 363] on button "Schedule" at bounding box center [670, 367] width 65 height 26
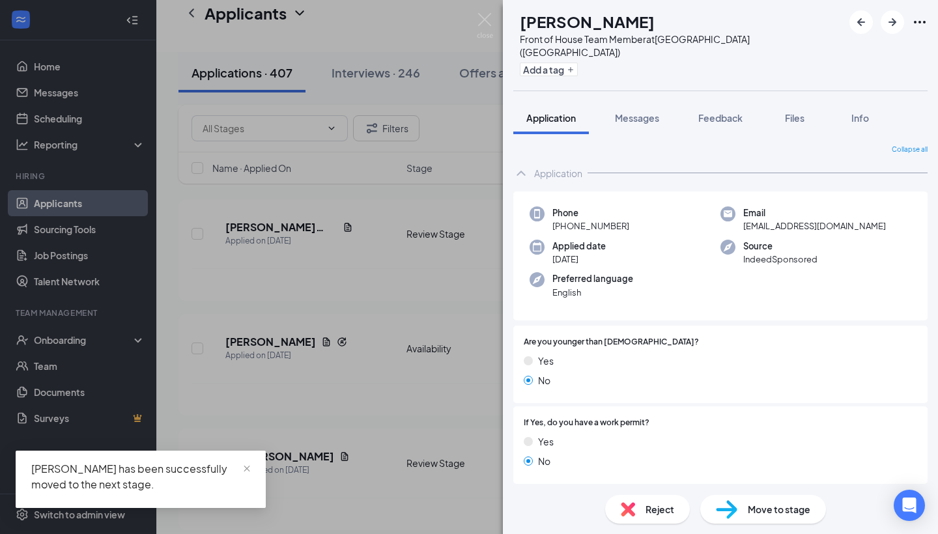
click at [743, 499] on div "Move to stage" at bounding box center [763, 509] width 126 height 29
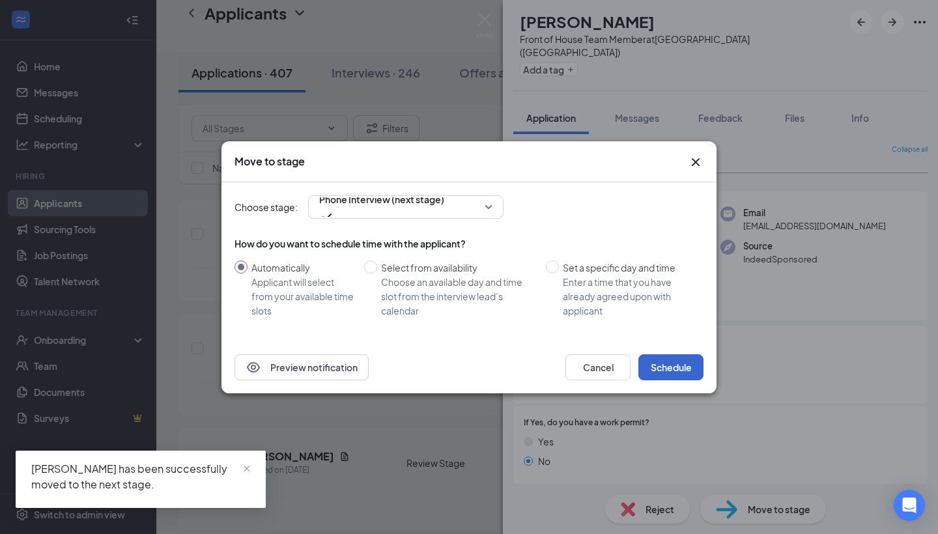
click at [662, 368] on button "Schedule" at bounding box center [670, 367] width 65 height 26
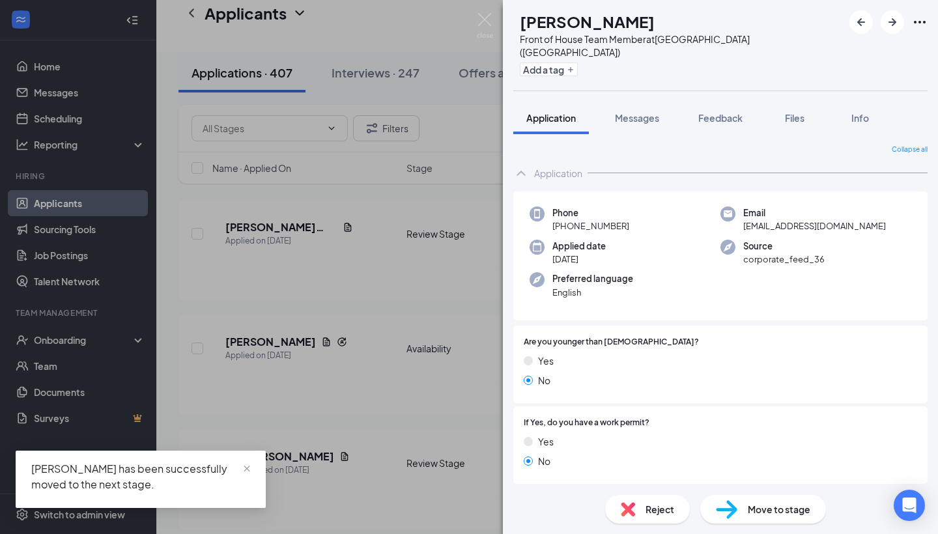
click at [742, 518] on div "Move to stage" at bounding box center [763, 509] width 126 height 29
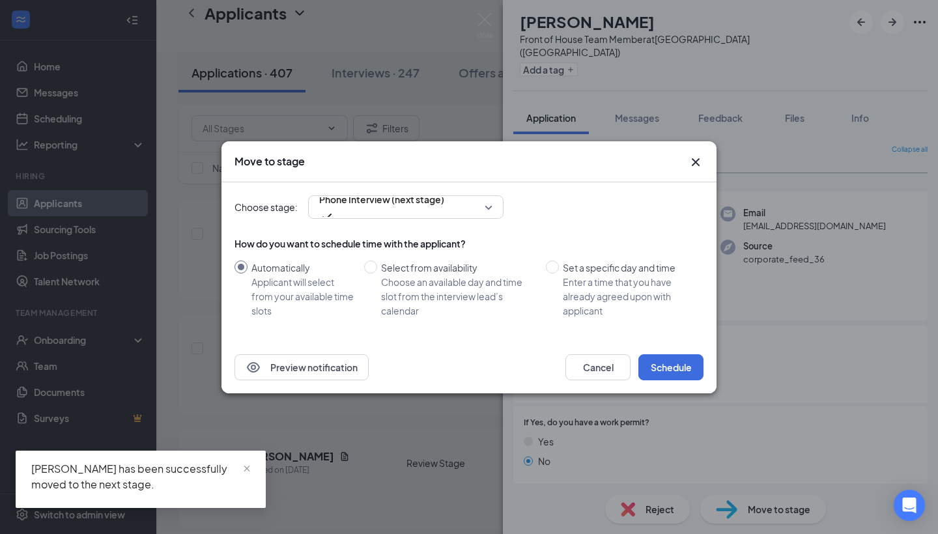
click at [662, 339] on div "Choose stage: Phone Interview (next stage) How do you want to schedule time wit…" at bounding box center [468, 261] width 469 height 159
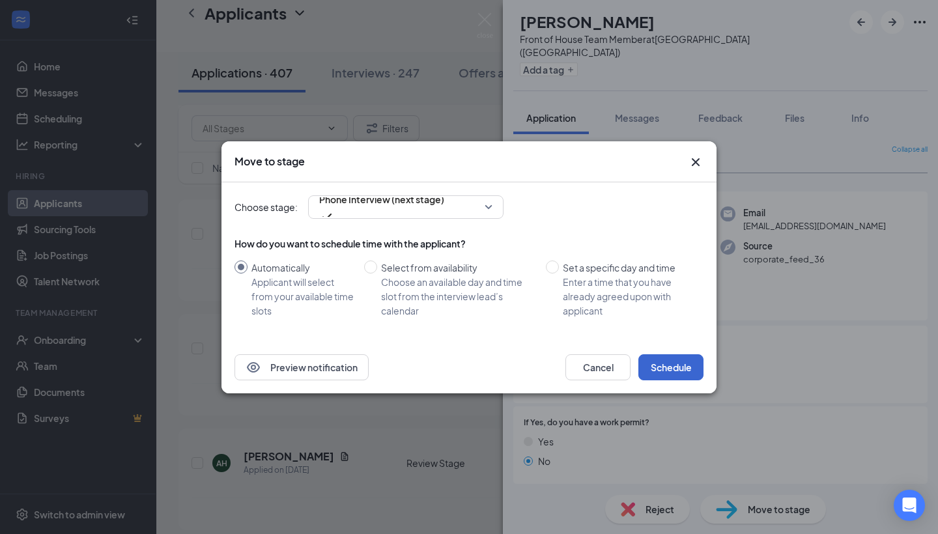
click at [661, 367] on button "Schedule" at bounding box center [670, 367] width 65 height 26
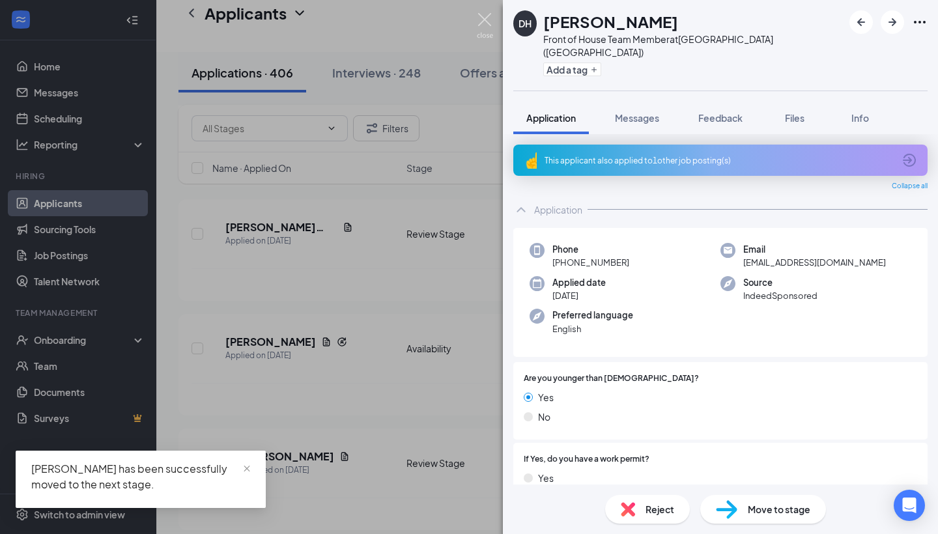
click at [482, 15] on img at bounding box center [485, 25] width 16 height 25
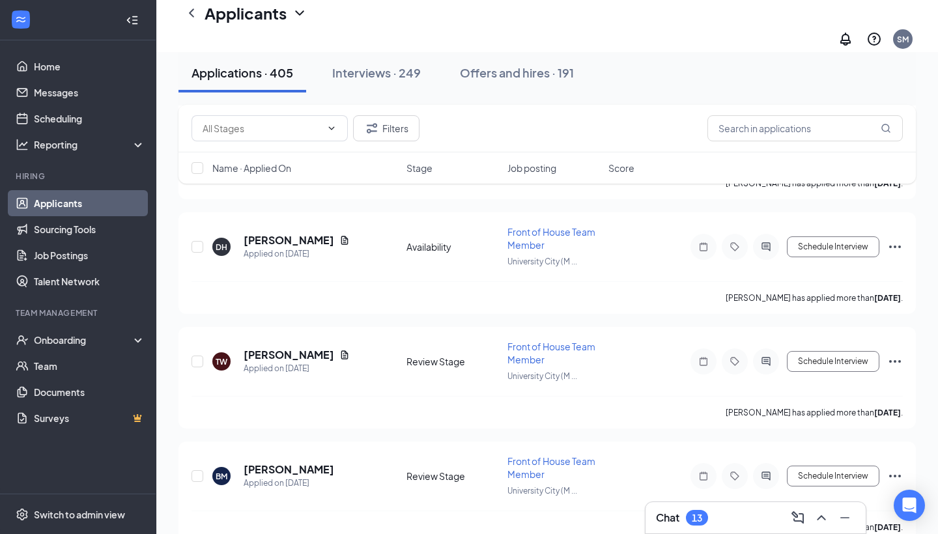
scroll to position [6949, 0]
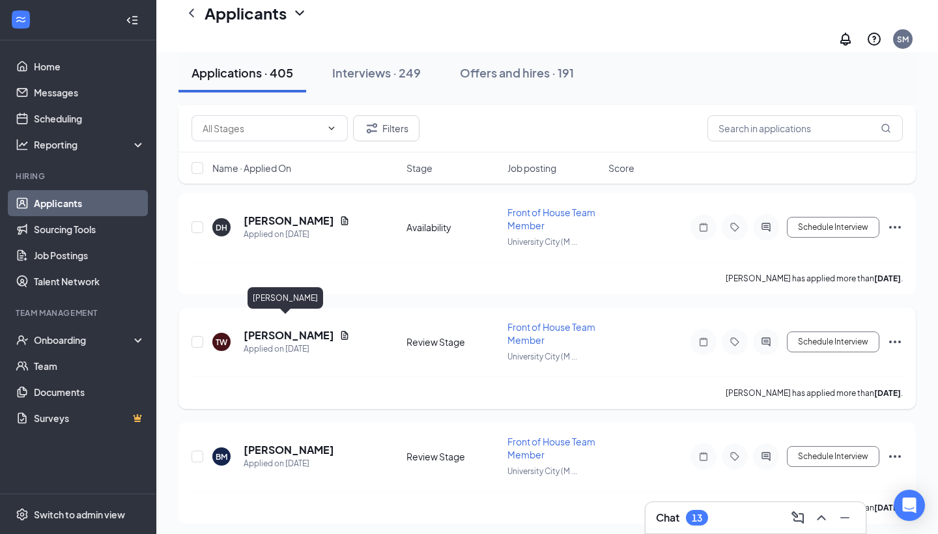
click at [289, 328] on h5 "[PERSON_NAME]" at bounding box center [289, 335] width 91 height 14
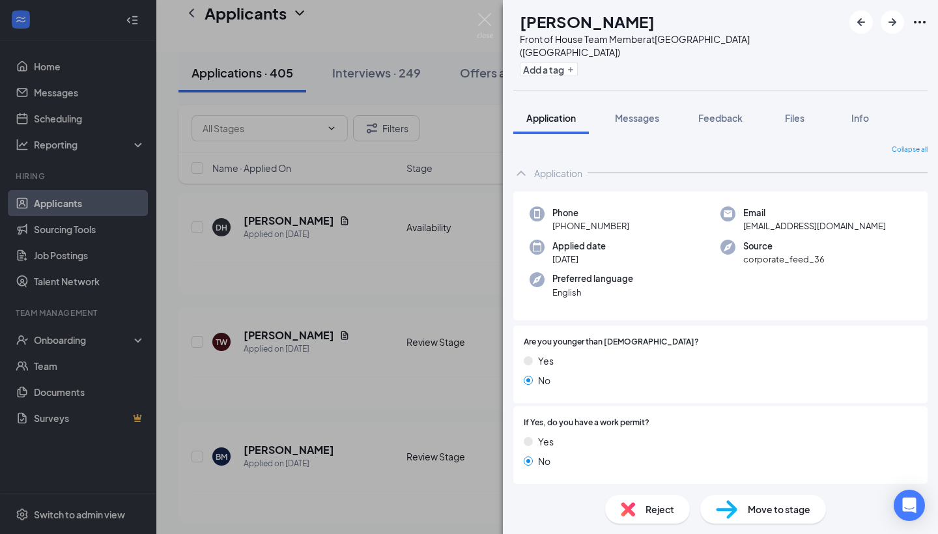
click at [736, 509] on img at bounding box center [726, 509] width 21 height 19
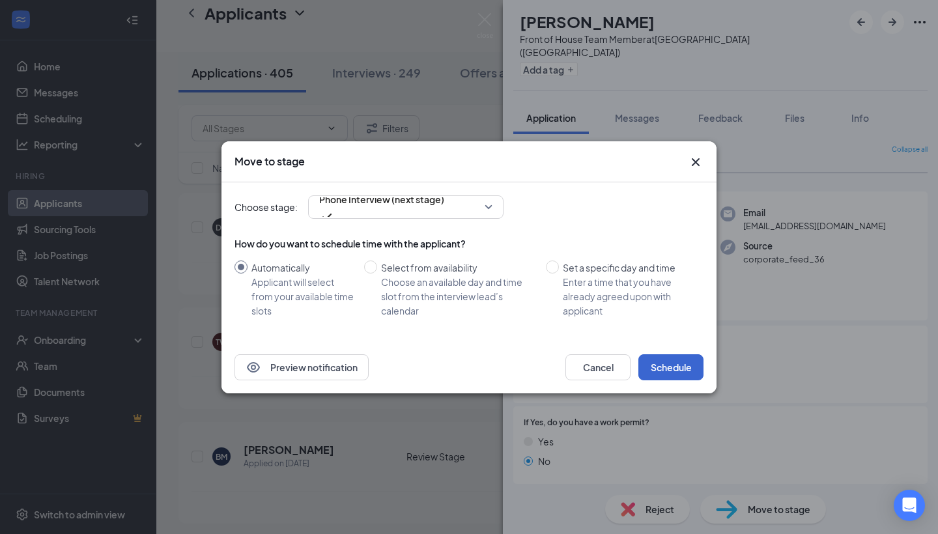
click at [660, 369] on button "Schedule" at bounding box center [670, 367] width 65 height 26
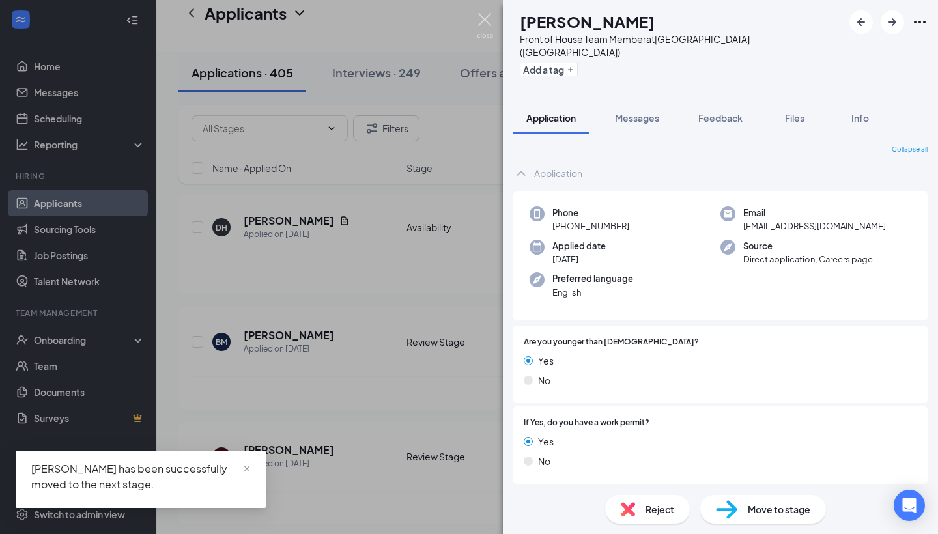
click at [492, 18] on img at bounding box center [485, 25] width 16 height 25
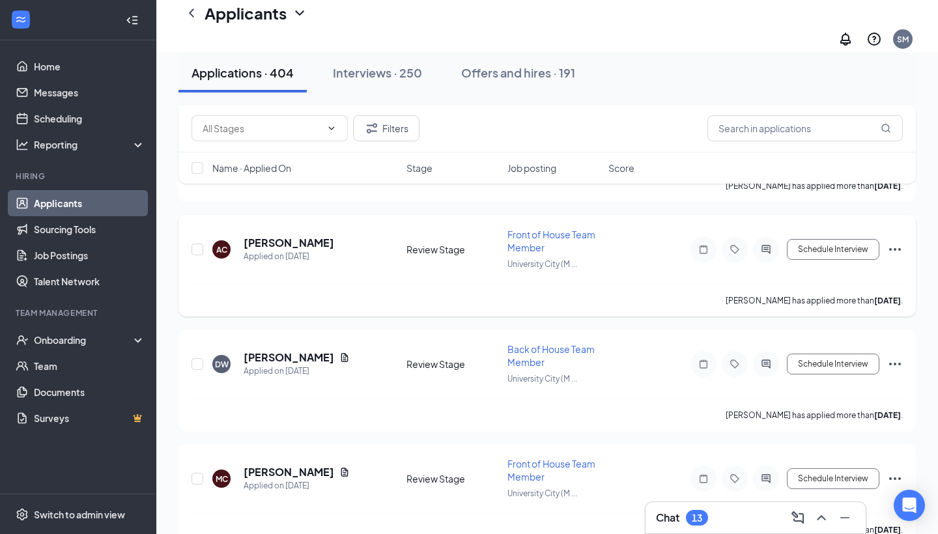
scroll to position [7165, 0]
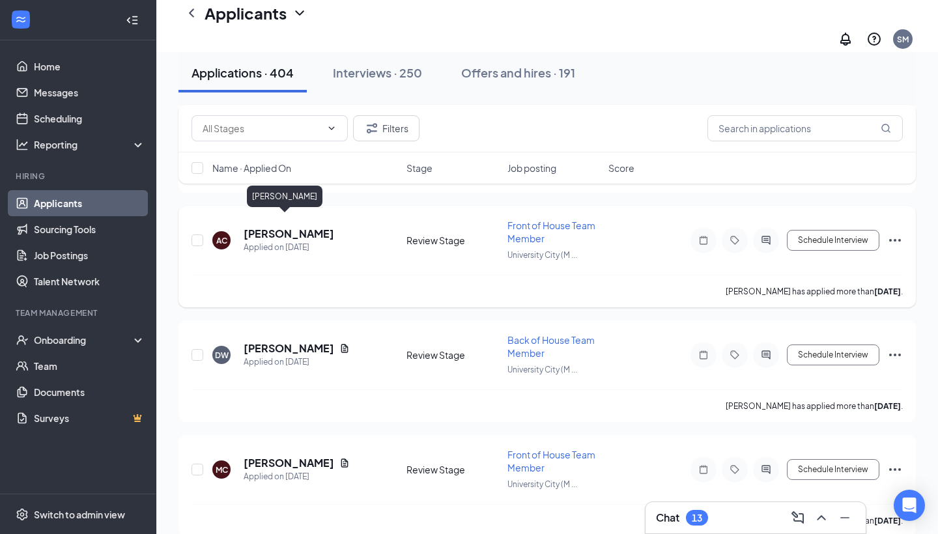
click at [270, 227] on h5 "[PERSON_NAME]" at bounding box center [289, 234] width 91 height 14
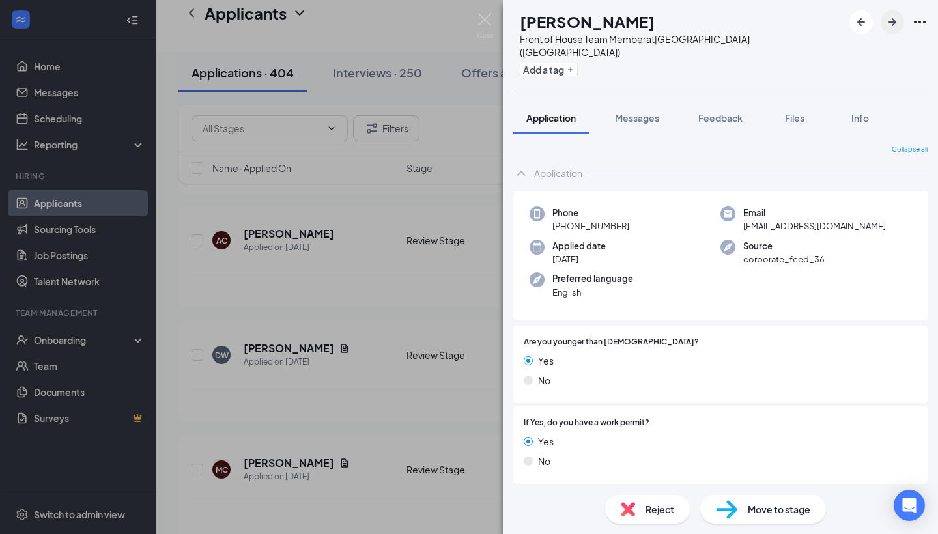
click at [892, 16] on icon "ArrowRight" at bounding box center [892, 22] width 16 height 16
click at [772, 508] on span "Move to stage" at bounding box center [779, 509] width 63 height 14
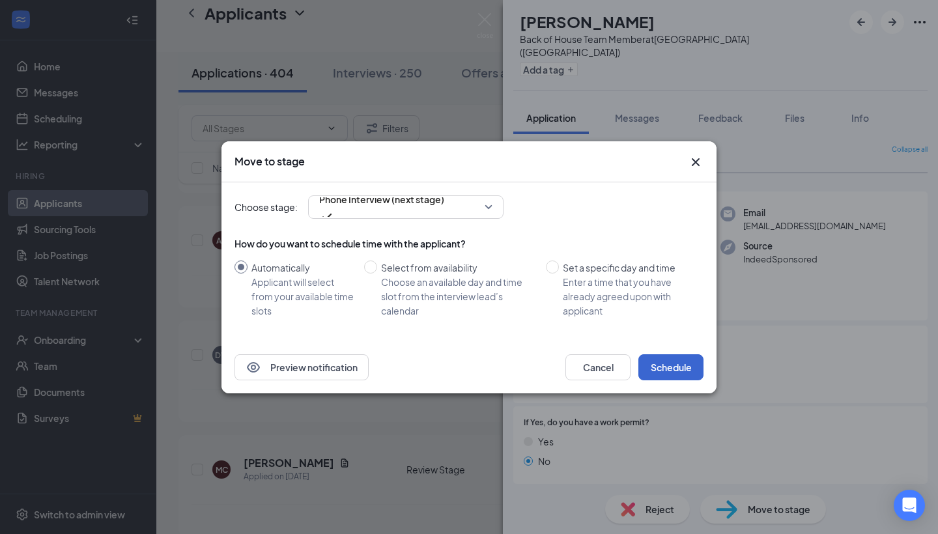
click at [690, 370] on button "Schedule" at bounding box center [670, 367] width 65 height 26
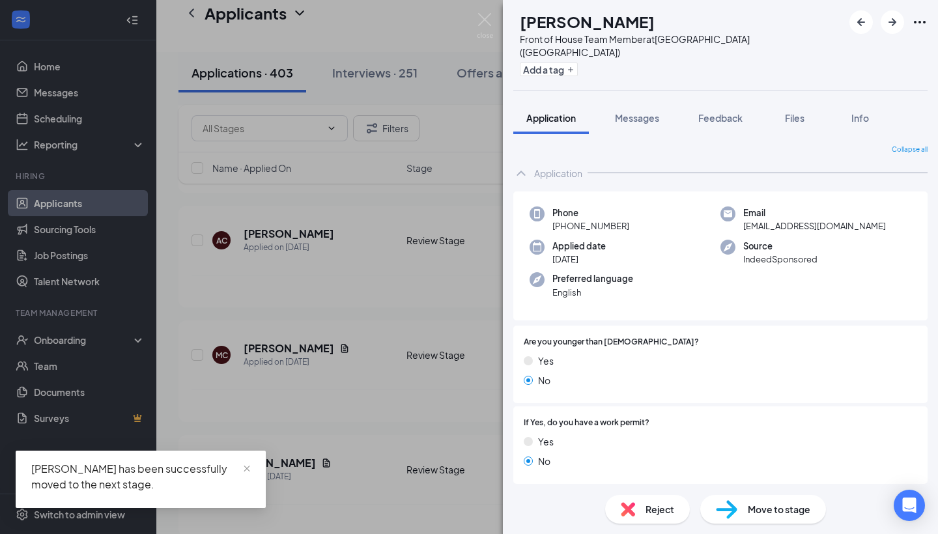
click at [739, 505] on div "Move to stage" at bounding box center [763, 509] width 126 height 29
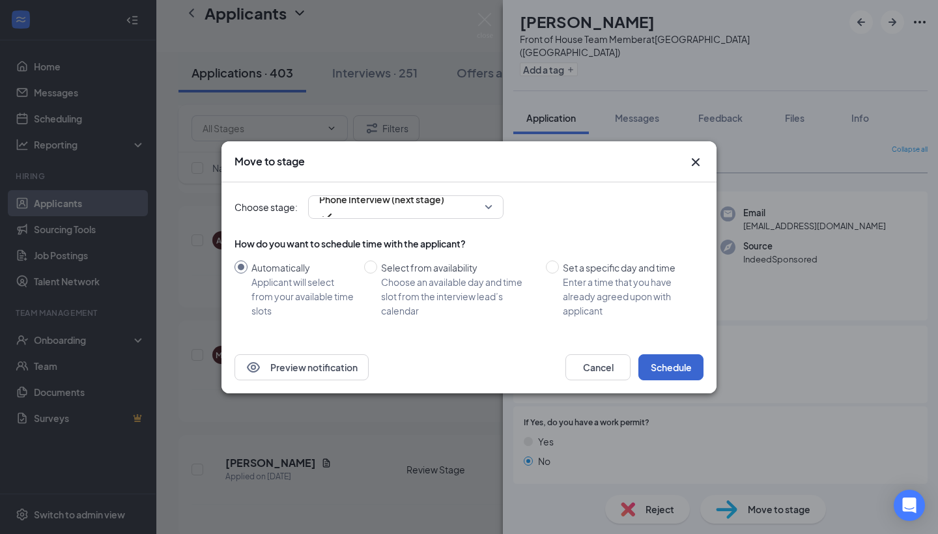
click at [683, 361] on button "Schedule" at bounding box center [670, 367] width 65 height 26
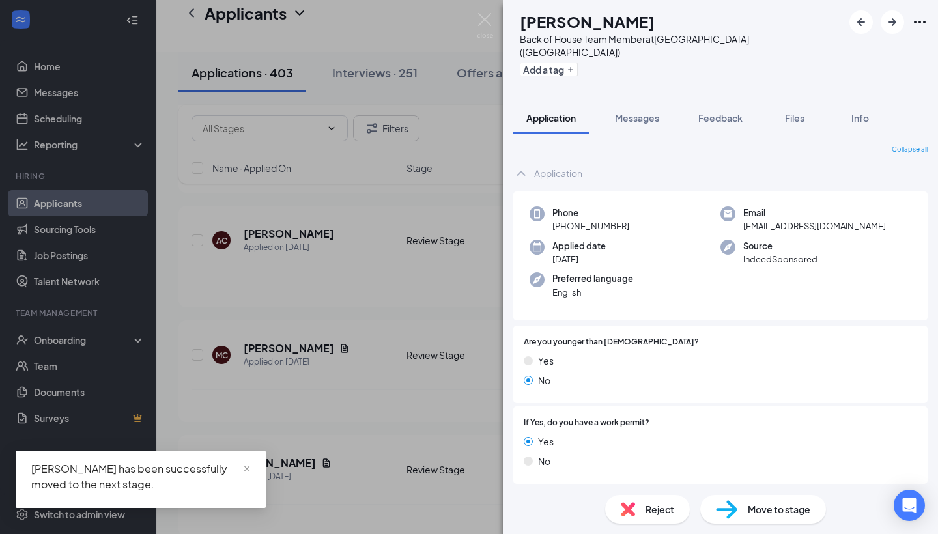
click at [759, 524] on div "Reject Move to stage" at bounding box center [720, 509] width 435 height 49
click at [752, 516] on span "Move to stage" at bounding box center [779, 509] width 63 height 14
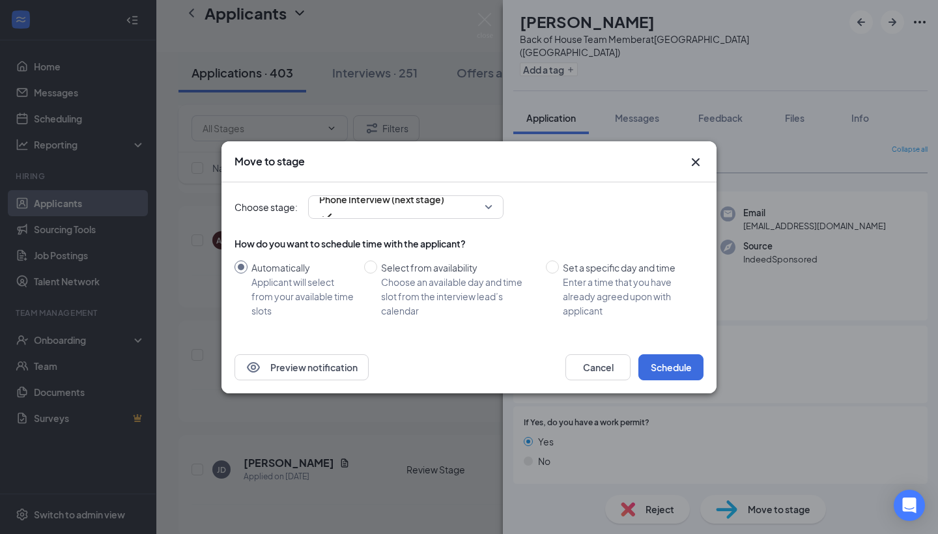
click at [677, 383] on div "Preview notification Cancel Schedule" at bounding box center [468, 367] width 495 height 52
click at [667, 367] on button "Schedule" at bounding box center [670, 367] width 65 height 26
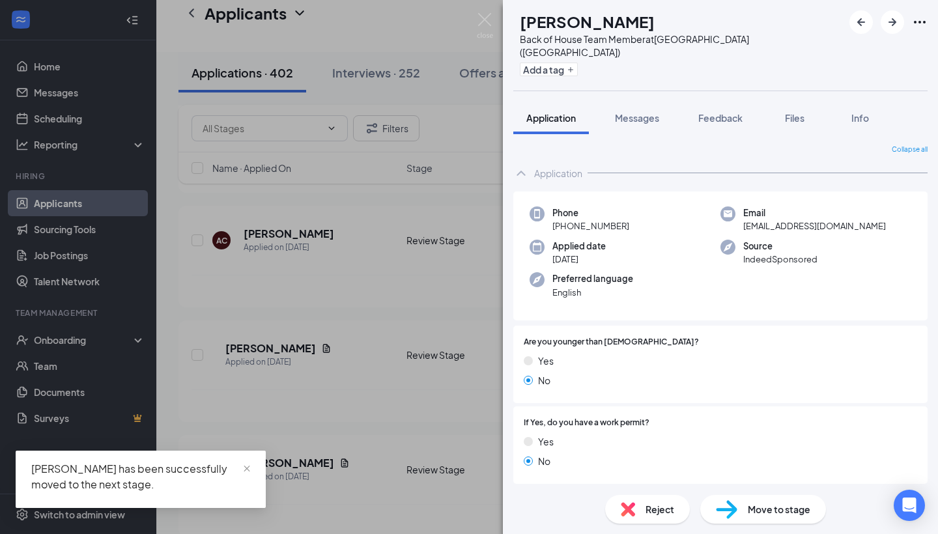
click at [773, 508] on span "Move to stage" at bounding box center [779, 509] width 63 height 14
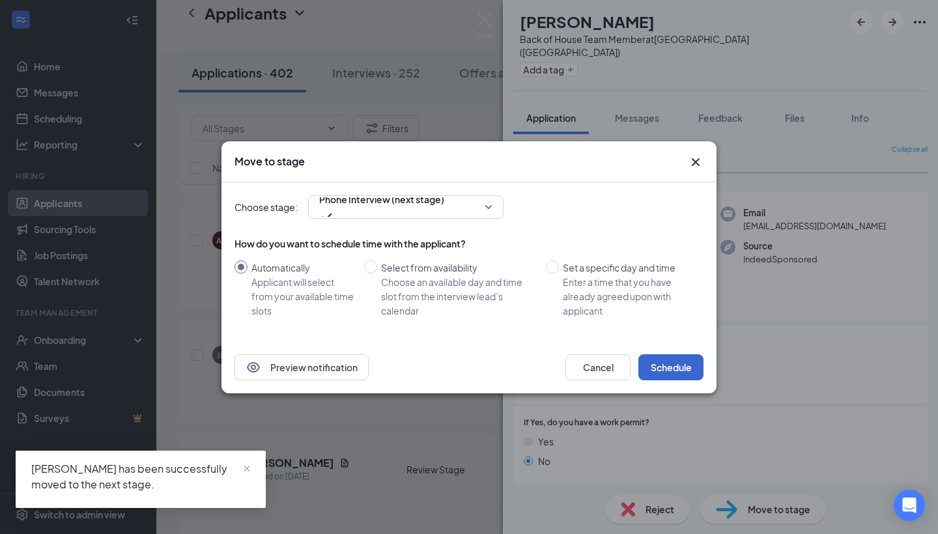
click at [673, 359] on button "Schedule" at bounding box center [670, 367] width 65 height 26
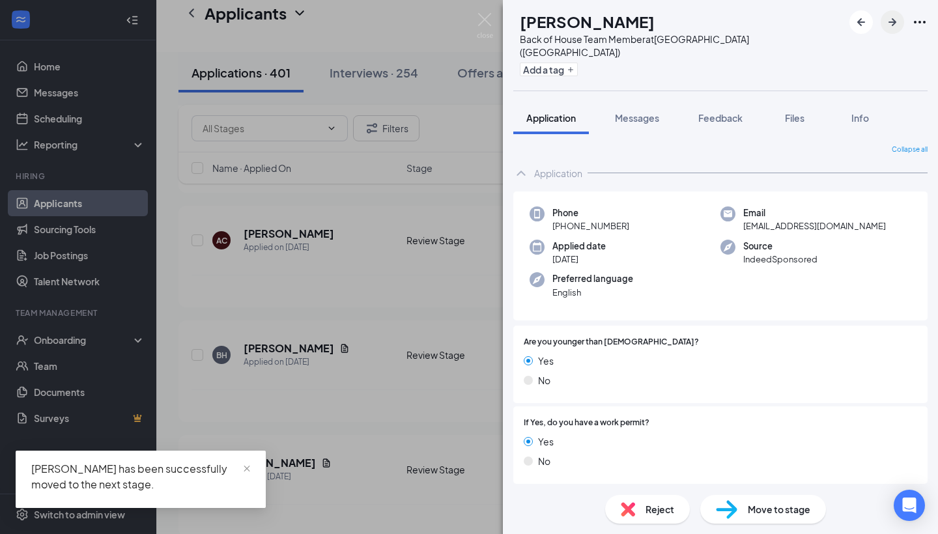
click at [893, 12] on button "button" at bounding box center [892, 21] width 23 height 23
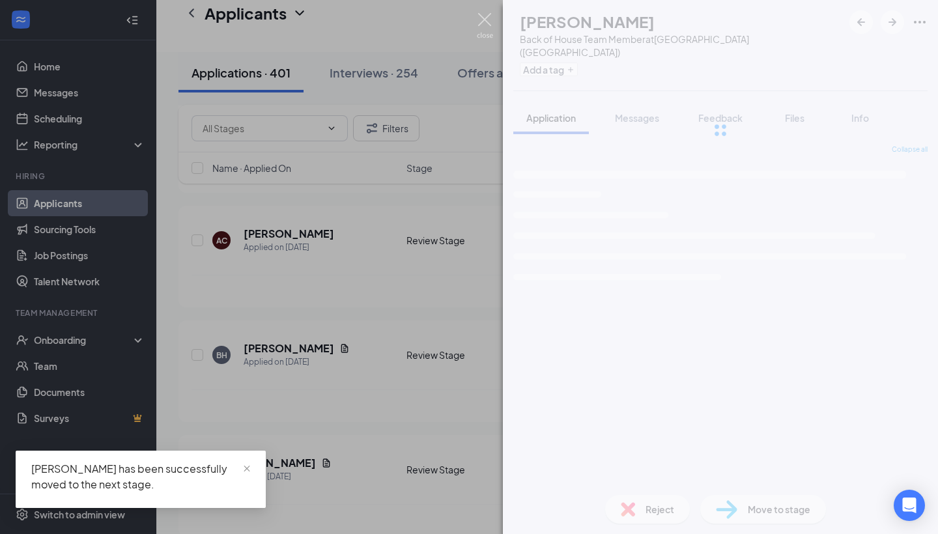
click at [485, 18] on img at bounding box center [485, 25] width 16 height 25
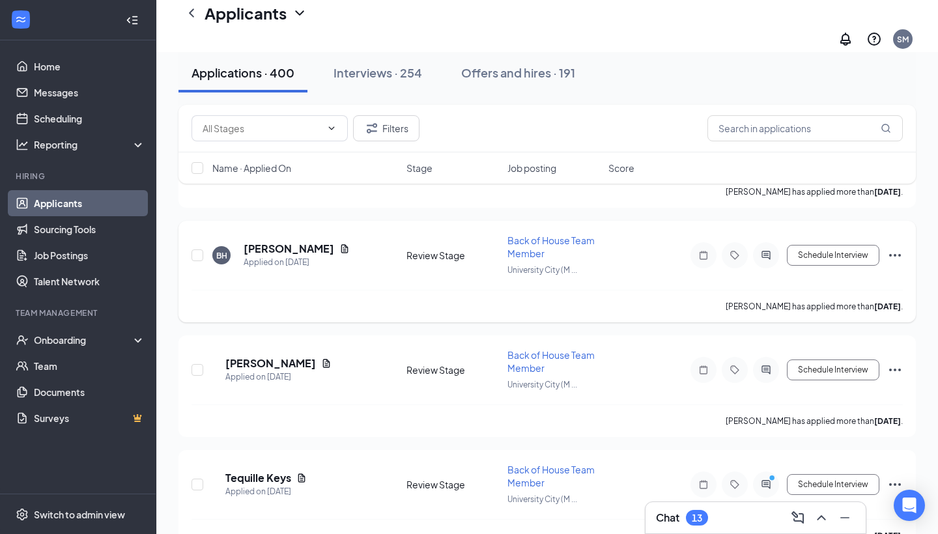
scroll to position [7323, 0]
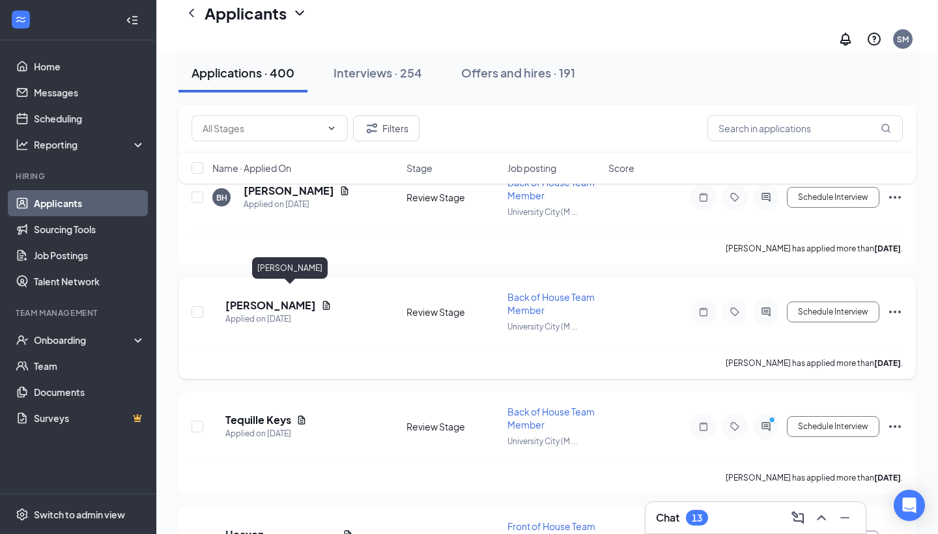
click at [316, 298] on h5 "[PERSON_NAME]" at bounding box center [270, 305] width 91 height 14
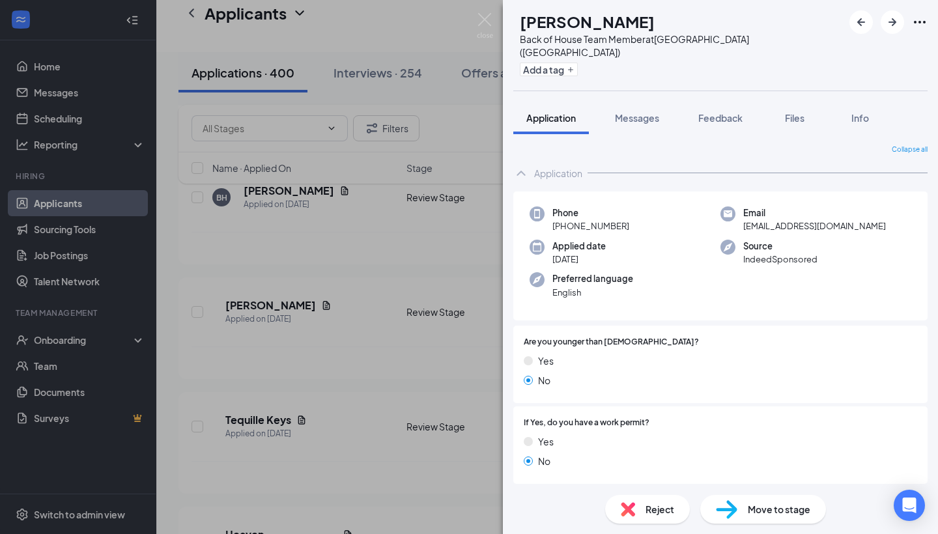
click at [767, 516] on span "Move to stage" at bounding box center [779, 509] width 63 height 14
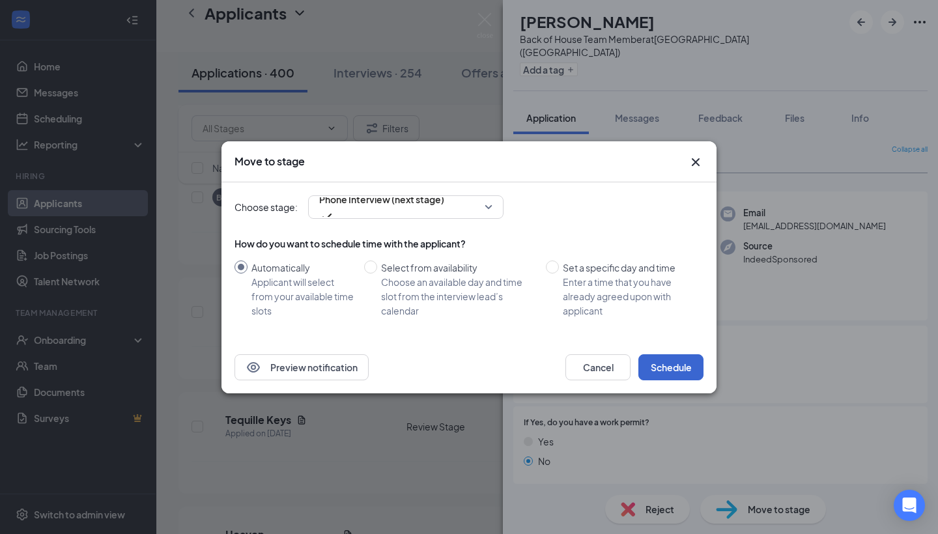
click at [686, 367] on button "Schedule" at bounding box center [670, 367] width 65 height 26
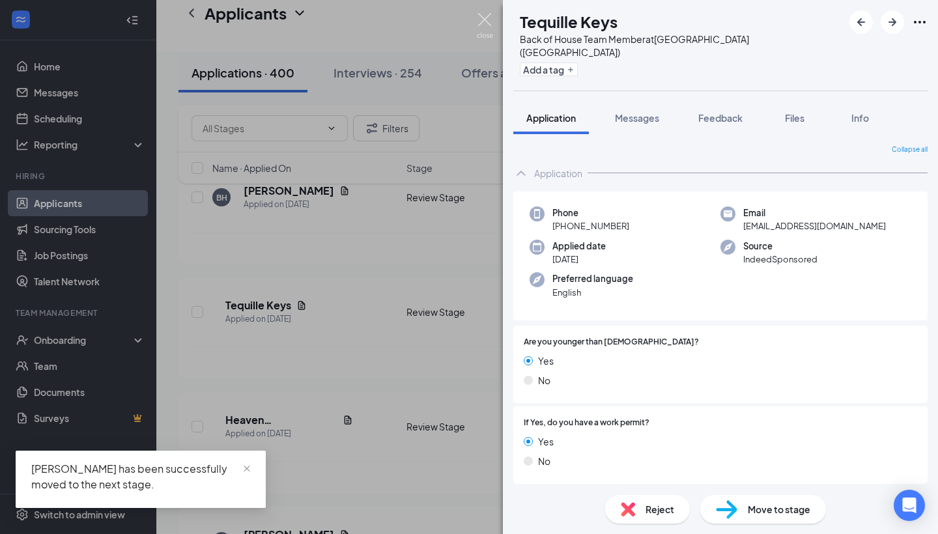
click at [488, 16] on img at bounding box center [485, 25] width 16 height 25
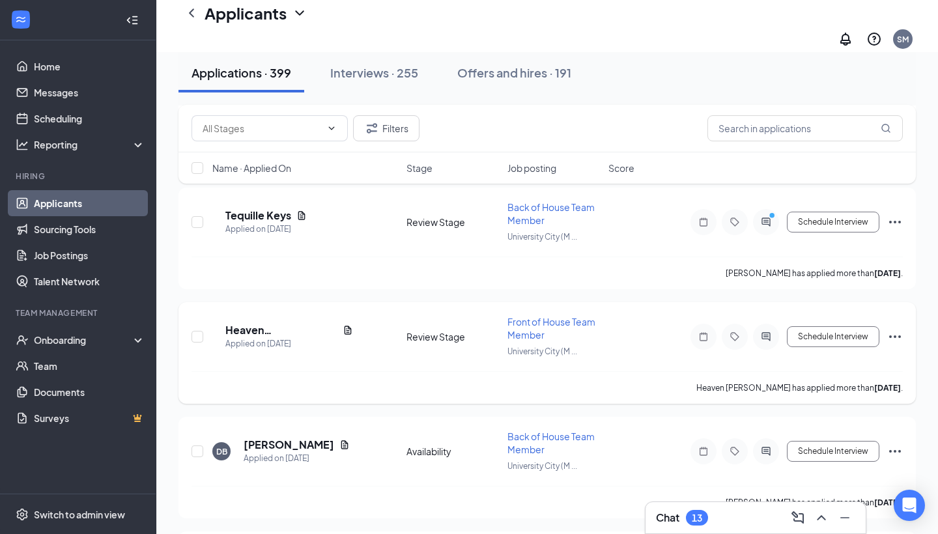
scroll to position [7418, 0]
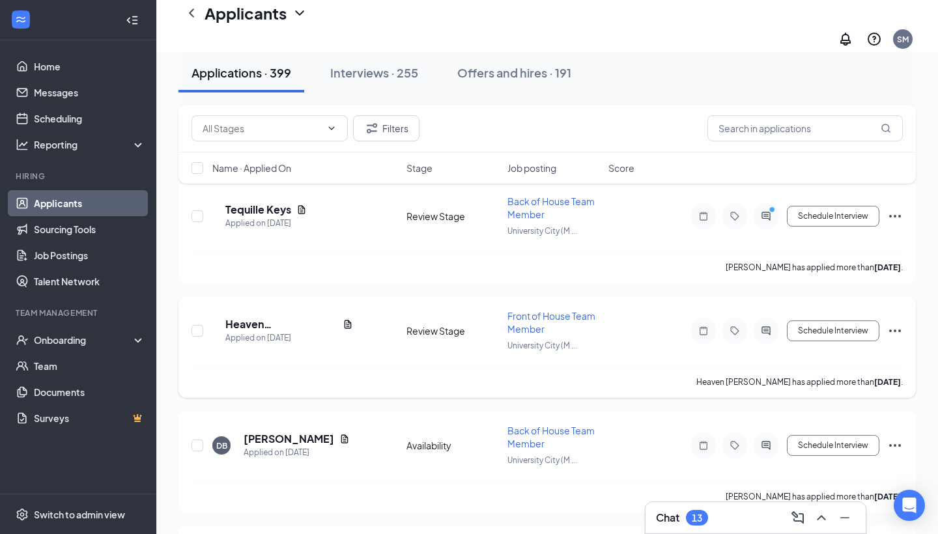
click at [302, 319] on h5 "Heaven [PERSON_NAME]" at bounding box center [281, 324] width 112 height 14
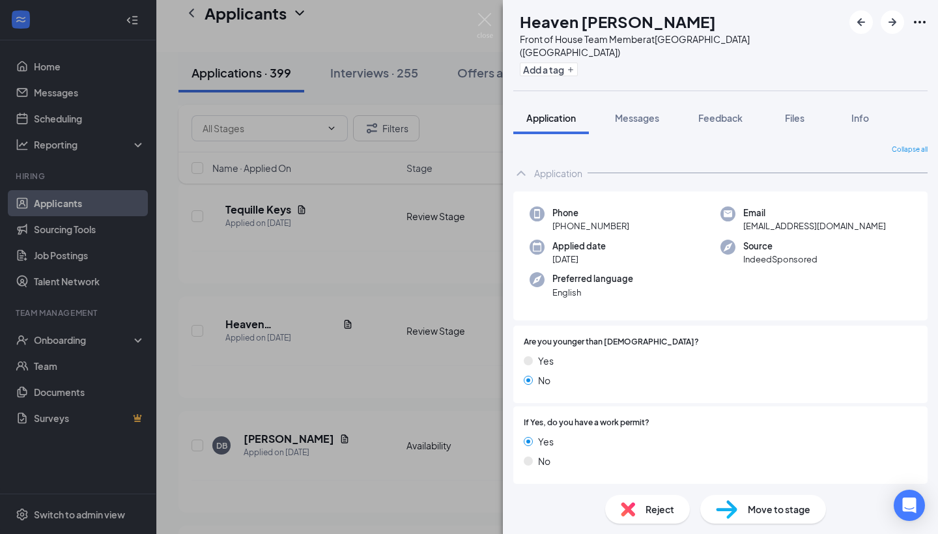
click at [778, 509] on span "Move to stage" at bounding box center [779, 509] width 63 height 14
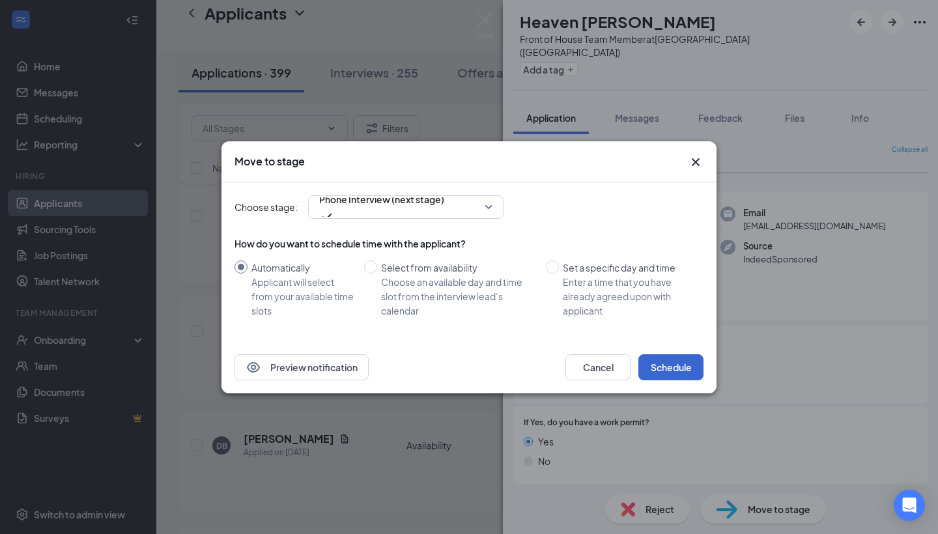
click at [672, 369] on button "Schedule" at bounding box center [670, 367] width 65 height 26
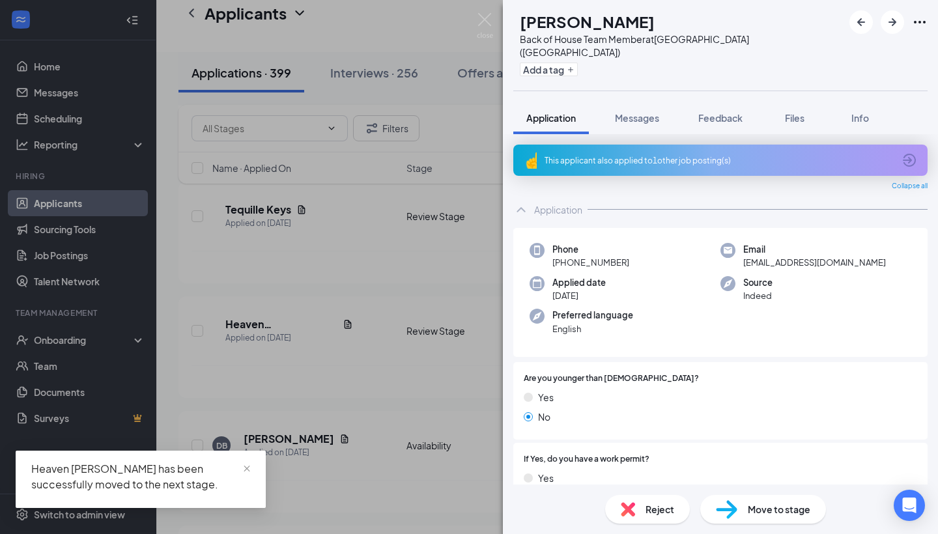
click at [744, 515] on div "Move to stage" at bounding box center [763, 509] width 126 height 29
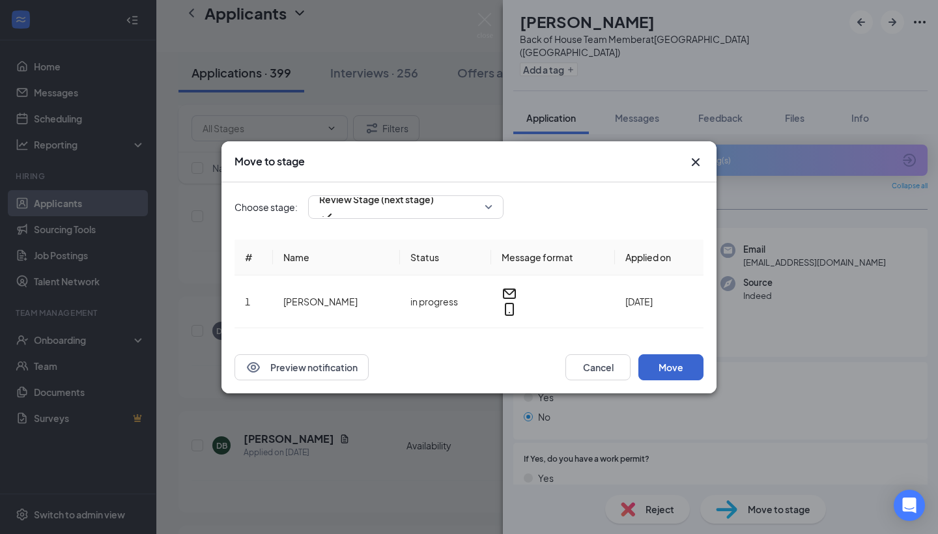
click at [680, 364] on button "Move" at bounding box center [670, 367] width 65 height 26
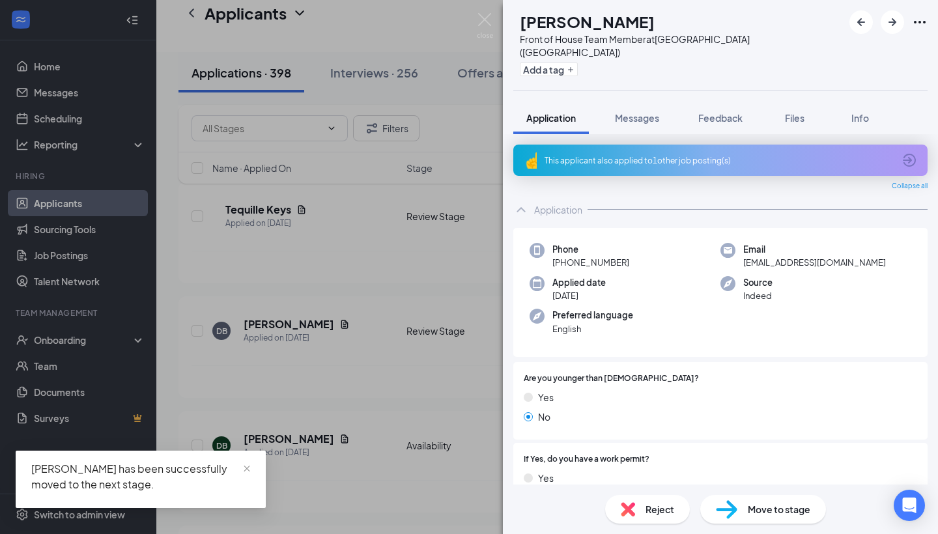
click at [742, 496] on div "Move to stage" at bounding box center [763, 509] width 126 height 29
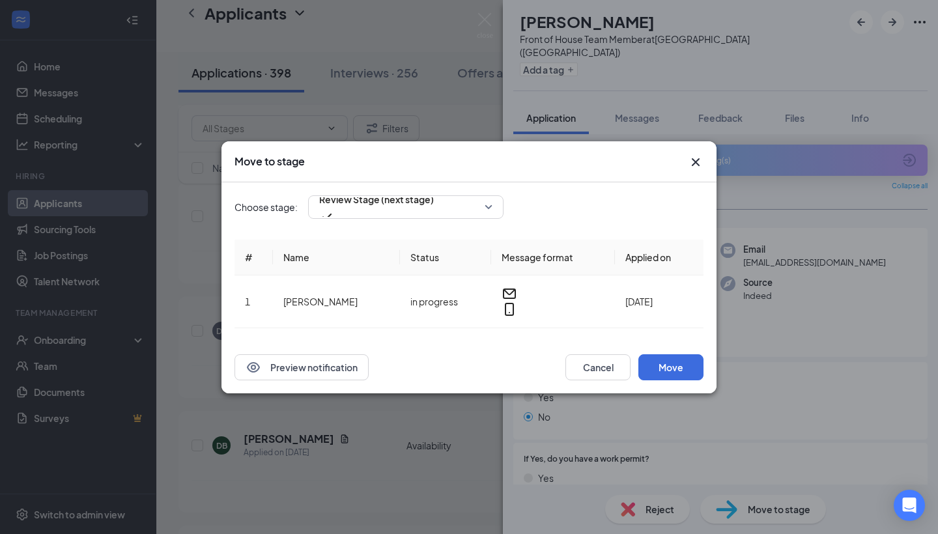
click at [696, 168] on icon "Cross" at bounding box center [696, 162] width 16 height 16
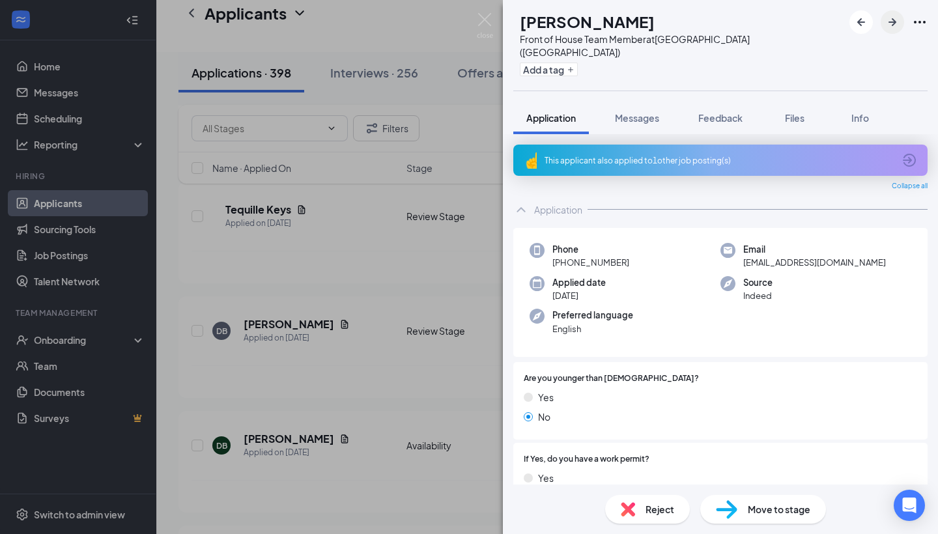
click at [894, 13] on button "button" at bounding box center [892, 21] width 23 height 23
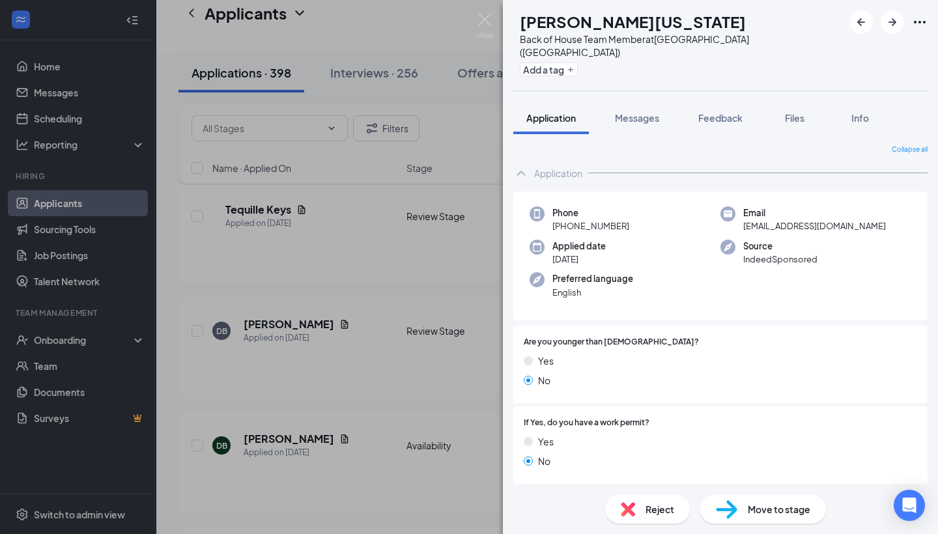
click at [720, 490] on div "Reject Move to stage" at bounding box center [720, 509] width 435 height 49
click at [724, 508] on img at bounding box center [726, 509] width 21 height 19
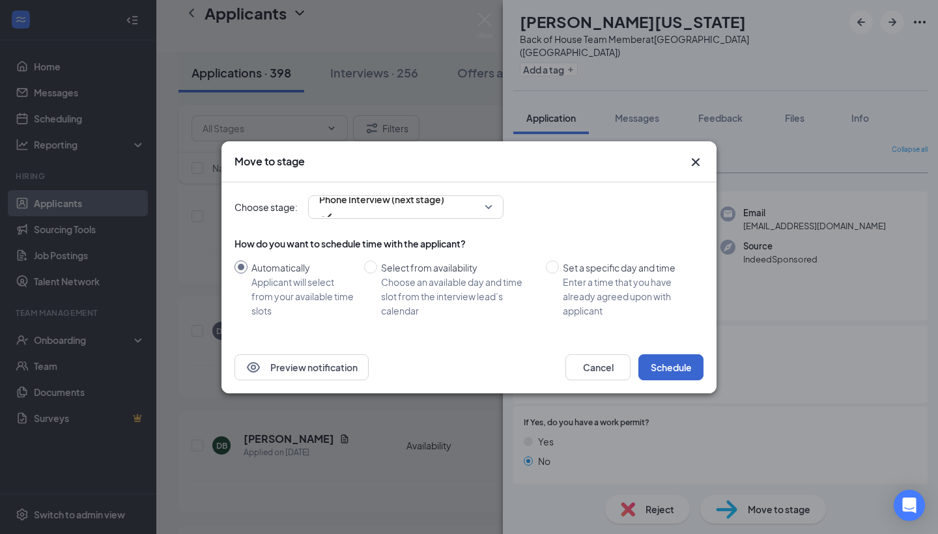
click at [668, 367] on button "Schedule" at bounding box center [670, 367] width 65 height 26
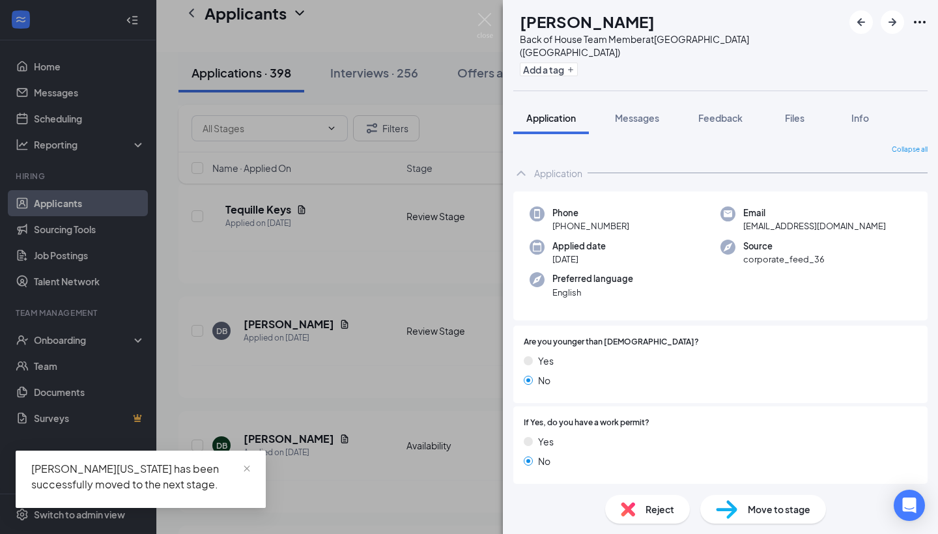
click at [746, 503] on div "Move to stage" at bounding box center [763, 509] width 126 height 29
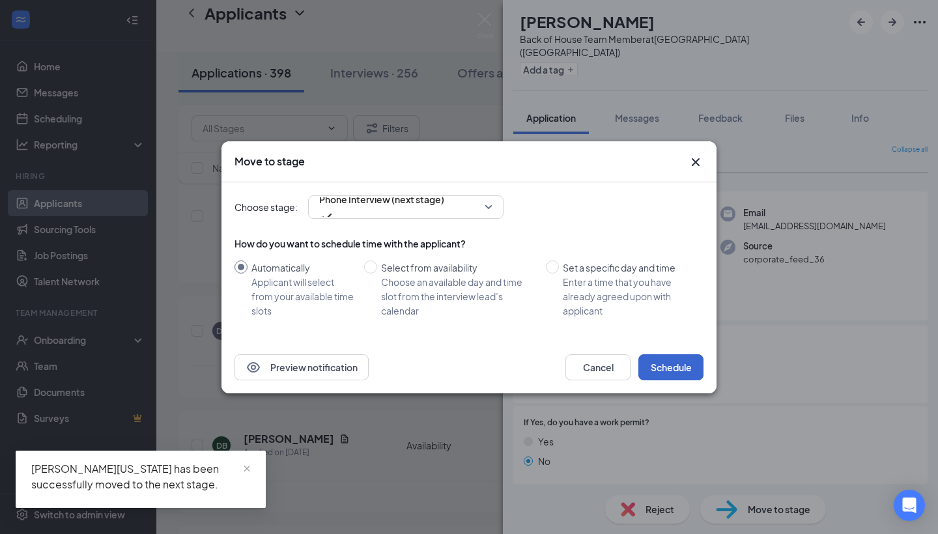
click at [666, 362] on button "Schedule" at bounding box center [670, 367] width 65 height 26
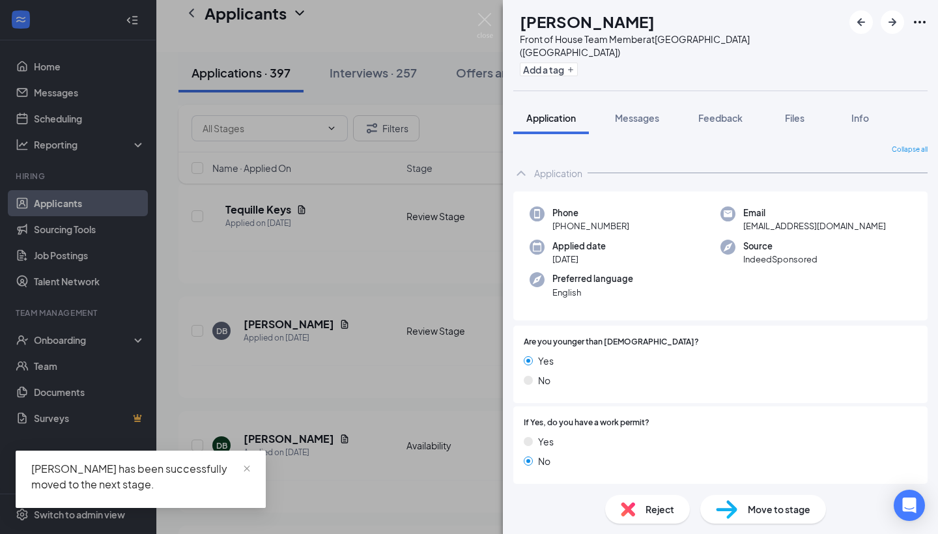
click at [477, 5] on div "MB [PERSON_NAME] Front of House Team Member at [GEOGRAPHIC_DATA] ([GEOGRAPHIC_D…" at bounding box center [469, 267] width 938 height 534
click at [477, 14] on div "Applicants SM" at bounding box center [547, 26] width 782 height 52
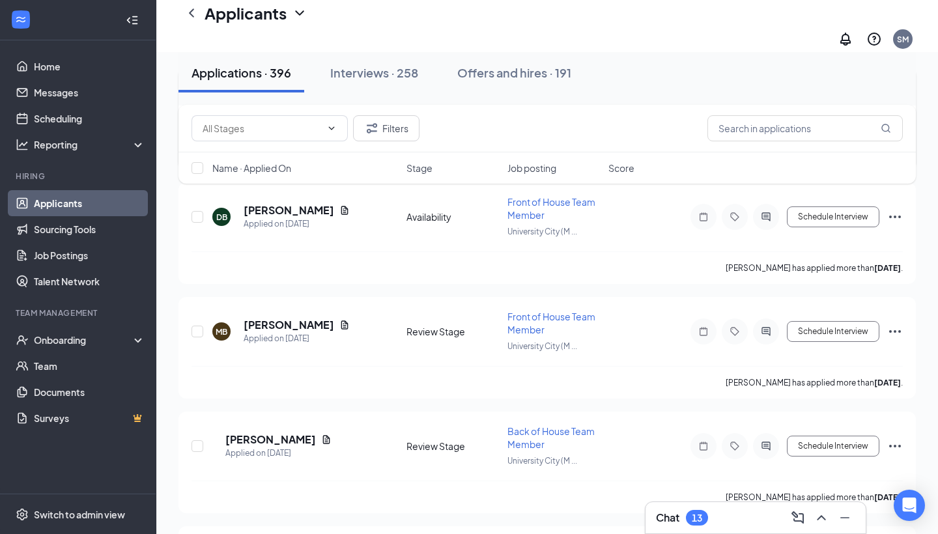
scroll to position [7680, 0]
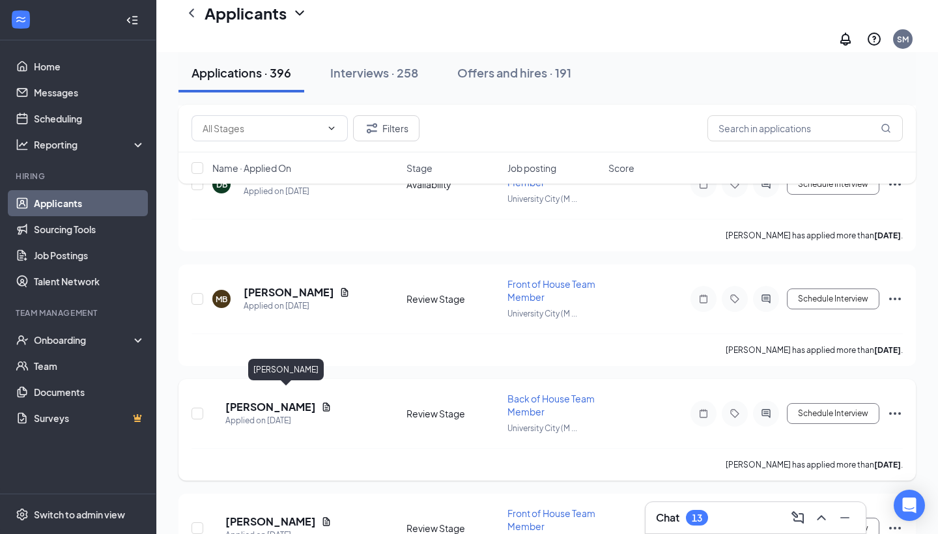
click at [295, 400] on h5 "[PERSON_NAME]" at bounding box center [270, 407] width 91 height 14
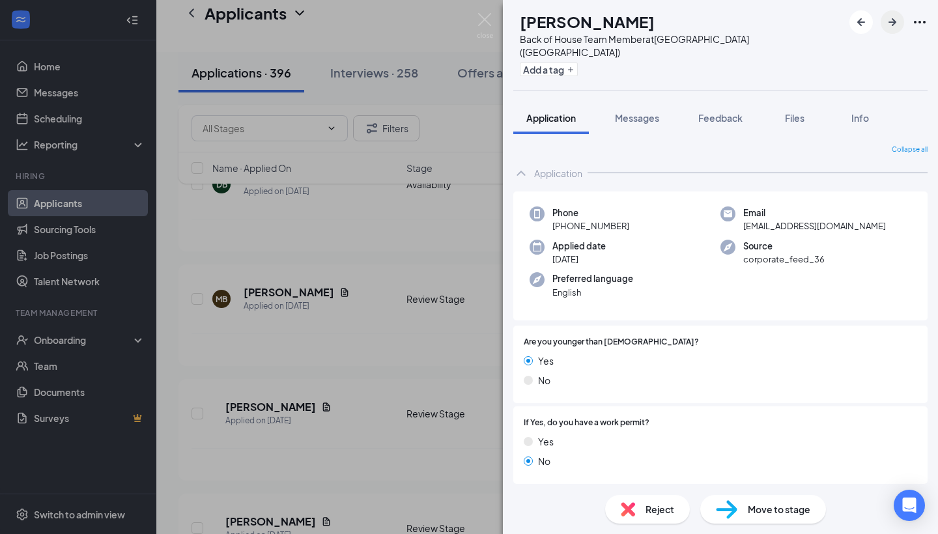
click at [898, 20] on icon "ArrowRight" at bounding box center [892, 22] width 16 height 16
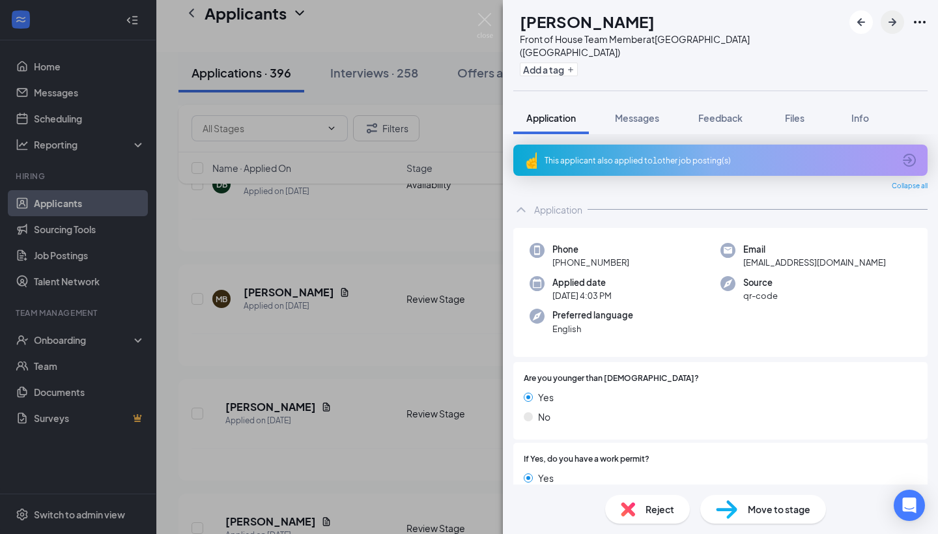
click at [898, 20] on icon "ArrowRight" at bounding box center [892, 22] width 16 height 16
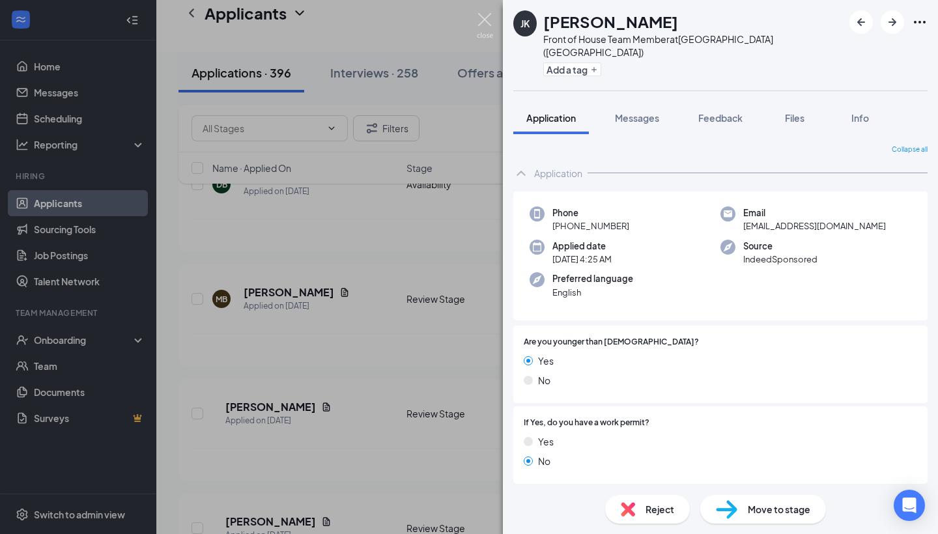
click at [481, 17] on img at bounding box center [485, 25] width 16 height 25
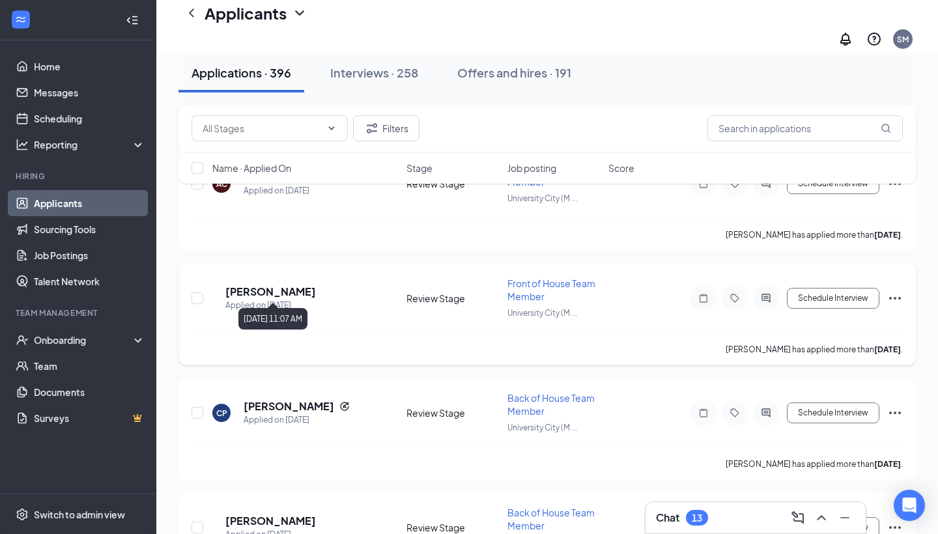
scroll to position [9157, 0]
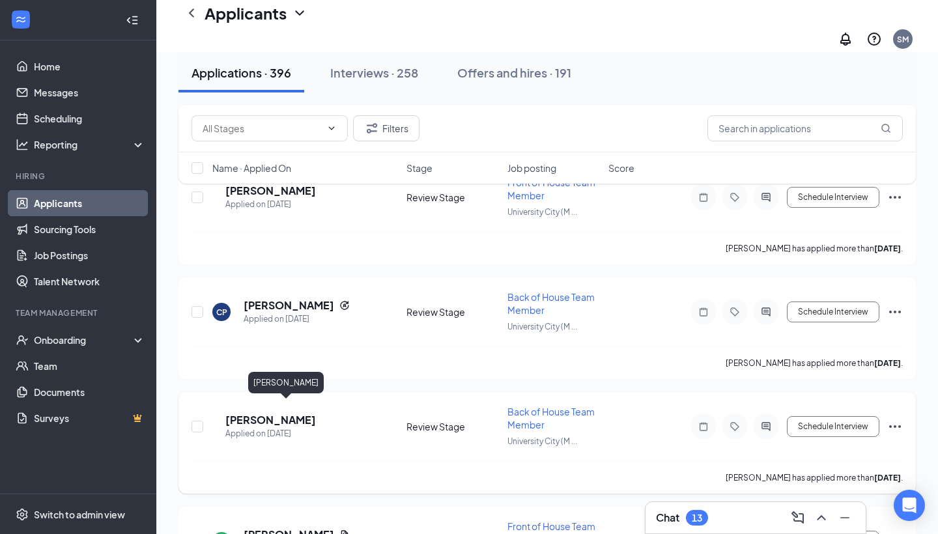
click at [283, 414] on h5 "[PERSON_NAME]" at bounding box center [270, 420] width 91 height 14
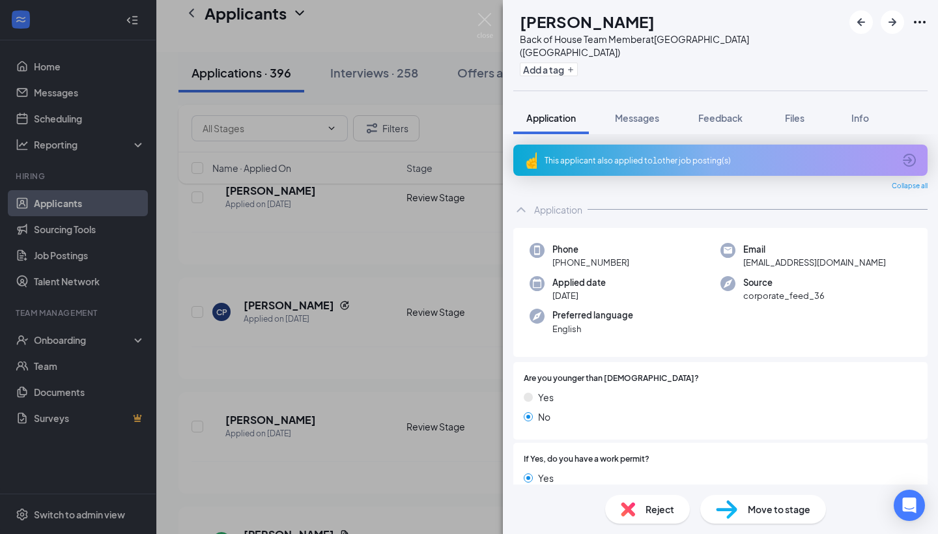
click at [751, 514] on span "Move to stage" at bounding box center [779, 509] width 63 height 14
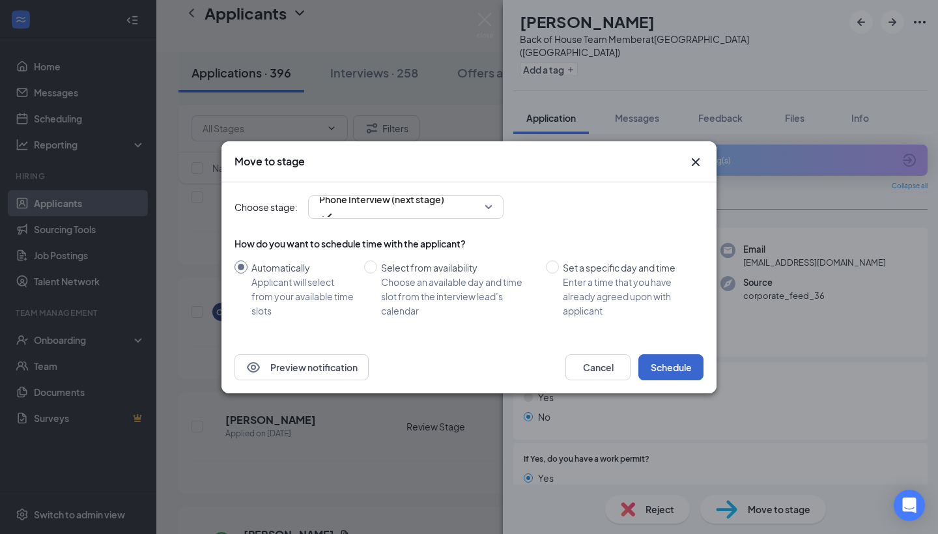
click at [682, 366] on button "Schedule" at bounding box center [670, 367] width 65 height 26
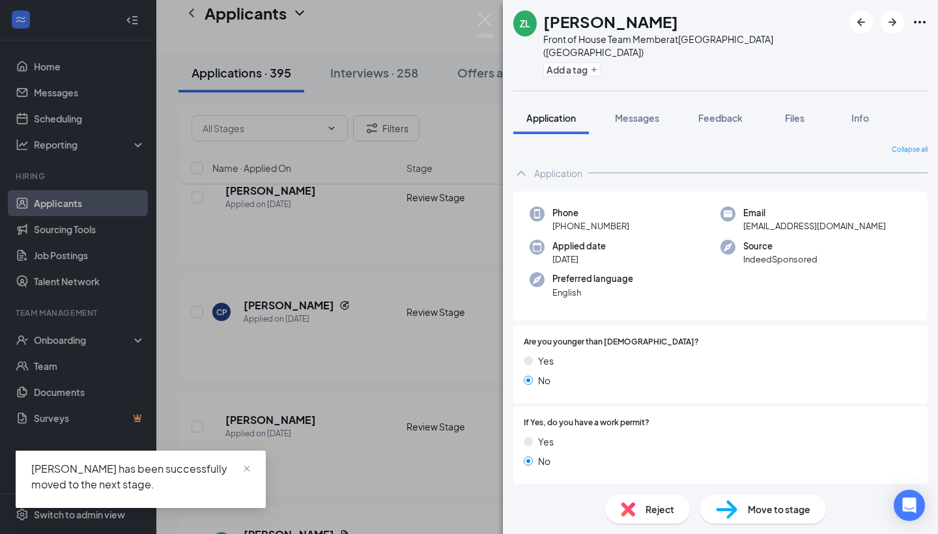
click at [737, 503] on img at bounding box center [726, 509] width 21 height 19
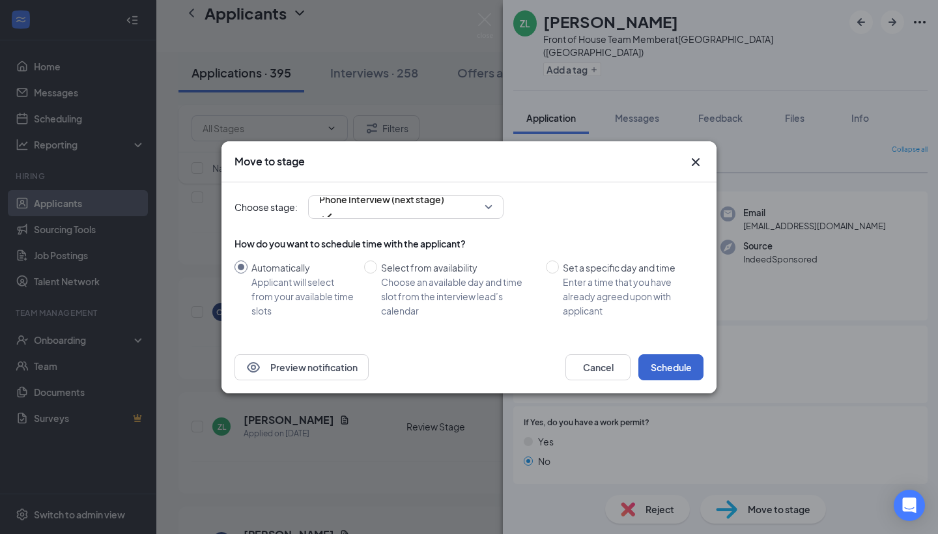
click at [653, 369] on button "Schedule" at bounding box center [670, 367] width 65 height 26
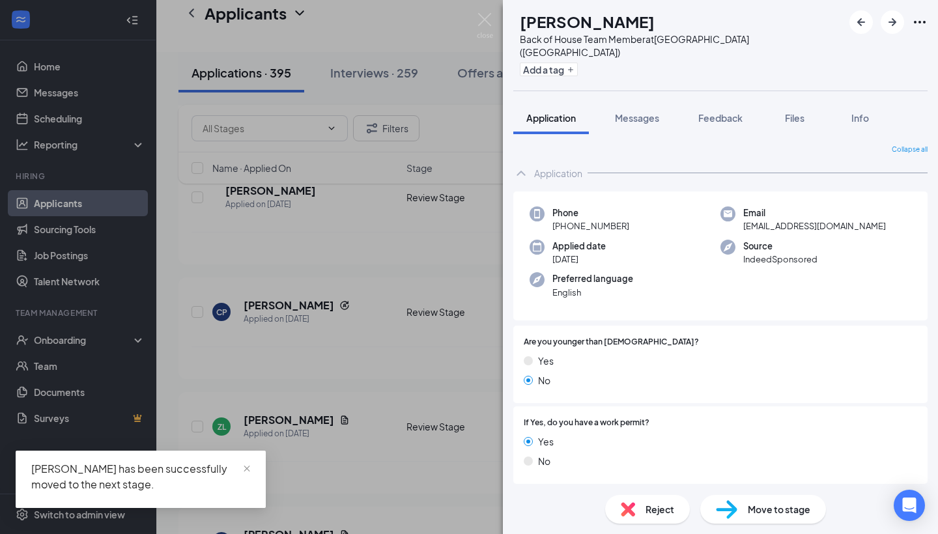
click at [750, 508] on span "Move to stage" at bounding box center [779, 509] width 63 height 14
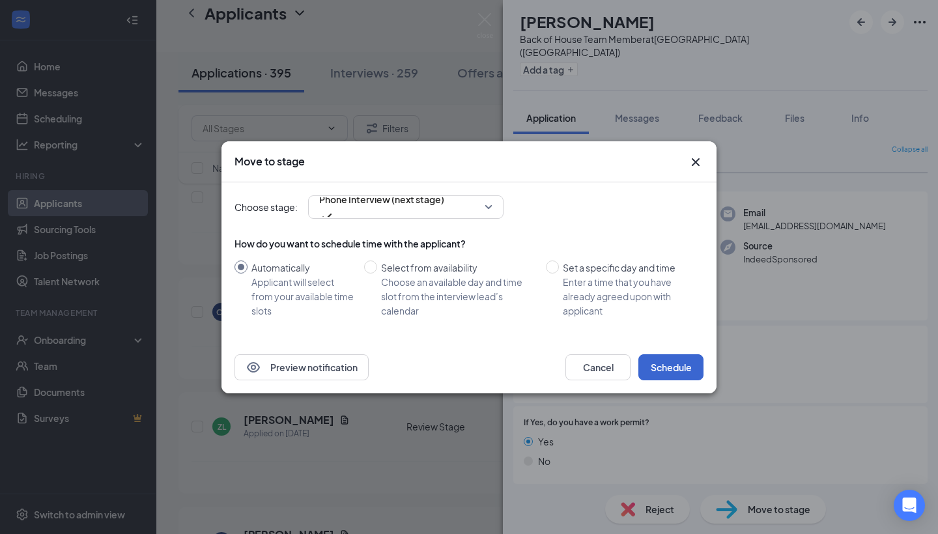
click at [660, 359] on button "Schedule" at bounding box center [670, 367] width 65 height 26
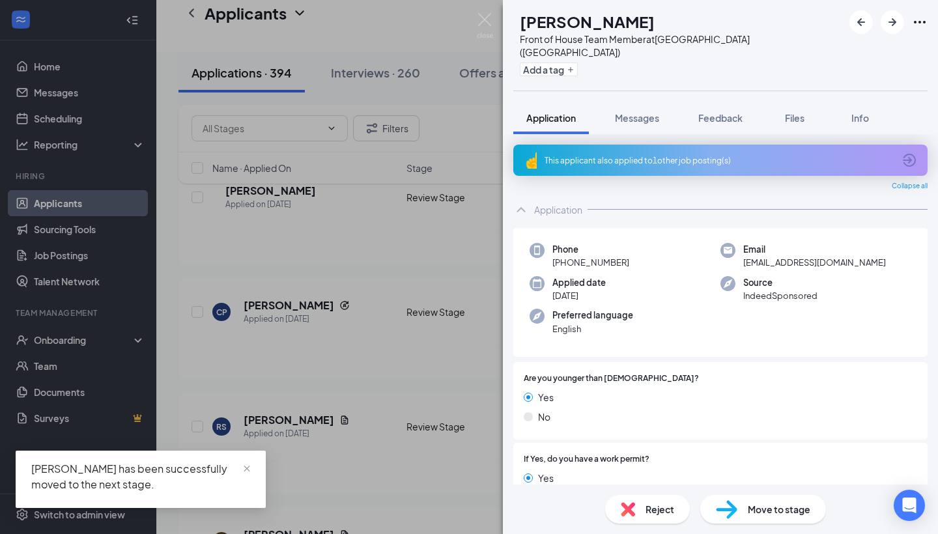
click at [474, 29] on div "DB [PERSON_NAME] Front of House Team Member at [GEOGRAPHIC_DATA] ([GEOGRAPHIC_D…" at bounding box center [469, 267] width 938 height 534
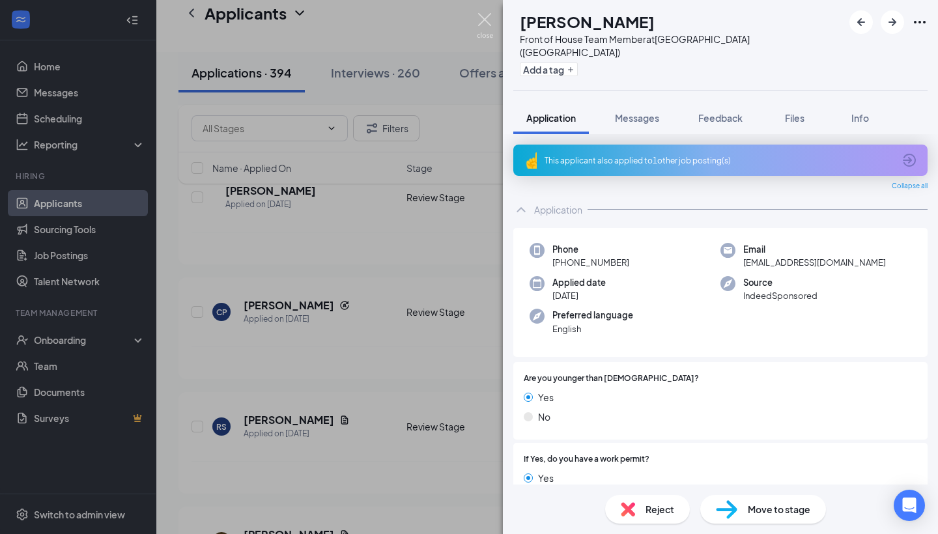
click at [477, 27] on div "Applicants SM" at bounding box center [547, 26] width 782 height 52
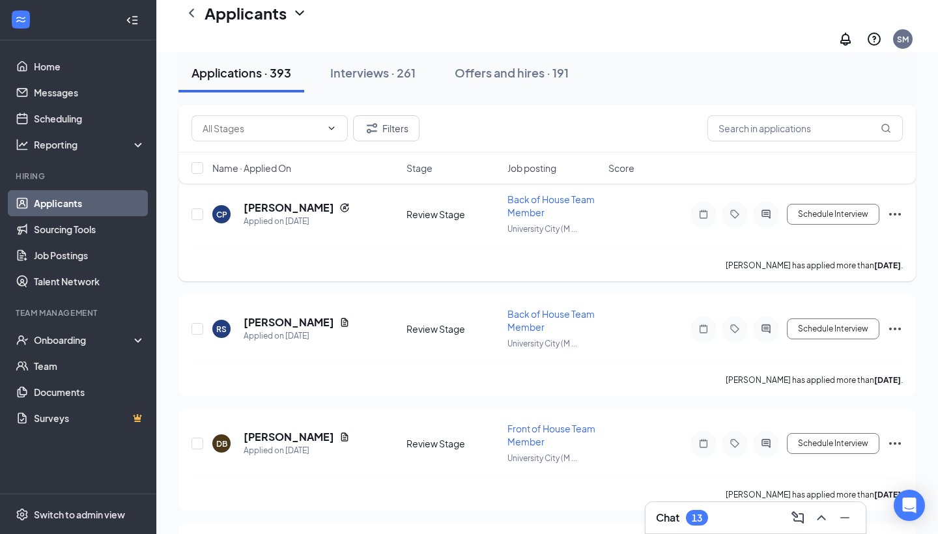
scroll to position [9365, 0]
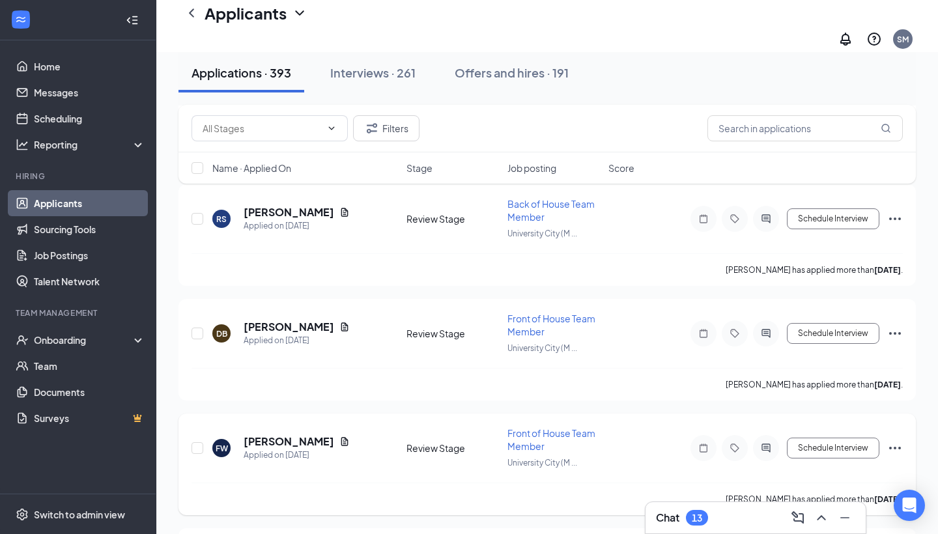
click at [287, 434] on h5 "[PERSON_NAME]" at bounding box center [289, 441] width 91 height 14
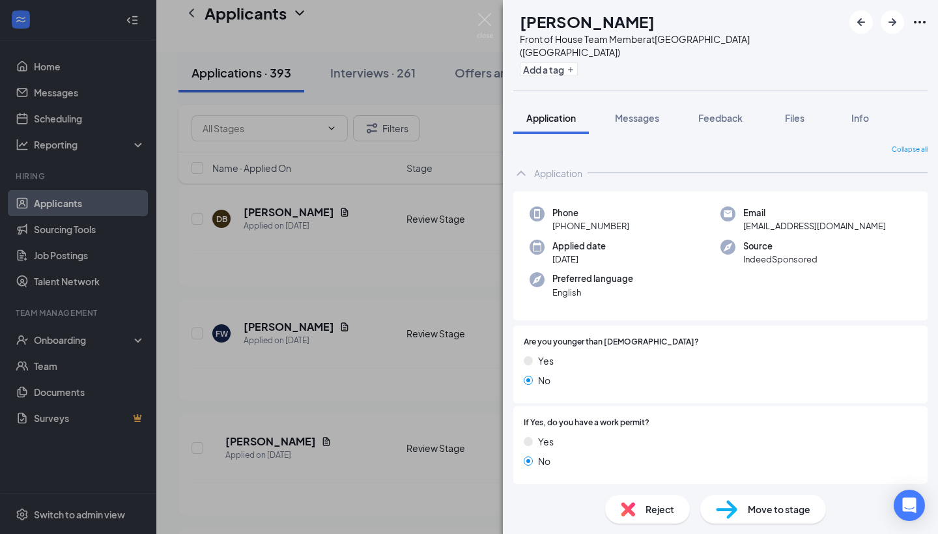
click at [735, 507] on img at bounding box center [726, 509] width 21 height 19
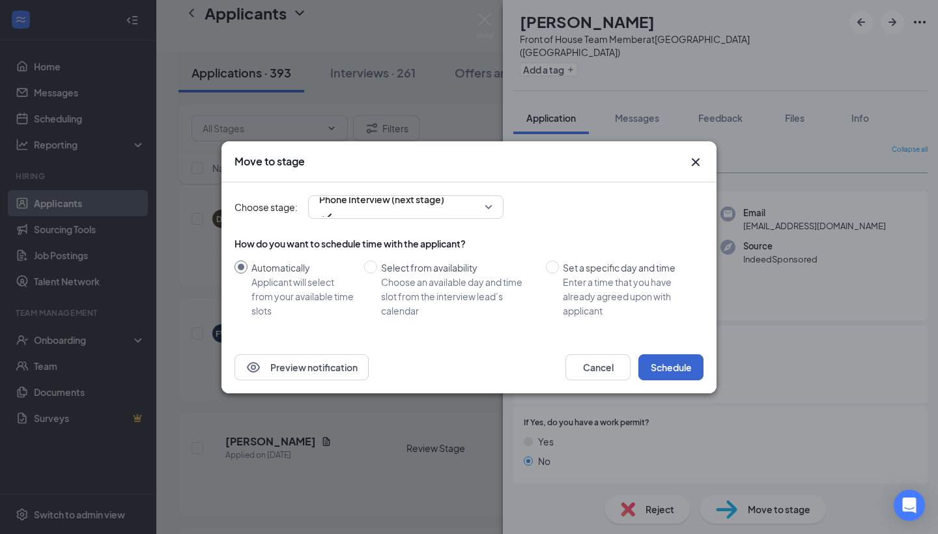
click at [671, 365] on button "Schedule" at bounding box center [670, 367] width 65 height 26
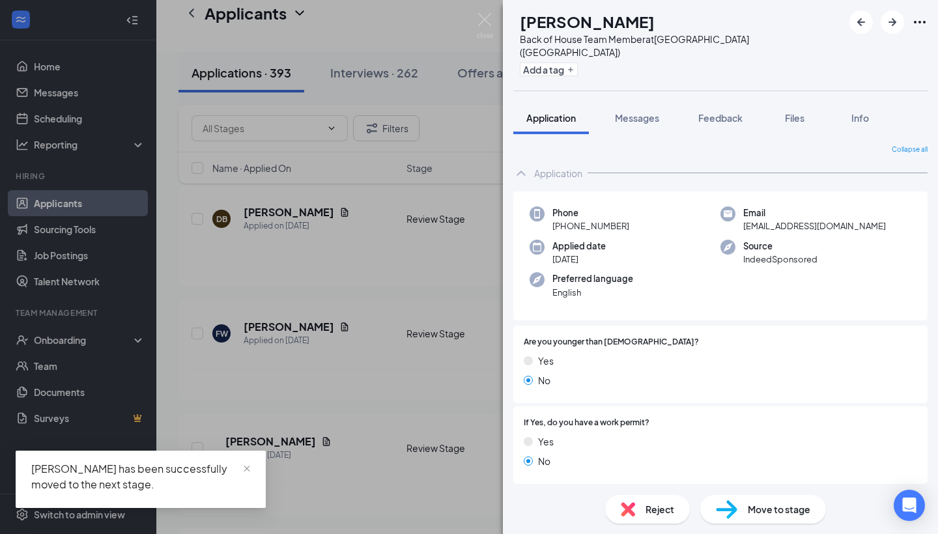
click at [754, 509] on span "Move to stage" at bounding box center [779, 509] width 63 height 14
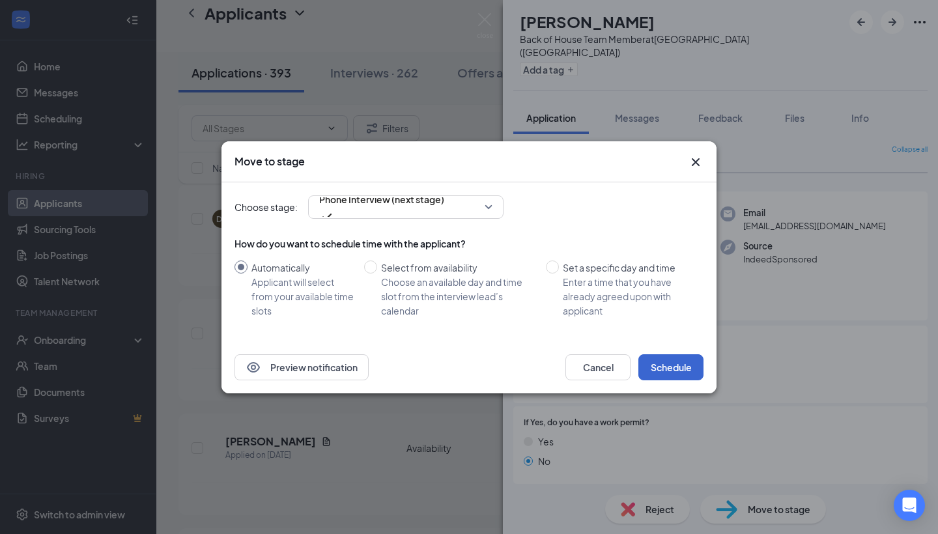
click at [670, 369] on button "Schedule" at bounding box center [670, 367] width 65 height 26
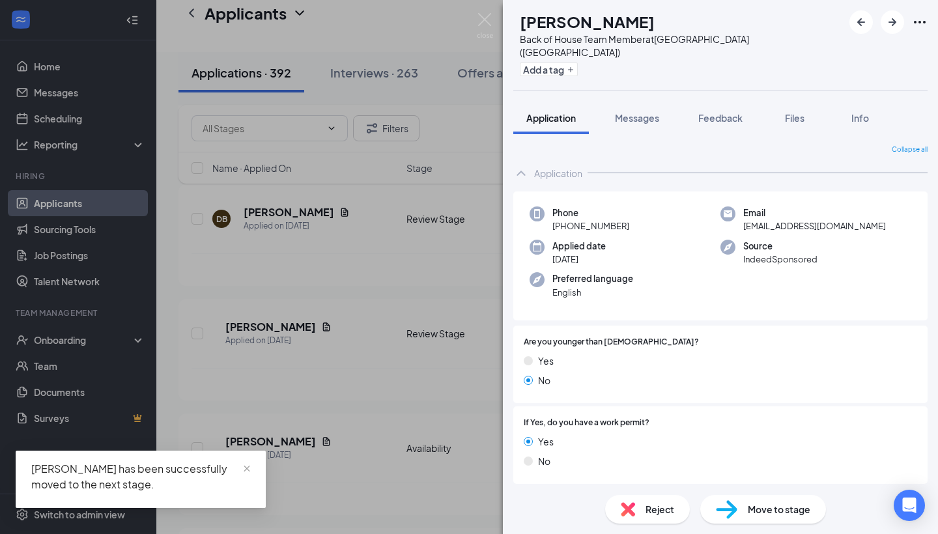
click at [752, 507] on span "Move to stage" at bounding box center [779, 509] width 63 height 14
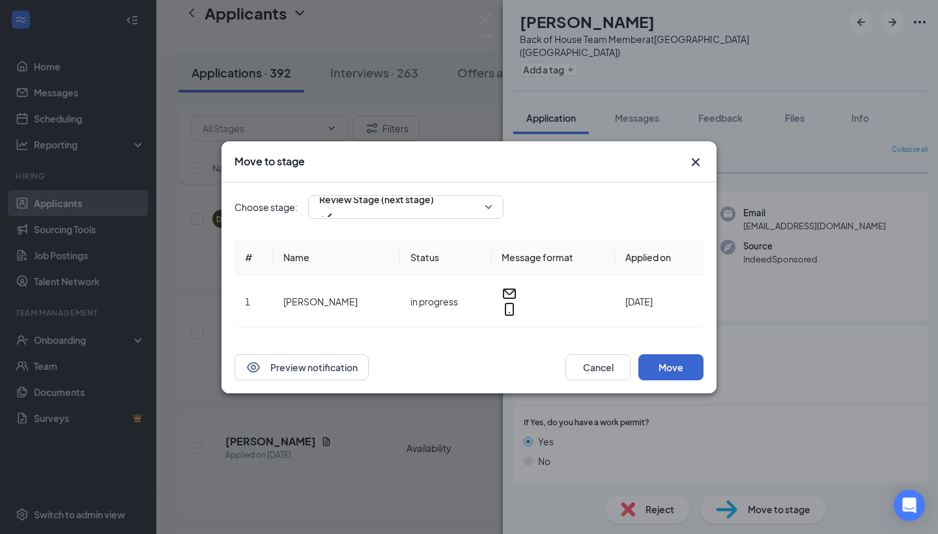
click at [664, 358] on button "Move" at bounding box center [670, 367] width 65 height 26
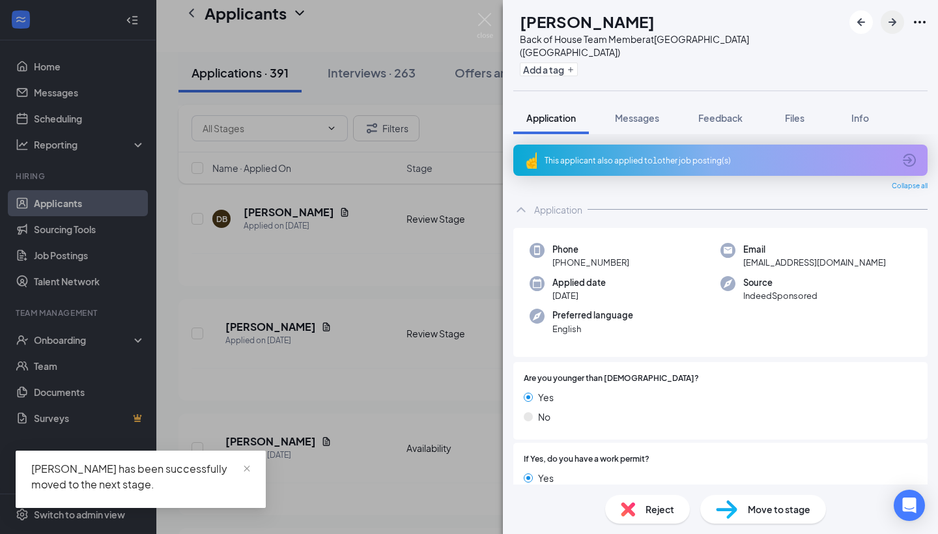
click at [890, 22] on icon "ArrowRight" at bounding box center [892, 22] width 8 height 8
drag, startPoint x: 890, startPoint y: 22, endPoint x: 489, endPoint y: 18, distance: 401.2
click at [503, 18] on div "RM [PERSON_NAME] Back of House Team Member at [GEOGRAPHIC_DATA] ([GEOGRAPHIC_DA…" at bounding box center [720, 267] width 435 height 534
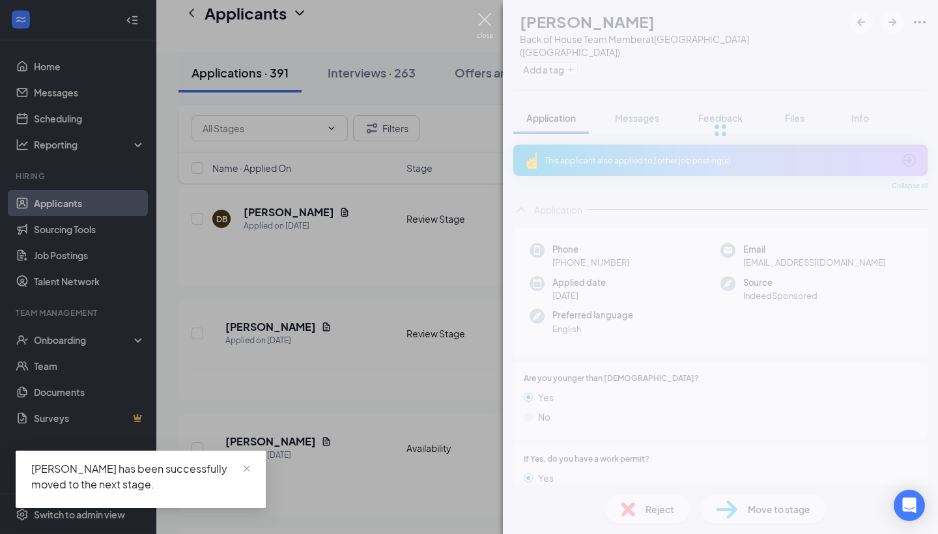
click at [483, 31] on img at bounding box center [485, 25] width 16 height 25
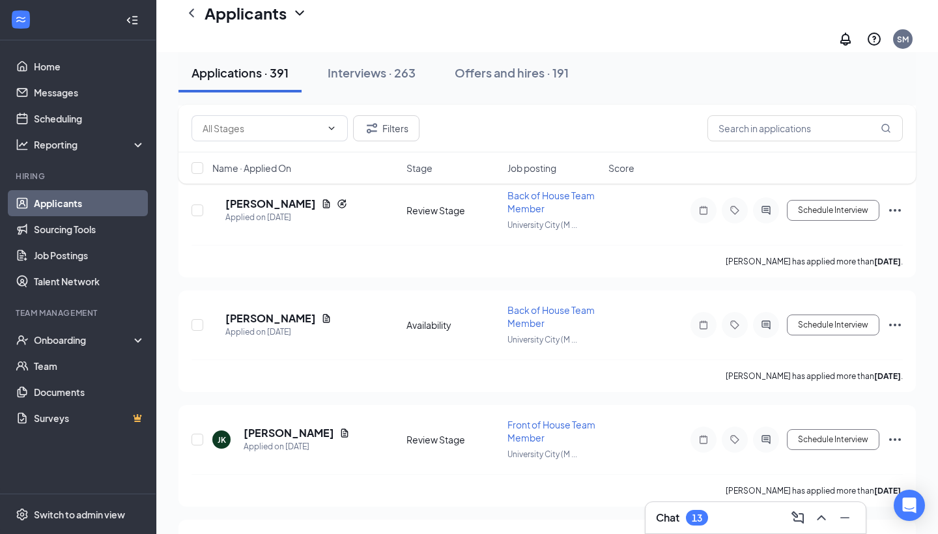
scroll to position [9726, 0]
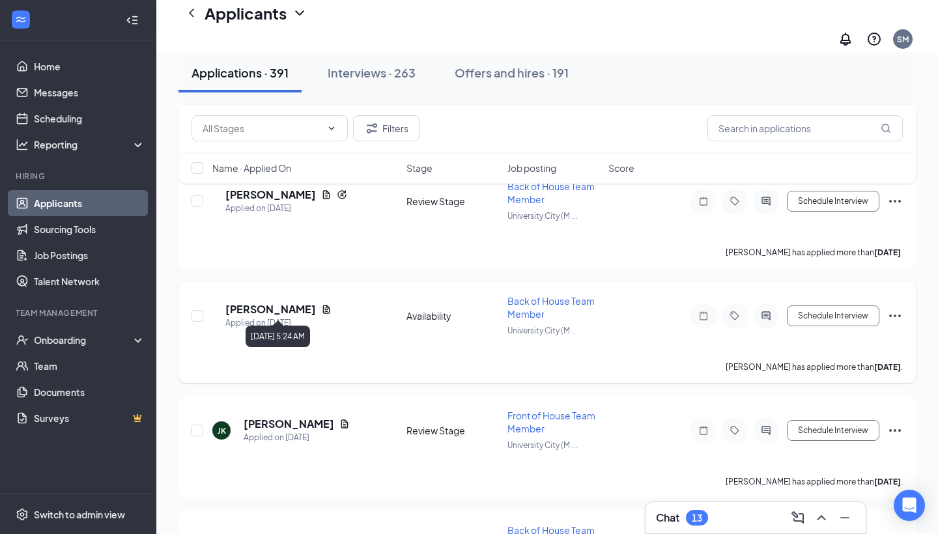
click at [307, 317] on div "Applied on [DATE]" at bounding box center [278, 323] width 106 height 13
click at [304, 302] on h5 "[PERSON_NAME]" at bounding box center [270, 309] width 91 height 14
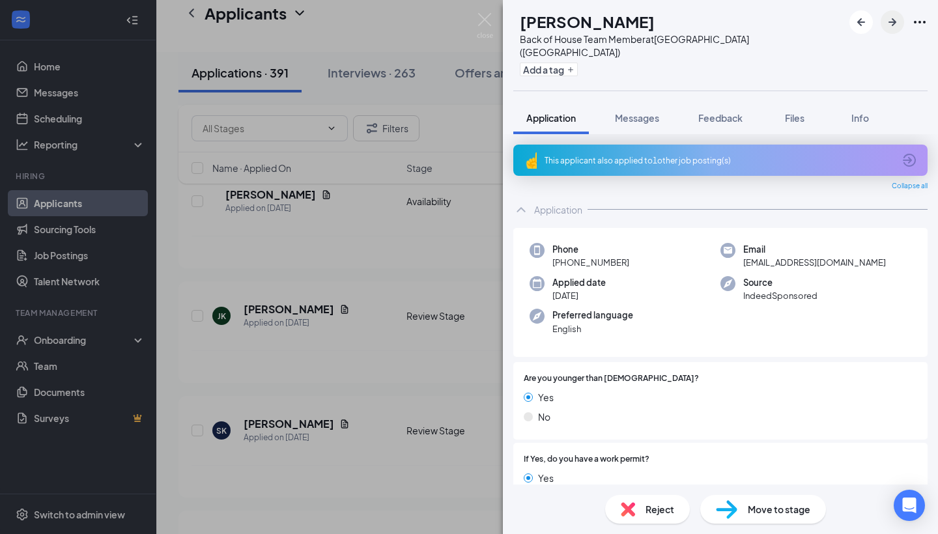
click at [883, 21] on button "button" at bounding box center [892, 21] width 23 height 23
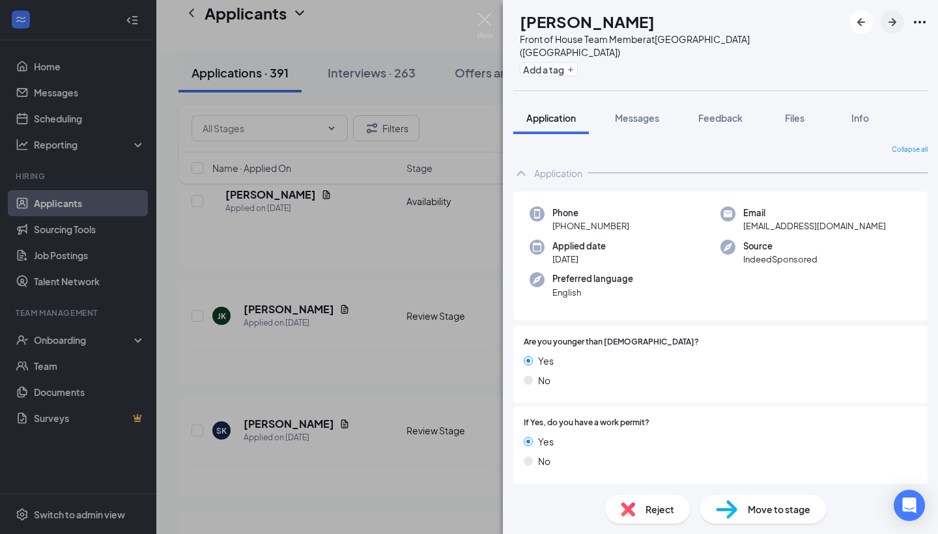
click at [883, 21] on button "button" at bounding box center [892, 21] width 23 height 23
click at [773, 500] on div "Move to stage" at bounding box center [763, 509] width 126 height 29
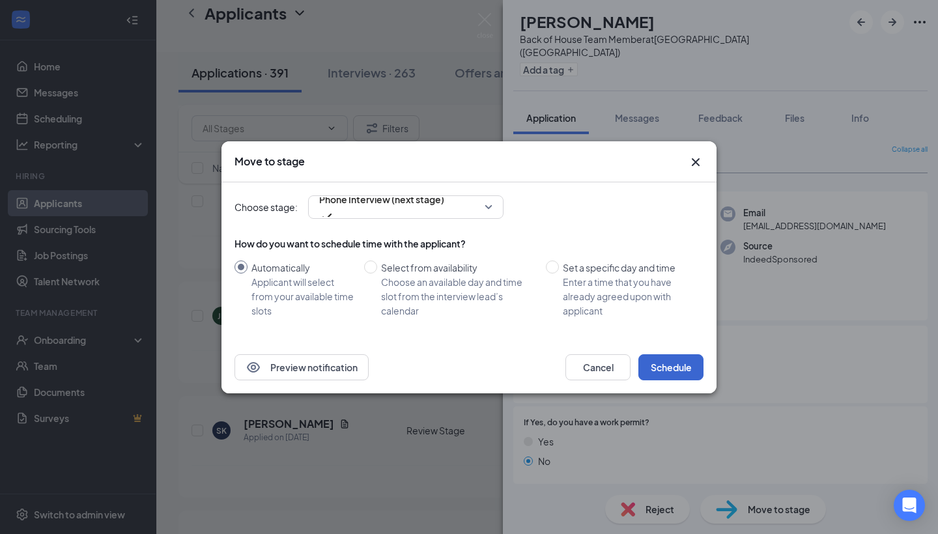
click at [668, 365] on button "Schedule" at bounding box center [670, 367] width 65 height 26
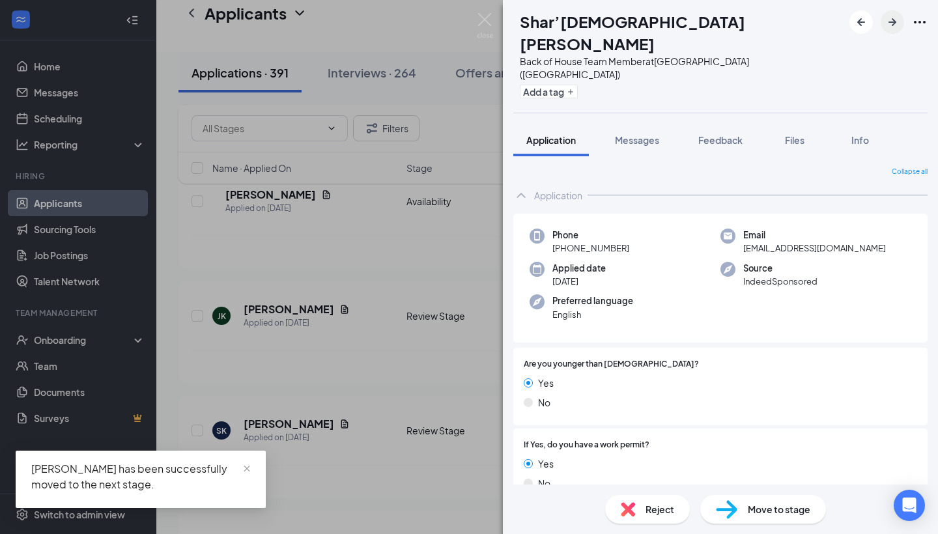
click at [896, 20] on icon "ArrowRight" at bounding box center [892, 22] width 16 height 16
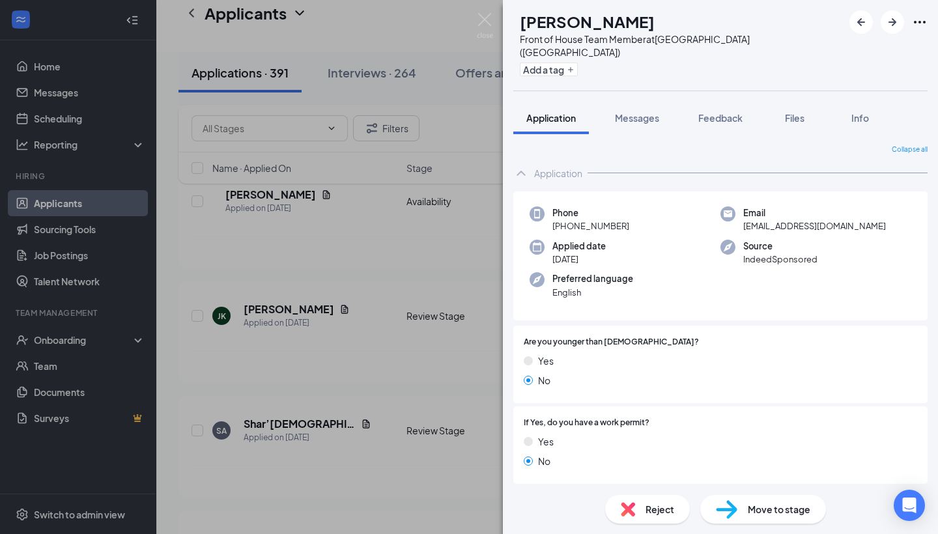
click at [781, 509] on span "Move to stage" at bounding box center [779, 509] width 63 height 14
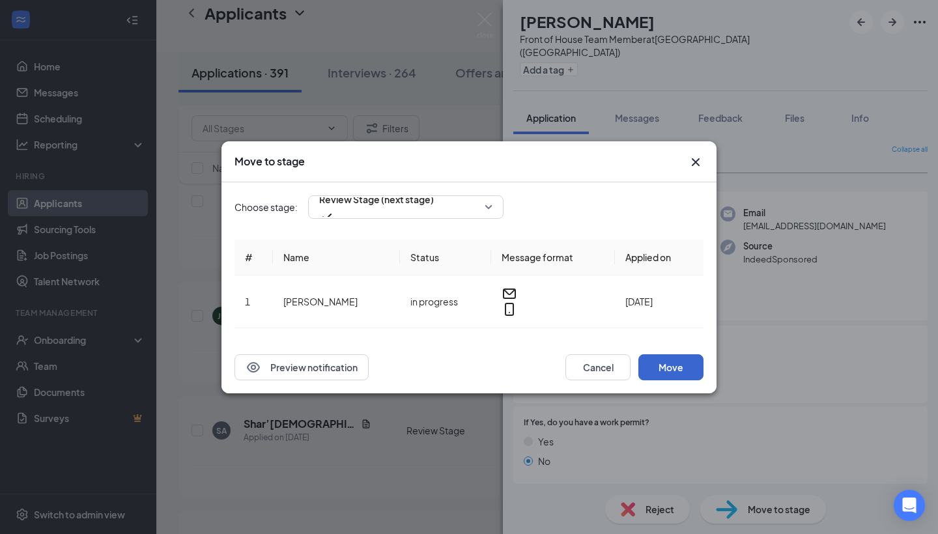
click at [670, 366] on button "Move" at bounding box center [670, 367] width 65 height 26
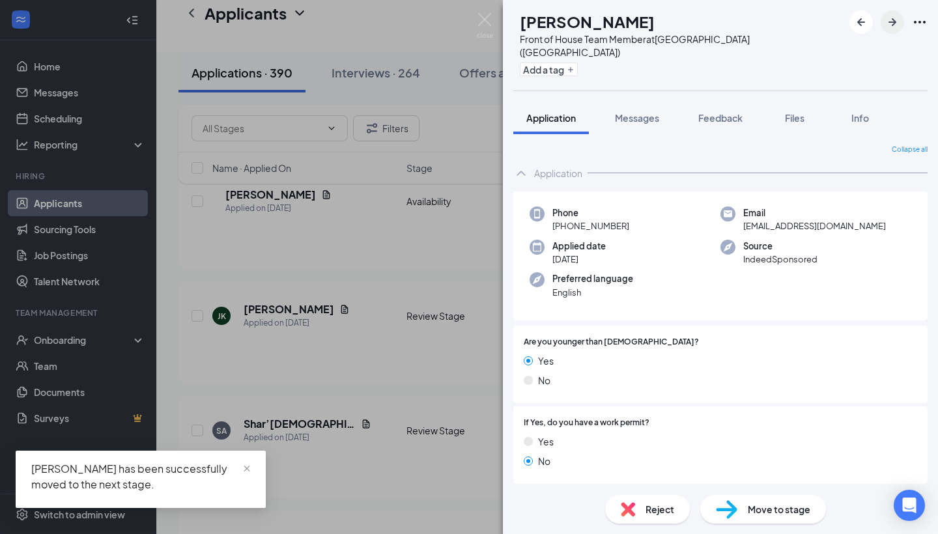
click at [899, 31] on button "button" at bounding box center [892, 21] width 23 height 23
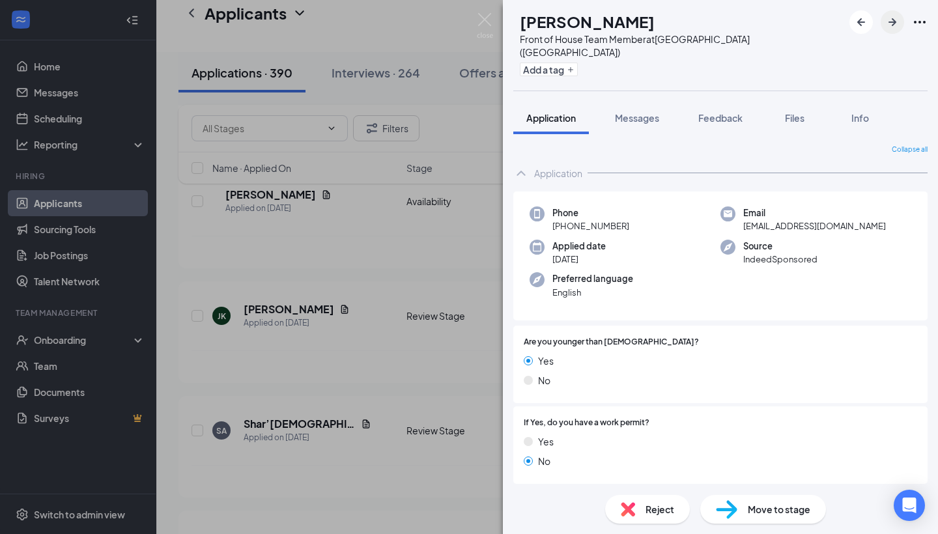
click at [895, 23] on icon "ArrowRight" at bounding box center [892, 22] width 8 height 8
click at [729, 502] on img at bounding box center [726, 509] width 21 height 19
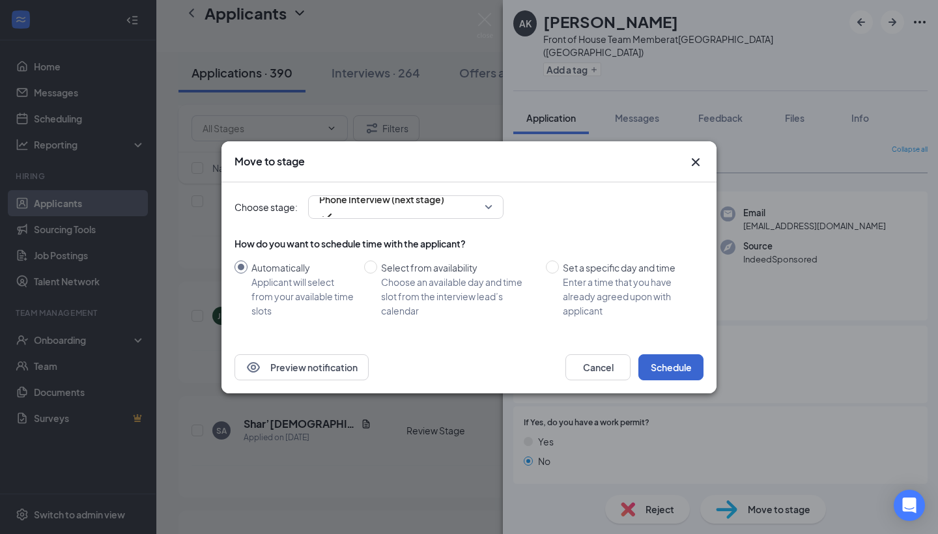
click at [673, 367] on button "Schedule" at bounding box center [670, 367] width 65 height 26
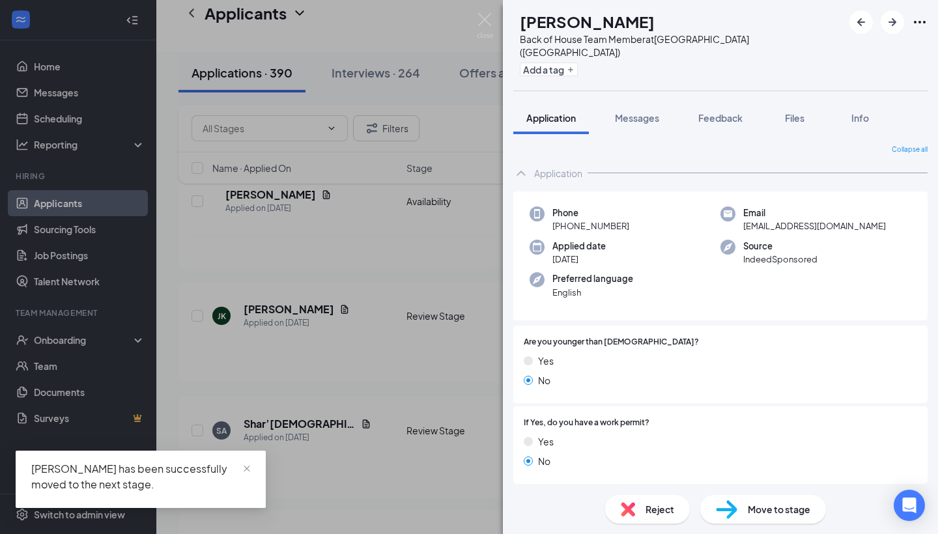
click at [742, 504] on div "Move to stage" at bounding box center [763, 509] width 126 height 29
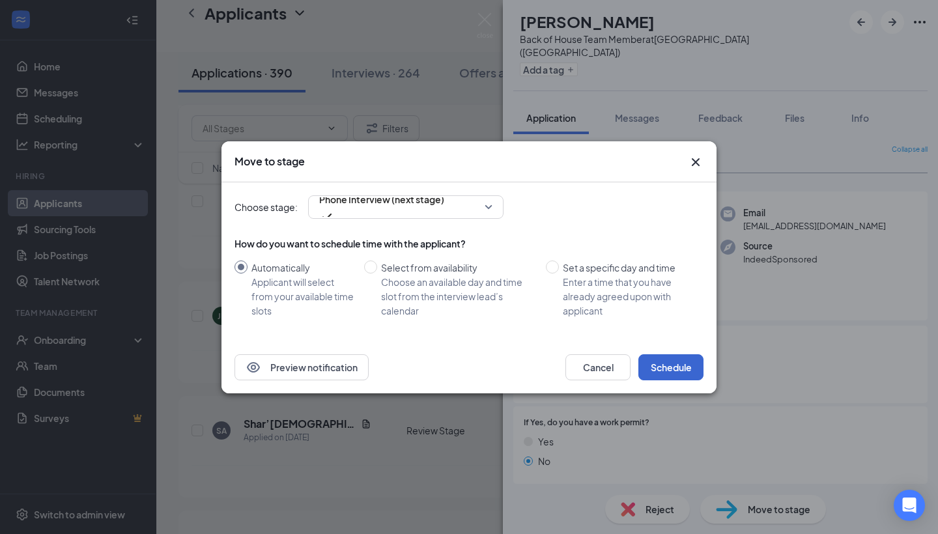
click at [675, 359] on button "Schedule" at bounding box center [670, 367] width 65 height 26
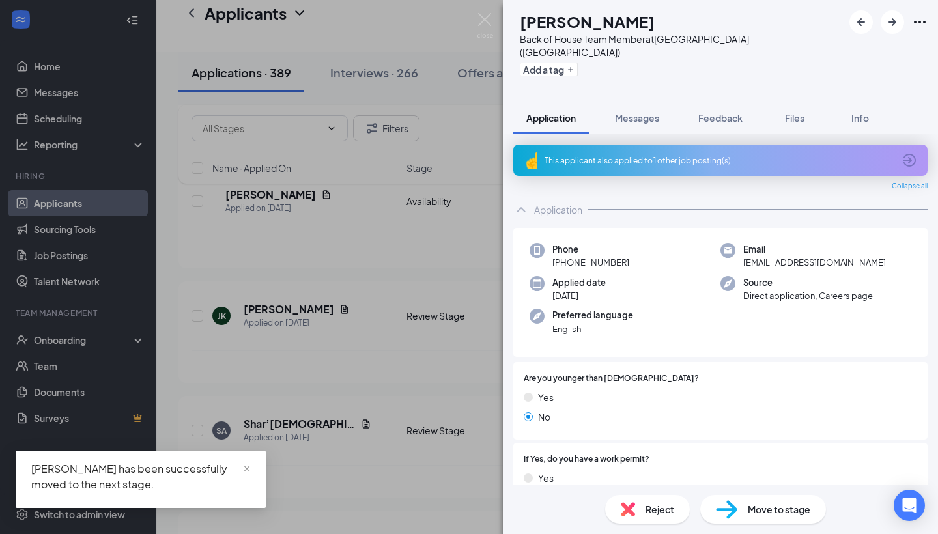
click at [726, 500] on img at bounding box center [726, 509] width 21 height 19
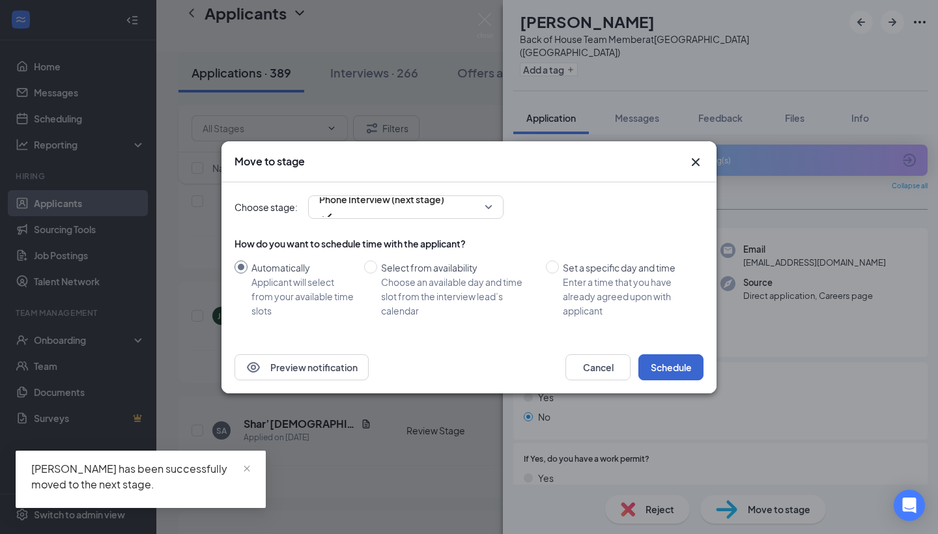
click at [670, 354] on button "Schedule" at bounding box center [670, 367] width 65 height 26
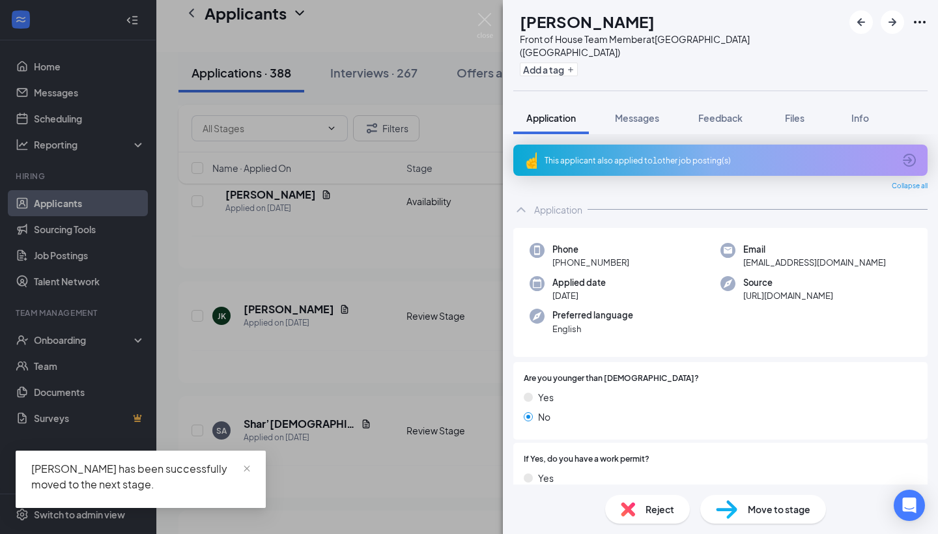
click at [755, 505] on span "Move to stage" at bounding box center [779, 509] width 63 height 14
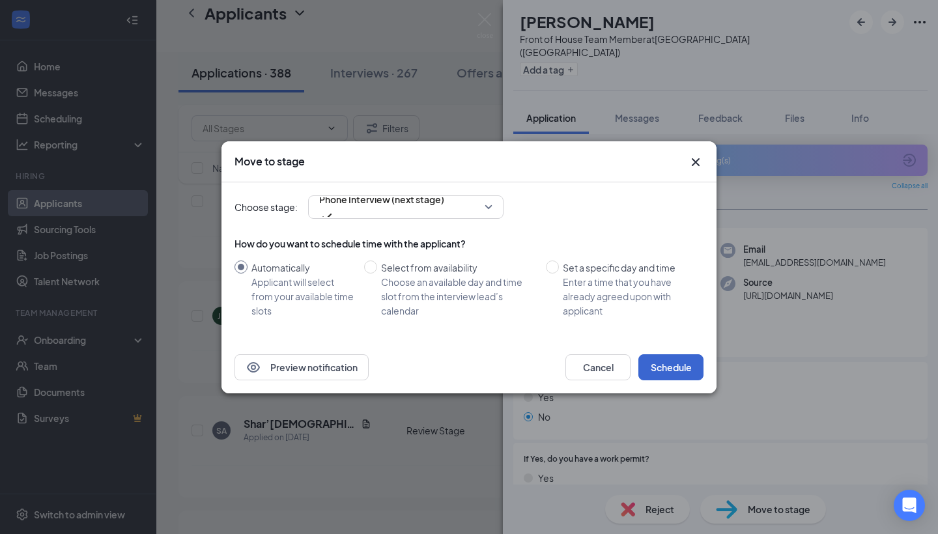
click at [670, 367] on button "Schedule" at bounding box center [670, 367] width 65 height 26
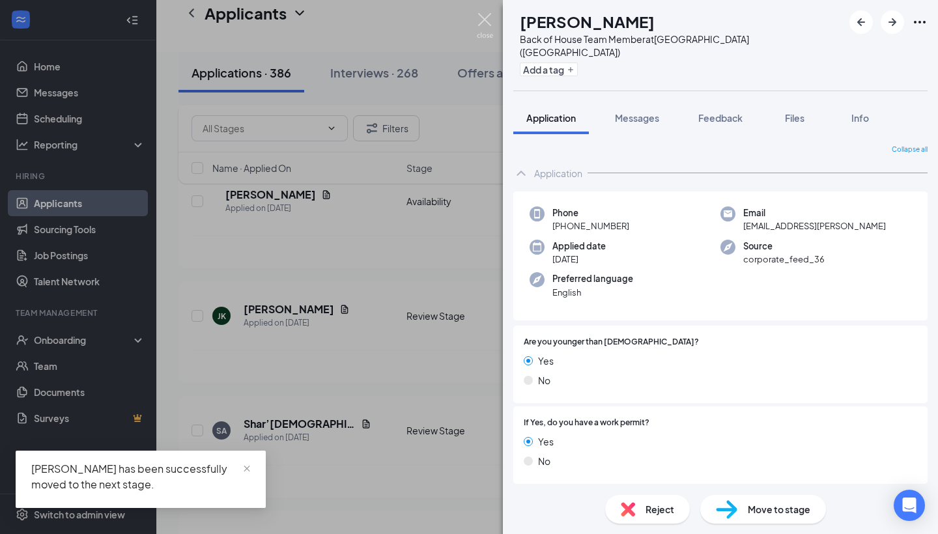
click at [479, 20] on img at bounding box center [485, 25] width 16 height 25
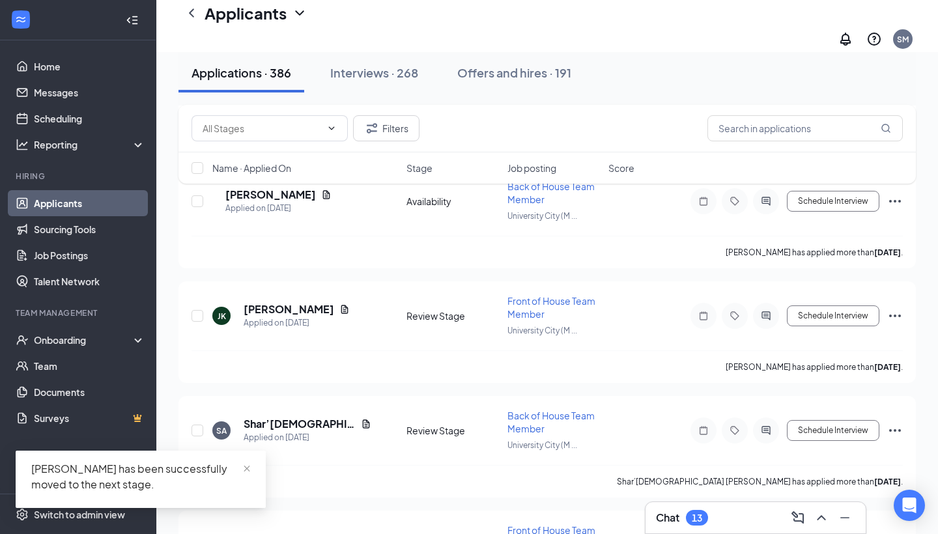
click at [490, 18] on div "Applicants SM" at bounding box center [547, 26] width 782 height 52
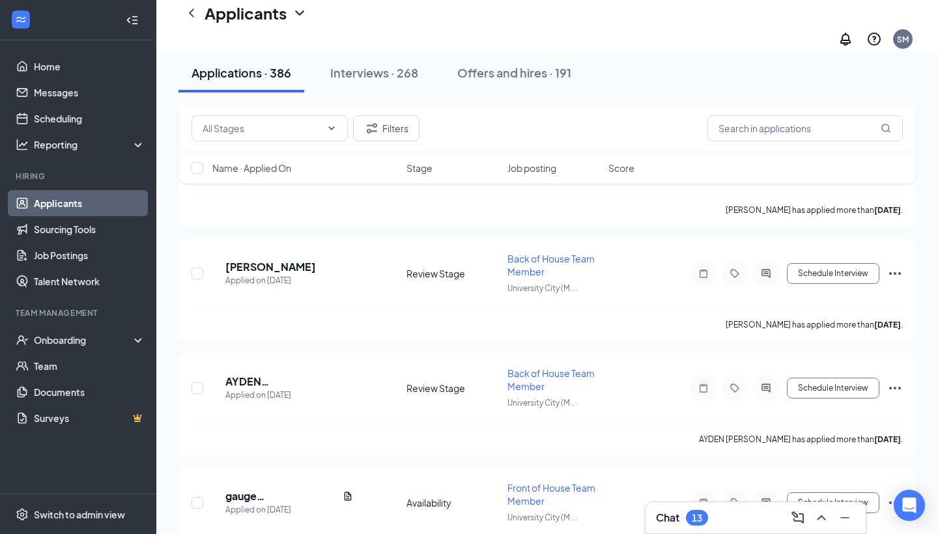
scroll to position [10464, 0]
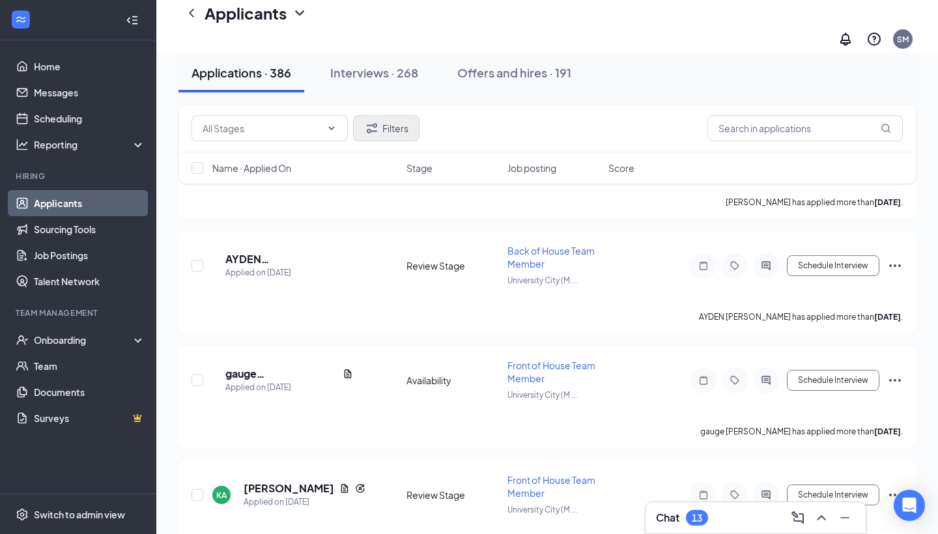
click at [401, 137] on button "Filters" at bounding box center [386, 128] width 66 height 26
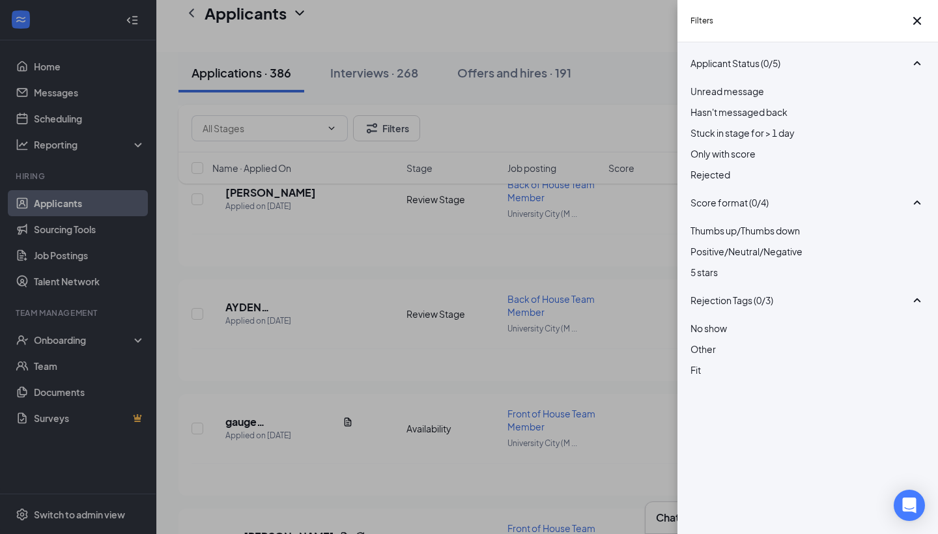
scroll to position [10431, 0]
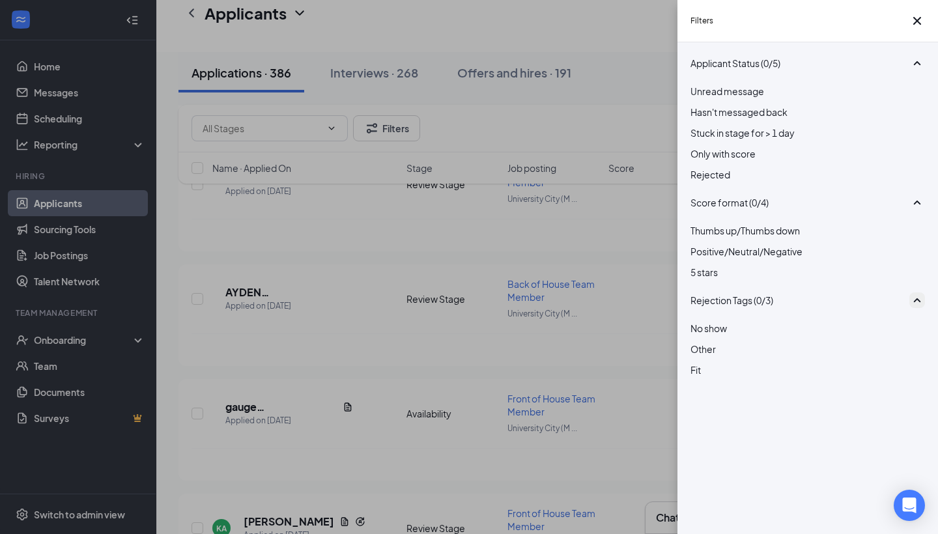
click at [911, 308] on icon "SmallChevronUp" at bounding box center [917, 300] width 16 height 16
click at [910, 210] on button "button" at bounding box center [917, 203] width 16 height 16
click at [909, 71] on icon "SmallChevronUp" at bounding box center [917, 63] width 16 height 16
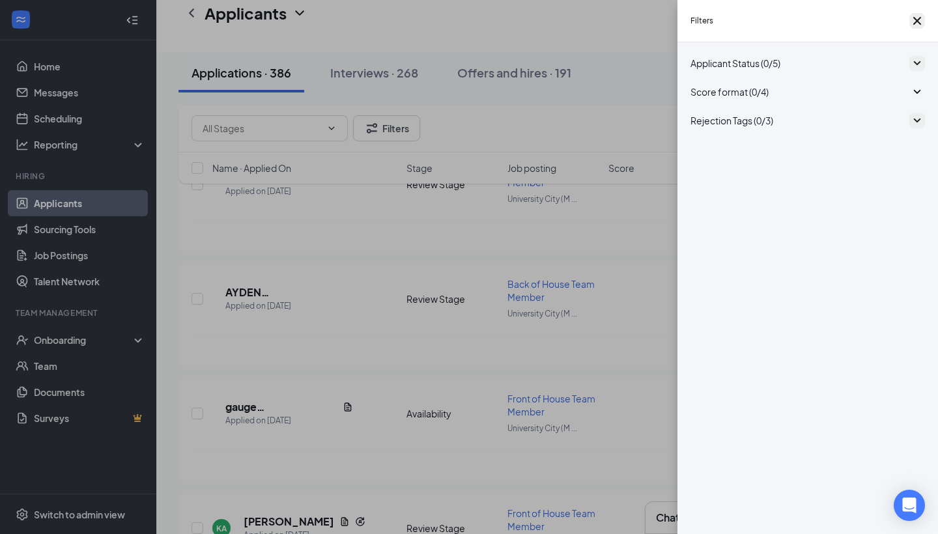
click at [914, 16] on button "button" at bounding box center [917, 21] width 16 height 16
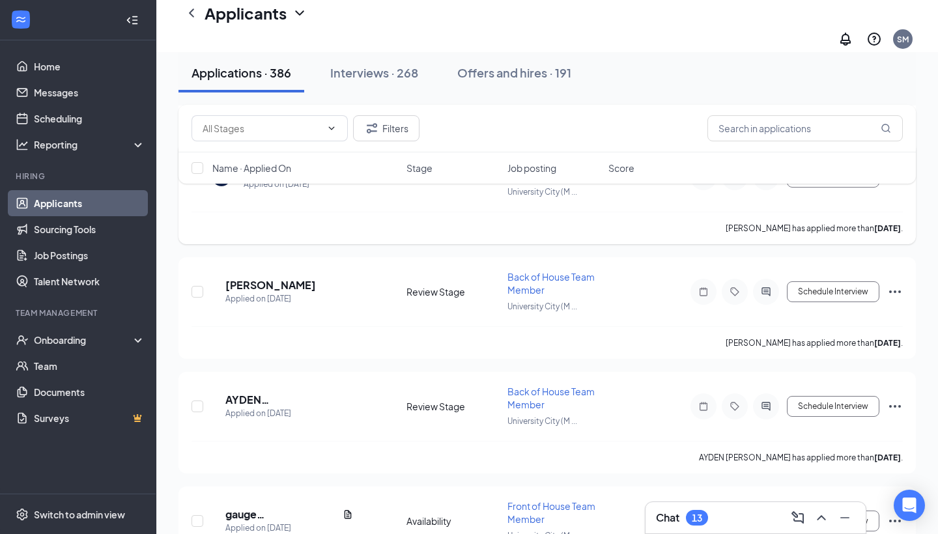
scroll to position [10510, 0]
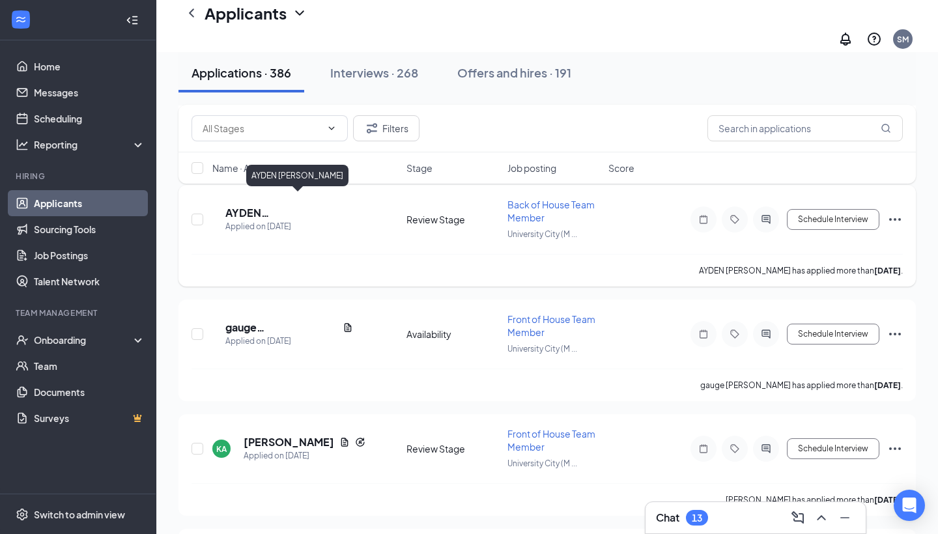
click at [289, 206] on h5 "AYDEN [PERSON_NAME]" at bounding box center [289, 213] width 128 height 14
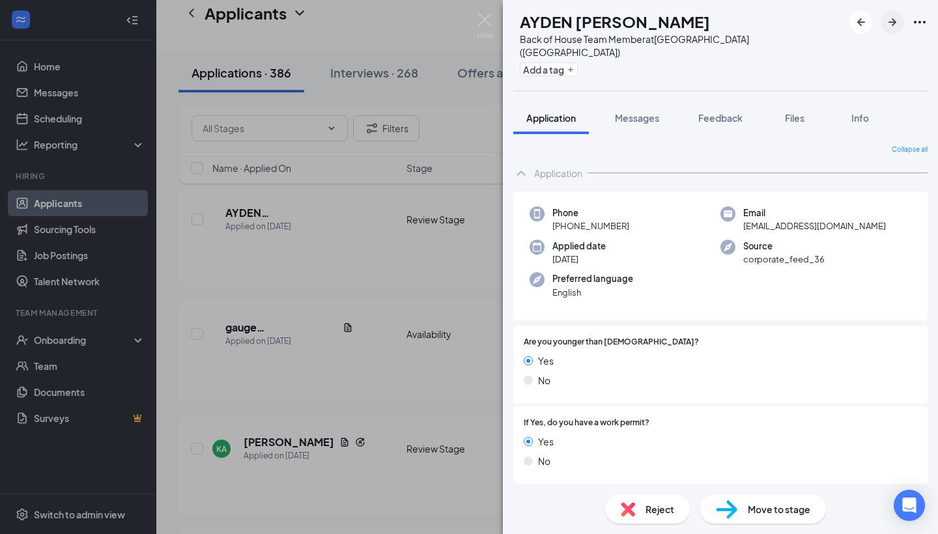
click at [882, 19] on button "button" at bounding box center [892, 21] width 23 height 23
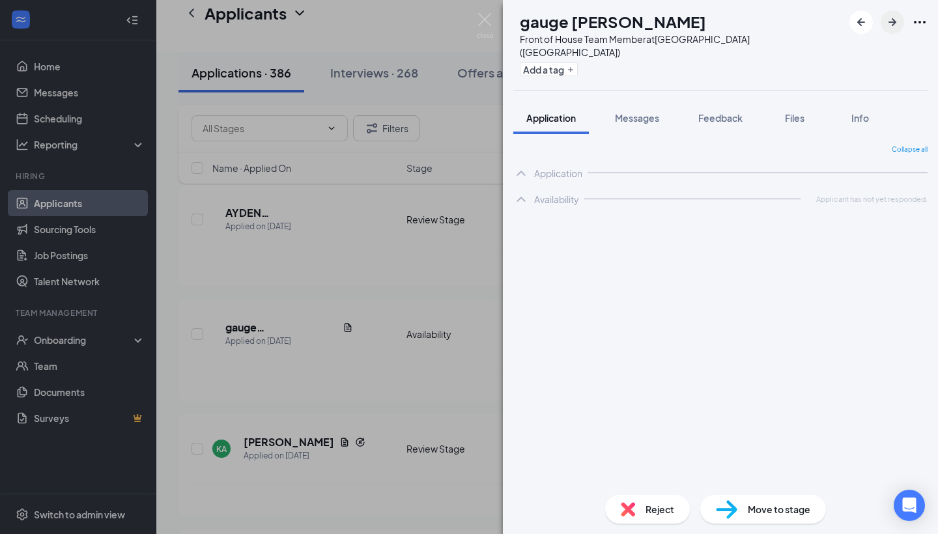
click at [888, 19] on icon "ArrowRight" at bounding box center [892, 22] width 16 height 16
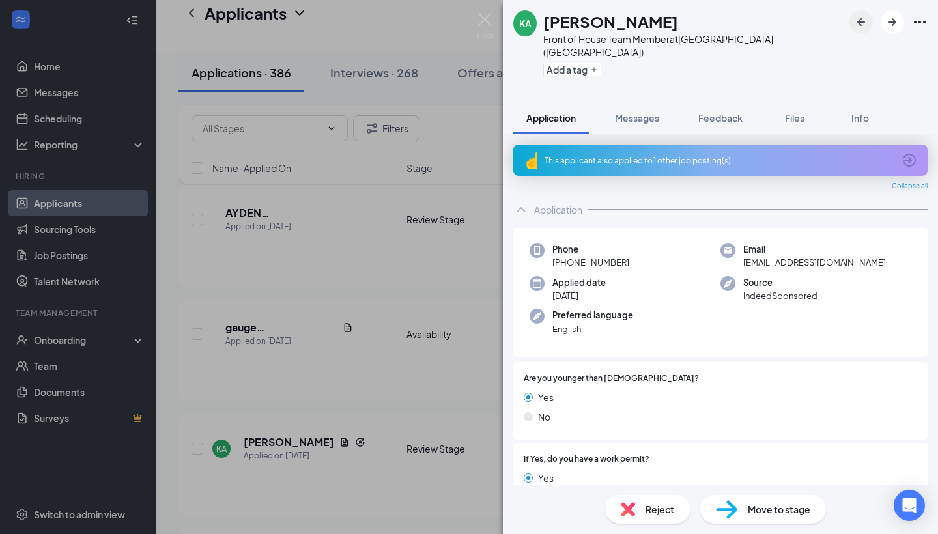
click at [866, 18] on icon "ArrowLeftNew" at bounding box center [861, 22] width 16 height 16
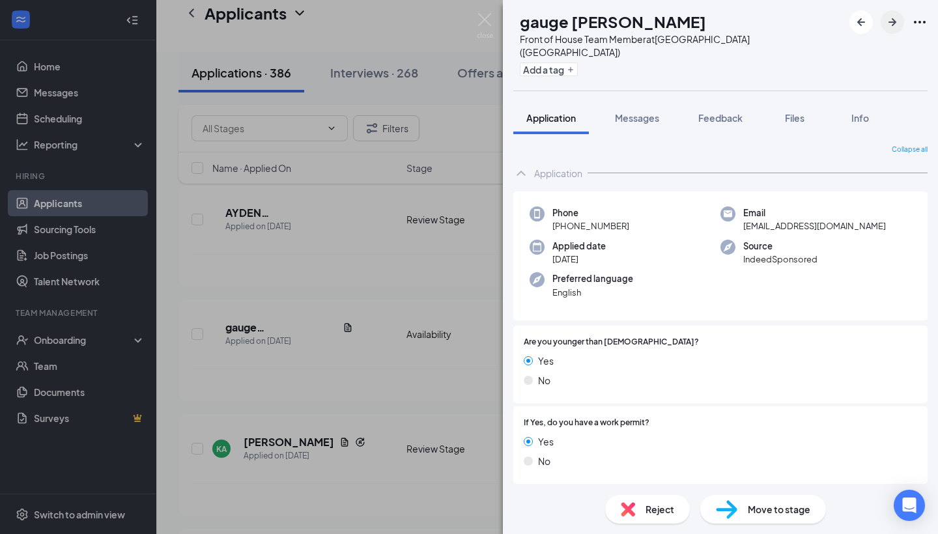
click at [892, 16] on icon "ArrowRight" at bounding box center [892, 22] width 16 height 16
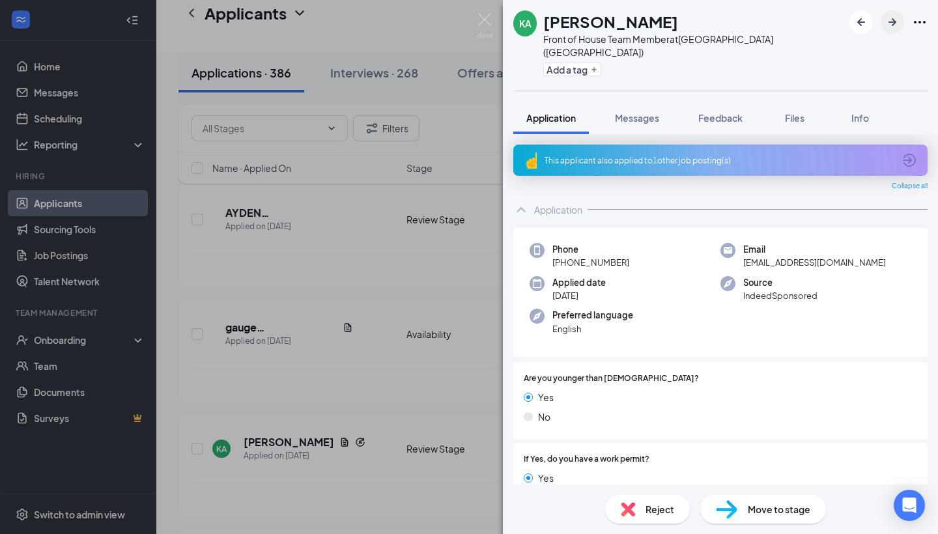
click at [892, 16] on icon "ArrowRight" at bounding box center [892, 22] width 16 height 16
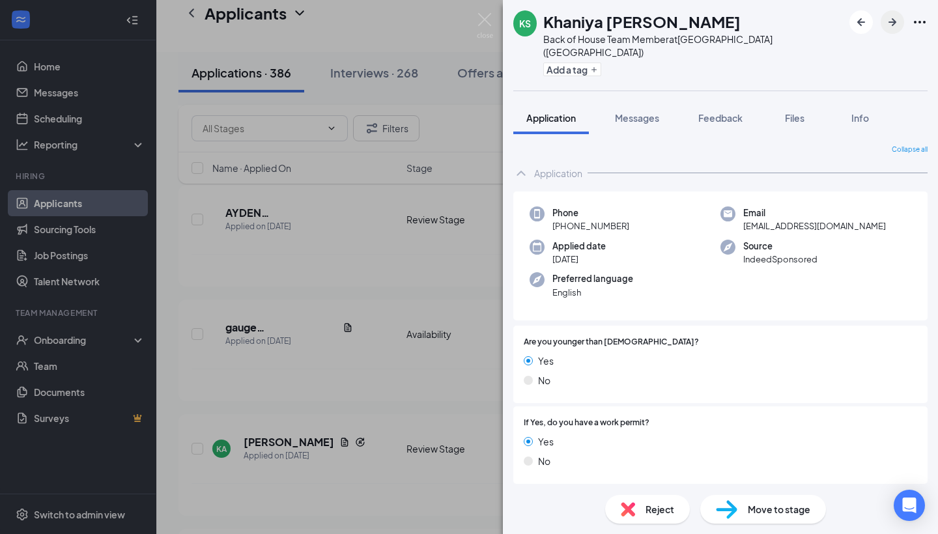
click at [894, 14] on icon "ArrowRight" at bounding box center [892, 22] width 16 height 16
click at [754, 509] on span "Move to stage" at bounding box center [779, 509] width 63 height 14
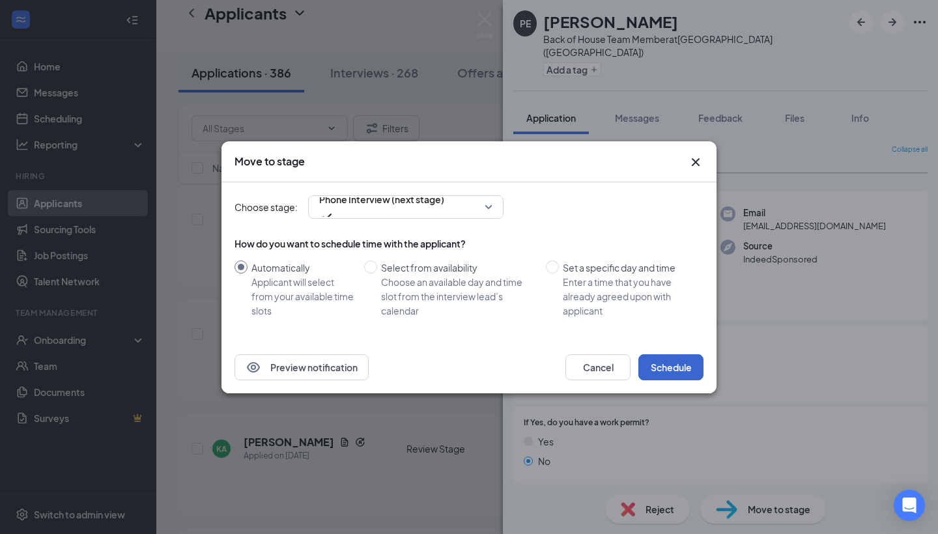
click at [662, 363] on button "Schedule" at bounding box center [670, 367] width 65 height 26
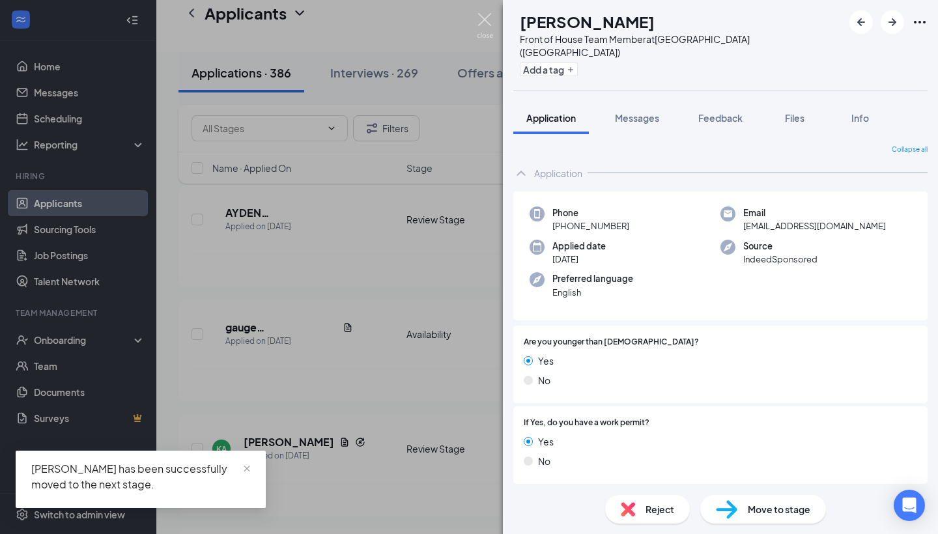
click at [489, 21] on img at bounding box center [485, 25] width 16 height 25
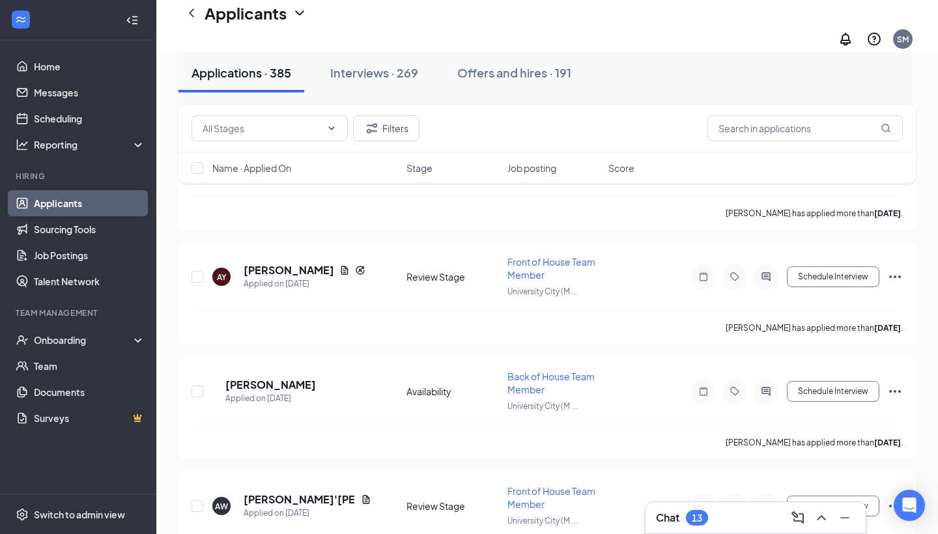
scroll to position [11147, 0]
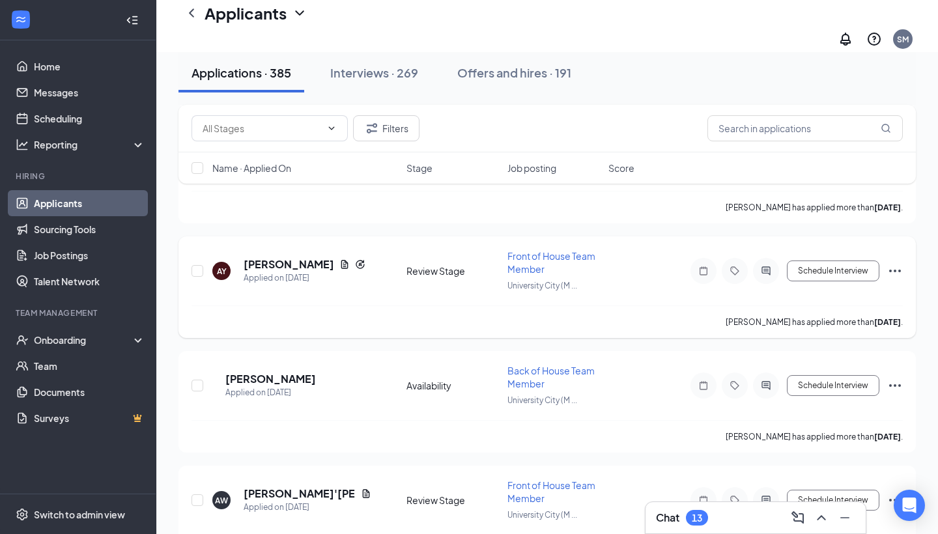
click at [305, 257] on h5 "[PERSON_NAME]" at bounding box center [289, 264] width 91 height 14
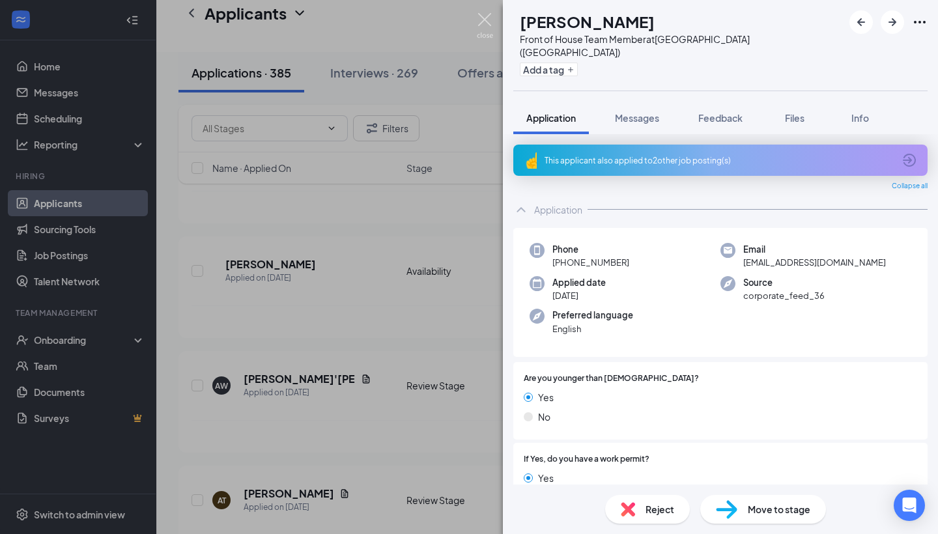
click at [488, 20] on img at bounding box center [485, 25] width 16 height 25
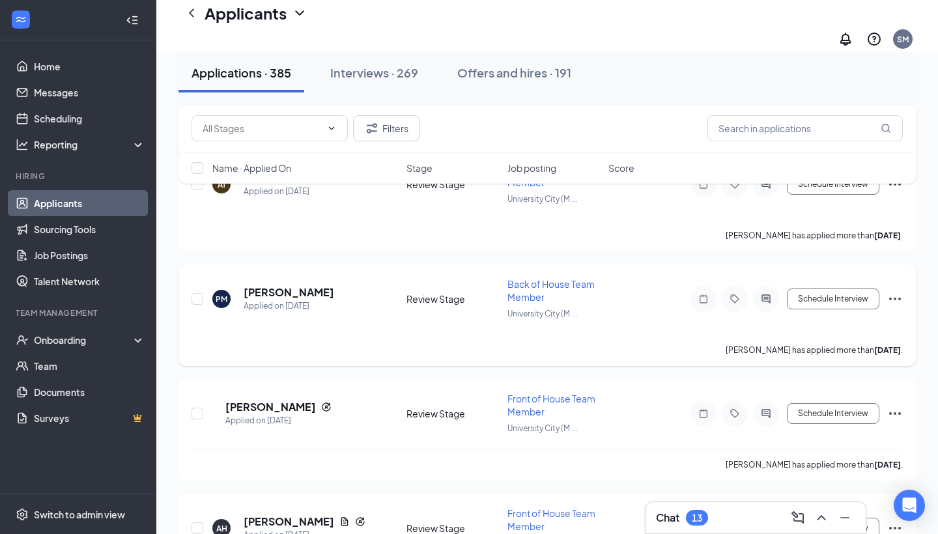
scroll to position [11464, 0]
click at [296, 284] on h5 "[PERSON_NAME]" at bounding box center [289, 291] width 91 height 14
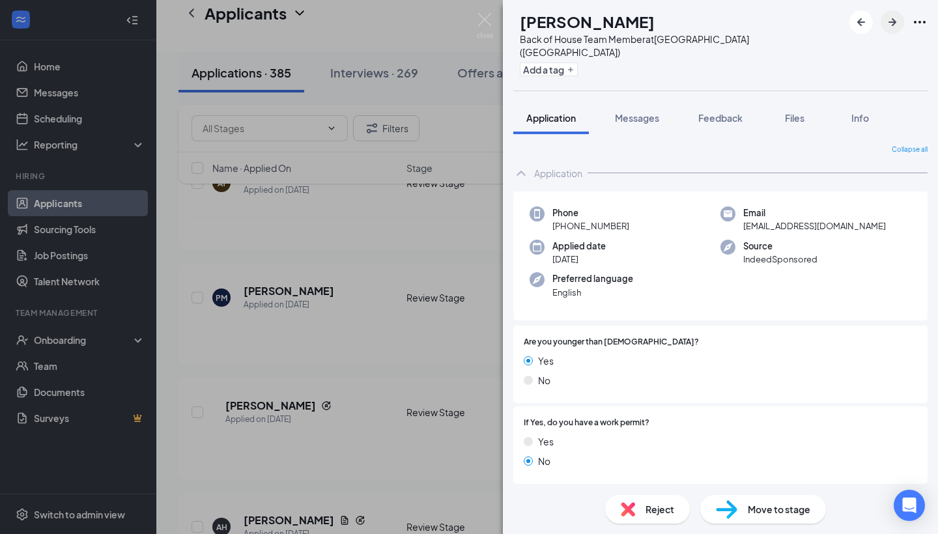
click at [889, 23] on icon "ArrowRight" at bounding box center [892, 22] width 16 height 16
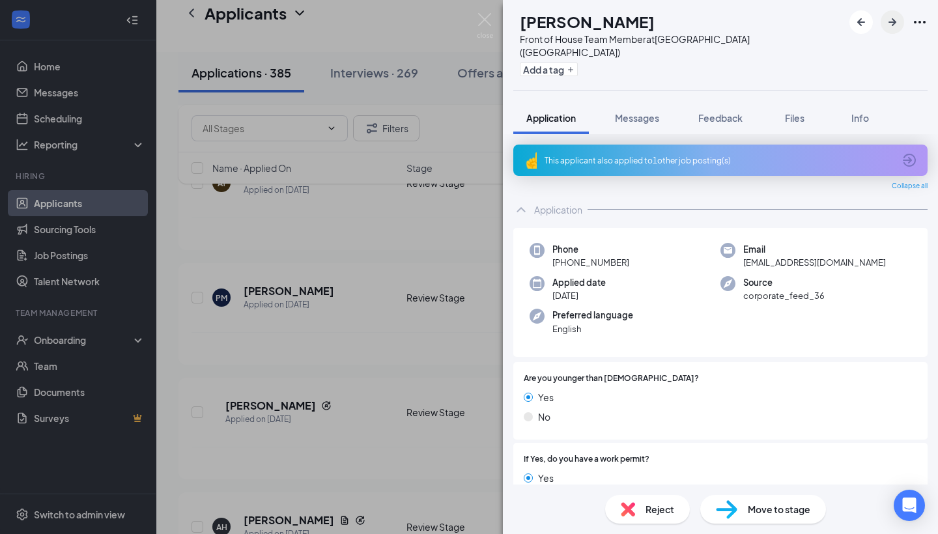
click at [889, 23] on icon "ArrowRight" at bounding box center [892, 22] width 16 height 16
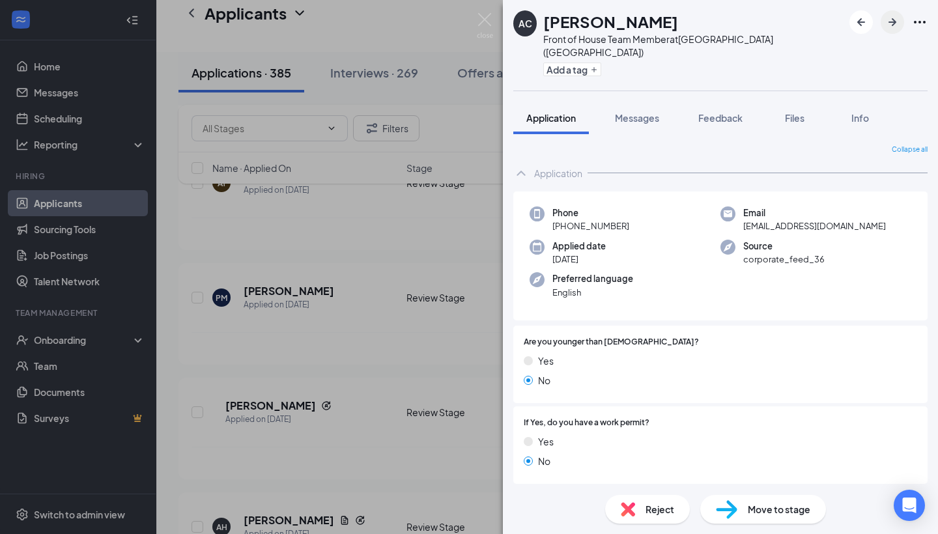
click at [889, 23] on icon "ArrowRight" at bounding box center [892, 22] width 16 height 16
click at [867, 17] on icon "ArrowLeftNew" at bounding box center [861, 22] width 16 height 16
click at [761, 503] on span "Move to stage" at bounding box center [779, 509] width 63 height 14
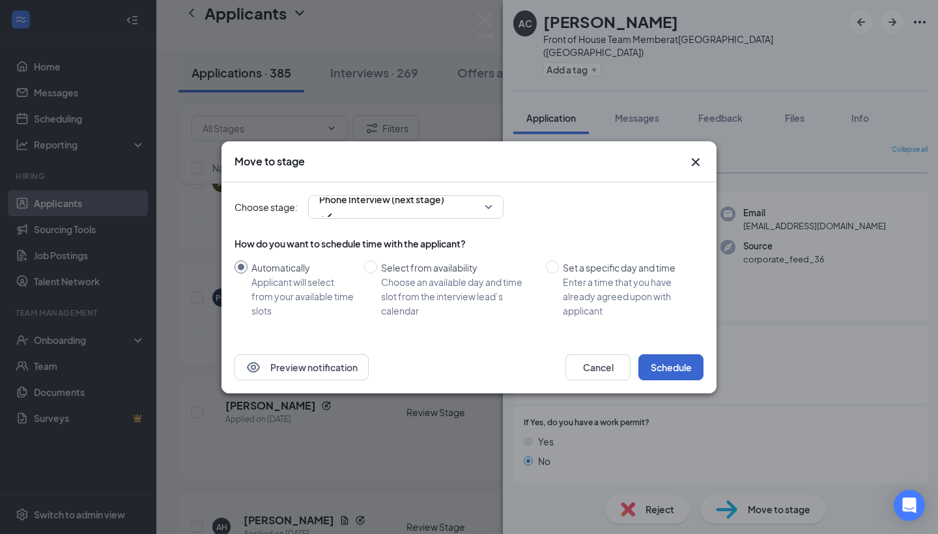
click at [674, 372] on button "Schedule" at bounding box center [670, 367] width 65 height 26
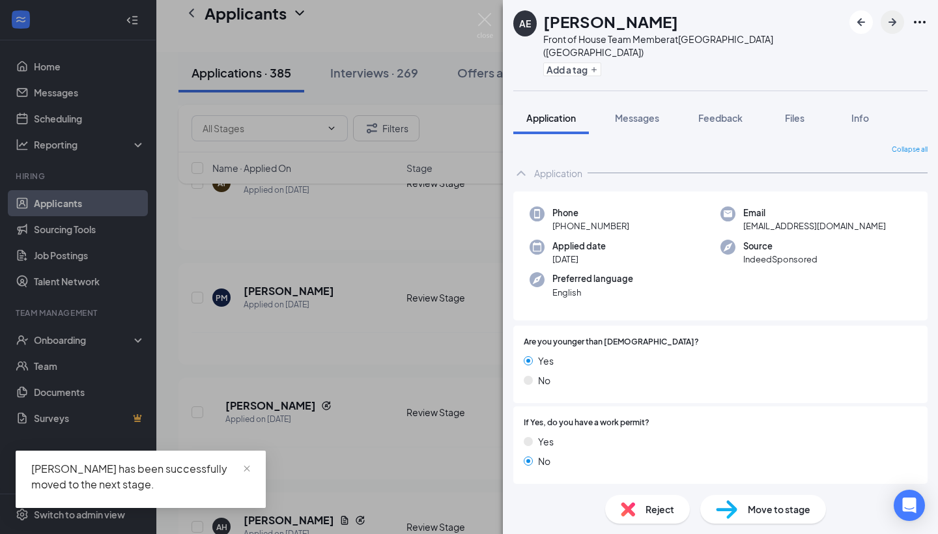
click at [889, 10] on button "button" at bounding box center [892, 21] width 23 height 23
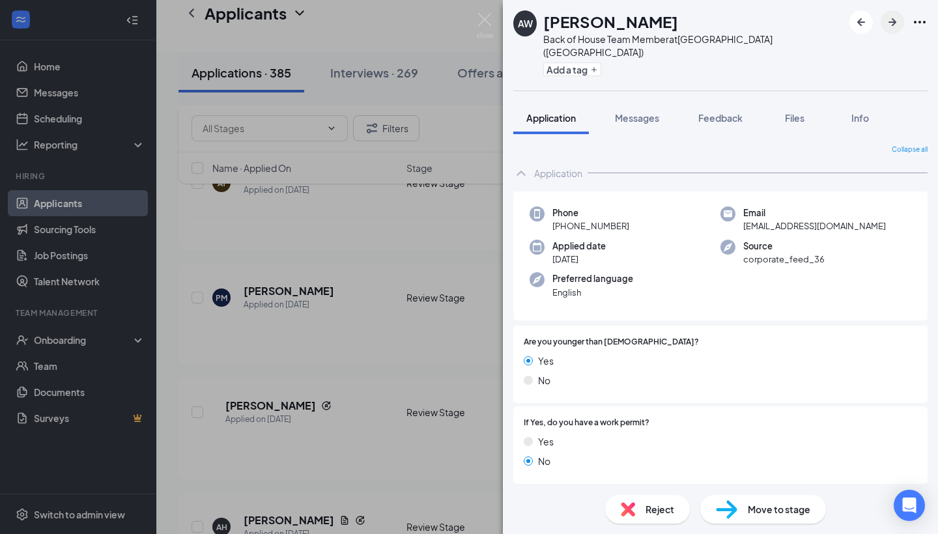
click at [889, 10] on button "button" at bounding box center [892, 21] width 23 height 23
click at [484, 20] on img at bounding box center [485, 25] width 16 height 25
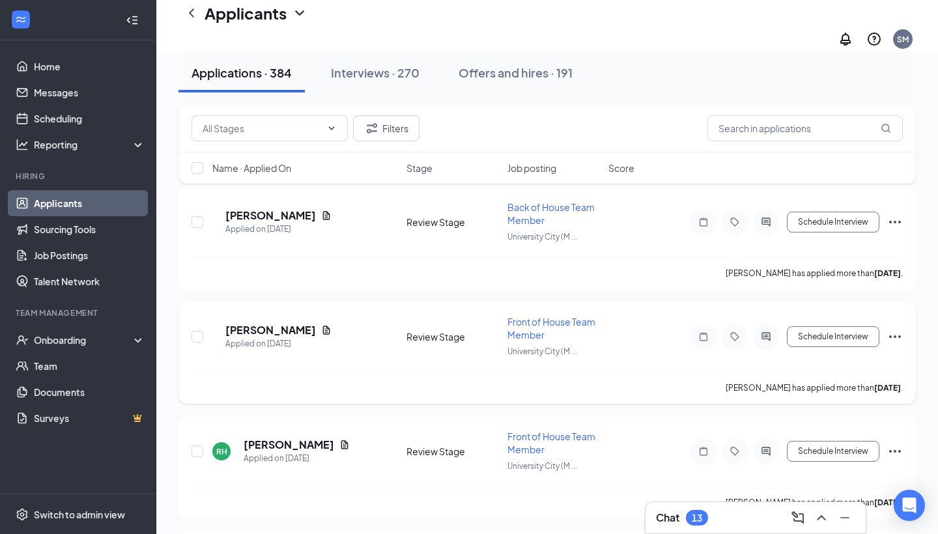
scroll to position [12122, 0]
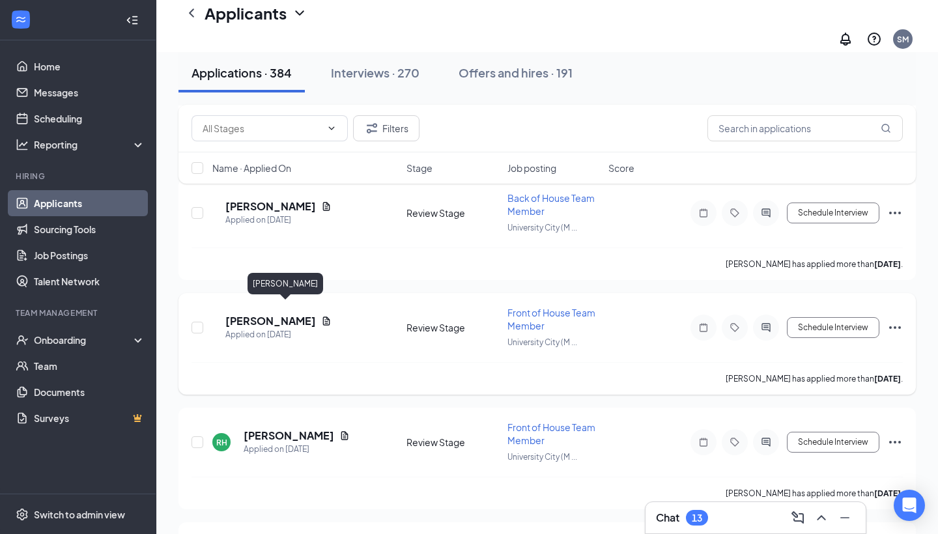
click at [277, 314] on h5 "[PERSON_NAME]" at bounding box center [270, 321] width 91 height 14
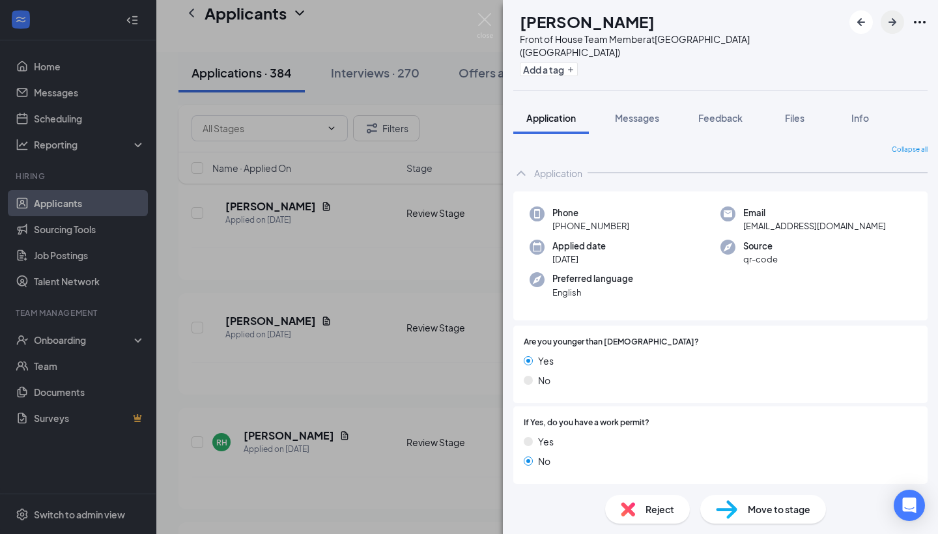
click at [884, 31] on button "button" at bounding box center [892, 21] width 23 height 23
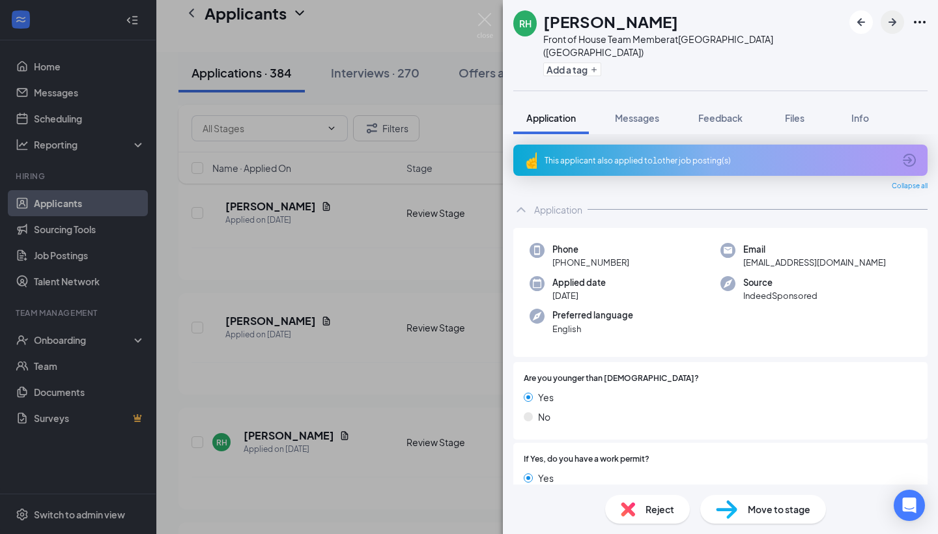
click at [888, 21] on icon "ArrowRight" at bounding box center [892, 22] width 16 height 16
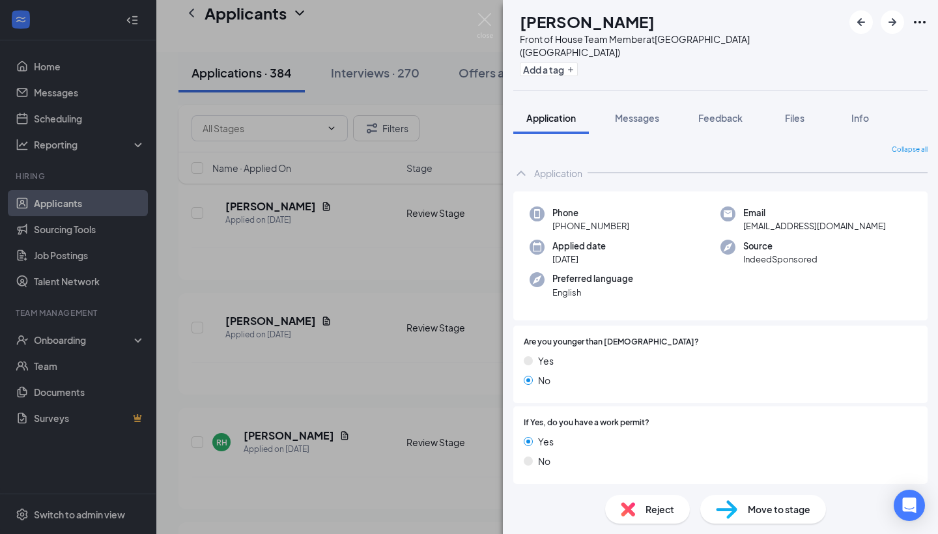
click at [744, 521] on div "Move to stage" at bounding box center [763, 509] width 126 height 29
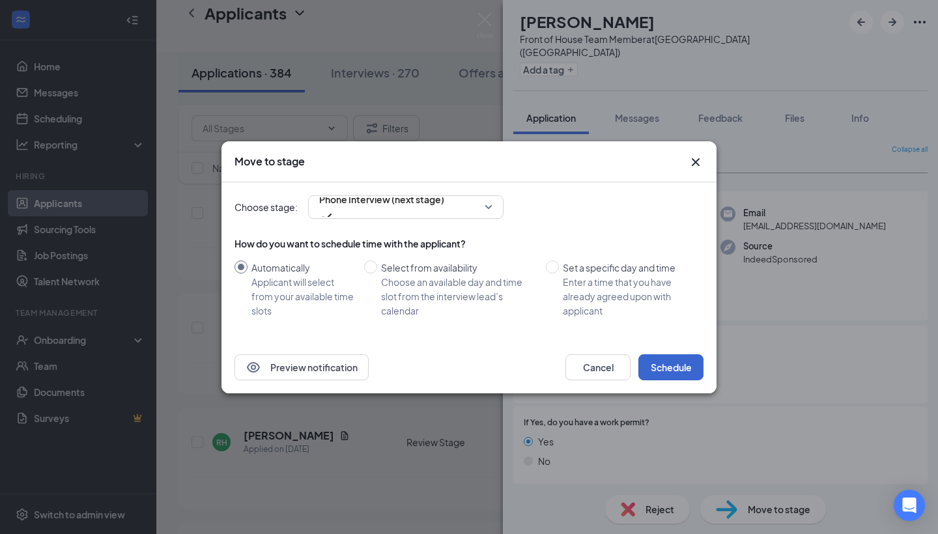
click at [659, 360] on button "Schedule" at bounding box center [670, 367] width 65 height 26
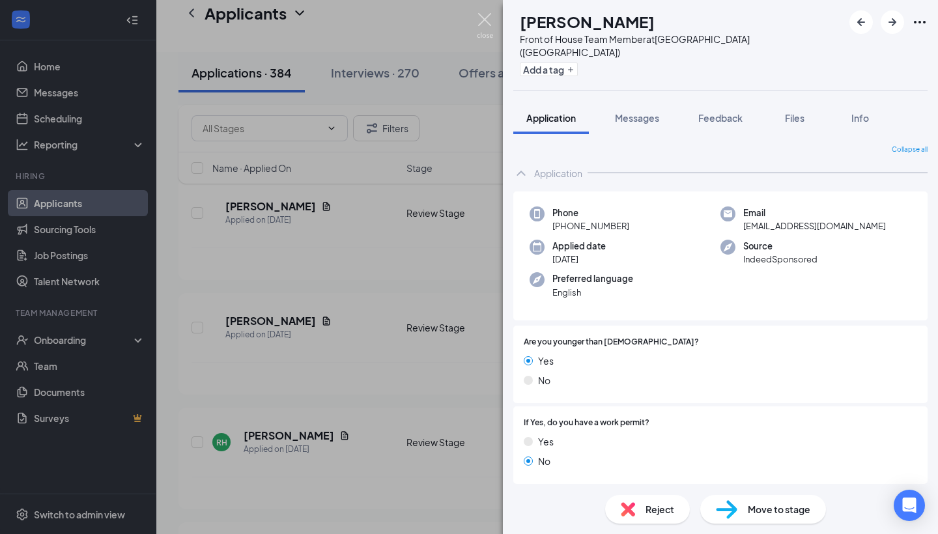
click at [481, 16] on img at bounding box center [485, 25] width 16 height 25
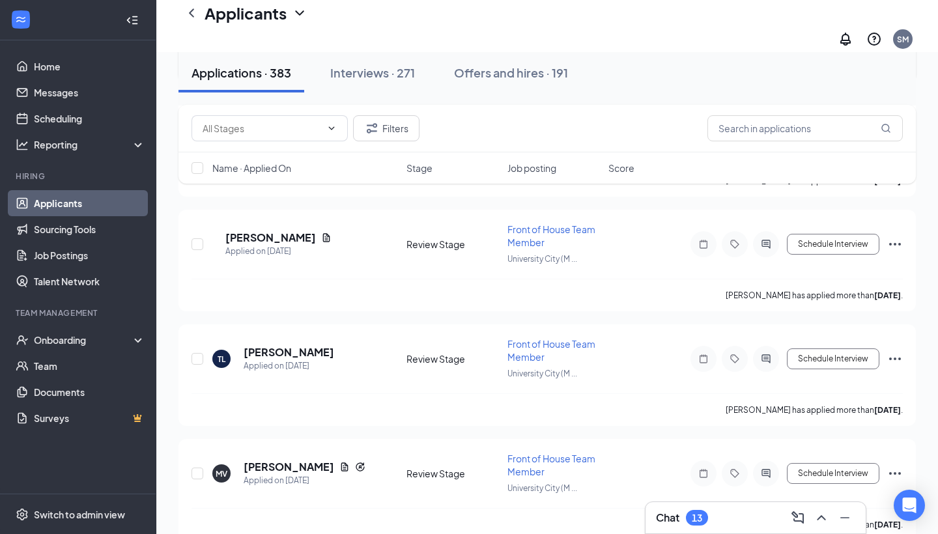
scroll to position [12549, 0]
click at [275, 346] on h5 "[PERSON_NAME]" at bounding box center [289, 352] width 91 height 14
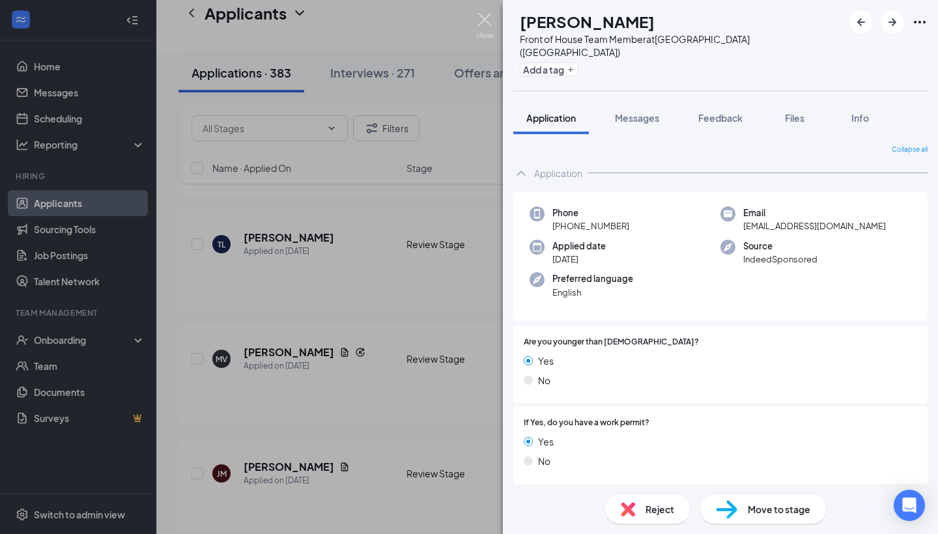
click at [481, 23] on img at bounding box center [485, 25] width 16 height 25
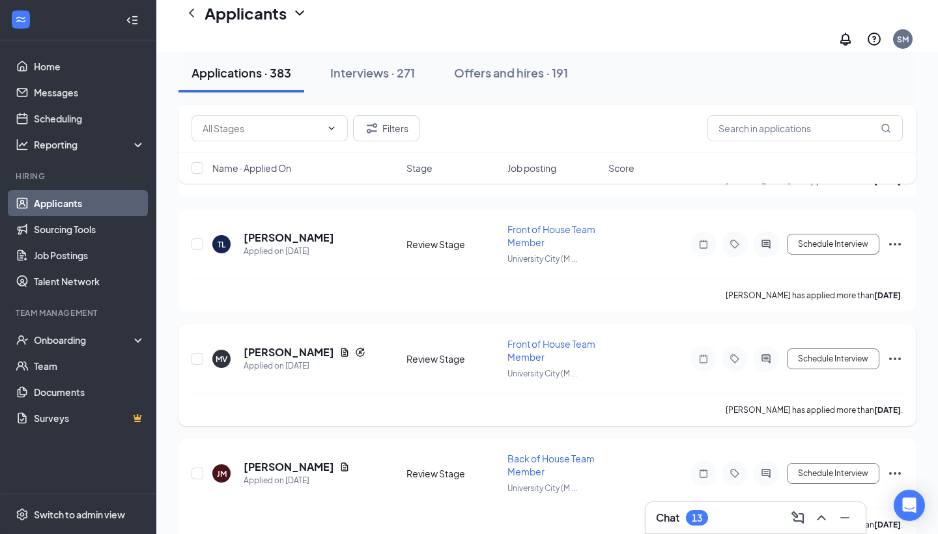
click at [295, 345] on h5 "[PERSON_NAME]" at bounding box center [289, 352] width 91 height 14
click at [295, 340] on div at bounding box center [469, 267] width 938 height 534
click at [289, 345] on h5 "[PERSON_NAME]" at bounding box center [289, 352] width 91 height 14
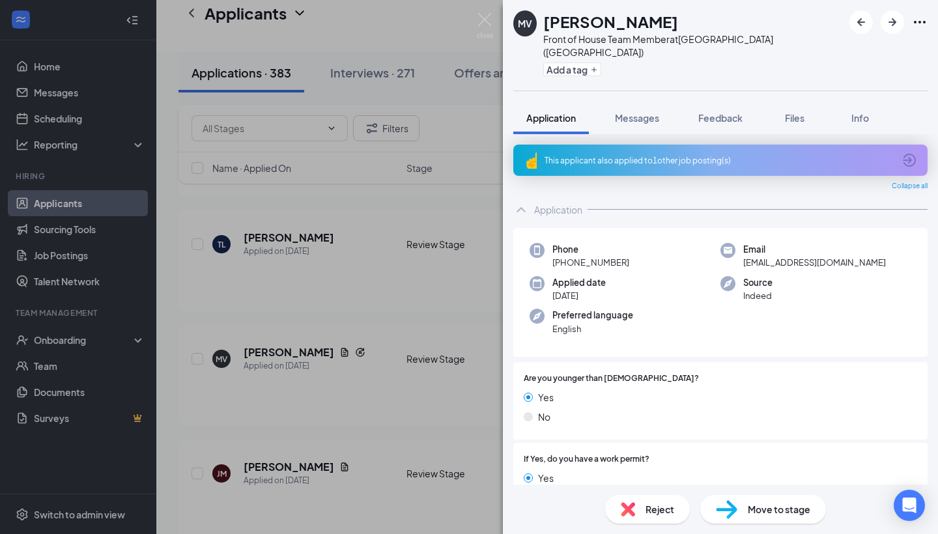
click at [281, 452] on div "MV [PERSON_NAME] Front of House Team Member at [GEOGRAPHIC_DATA] ([GEOGRAPHIC_D…" at bounding box center [469, 267] width 938 height 534
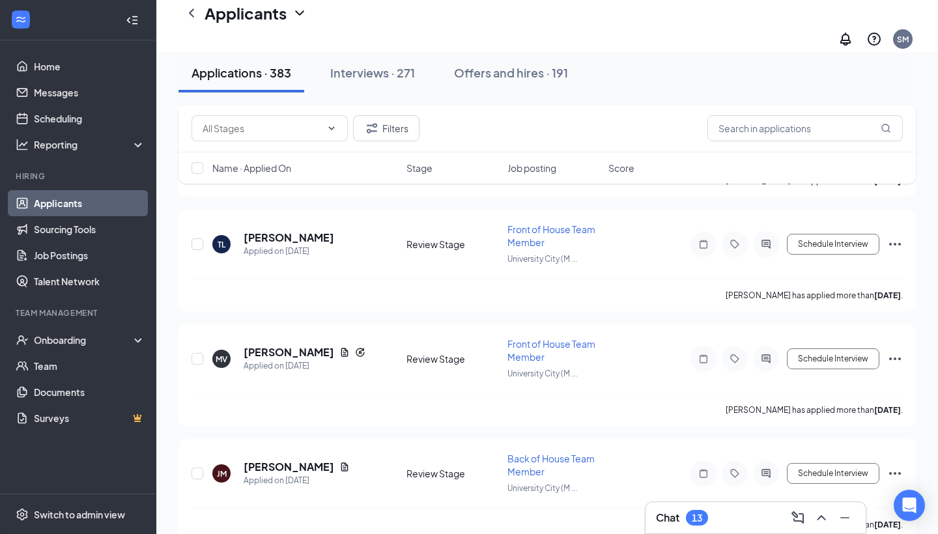
click at [485, 14] on div "Applicants SM" at bounding box center [547, 26] width 782 height 52
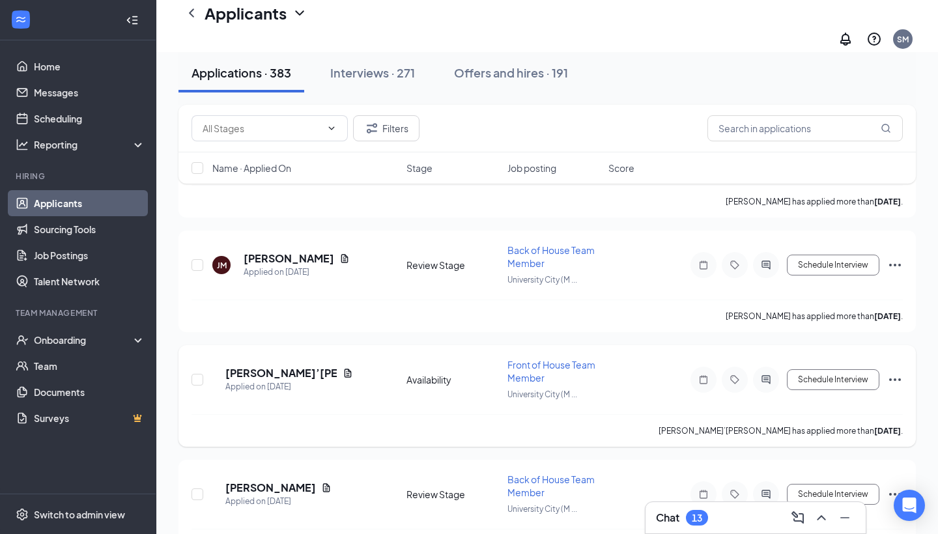
scroll to position [12776, 0]
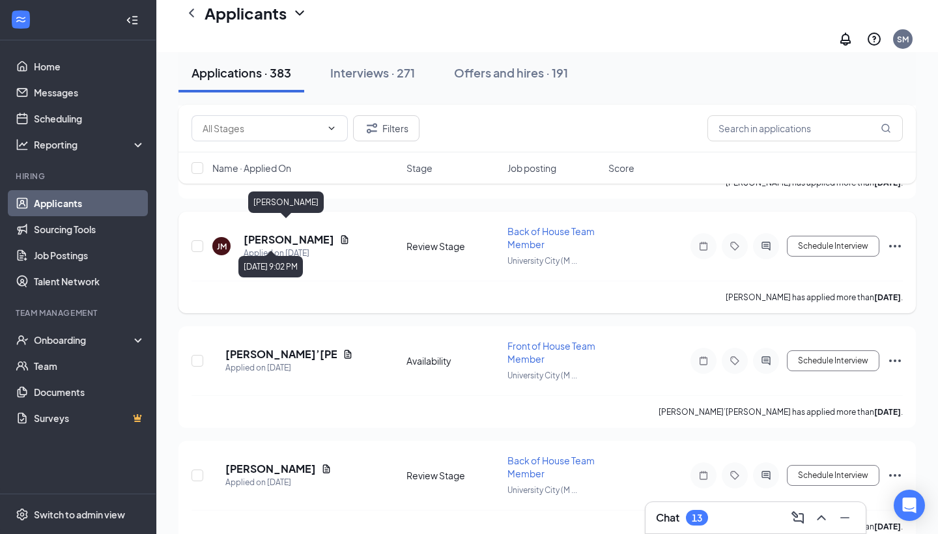
click at [280, 233] on h5 "[PERSON_NAME]" at bounding box center [289, 240] width 91 height 14
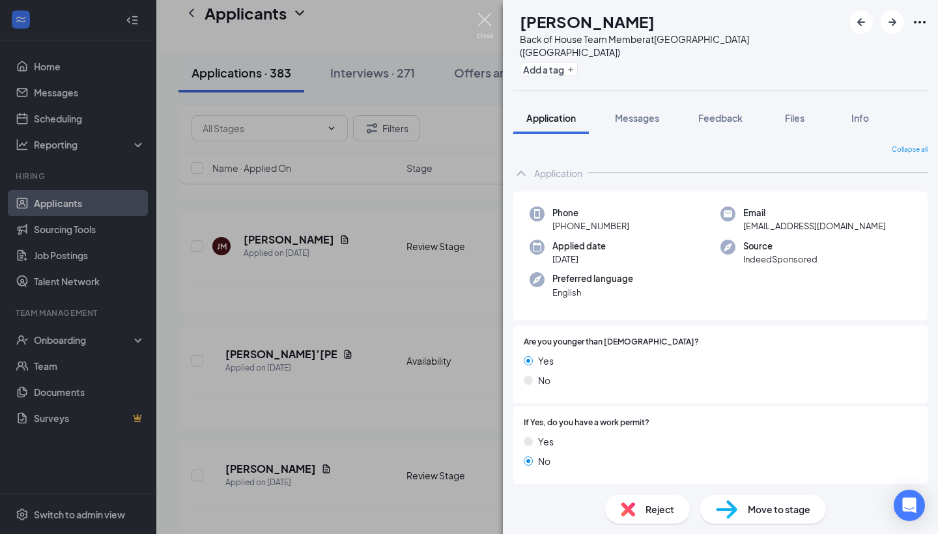
click at [482, 23] on img at bounding box center [485, 25] width 16 height 25
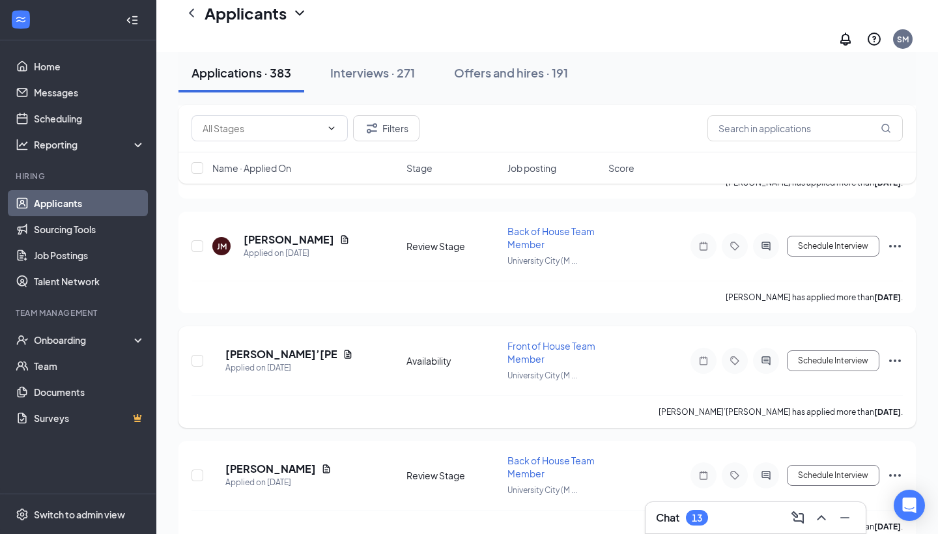
scroll to position [12777, 0]
click at [290, 346] on h5 "[PERSON_NAME]’[PERSON_NAME]" at bounding box center [281, 353] width 112 height 14
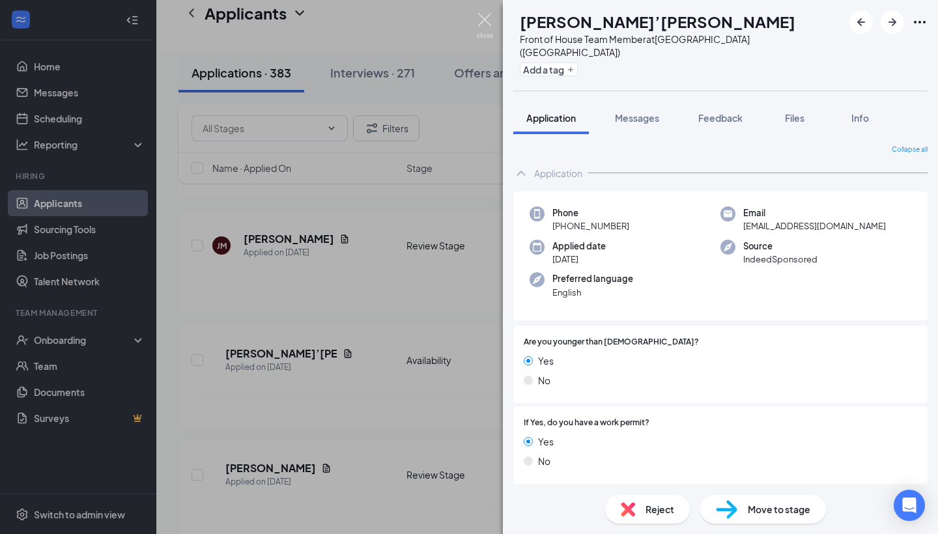
click at [488, 18] on img at bounding box center [485, 25] width 16 height 25
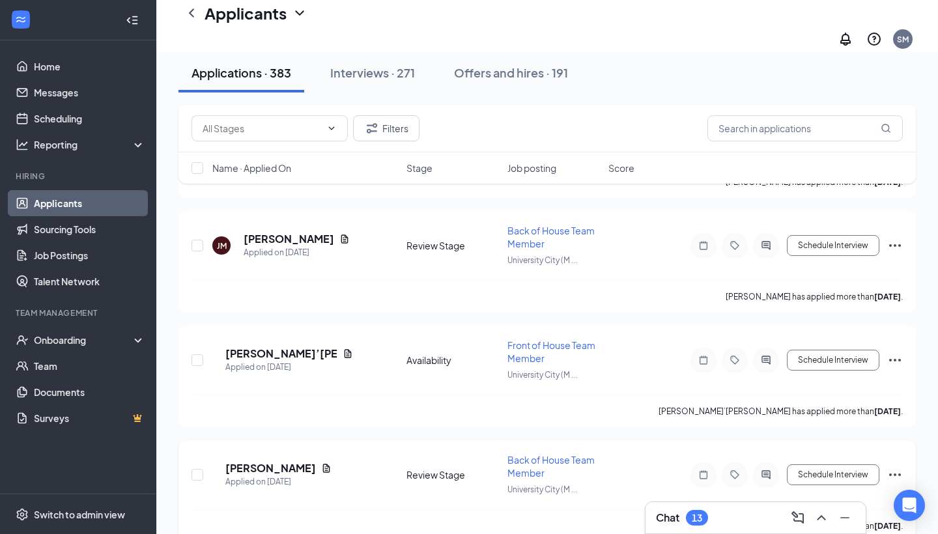
click at [284, 461] on h5 "[PERSON_NAME]" at bounding box center [270, 468] width 91 height 14
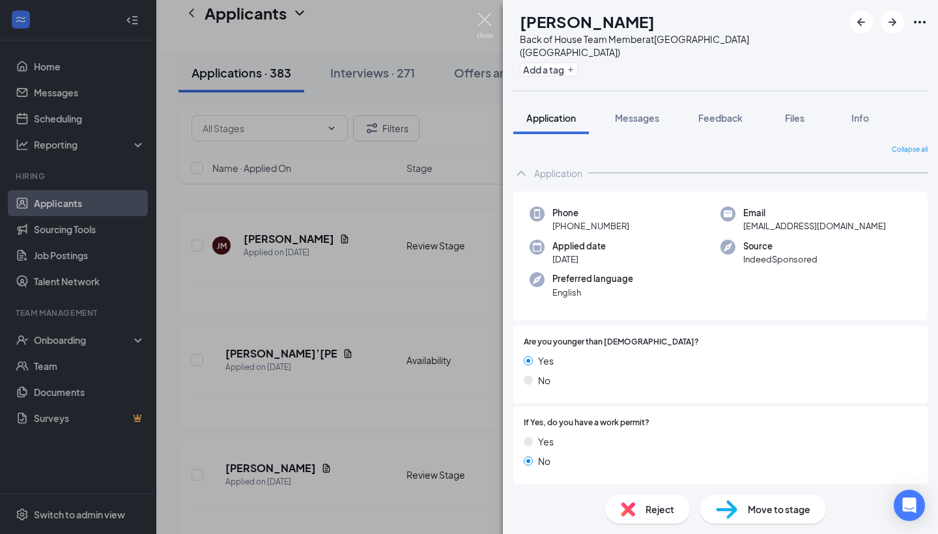
click at [491, 21] on img at bounding box center [485, 25] width 16 height 25
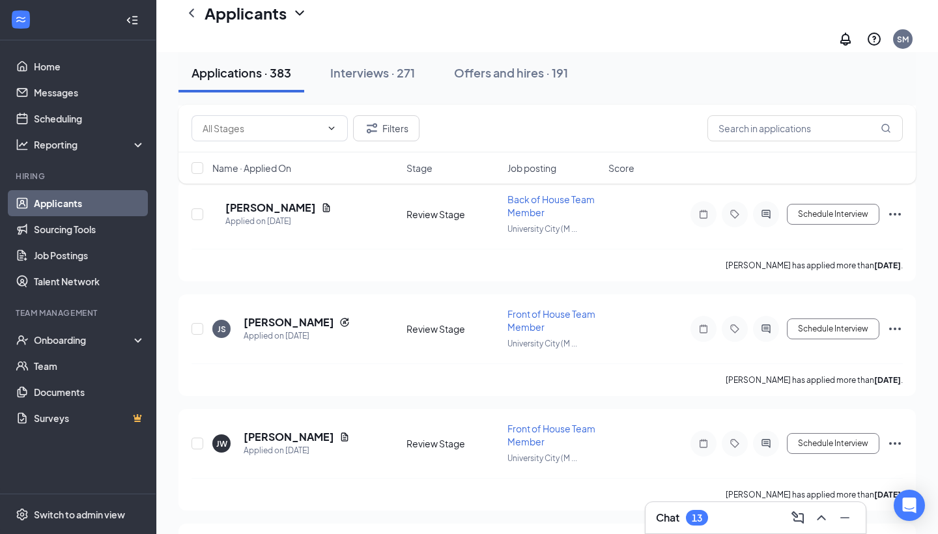
scroll to position [13044, 0]
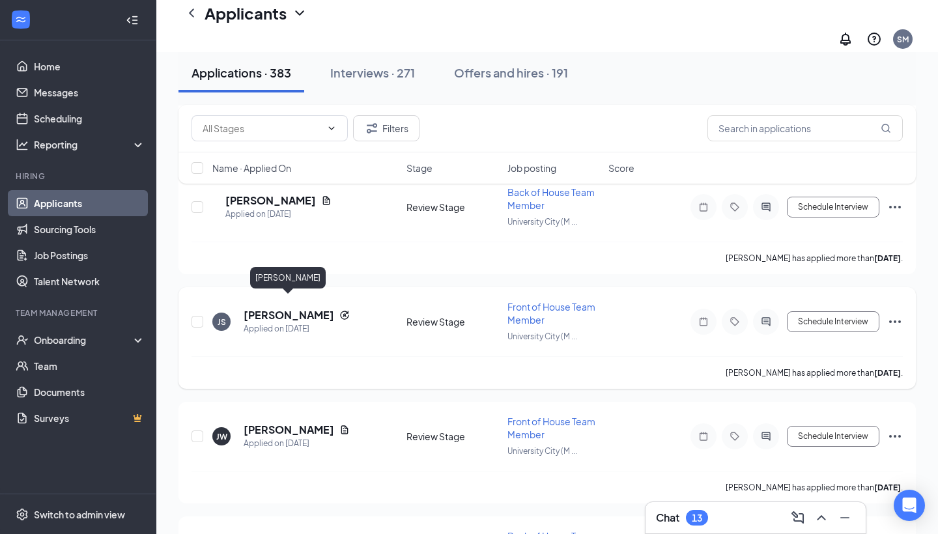
click at [301, 308] on h5 "[PERSON_NAME]" at bounding box center [289, 315] width 91 height 14
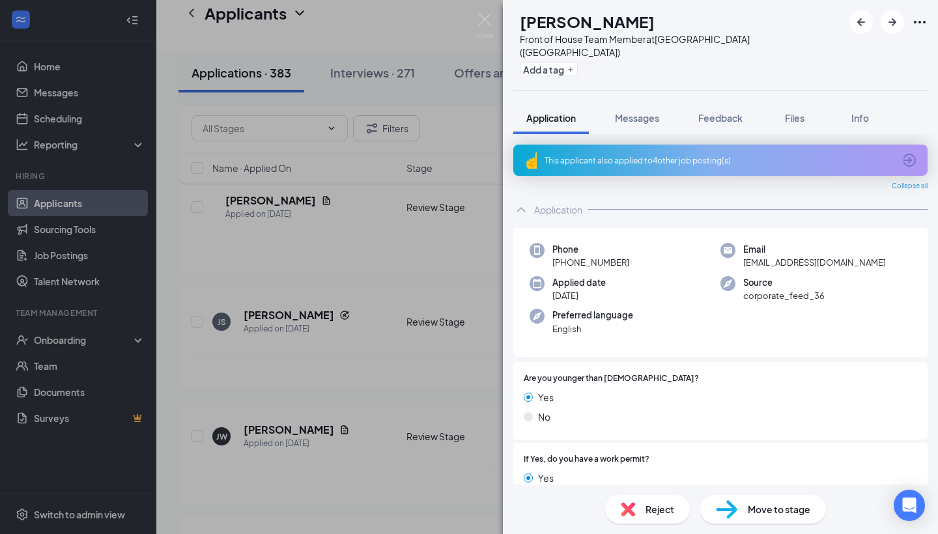
click at [475, 14] on div "[PERSON_NAME] Front of House Team Member at [GEOGRAPHIC_DATA] ([GEOGRAPHIC_DATA…" at bounding box center [469, 267] width 938 height 534
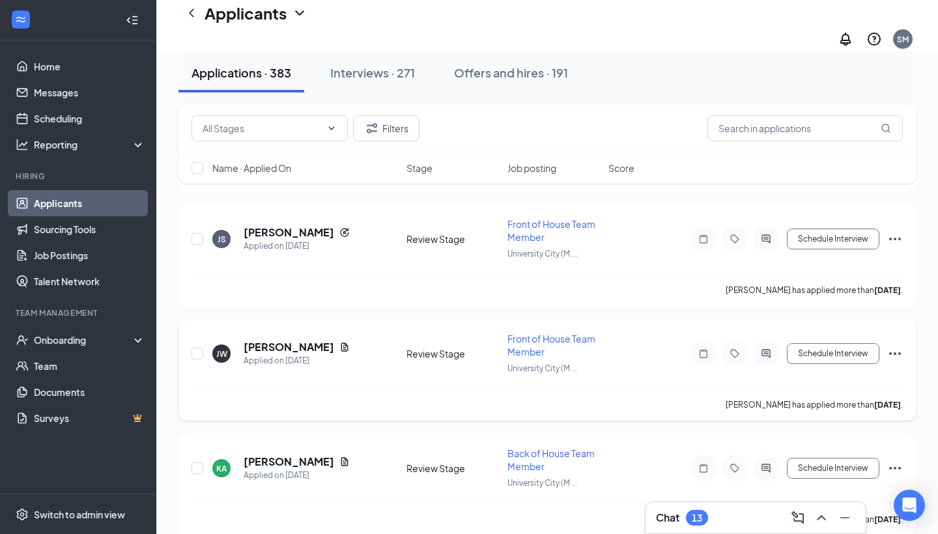
scroll to position [13149, 0]
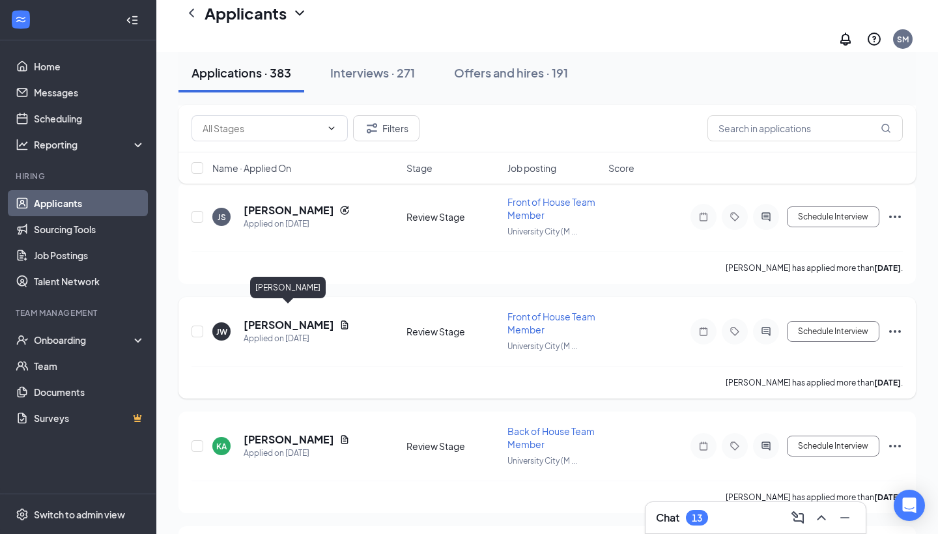
click at [297, 318] on h5 "[PERSON_NAME]" at bounding box center [289, 325] width 91 height 14
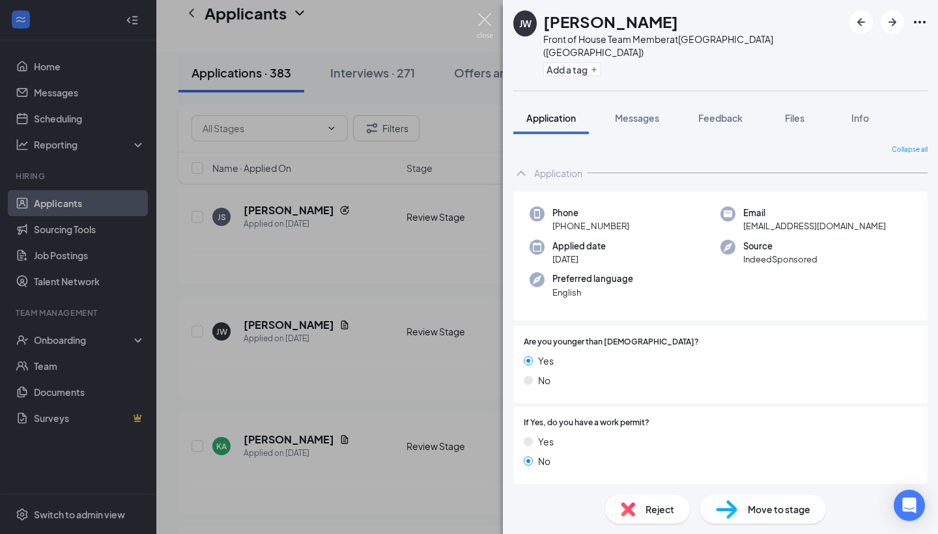
click at [484, 20] on img at bounding box center [485, 25] width 16 height 25
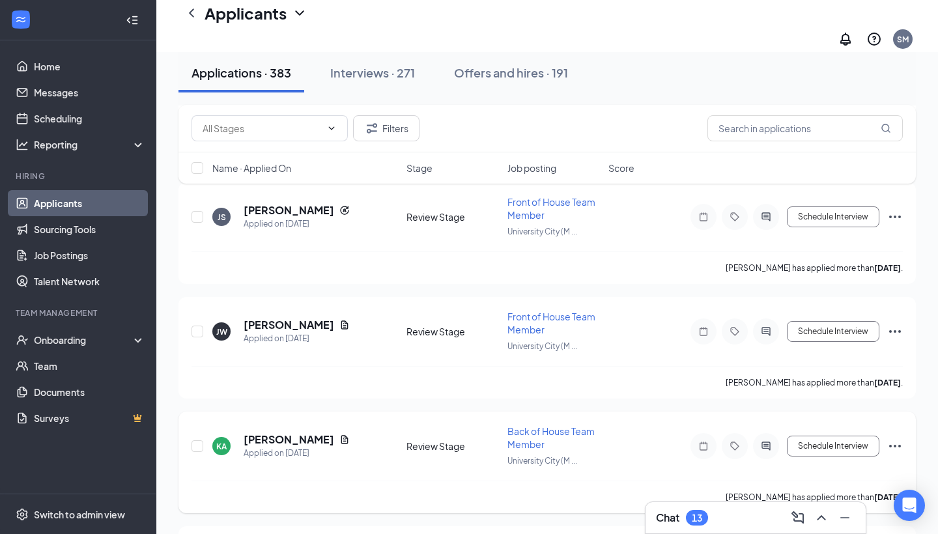
click at [276, 432] on h5 "[PERSON_NAME]" at bounding box center [289, 439] width 91 height 14
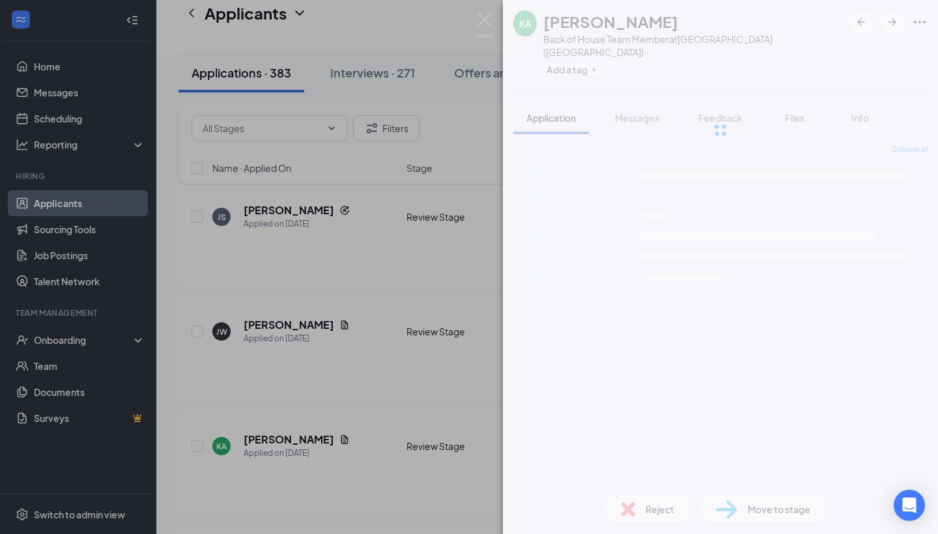
click at [827, 516] on div "KA [PERSON_NAME] Back of House Team Member at [GEOGRAPHIC_DATA] ([GEOGRAPHIC_DA…" at bounding box center [720, 267] width 435 height 534
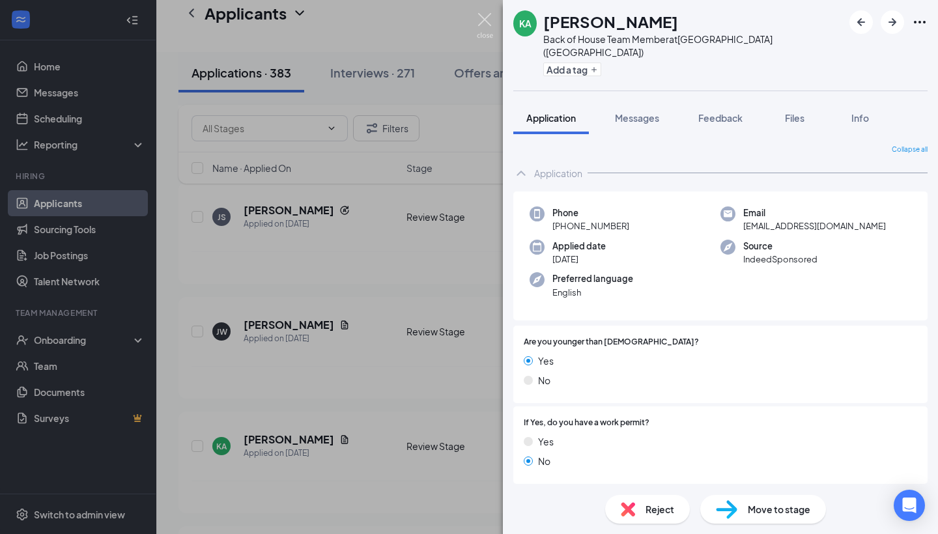
click at [487, 25] on img at bounding box center [485, 25] width 16 height 25
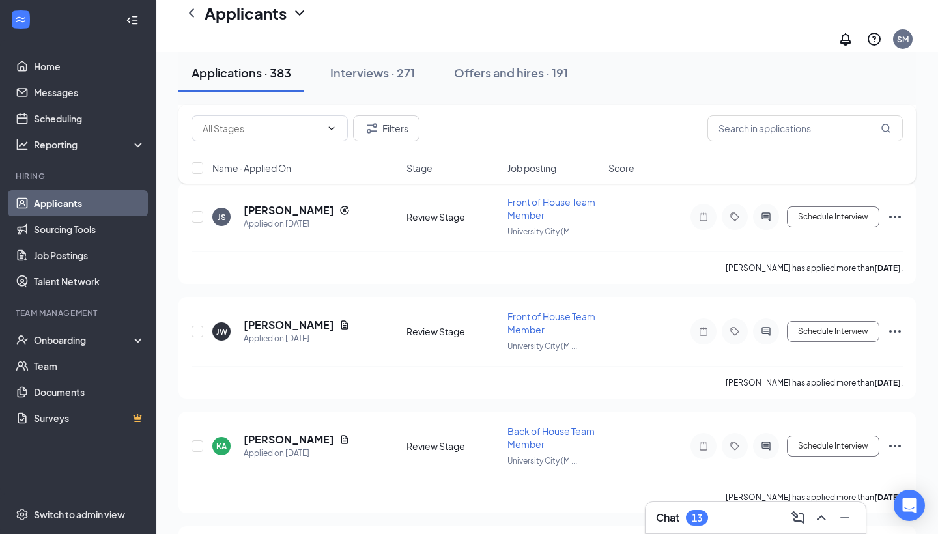
click at [825, 516] on icon "ChevronUp" at bounding box center [821, 518] width 16 height 16
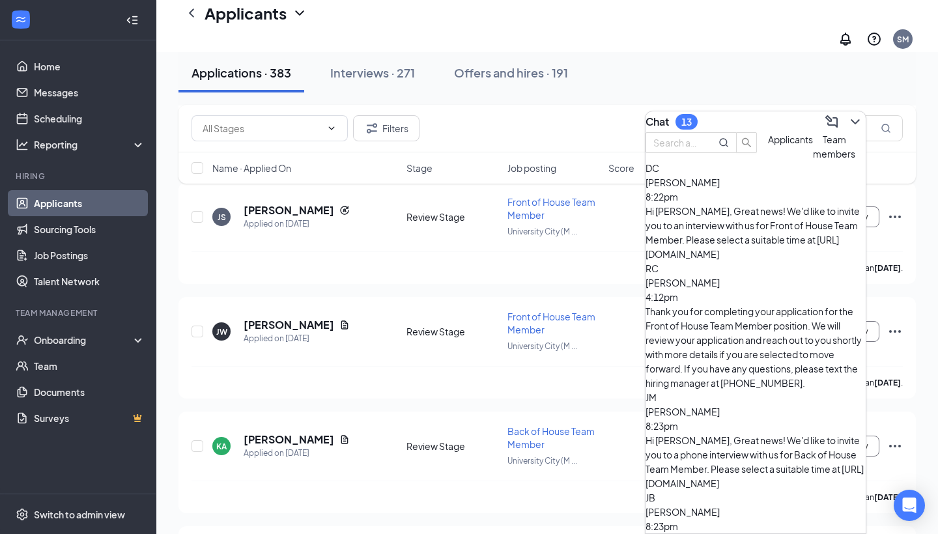
click at [745, 237] on div "Hi [PERSON_NAME], Great news! We'd like to invite you to an interview with us f…" at bounding box center [755, 232] width 220 height 57
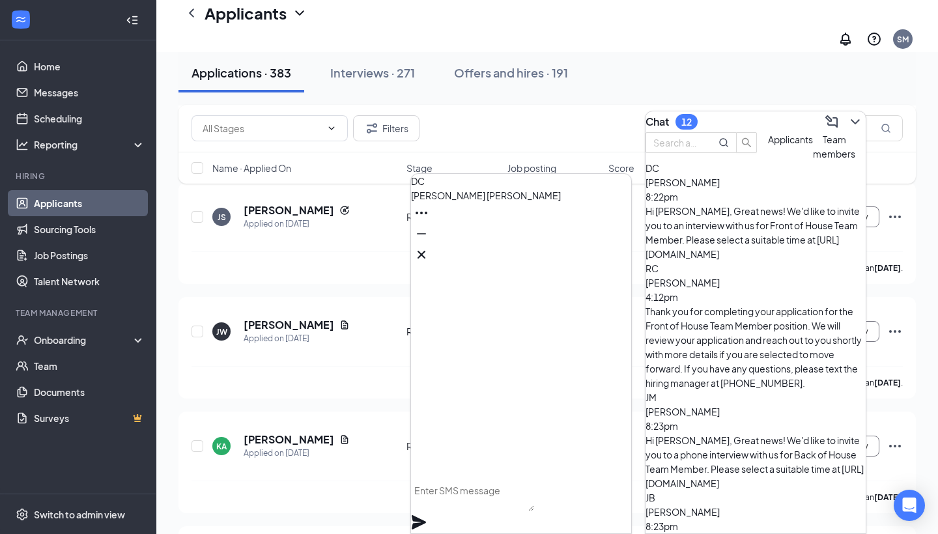
click at [750, 304] on div "Thank you for completing your application for the Front of House Team Member po…" at bounding box center [755, 347] width 220 height 86
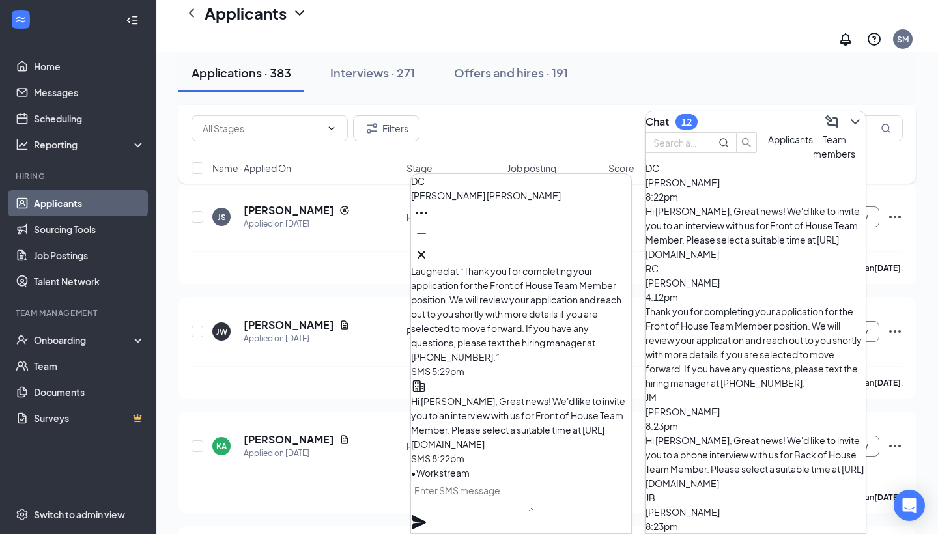
click at [749, 433] on div "Hi [PERSON_NAME], Great news! We'd like to invite you to a phone interview with…" at bounding box center [755, 461] width 220 height 57
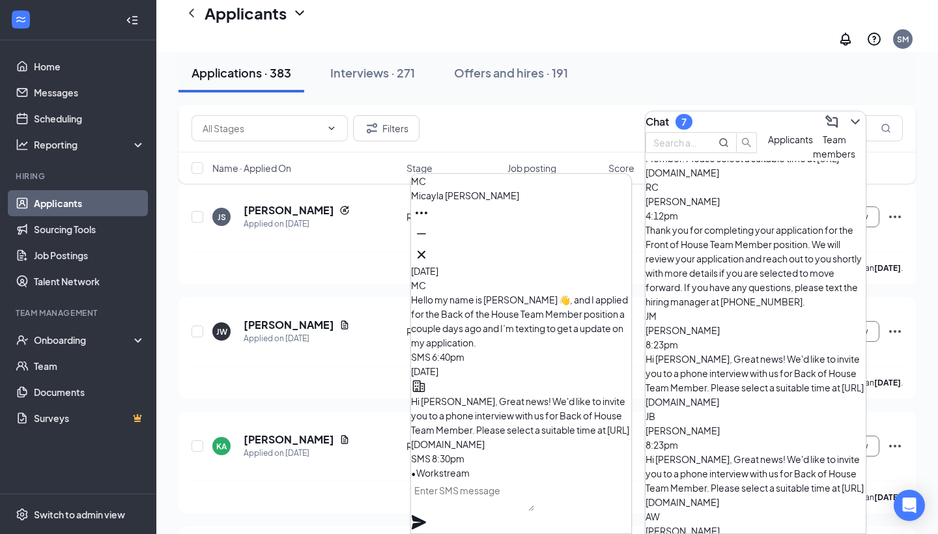
scroll to position [99, 0]
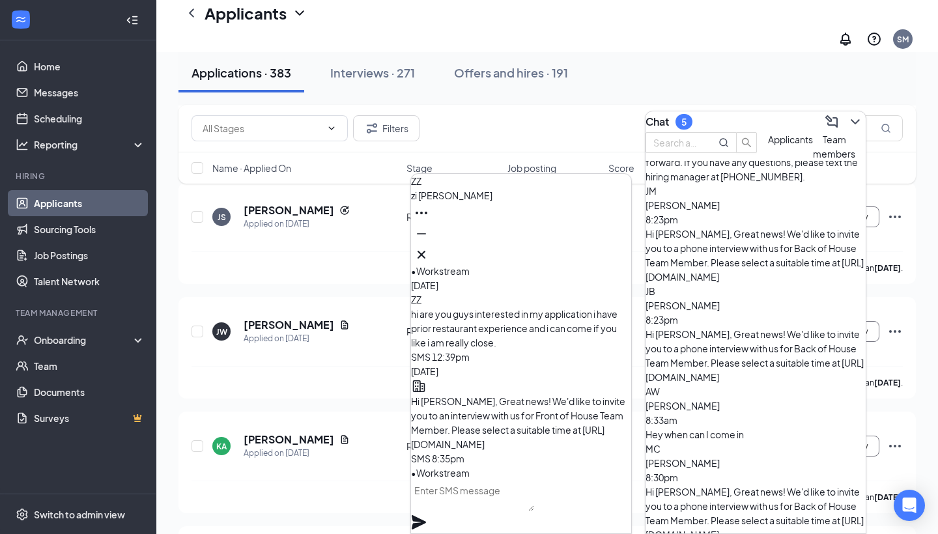
scroll to position [258, 0]
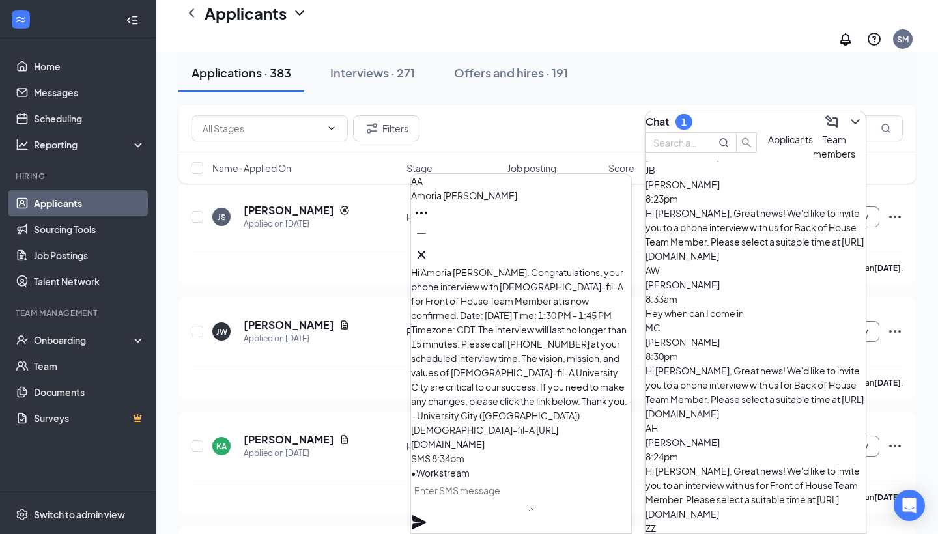
scroll to position [363, 0]
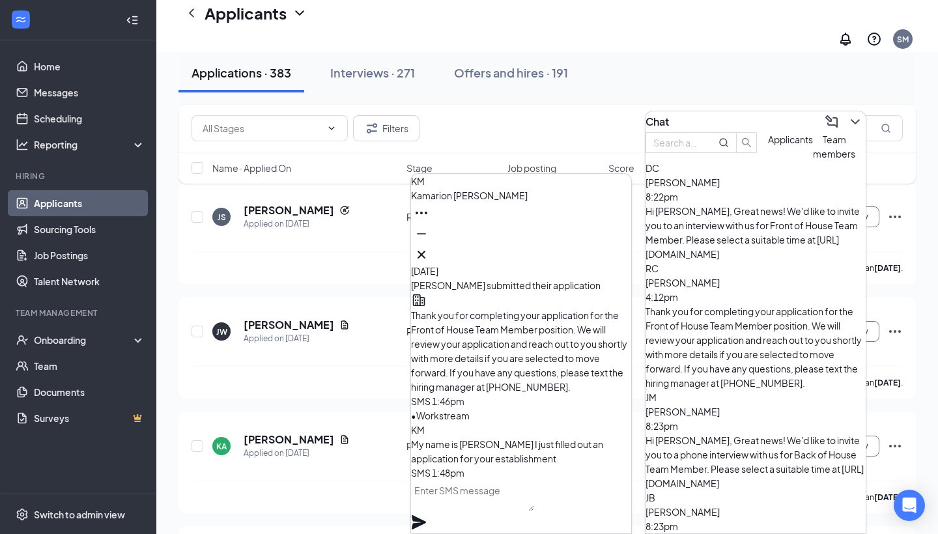
scroll to position [-1, 0]
click at [847, 114] on icon "ChevronDown" at bounding box center [855, 122] width 16 height 16
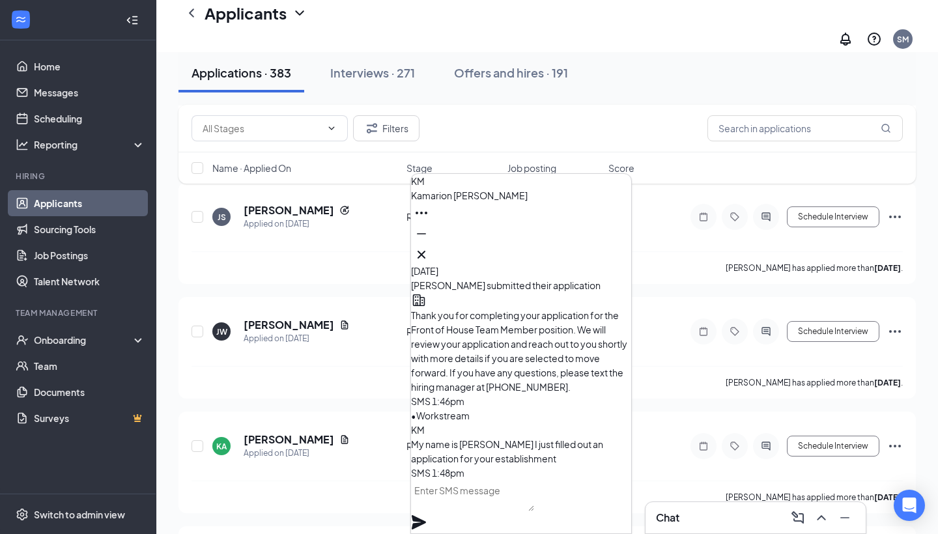
click at [429, 247] on icon "Cross" at bounding box center [422, 255] width 16 height 16
